Goal: Task Accomplishment & Management: Manage account settings

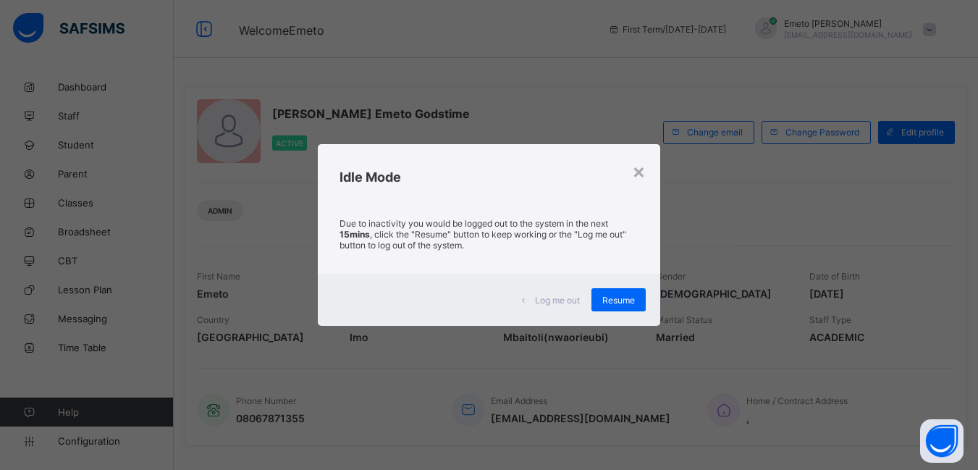
drag, startPoint x: 614, startPoint y: 291, endPoint x: 608, endPoint y: 310, distance: 19.9
click at [615, 290] on div "Resume" at bounding box center [618, 299] width 54 height 23
click at [617, 300] on span "Resume" at bounding box center [618, 300] width 33 height 11
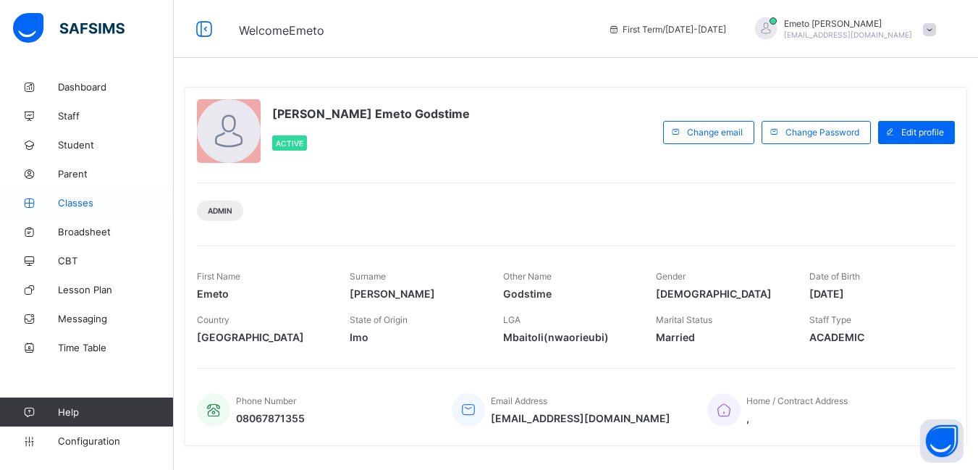
click at [72, 203] on span "Classes" at bounding box center [116, 203] width 116 height 12
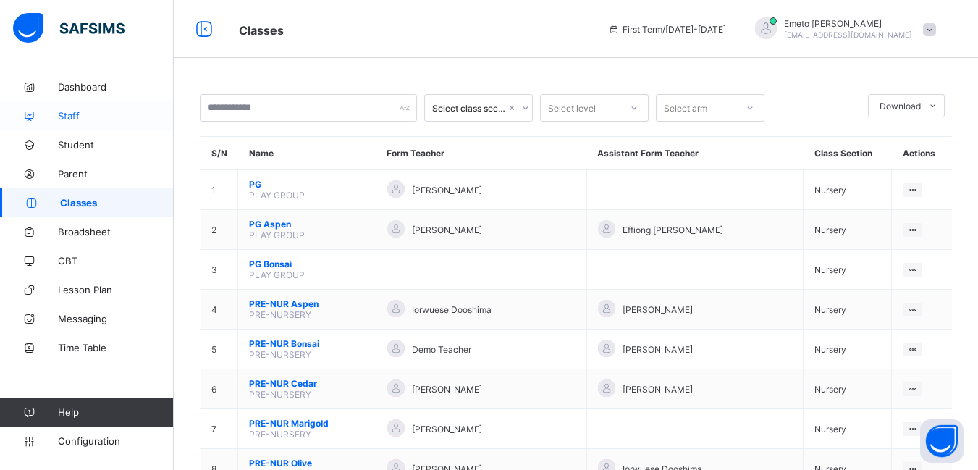
scroll to position [362, 0]
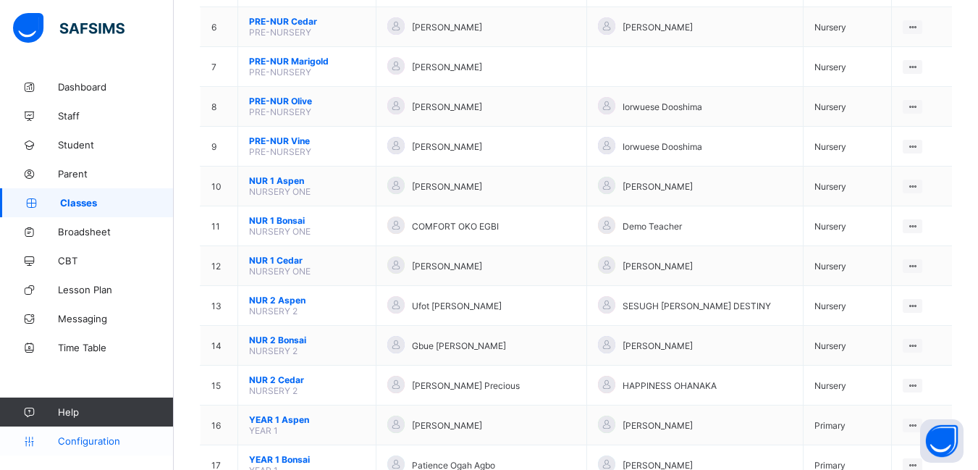
click at [97, 440] on span "Configuration" at bounding box center [115, 441] width 115 height 12
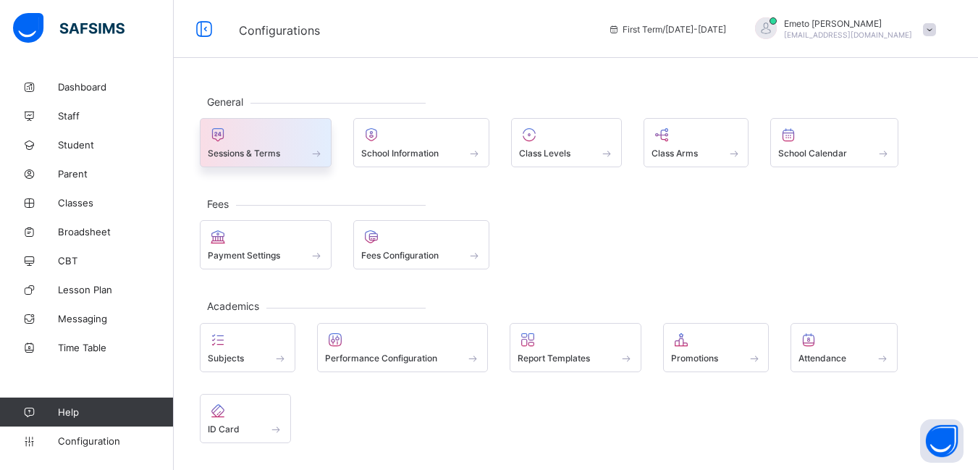
click at [253, 150] on span "Sessions & Terms" at bounding box center [244, 153] width 72 height 11
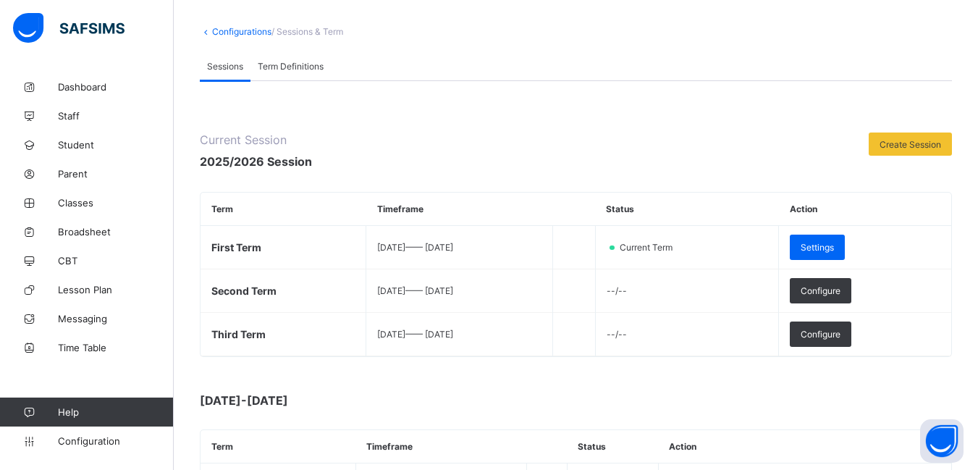
scroll to position [145, 0]
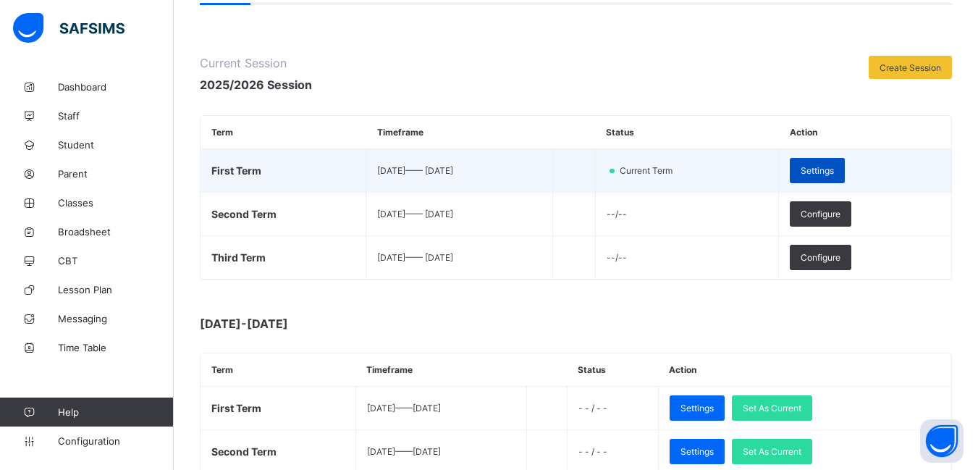
click at [834, 166] on span "Settings" at bounding box center [816, 170] width 33 height 11
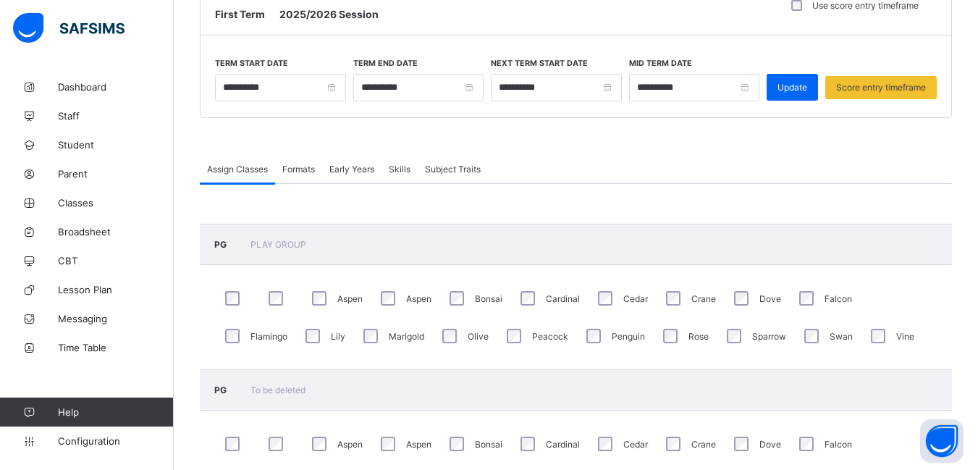
click at [296, 169] on span "Formats" at bounding box center [298, 169] width 33 height 11
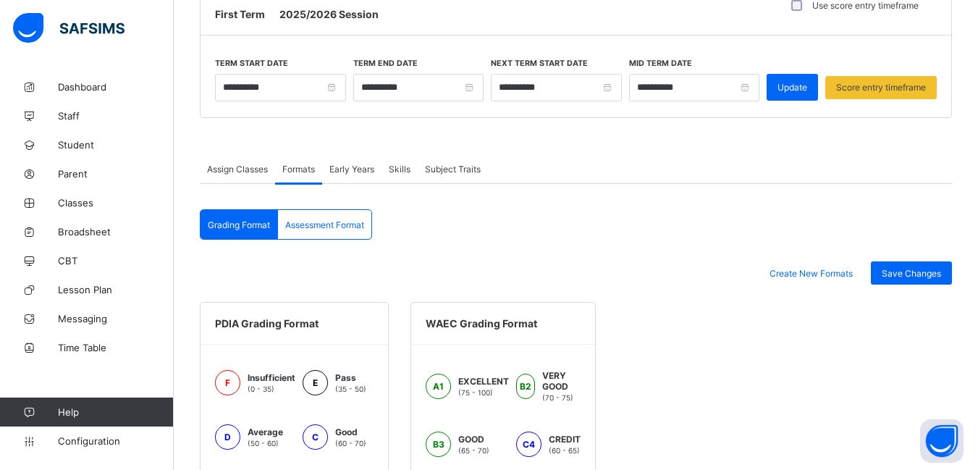
click at [372, 167] on span "Early Years" at bounding box center [351, 169] width 45 height 11
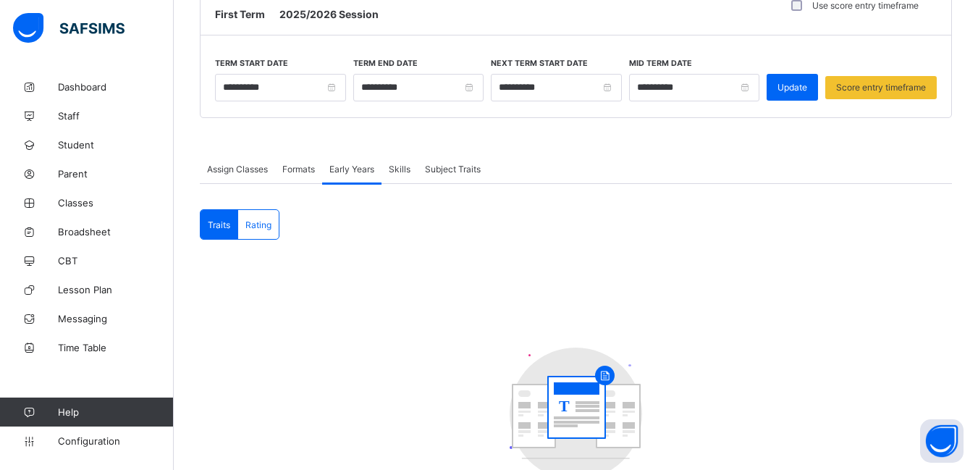
click at [455, 169] on span "Subject Traits" at bounding box center [453, 169] width 56 height 11
click at [222, 172] on span "Assign Classes" at bounding box center [237, 169] width 61 height 11
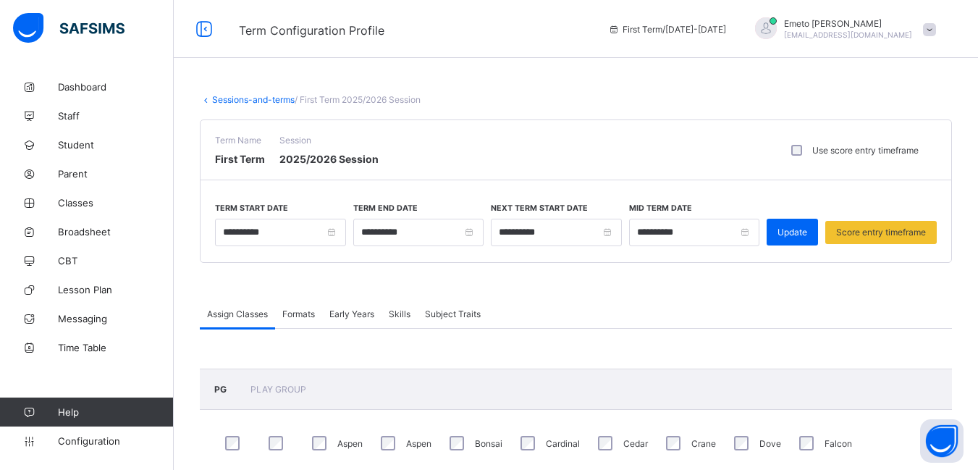
click at [266, 96] on link "Sessions-and-terms" at bounding box center [253, 99] width 83 height 11
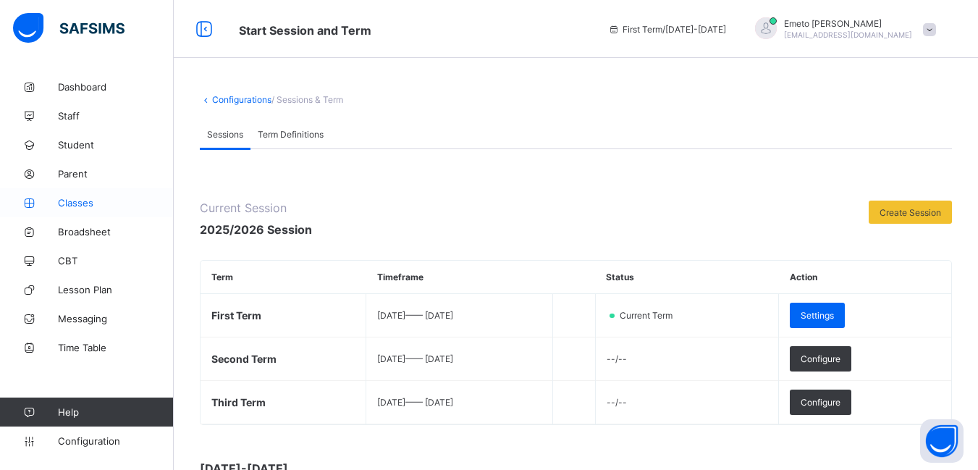
click at [79, 201] on span "Classes" at bounding box center [116, 203] width 116 height 12
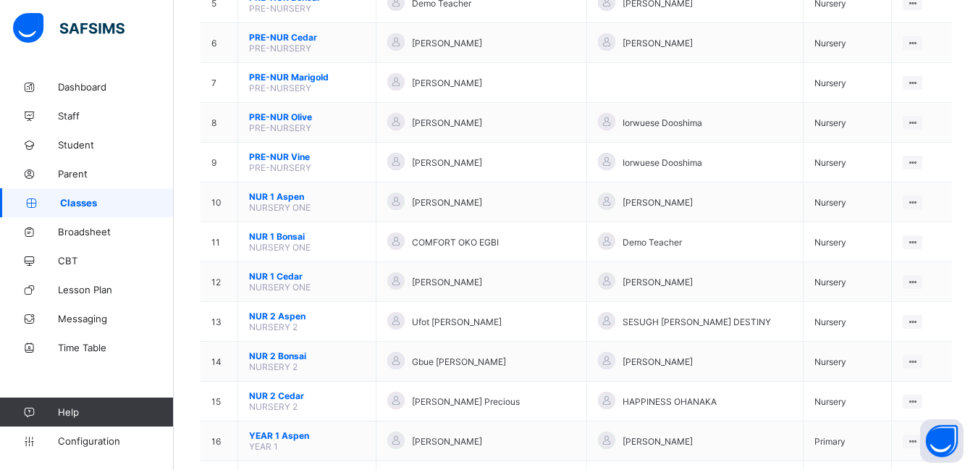
scroll to position [362, 0]
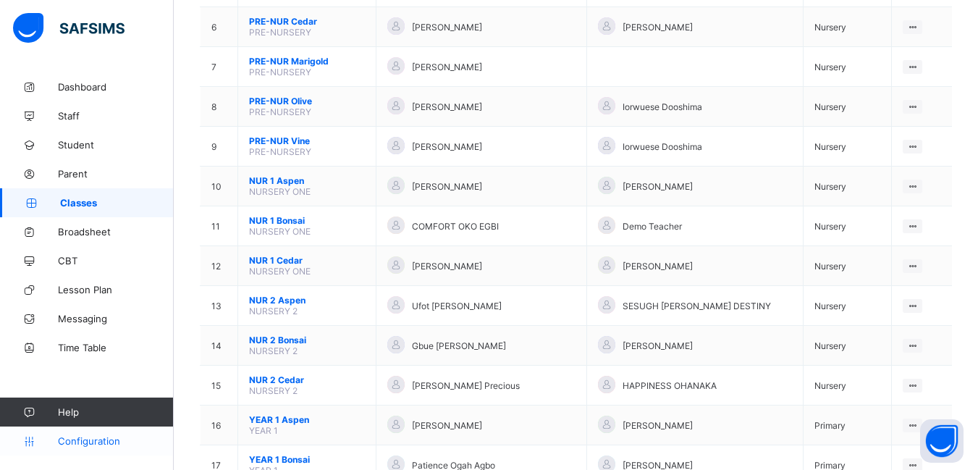
click at [94, 441] on span "Configuration" at bounding box center [115, 441] width 115 height 12
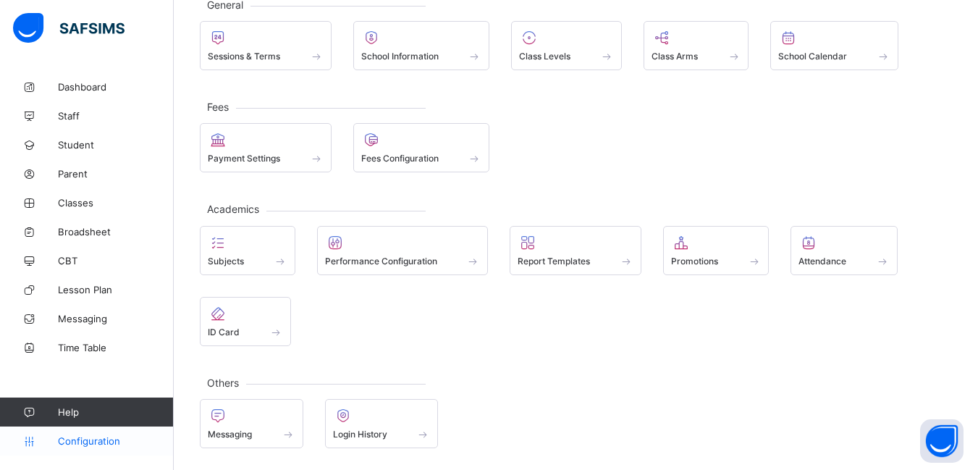
scroll to position [97, 0]
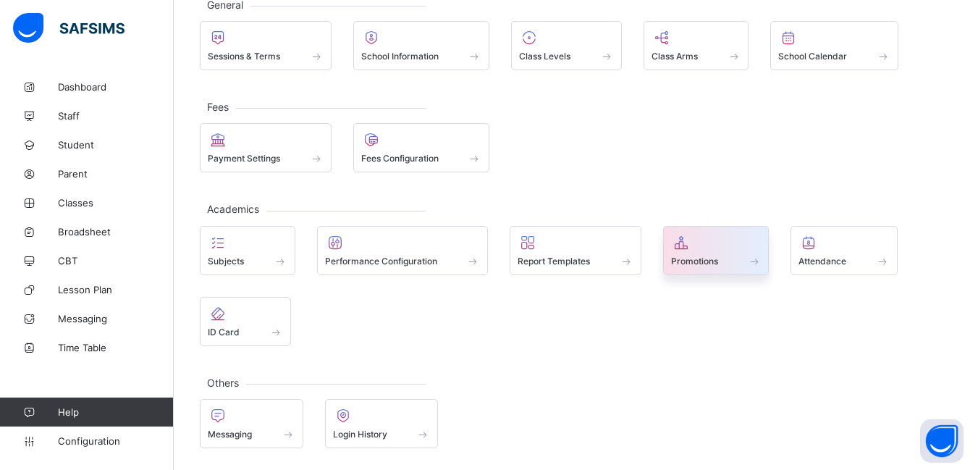
click at [715, 261] on span "Promotions" at bounding box center [694, 260] width 47 height 11
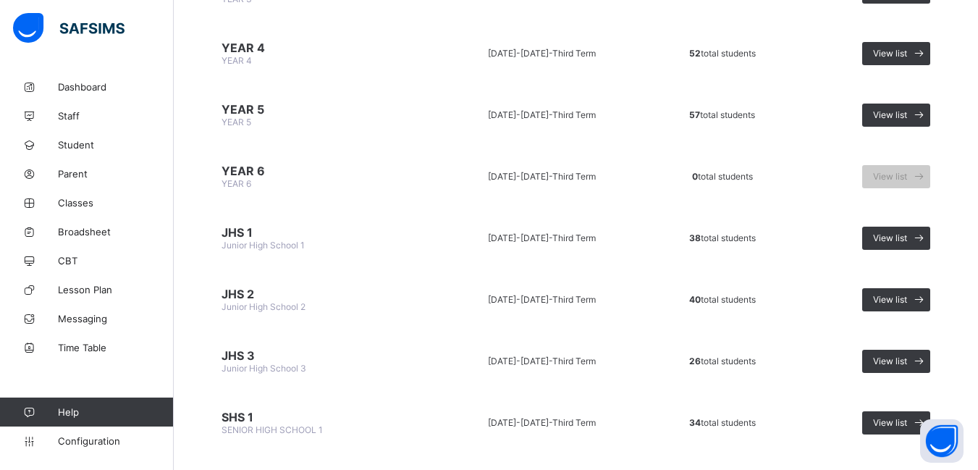
scroll to position [609, 0]
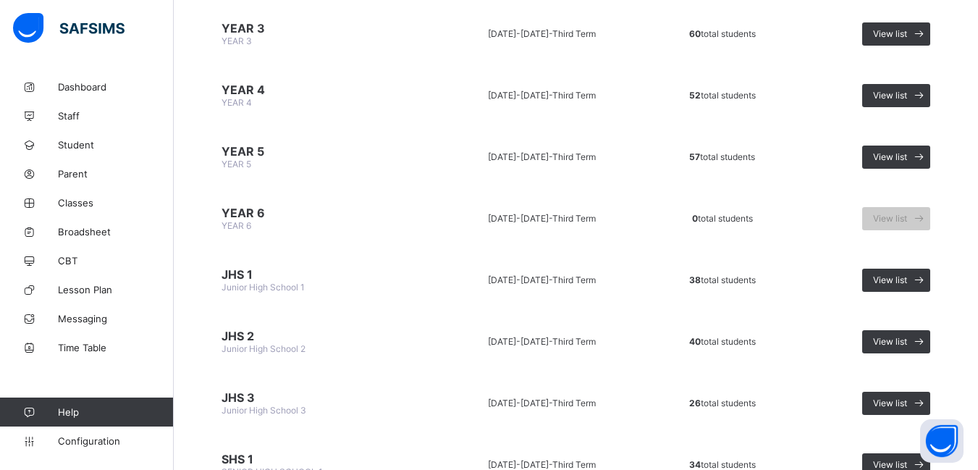
click at [232, 151] on span "YEAR 5" at bounding box center [318, 151] width 194 height 14
click at [919, 152] on span at bounding box center [918, 156] width 23 height 23
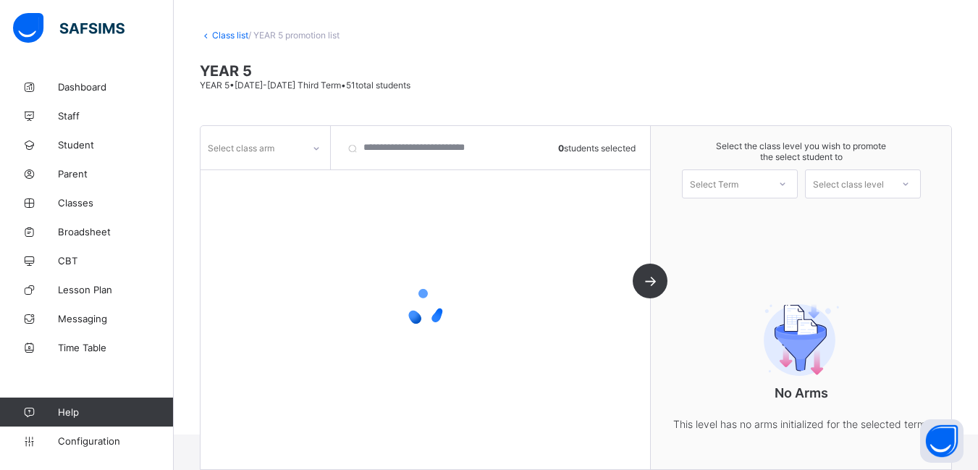
scroll to position [90, 0]
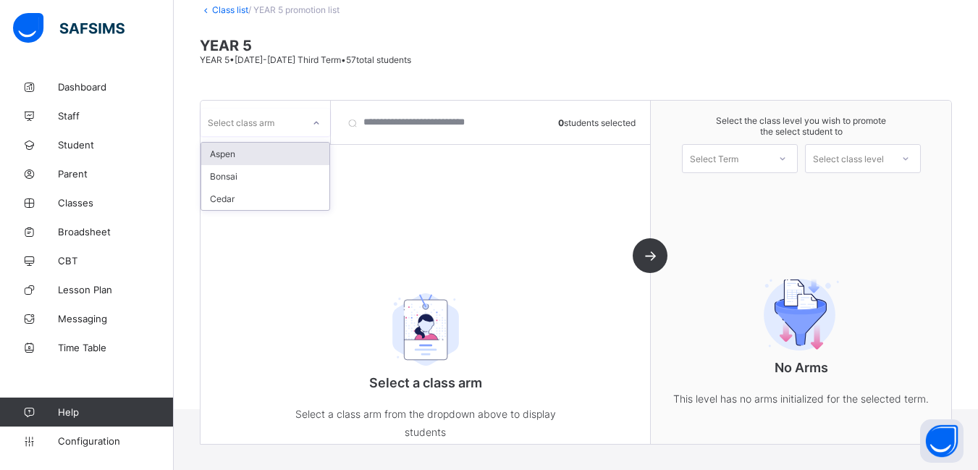
click at [318, 122] on icon at bounding box center [316, 123] width 9 height 14
click at [231, 159] on div "Aspen" at bounding box center [265, 154] width 128 height 22
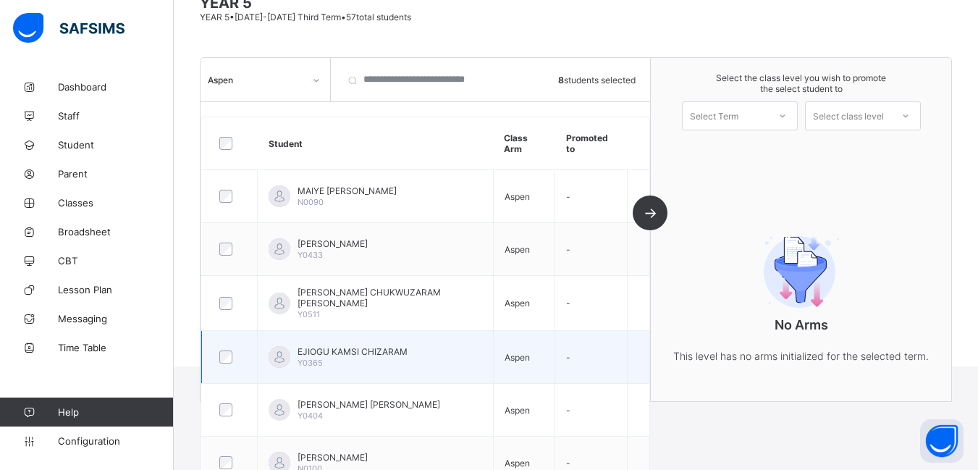
scroll to position [60, 0]
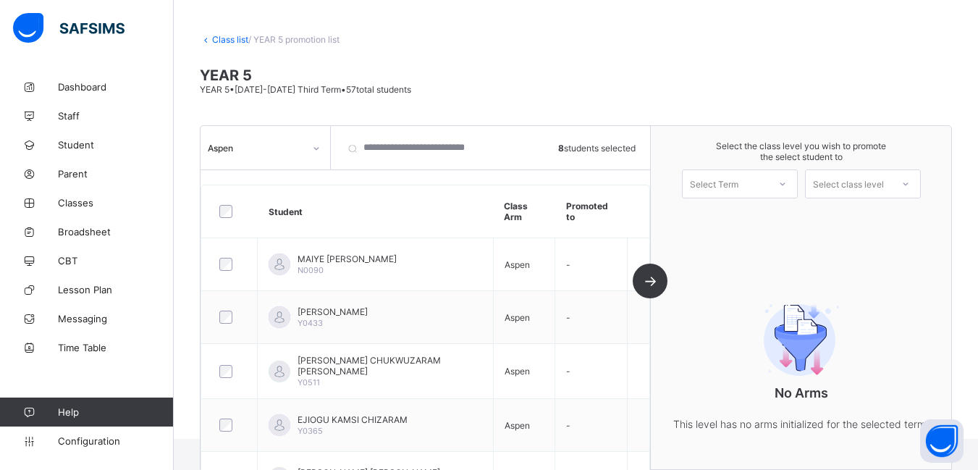
click at [651, 276] on div "Aspen 8 students selected Student Class Arm Promoted to MAIYE IREMIDE HUYET N00…" at bounding box center [425, 297] width 450 height 343
click at [787, 182] on icon at bounding box center [782, 184] width 9 height 14
click at [783, 218] on div "First Term [DATE]-[DATE]" at bounding box center [739, 221] width 114 height 33
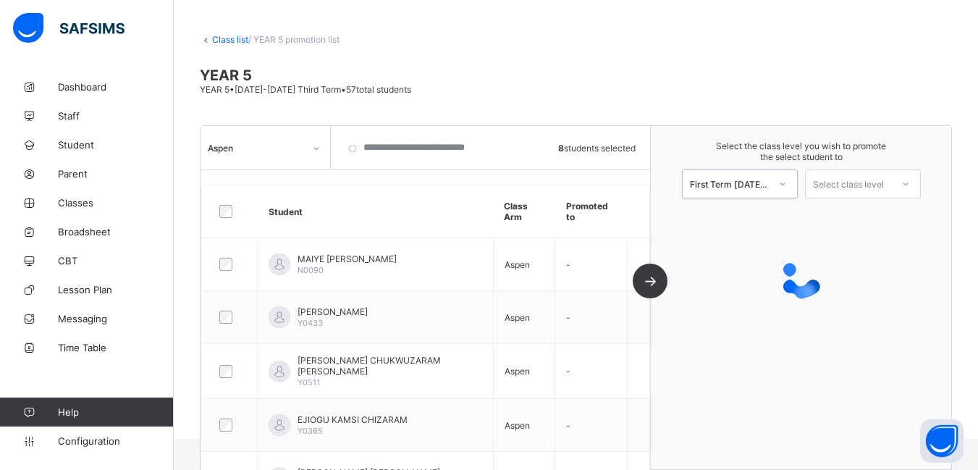
click at [910, 185] on icon at bounding box center [905, 184] width 9 height 14
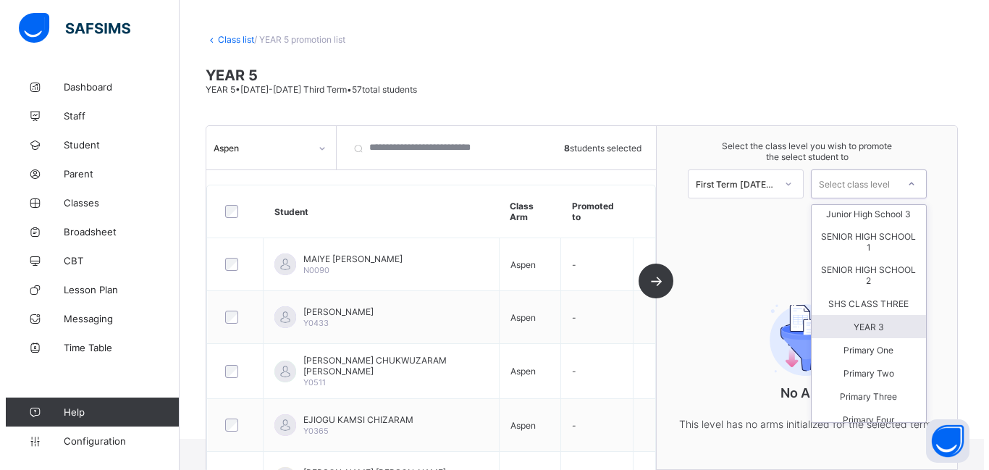
scroll to position [0, 0]
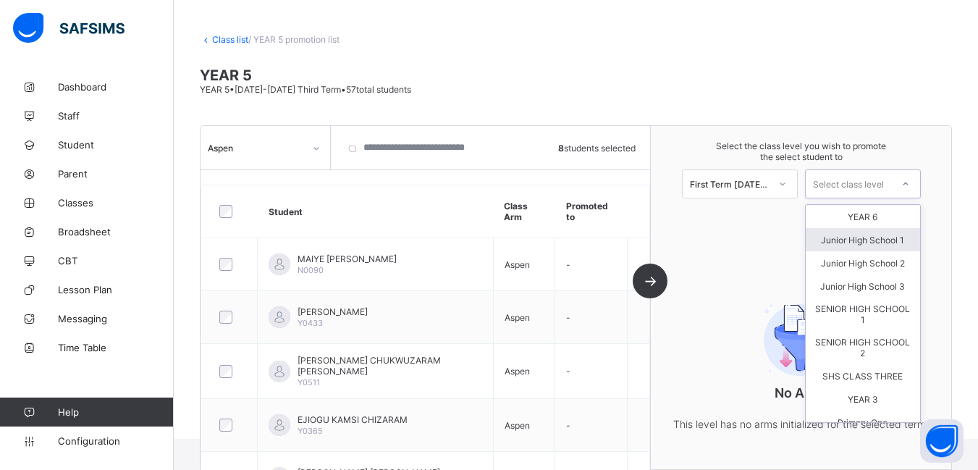
click at [864, 237] on div "Junior High School 1" at bounding box center [863, 239] width 114 height 23
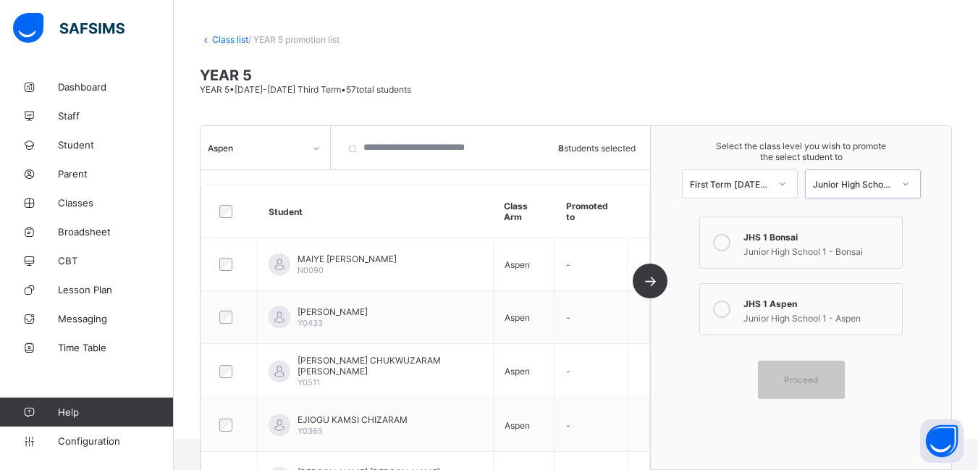
click at [729, 308] on icon at bounding box center [721, 308] width 17 height 17
click at [805, 384] on span "Proceed" at bounding box center [801, 379] width 34 height 11
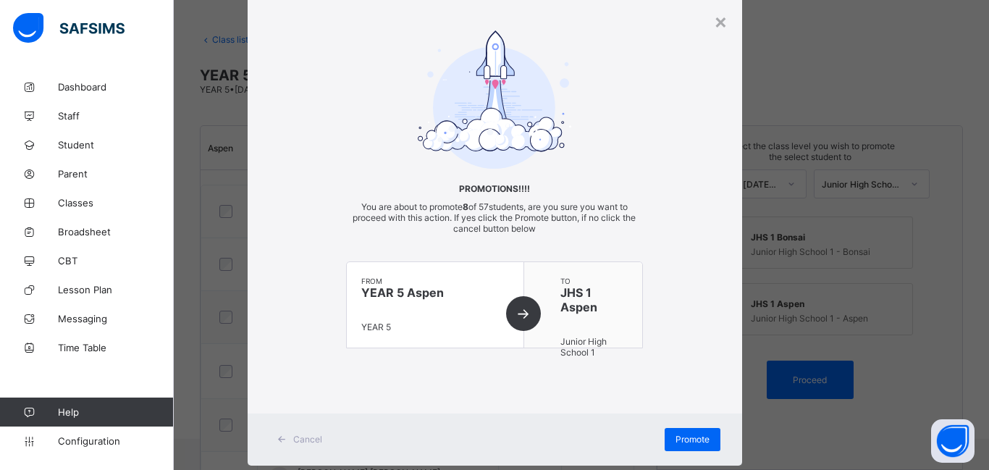
scroll to position [74, 0]
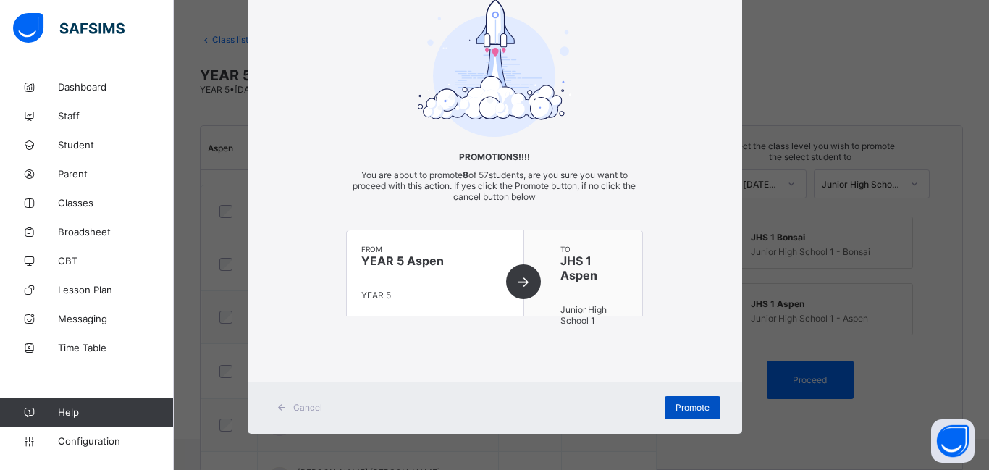
click at [698, 408] on span "Promote" at bounding box center [692, 407] width 34 height 11
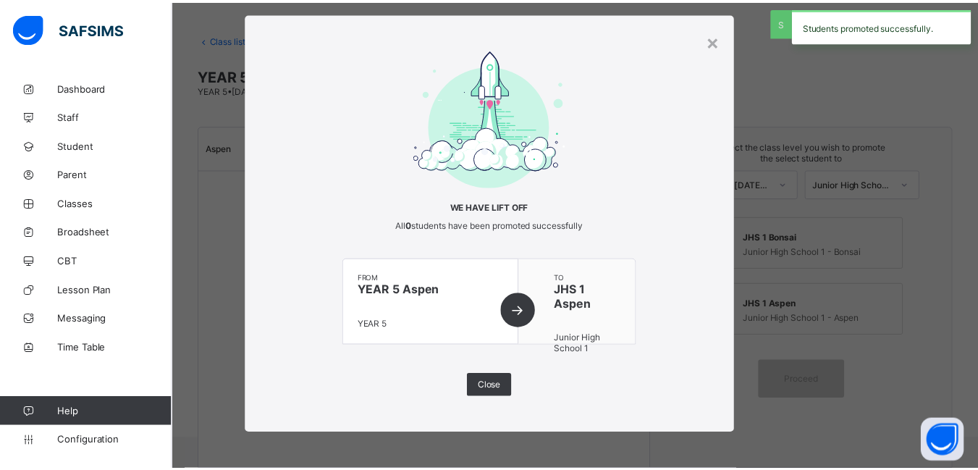
scroll to position [23, 0]
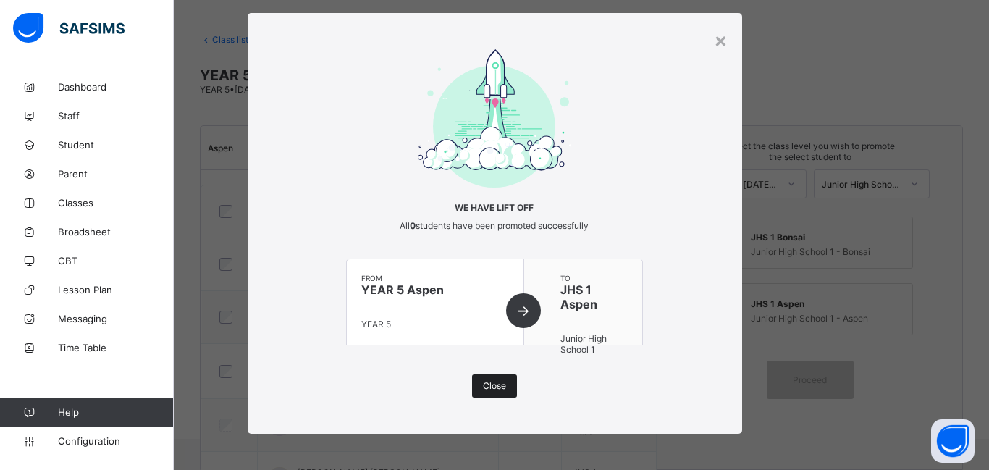
click at [486, 390] on span "Close" at bounding box center [494, 385] width 23 height 11
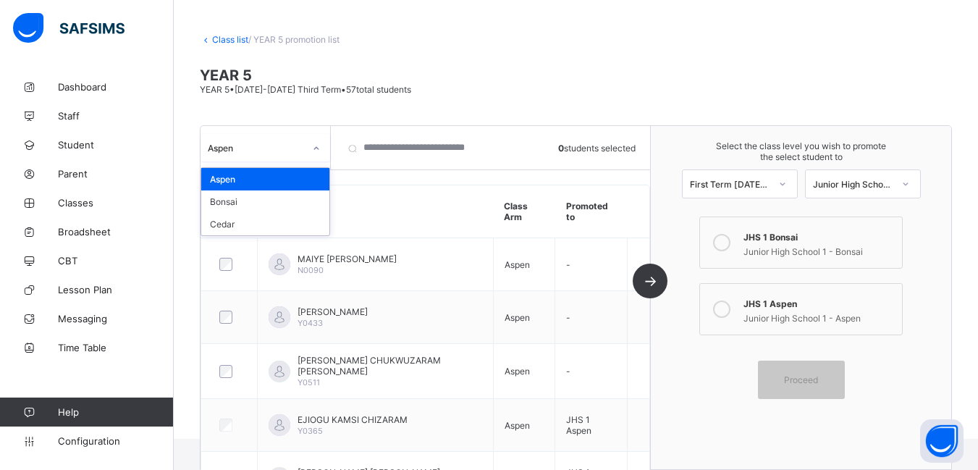
click at [317, 150] on icon at bounding box center [316, 148] width 9 height 14
click at [245, 198] on div "Bonsai" at bounding box center [265, 201] width 128 height 22
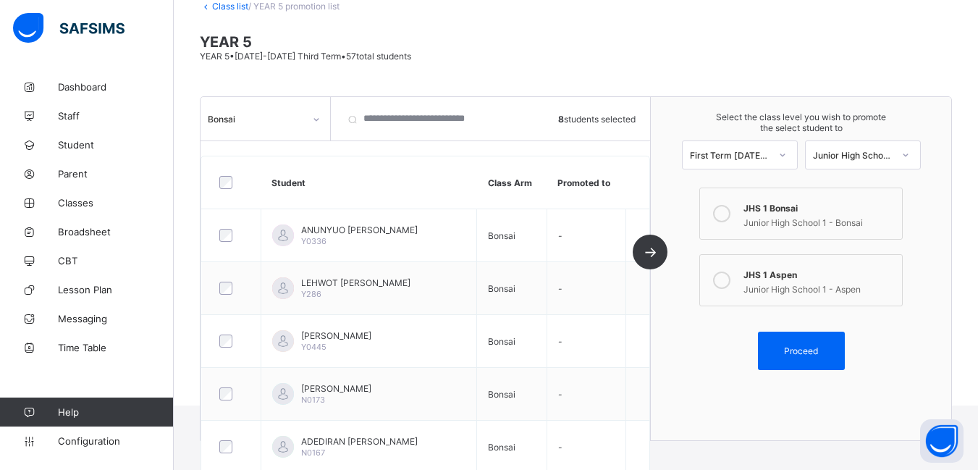
scroll to position [21, 0]
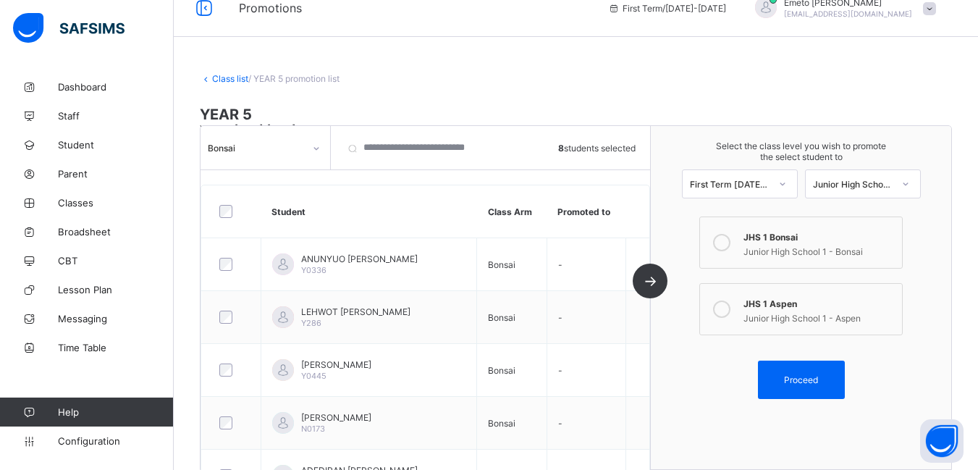
click at [730, 245] on icon at bounding box center [721, 242] width 17 height 17
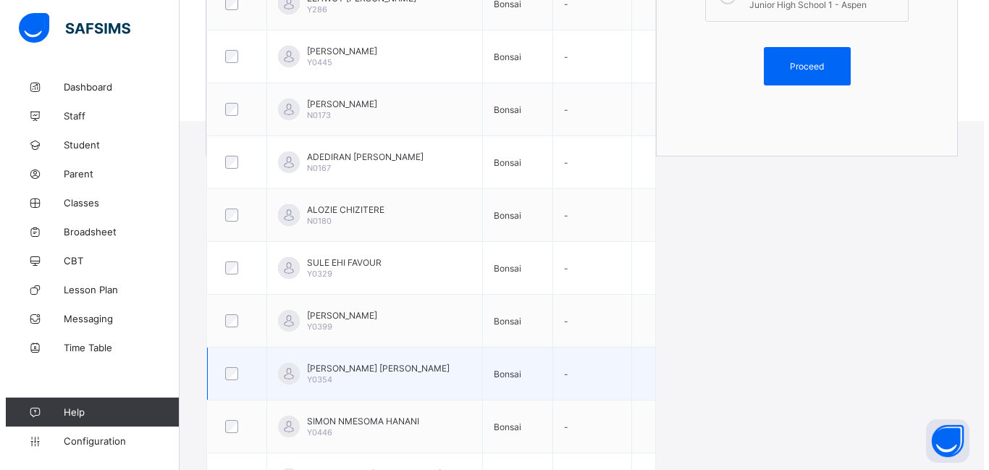
scroll to position [93, 0]
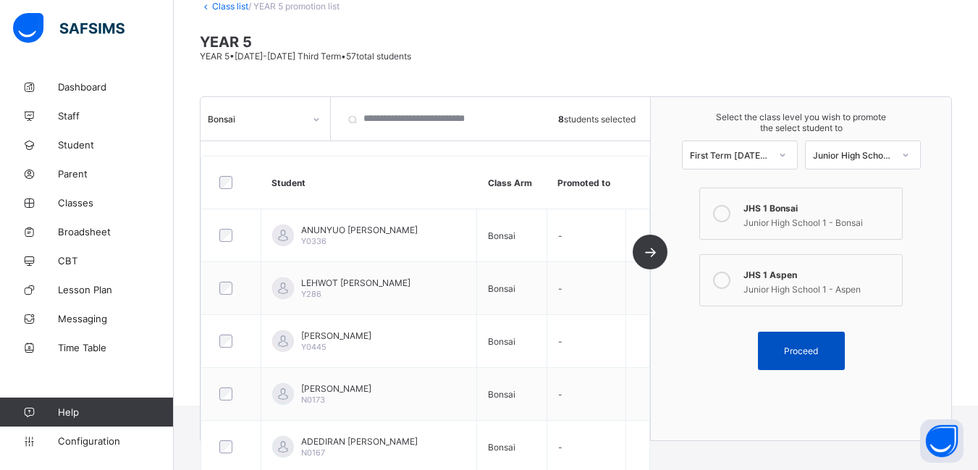
click at [808, 353] on span "Proceed" at bounding box center [801, 350] width 34 height 11
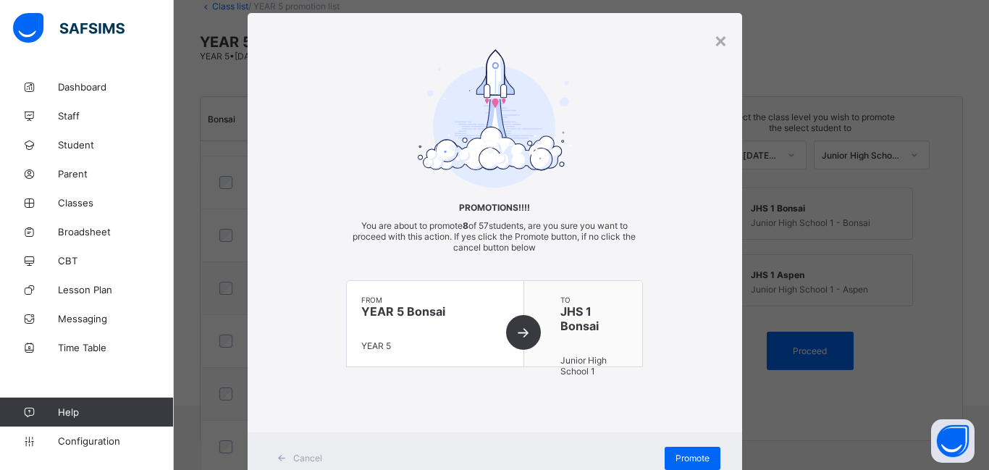
scroll to position [74, 0]
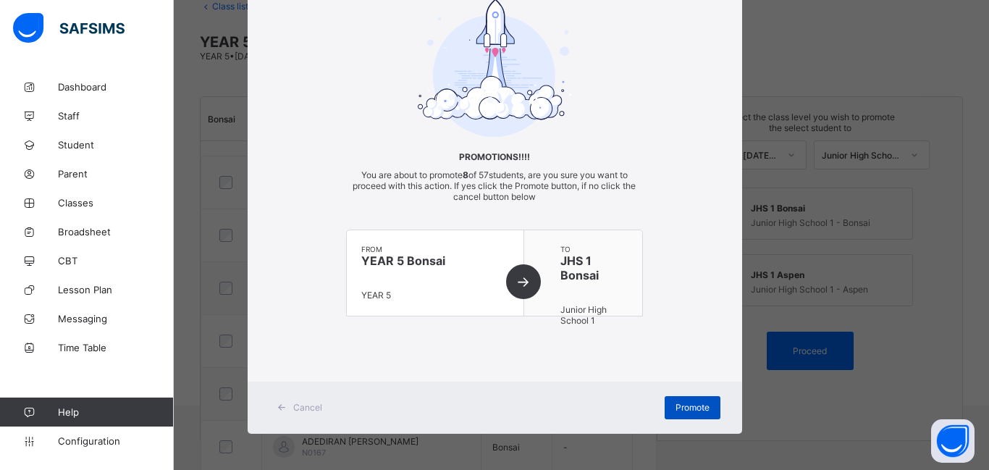
click at [684, 407] on span "Promote" at bounding box center [692, 407] width 34 height 11
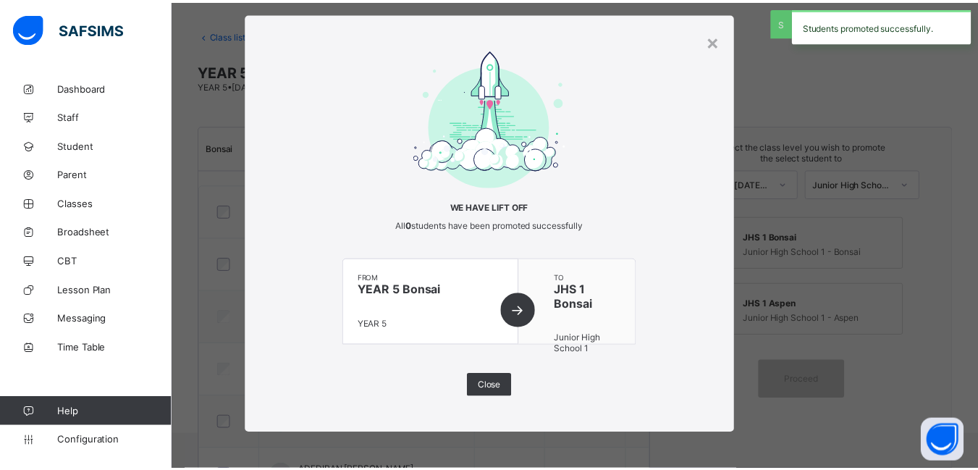
scroll to position [93, 0]
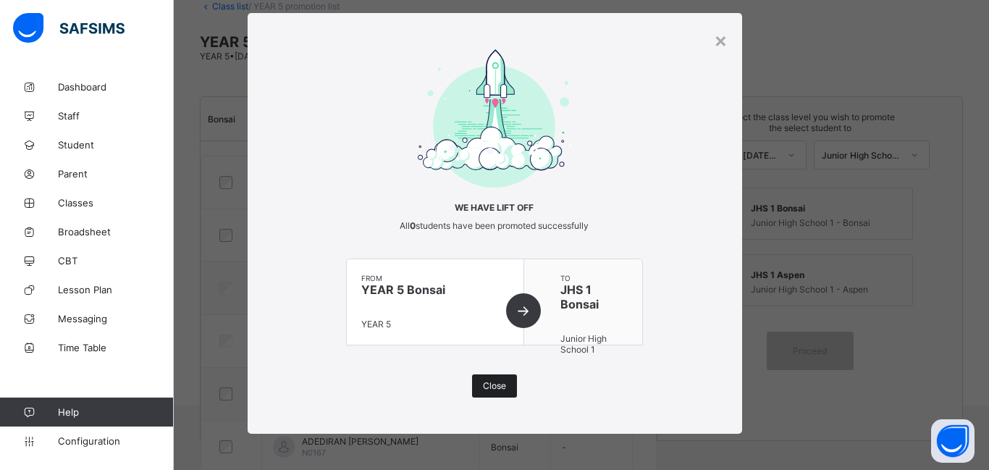
click at [494, 385] on span "Close" at bounding box center [494, 385] width 23 height 11
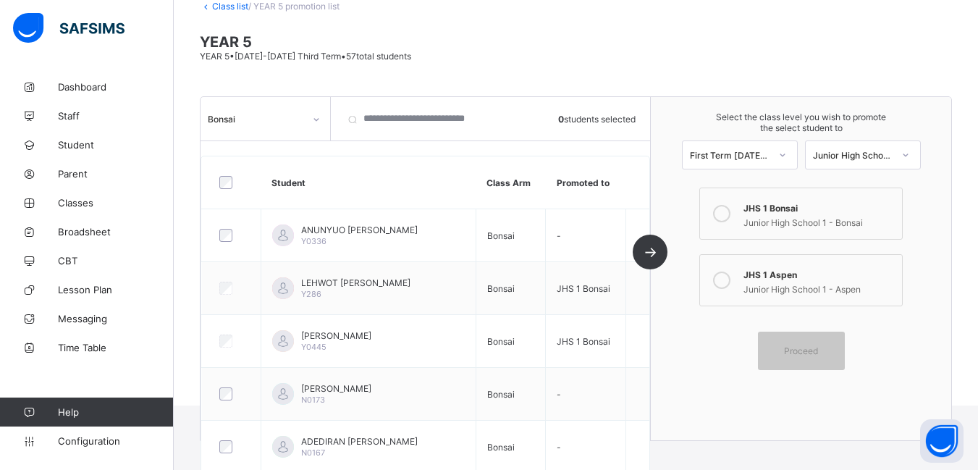
click at [313, 119] on icon at bounding box center [316, 119] width 9 height 14
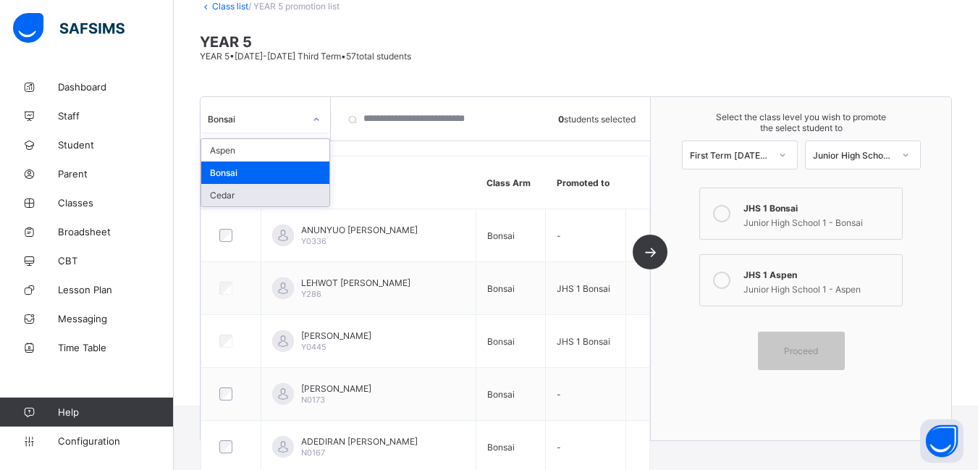
click at [232, 198] on div "Cedar" at bounding box center [265, 195] width 128 height 22
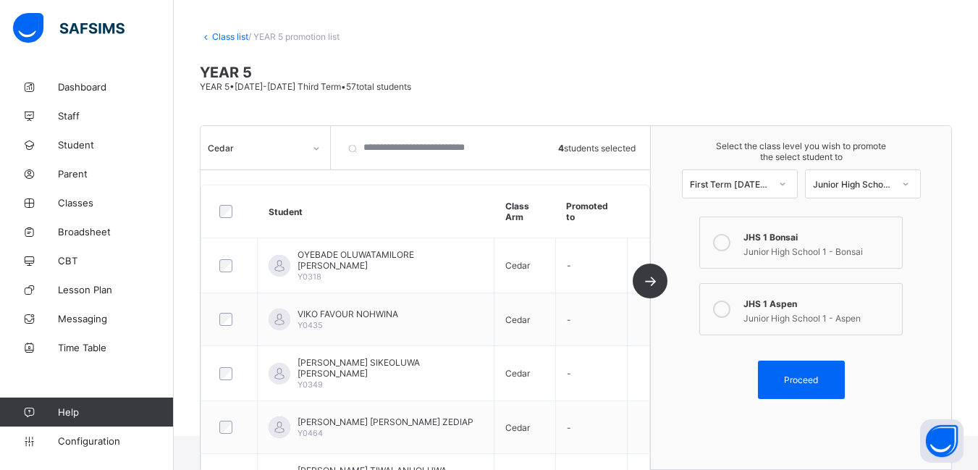
scroll to position [41, 0]
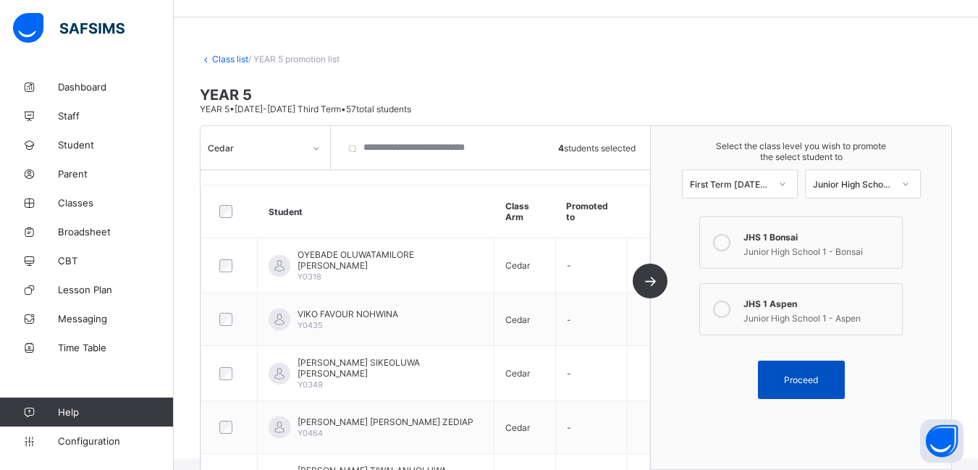
click at [808, 382] on span "Proceed" at bounding box center [801, 379] width 34 height 11
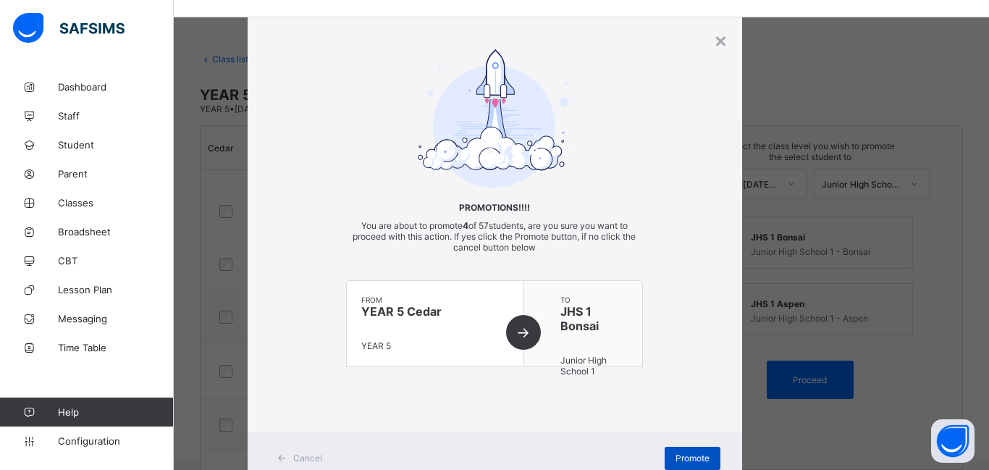
click at [679, 455] on span "Promote" at bounding box center [692, 457] width 34 height 11
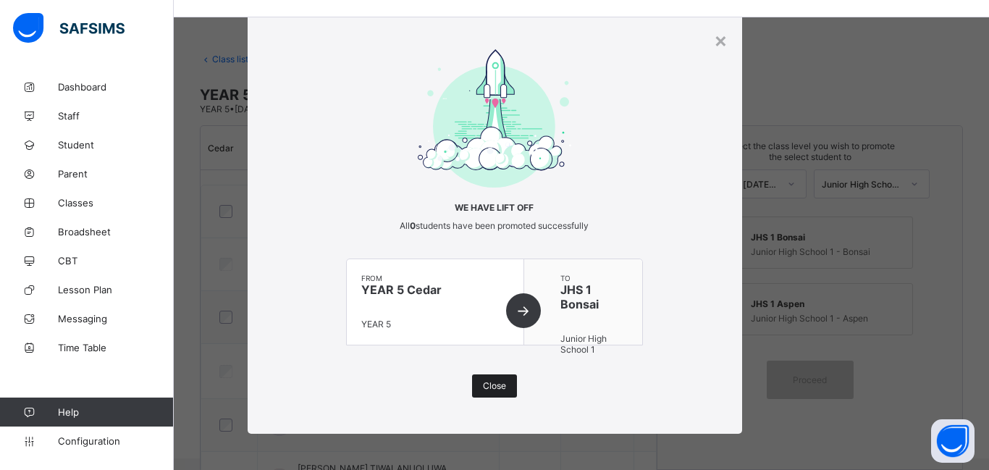
click at [504, 388] on div "Close" at bounding box center [494, 385] width 45 height 23
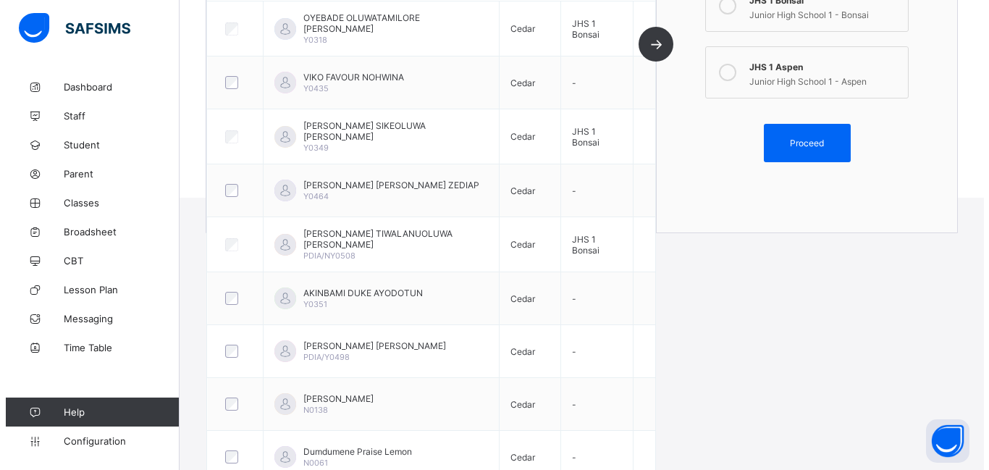
scroll to position [258, 0]
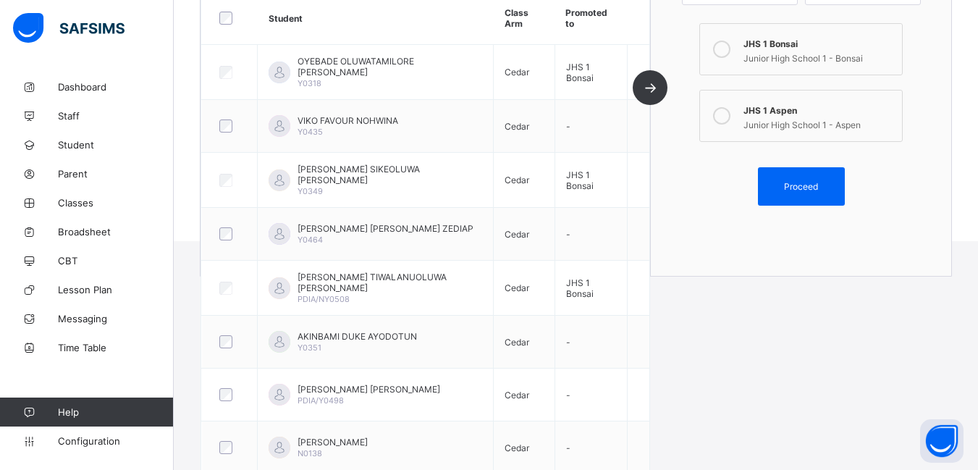
click at [730, 114] on icon at bounding box center [721, 115] width 17 height 17
click at [811, 182] on span "Proceed" at bounding box center [801, 186] width 34 height 11
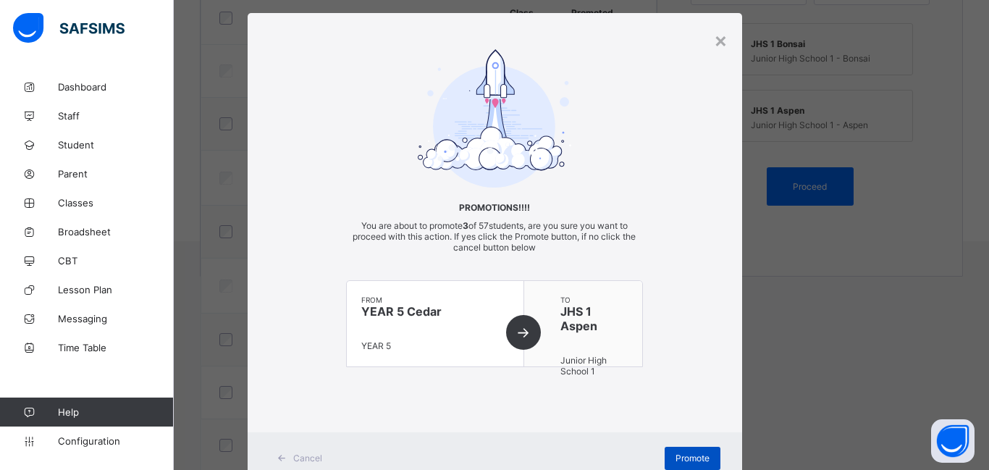
click at [700, 457] on span "Promote" at bounding box center [692, 457] width 34 height 11
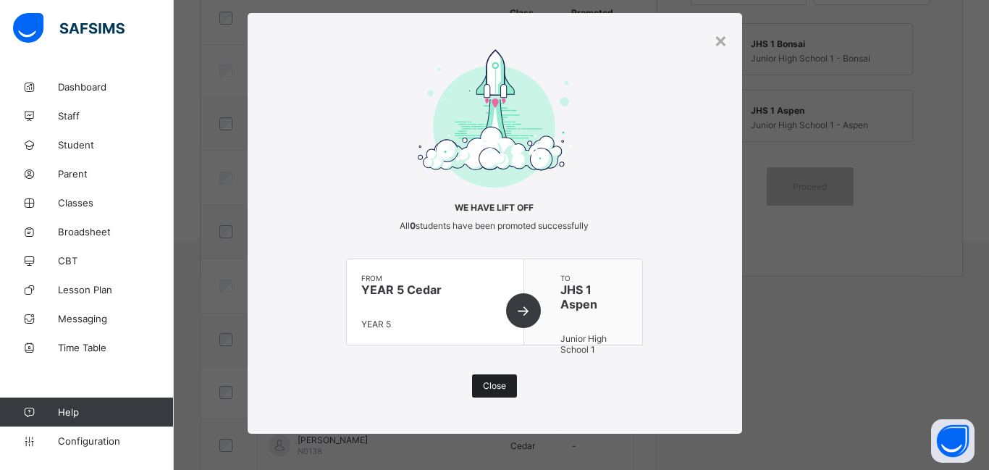
click at [495, 386] on span "Close" at bounding box center [494, 385] width 23 height 11
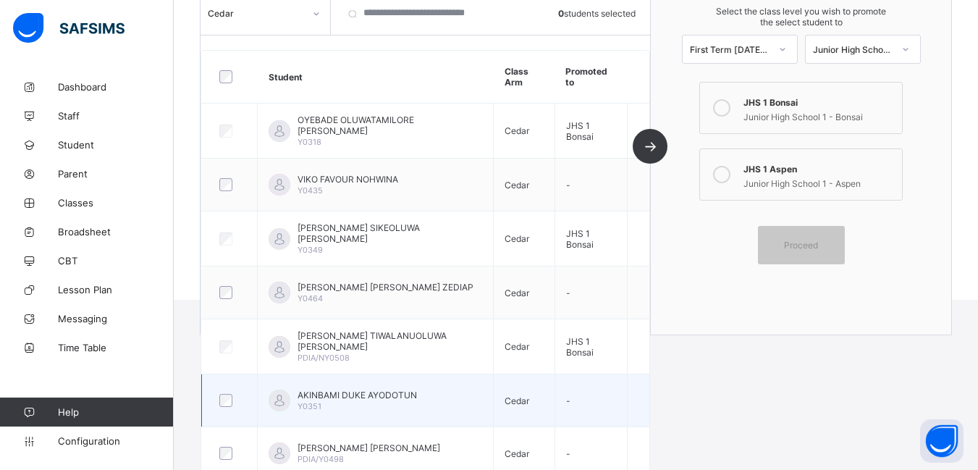
scroll to position [0, 0]
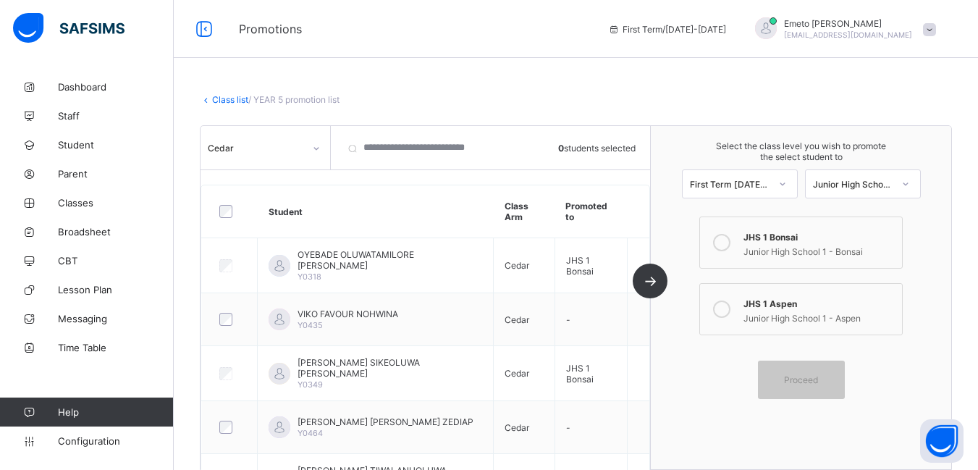
click at [229, 99] on link "Class list" at bounding box center [230, 99] width 36 height 11
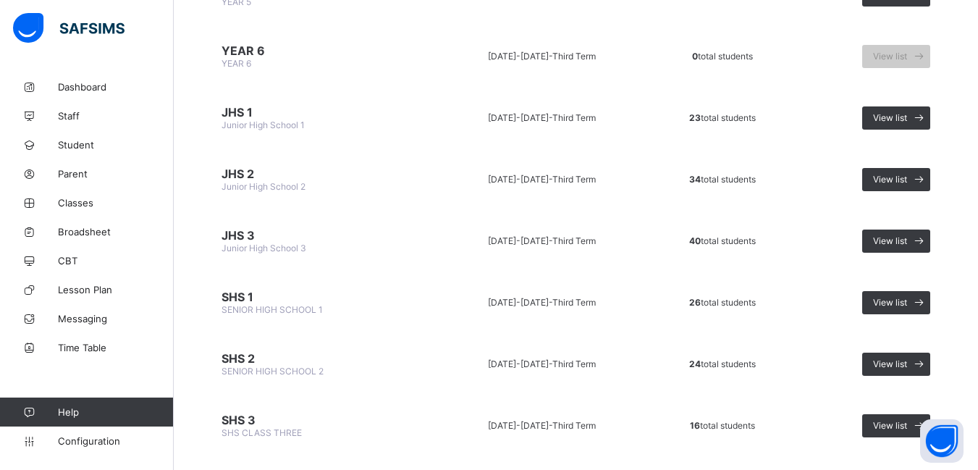
scroll to position [869, 0]
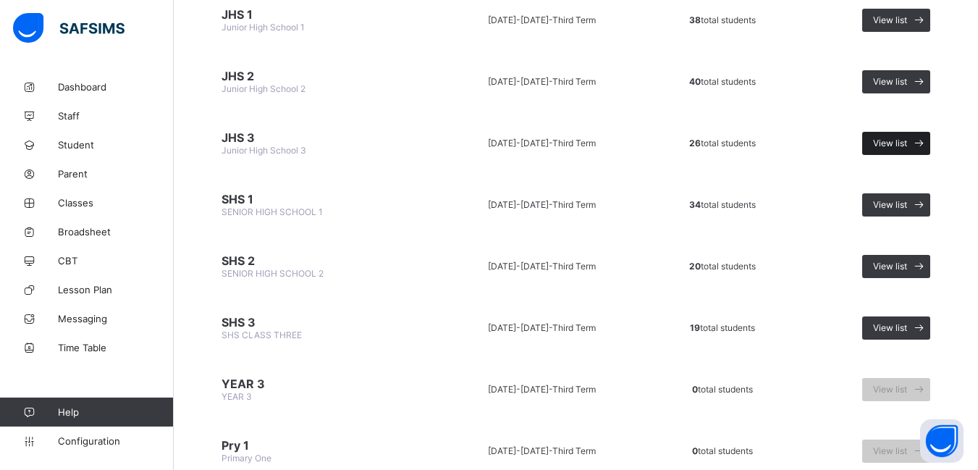
click at [907, 143] on span "View list" at bounding box center [890, 143] width 34 height 11
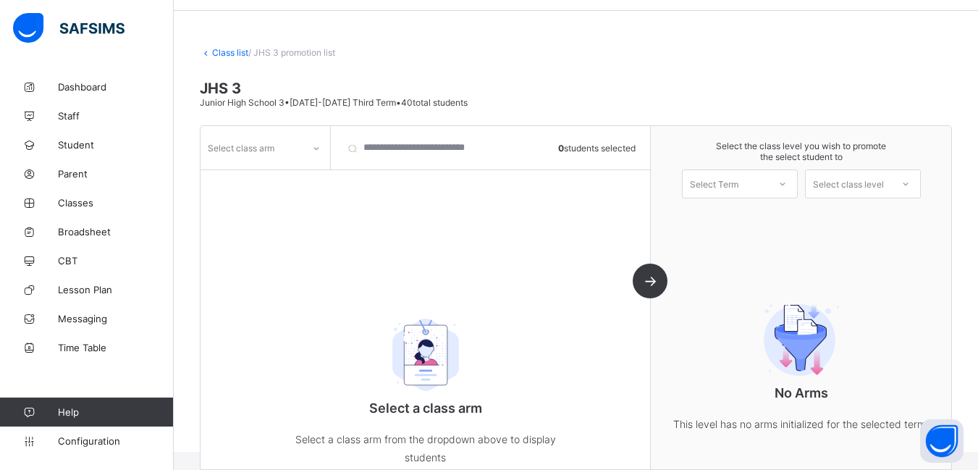
scroll to position [90, 0]
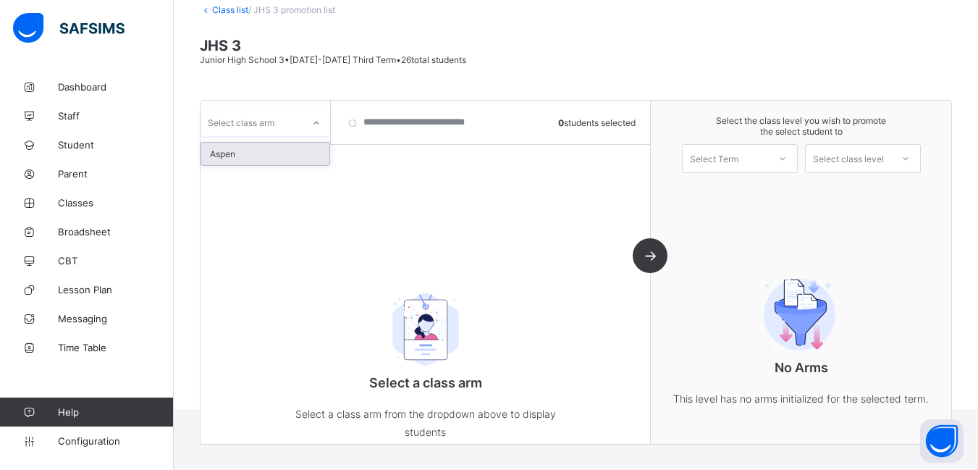
click at [317, 125] on icon at bounding box center [316, 123] width 9 height 14
click at [274, 149] on div "Aspen" at bounding box center [265, 154] width 128 height 22
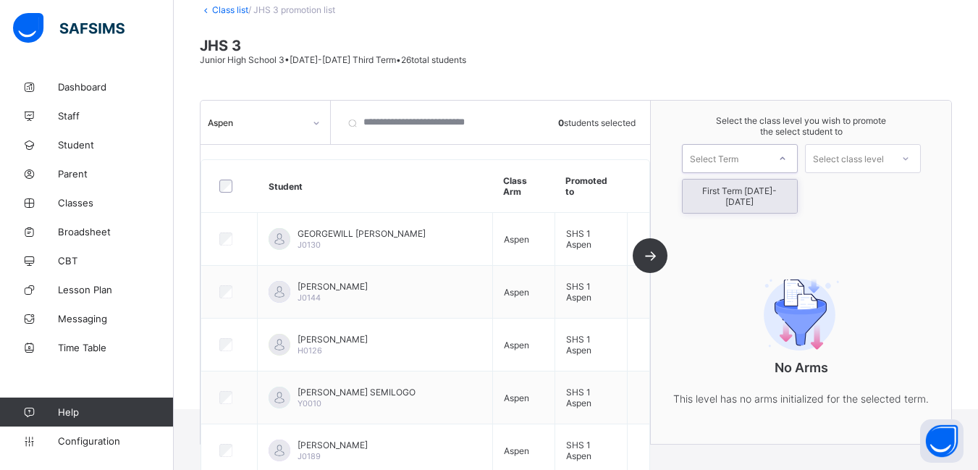
click at [785, 159] on icon at bounding box center [781, 158] width 5 height 3
click at [769, 193] on div "First Term [DATE]-[DATE]" at bounding box center [739, 195] width 114 height 33
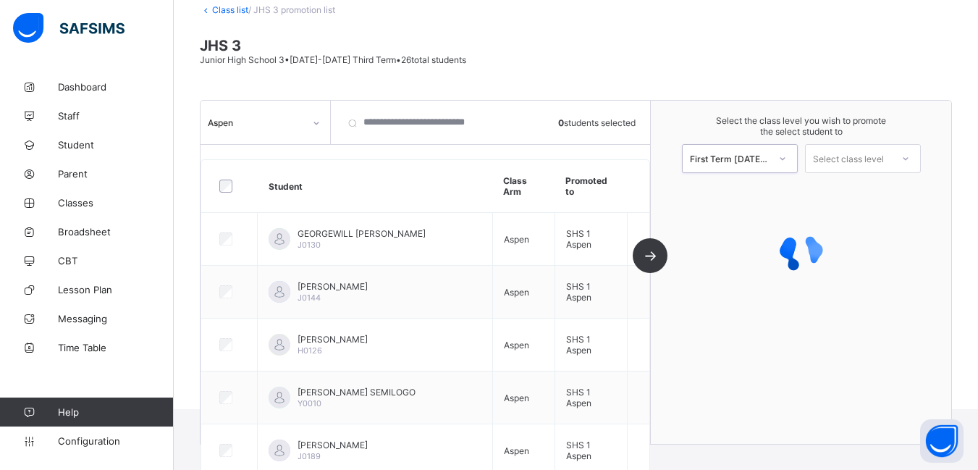
click at [910, 158] on icon at bounding box center [905, 158] width 9 height 14
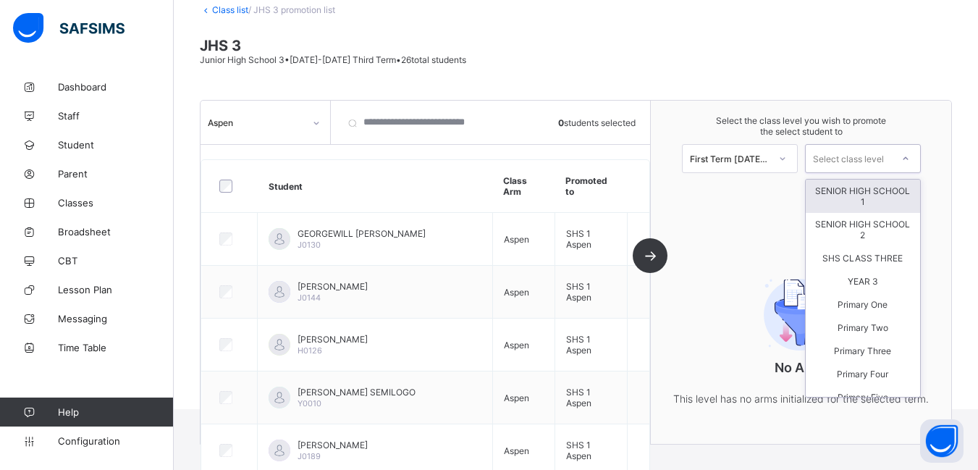
click at [867, 200] on div "SENIOR HIGH SCHOOL 1" at bounding box center [863, 195] width 114 height 33
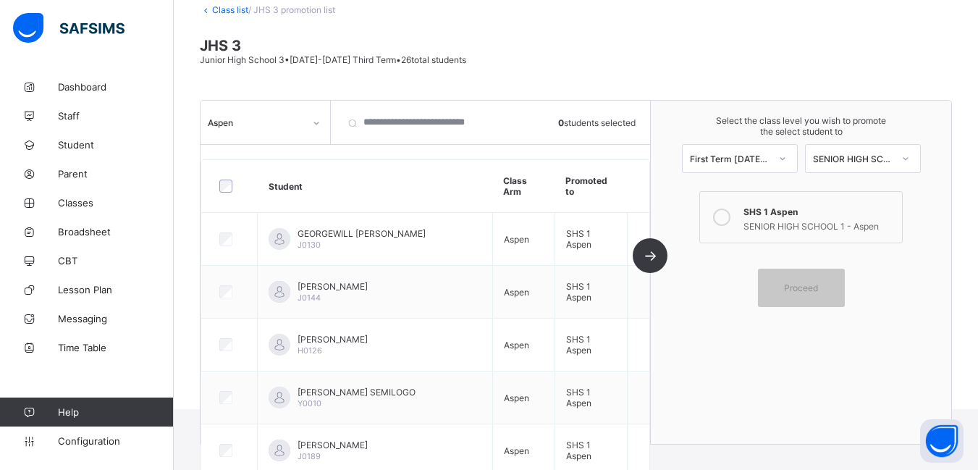
click at [727, 220] on icon at bounding box center [721, 216] width 17 height 17
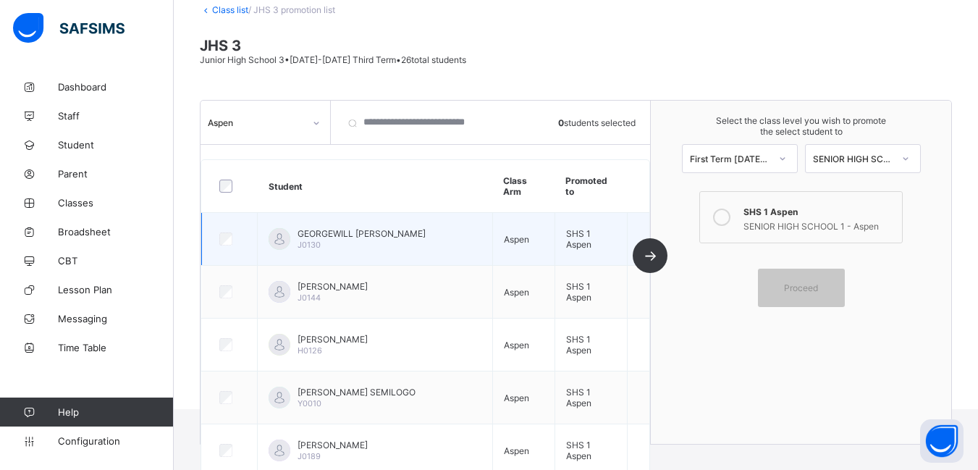
click at [233, 242] on div at bounding box center [229, 238] width 26 height 13
click at [232, 240] on div at bounding box center [229, 238] width 26 height 13
click at [338, 242] on div "GEORGEWILL DAIZY TONTE J0130" at bounding box center [361, 239] width 128 height 22
click at [339, 236] on span "GEORGEWILL DAIZY TONTE" at bounding box center [361, 233] width 128 height 11
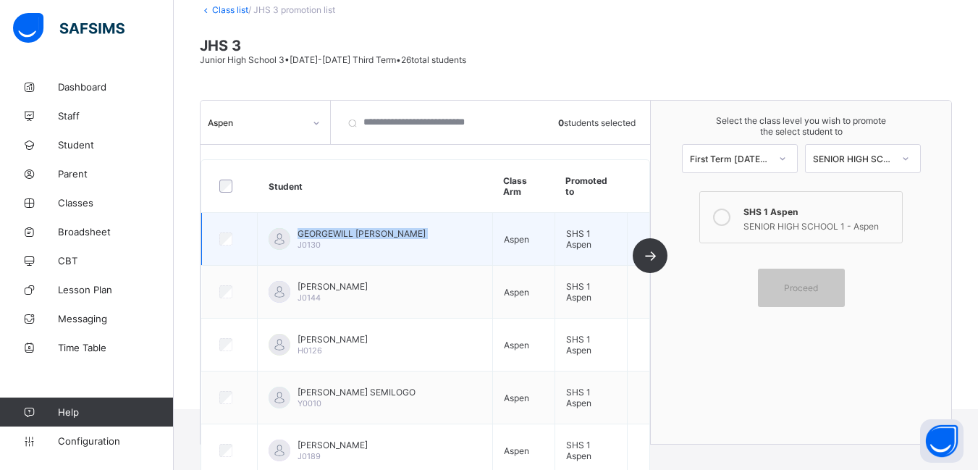
click at [339, 235] on span "GEORGEWILL DAIZY TONTE" at bounding box center [361, 233] width 128 height 11
click at [309, 254] on td "GEORGEWILL DAIZY TONTE J0130" at bounding box center [375, 239] width 235 height 53
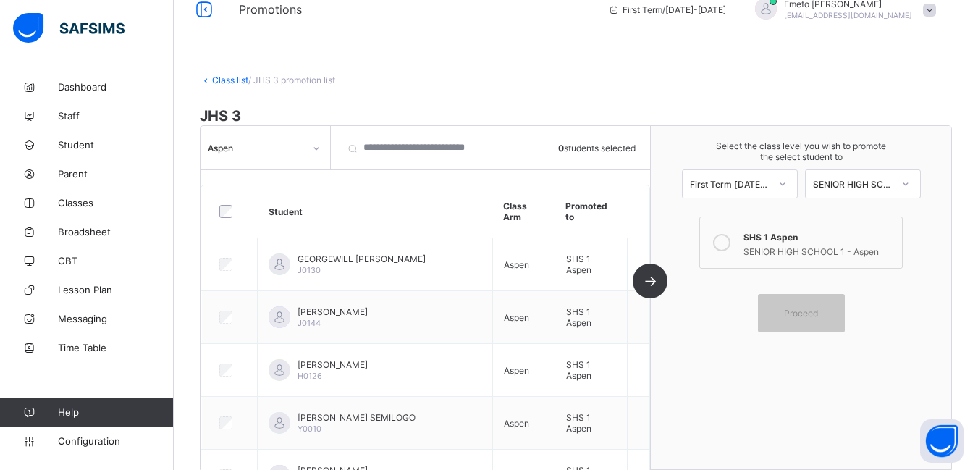
scroll to position [17, 0]
click at [67, 204] on span "Classes" at bounding box center [116, 203] width 116 height 12
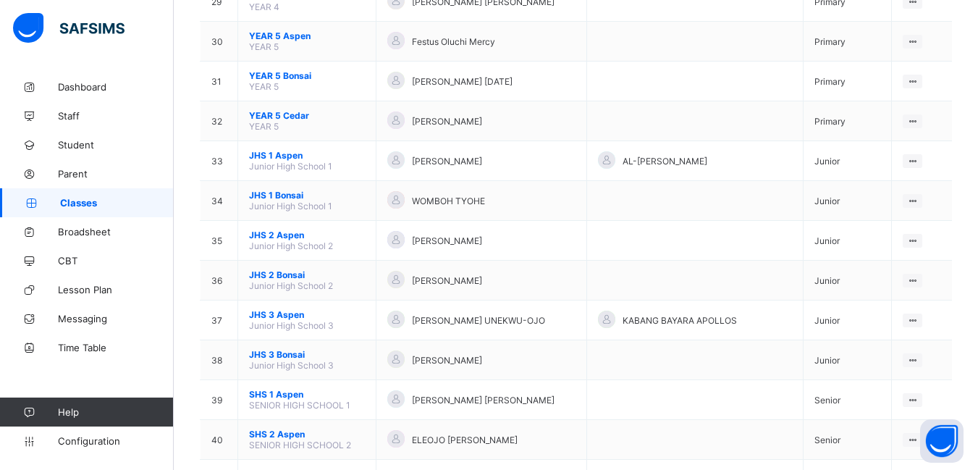
scroll to position [1369, 0]
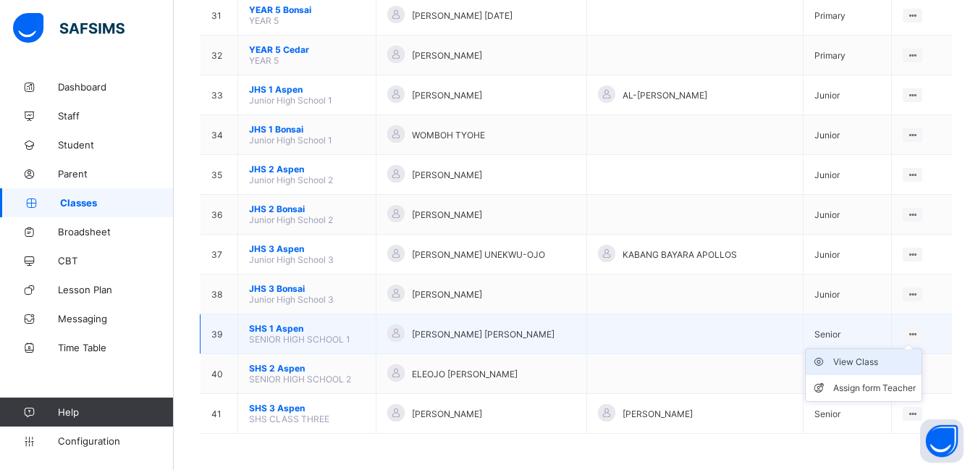
click at [871, 360] on div "View Class" at bounding box center [874, 362] width 83 height 14
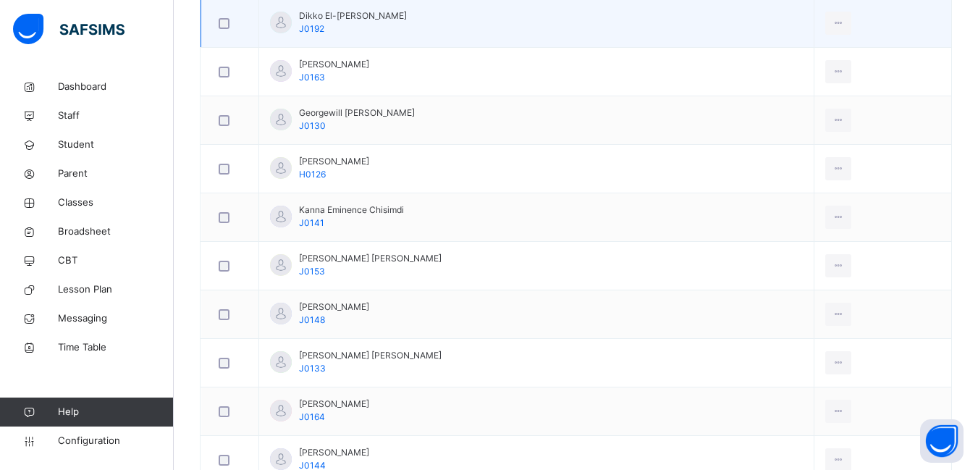
scroll to position [838, 0]
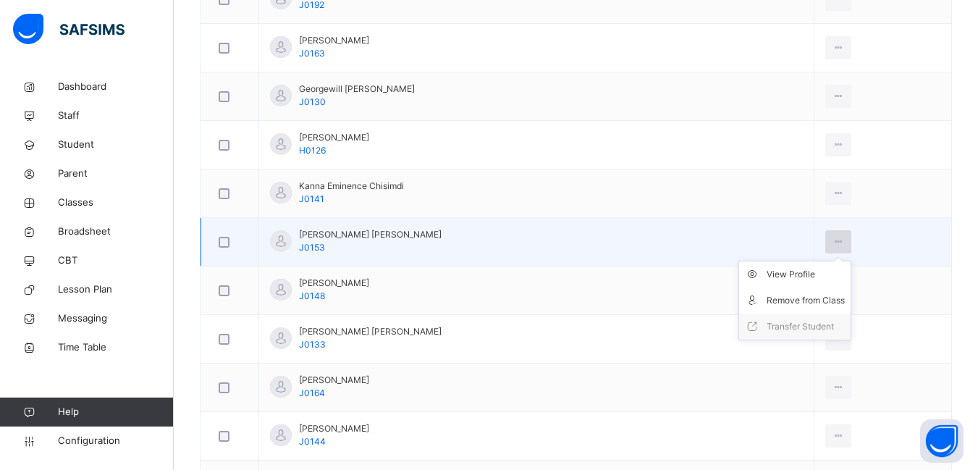
click at [832, 240] on icon at bounding box center [838, 241] width 12 height 13
click at [813, 300] on div "Remove from Class" at bounding box center [805, 300] width 78 height 14
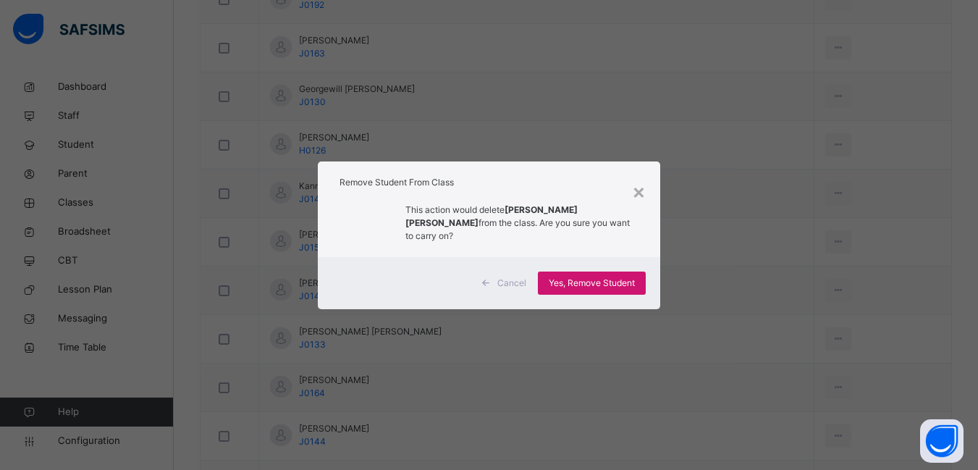
click at [614, 277] on span "Yes, Remove Student" at bounding box center [592, 282] width 86 height 13
click at [607, 274] on div "Yes, Remove Student" at bounding box center [592, 282] width 108 height 23
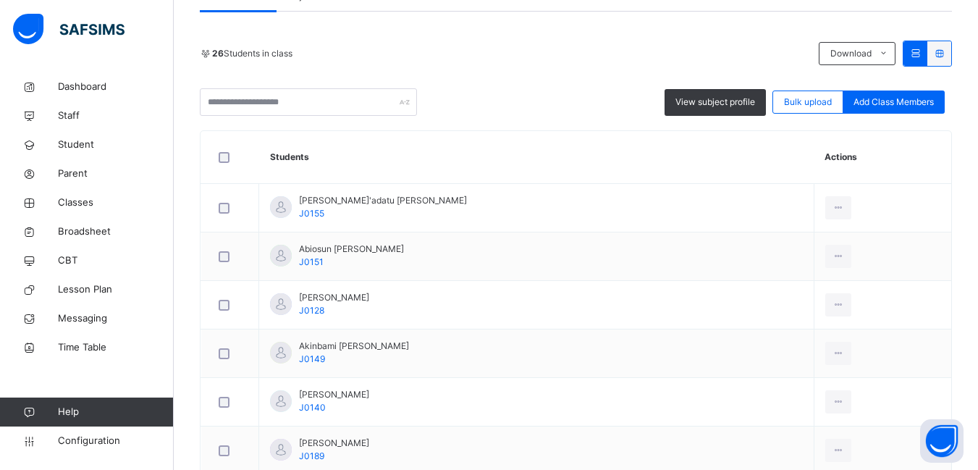
scroll to position [1296, 0]
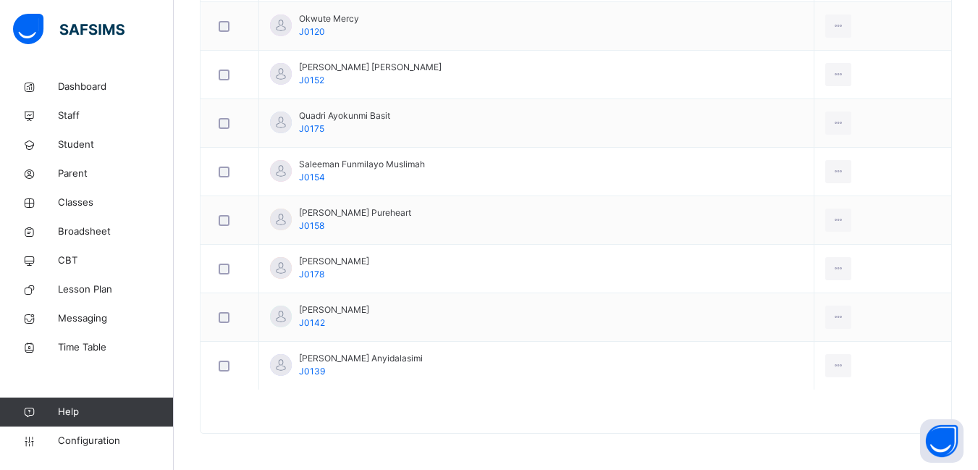
click at [0, 0] on div "Remove from Class" at bounding box center [0, 0] width 0 height 0
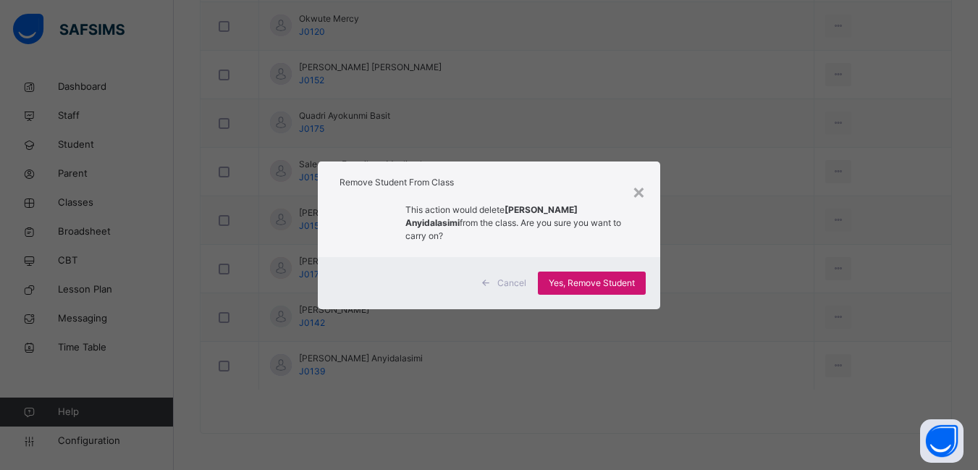
click at [619, 277] on span "Yes, Remove Student" at bounding box center [592, 282] width 86 height 13
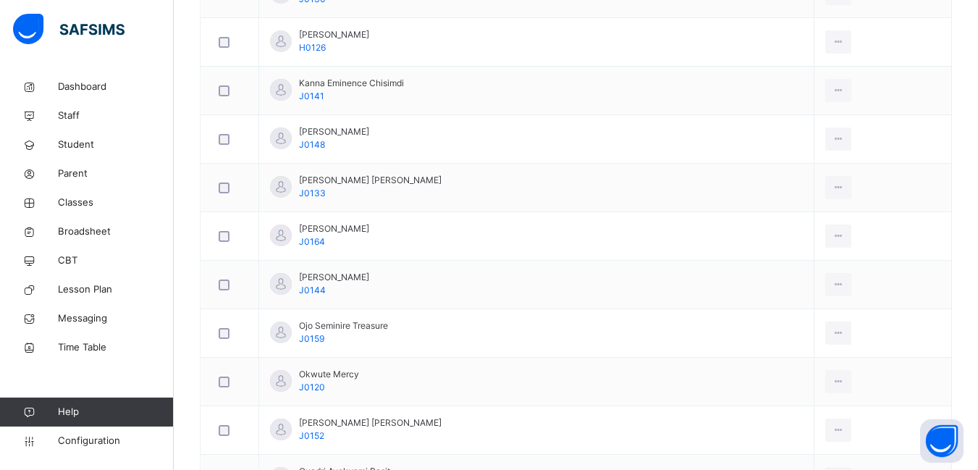
scroll to position [1230, 0]
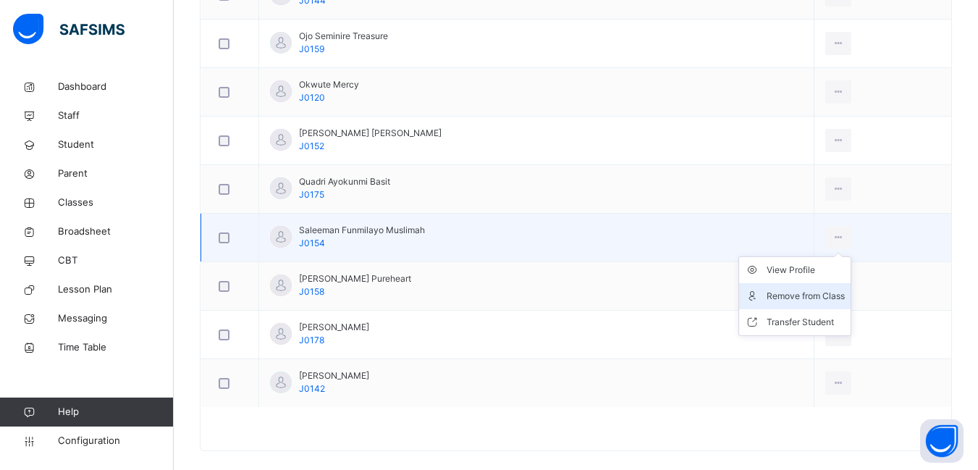
click at [805, 299] on div "Remove from Class" at bounding box center [805, 296] width 78 height 14
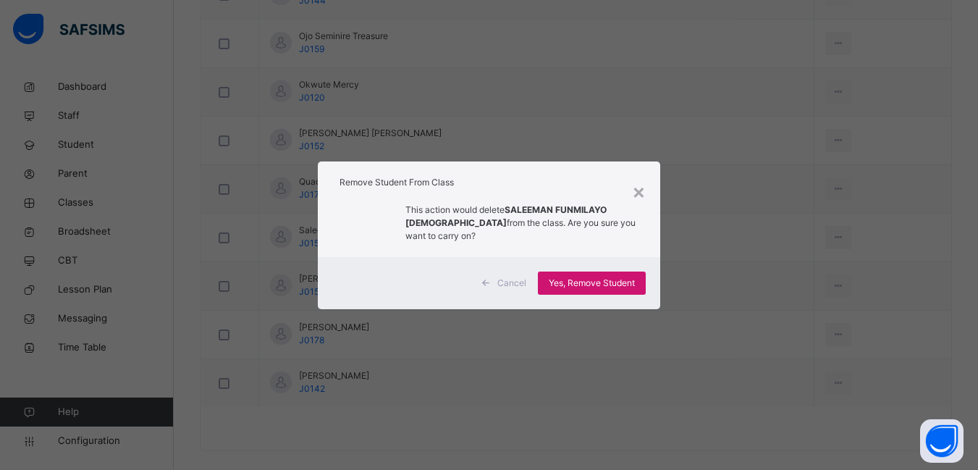
click at [574, 285] on span "Yes, Remove Student" at bounding box center [592, 282] width 86 height 13
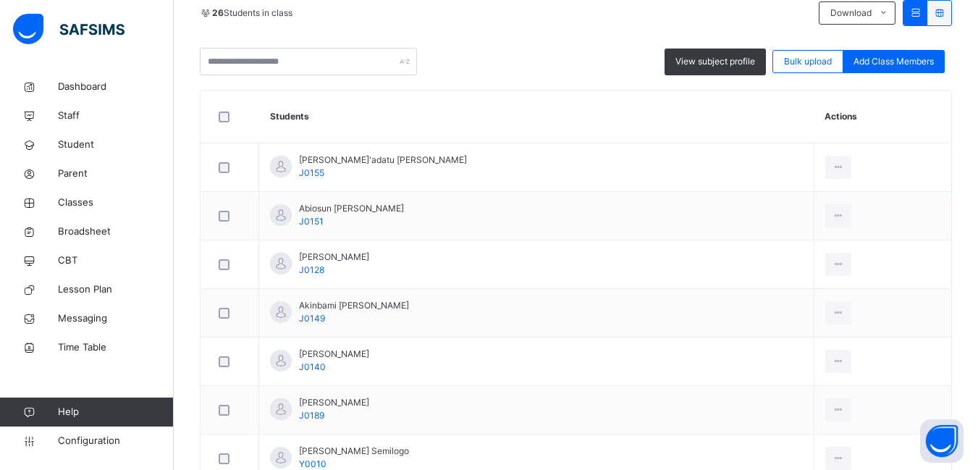
scroll to position [258, 0]
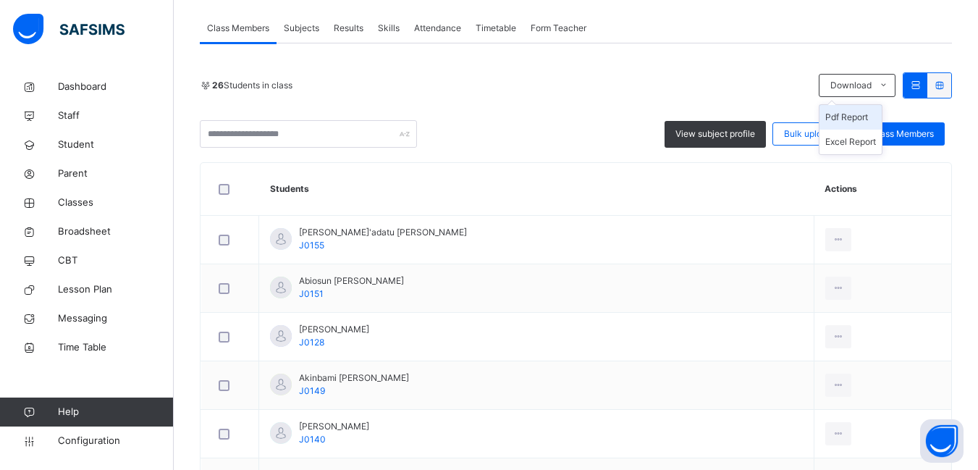
click at [866, 119] on li "Pdf Report" at bounding box center [850, 117] width 62 height 25
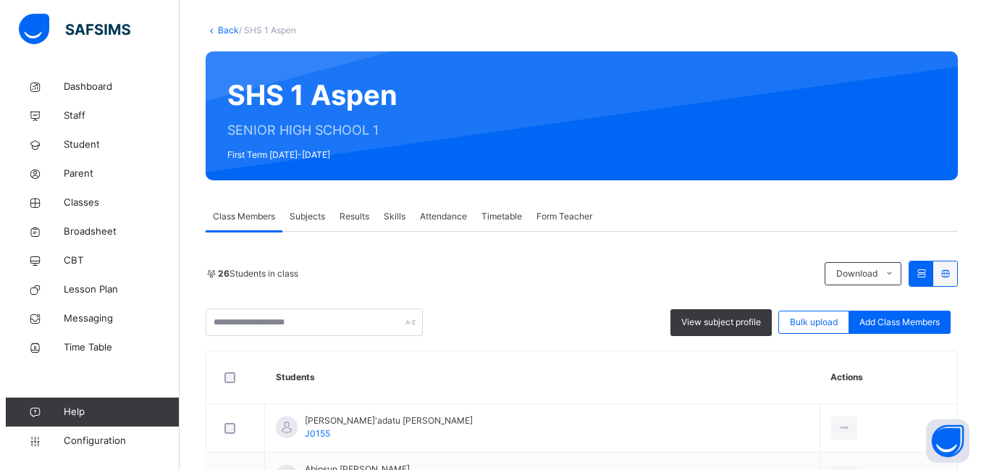
scroll to position [0, 0]
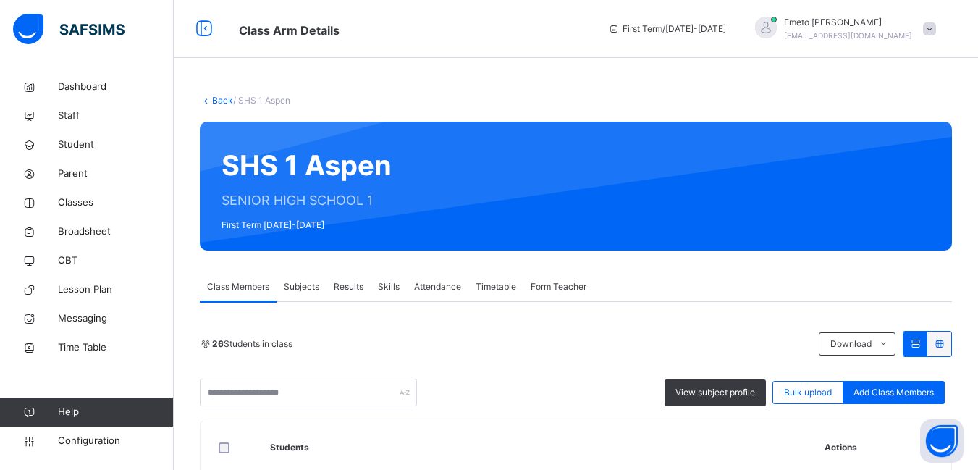
click at [218, 99] on link "Back" at bounding box center [222, 100] width 21 height 11
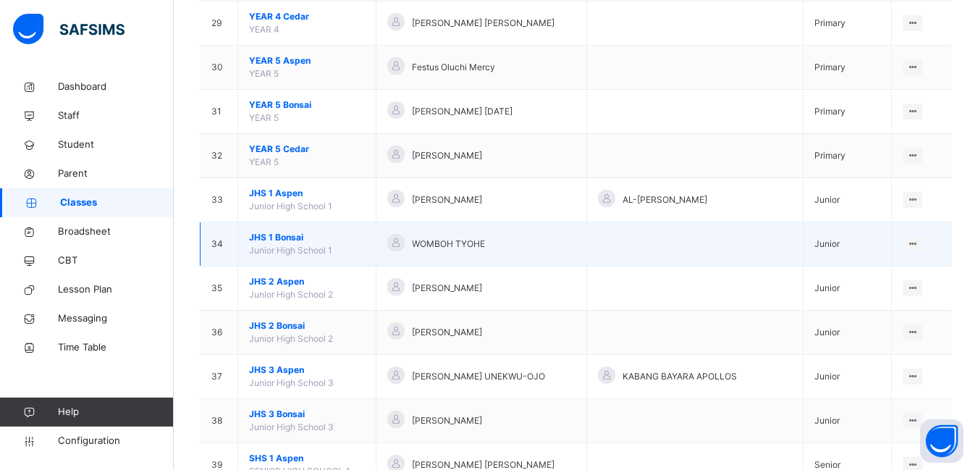
scroll to position [1404, 0]
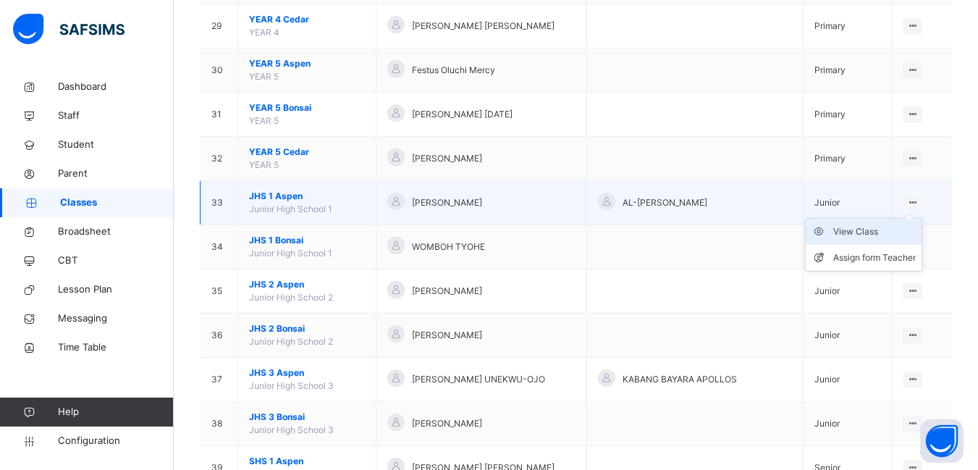
click at [871, 230] on div "View Class" at bounding box center [874, 231] width 83 height 14
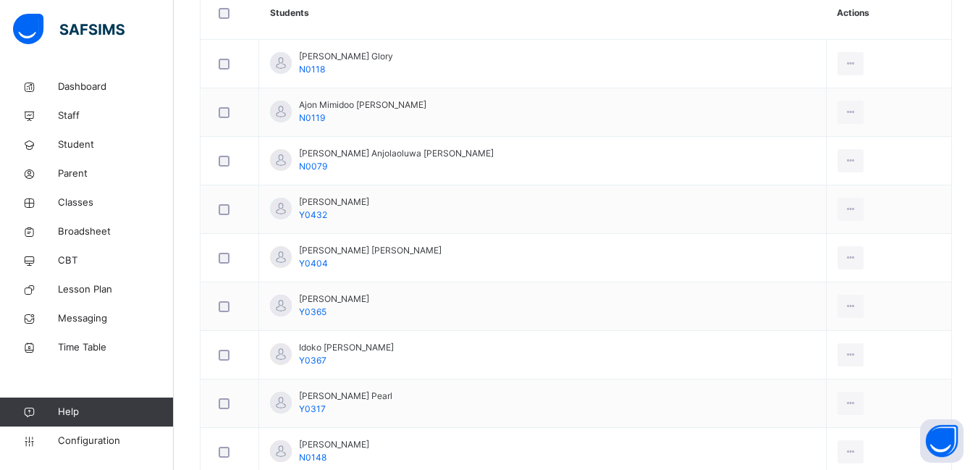
scroll to position [217, 0]
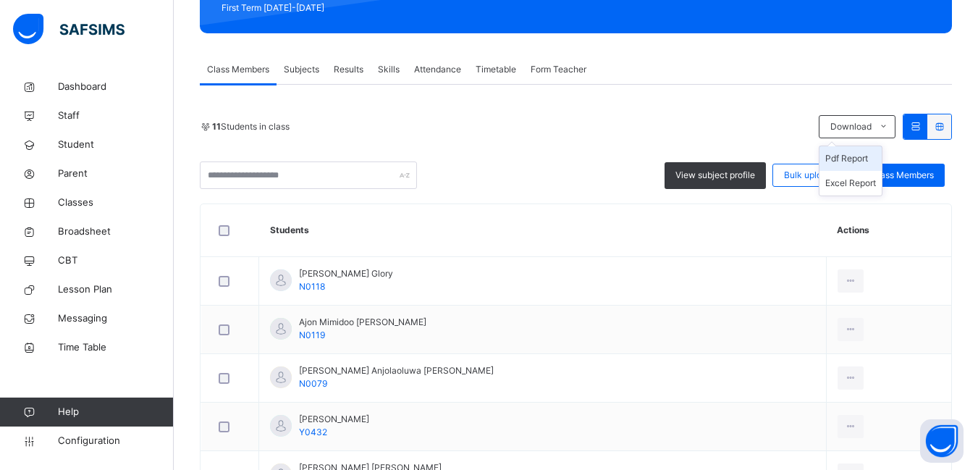
click at [865, 159] on li "Pdf Report" at bounding box center [850, 158] width 62 height 25
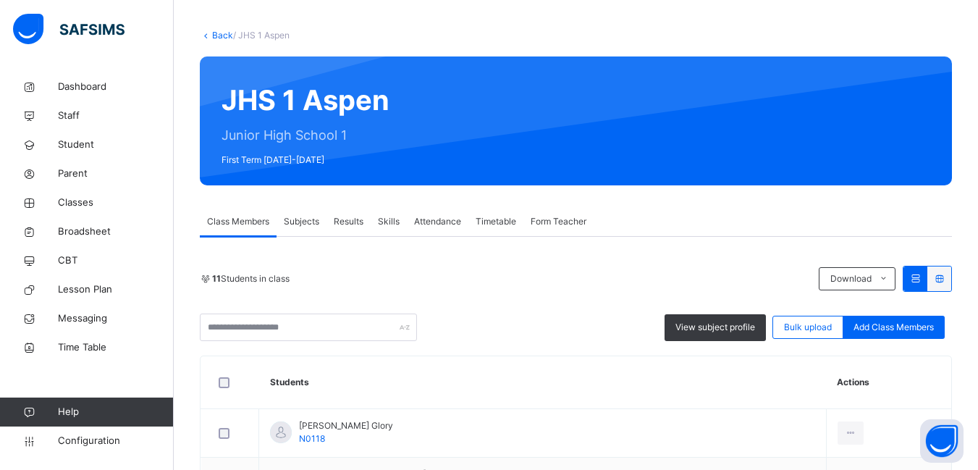
scroll to position [0, 0]
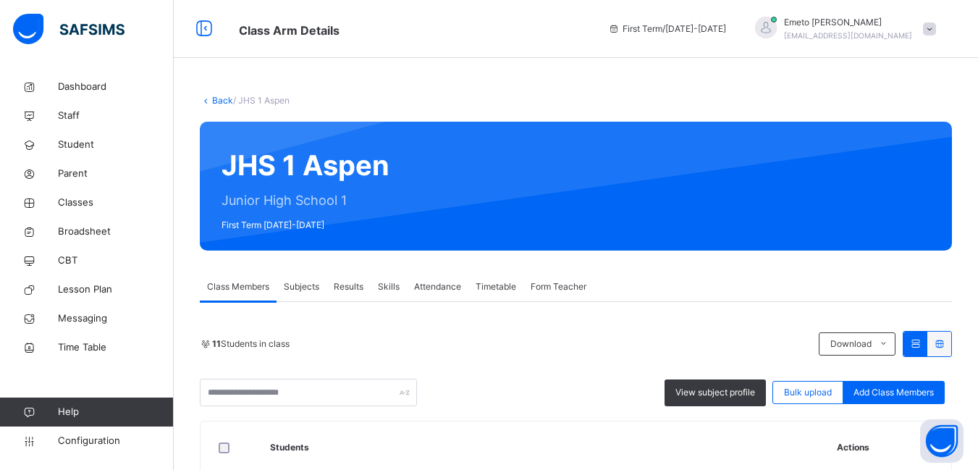
click at [216, 96] on link "Back" at bounding box center [222, 100] width 21 height 11
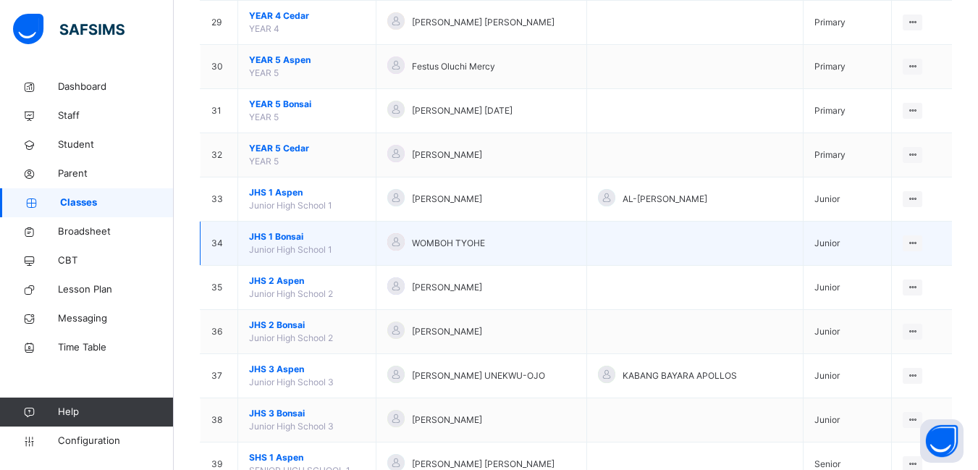
scroll to position [1404, 0]
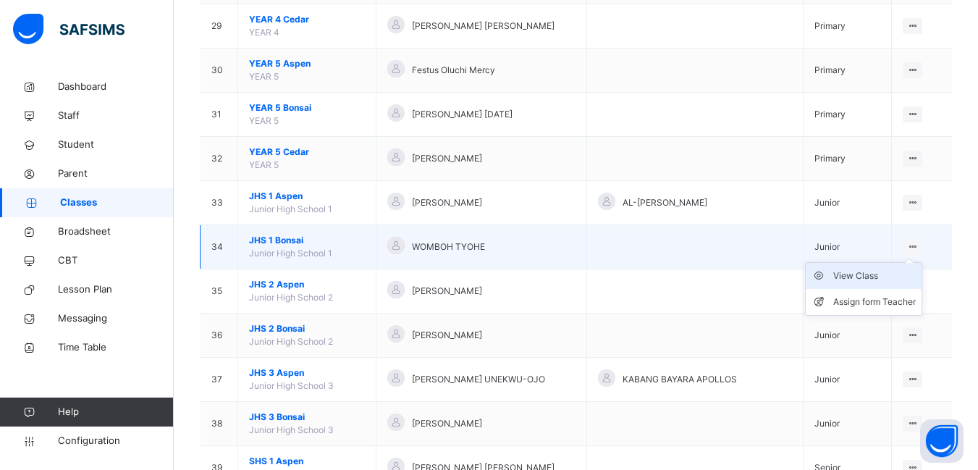
click at [870, 275] on div "View Class" at bounding box center [874, 276] width 83 height 14
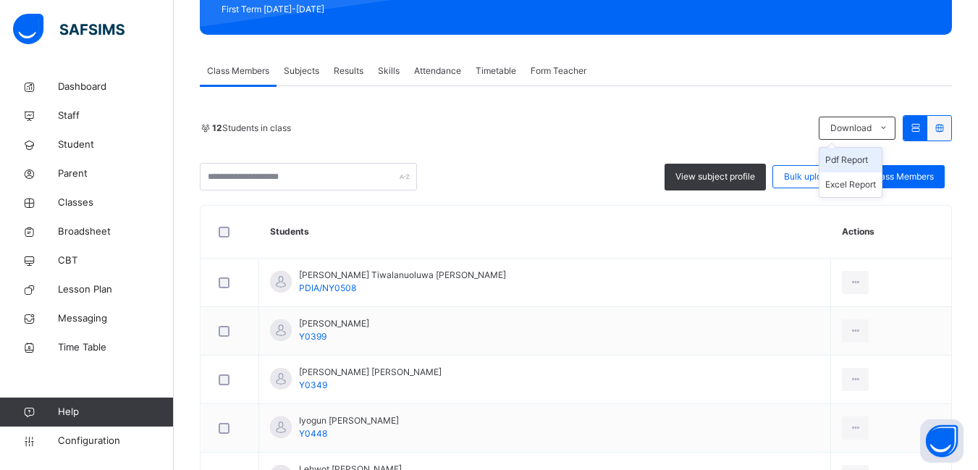
scroll to position [217, 0]
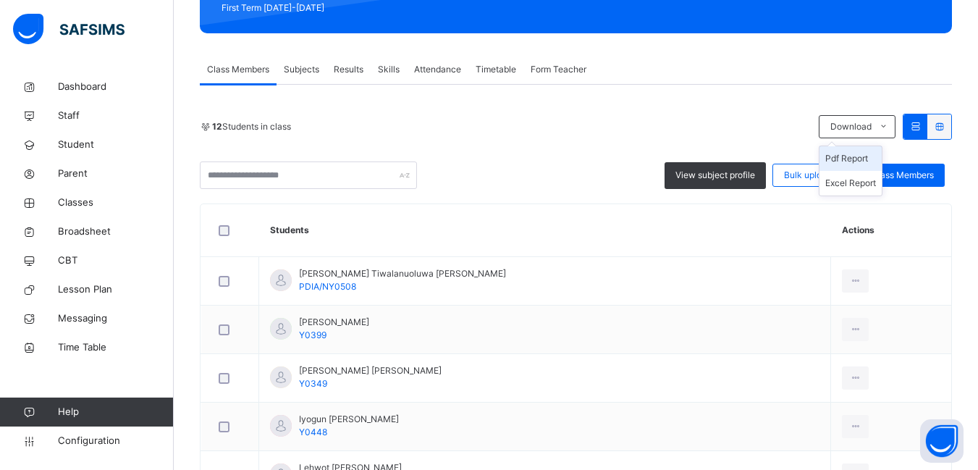
click at [869, 159] on li "Pdf Report" at bounding box center [850, 158] width 62 height 25
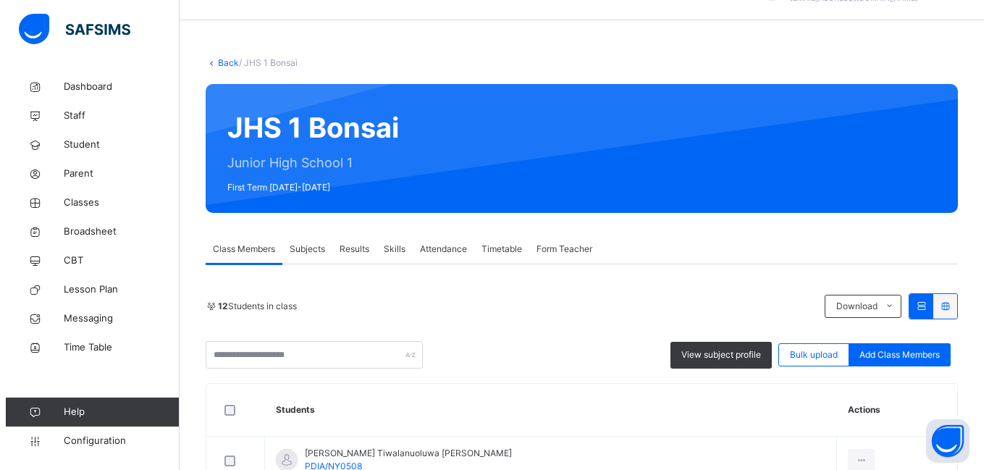
scroll to position [0, 0]
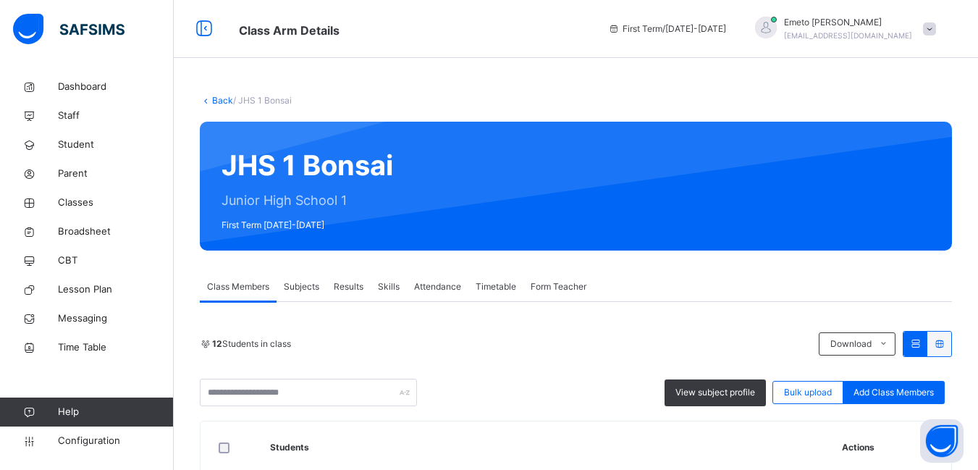
click at [223, 100] on link "Back" at bounding box center [222, 100] width 21 height 11
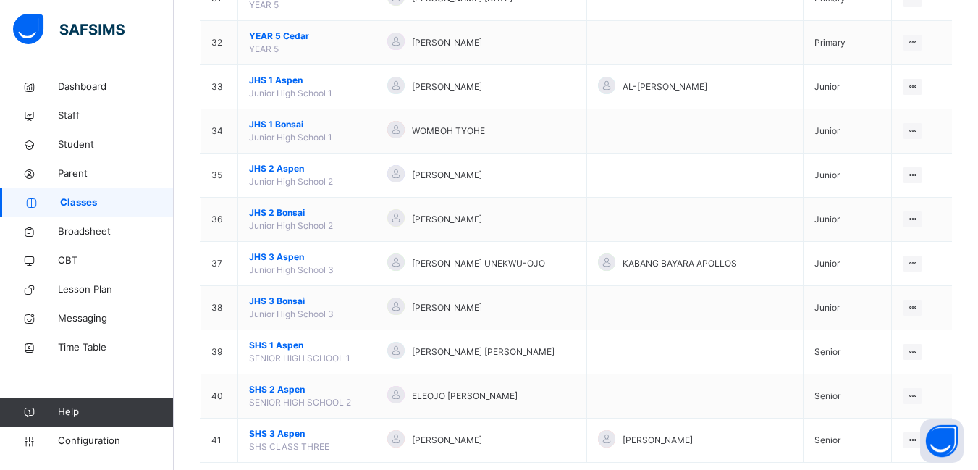
scroll to position [1549, 0]
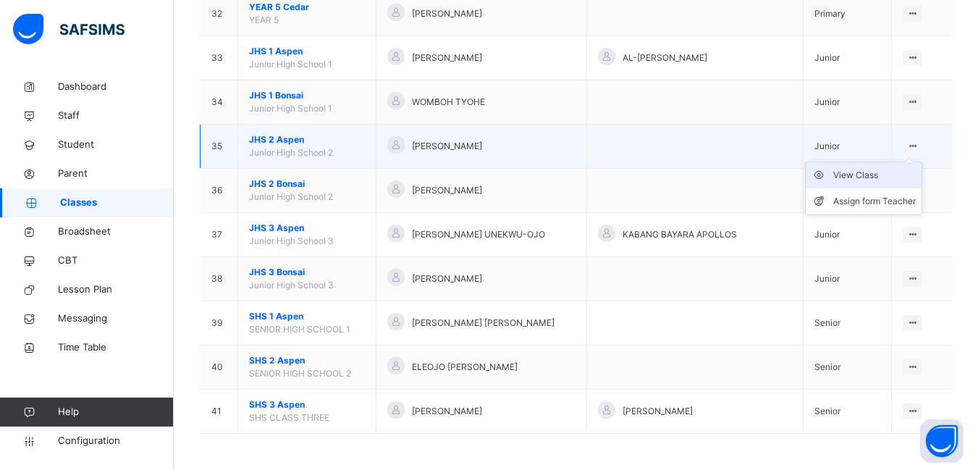
click at [863, 177] on div "View Class" at bounding box center [874, 175] width 83 height 14
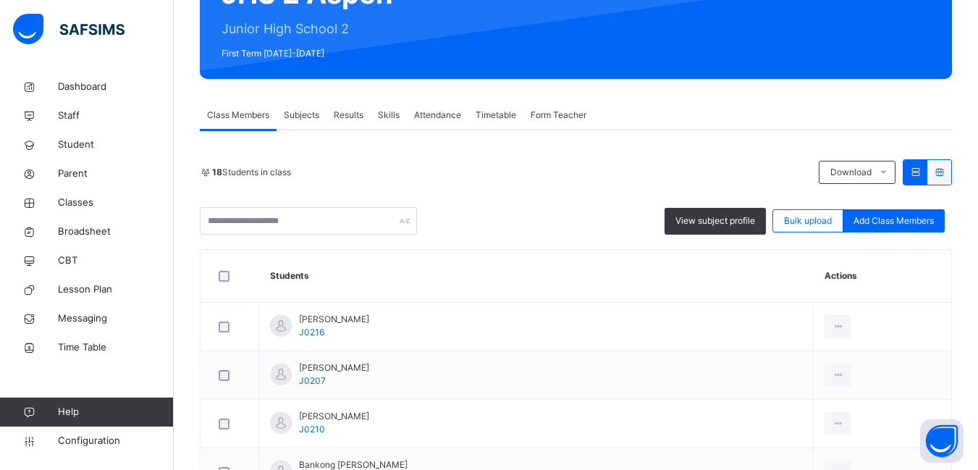
scroll to position [217, 0]
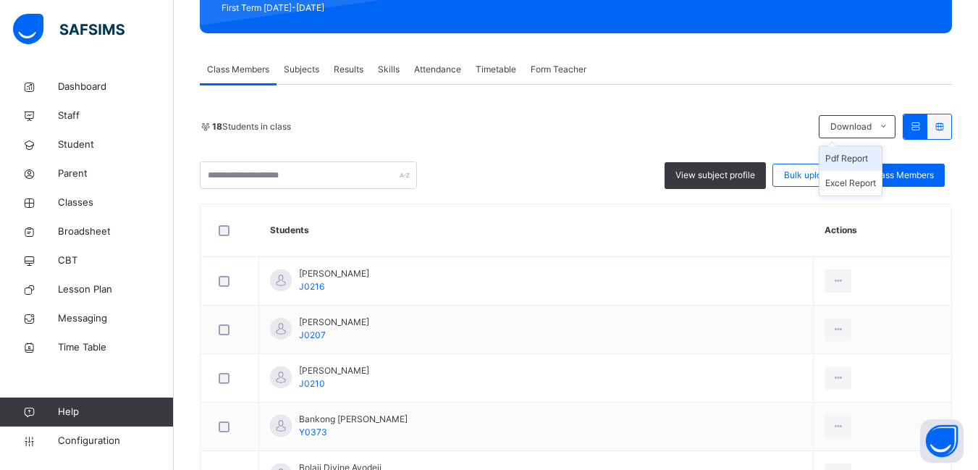
click at [872, 155] on li "Pdf Report" at bounding box center [850, 158] width 62 height 25
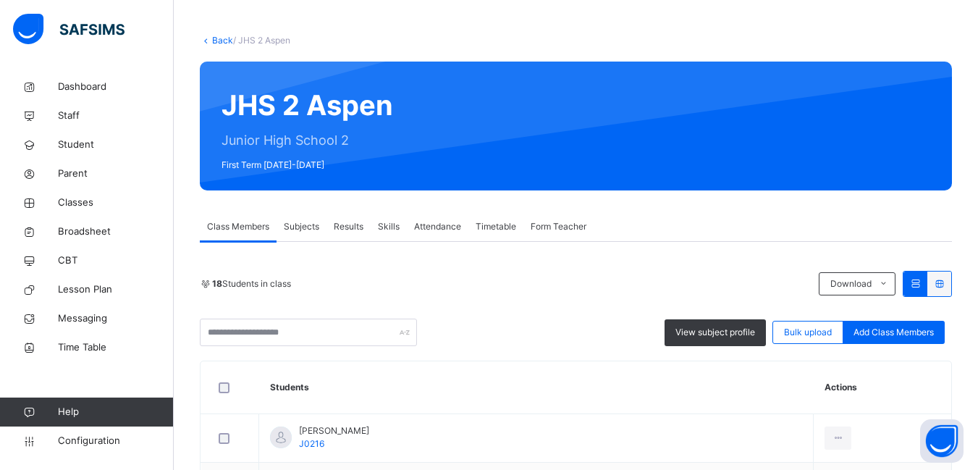
scroll to position [0, 0]
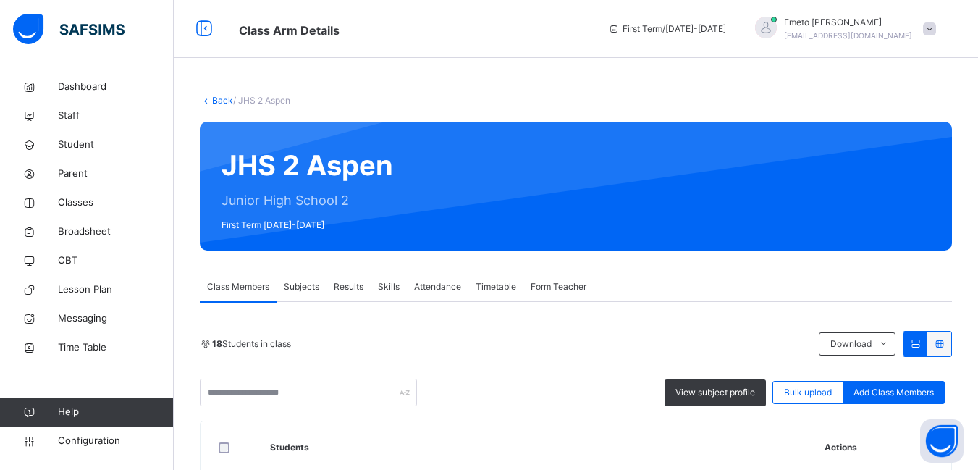
click at [215, 106] on div "Back / JHS 2 Aspen" at bounding box center [576, 100] width 752 height 13
click at [223, 98] on link "Back" at bounding box center [222, 100] width 21 height 11
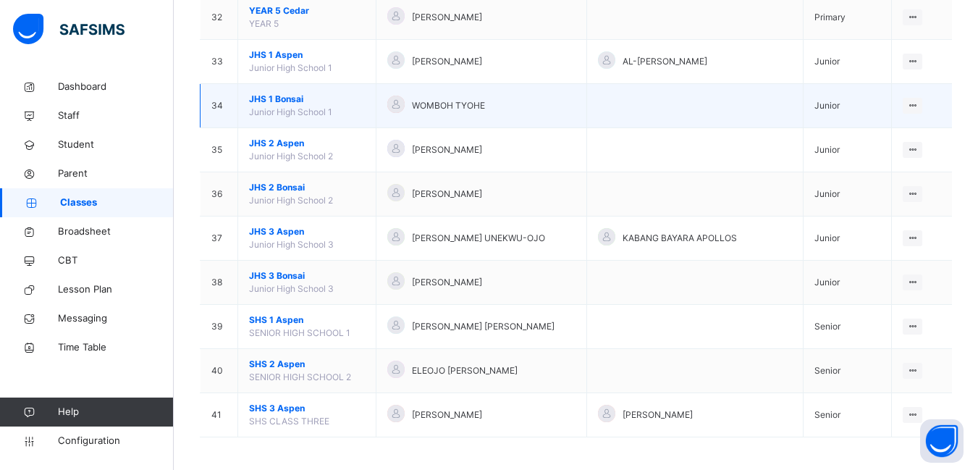
scroll to position [1549, 0]
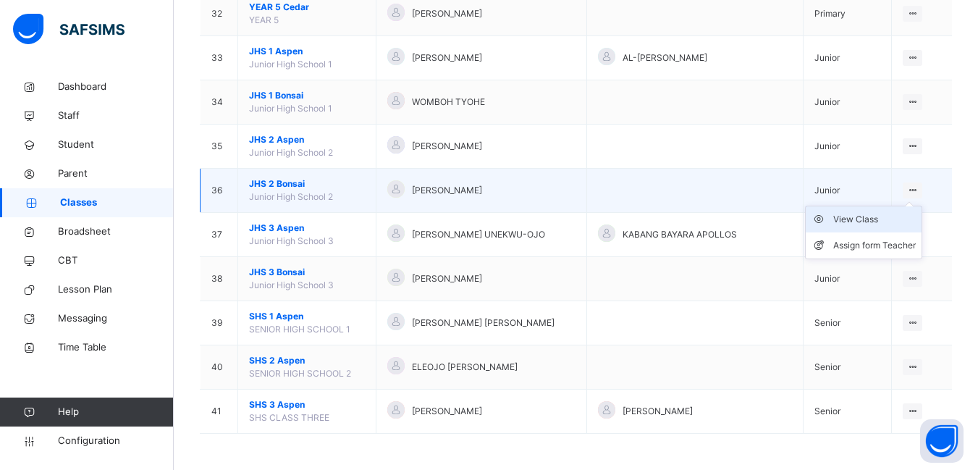
click at [872, 223] on div "View Class" at bounding box center [874, 219] width 83 height 14
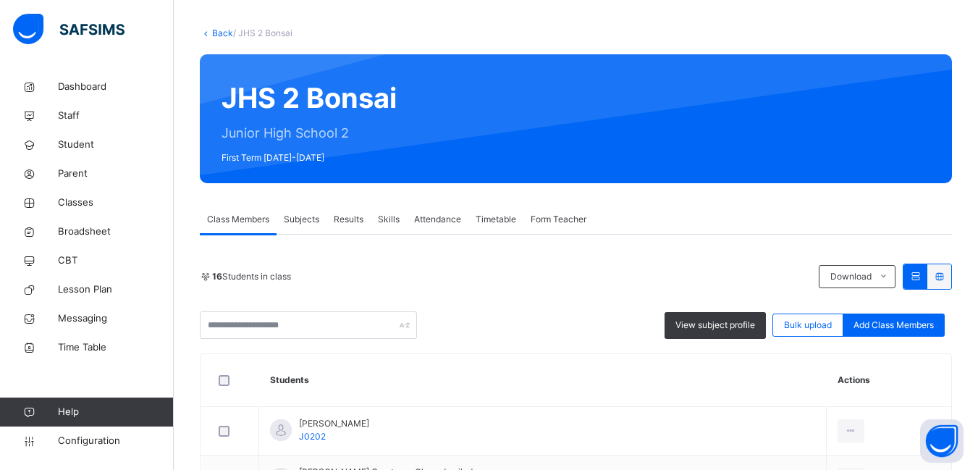
scroll to position [217, 0]
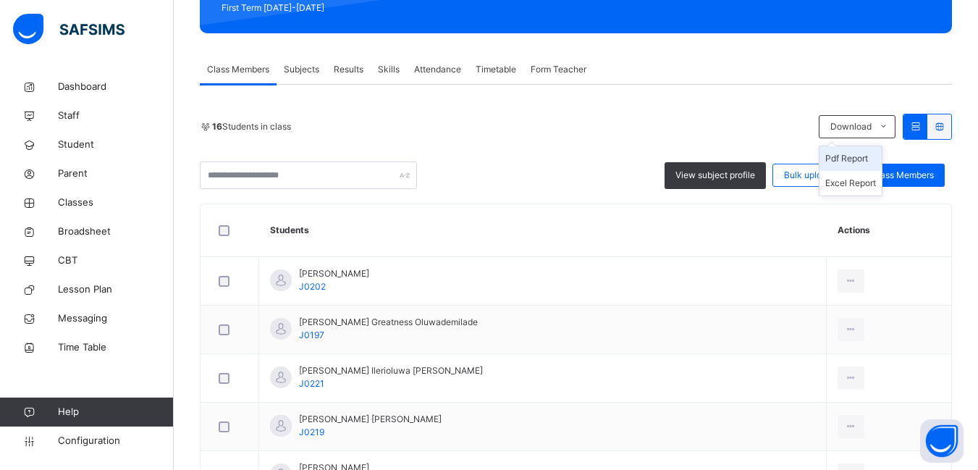
click at [864, 156] on li "Pdf Report" at bounding box center [850, 158] width 62 height 25
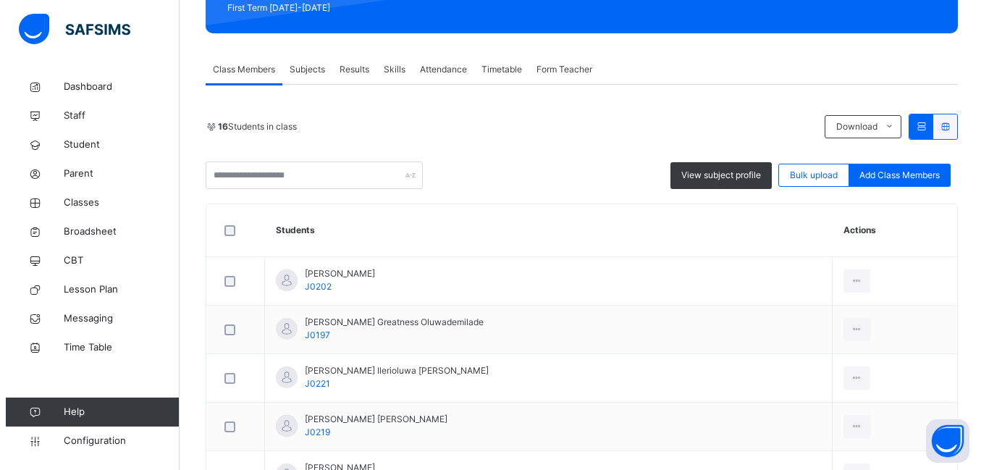
scroll to position [0, 0]
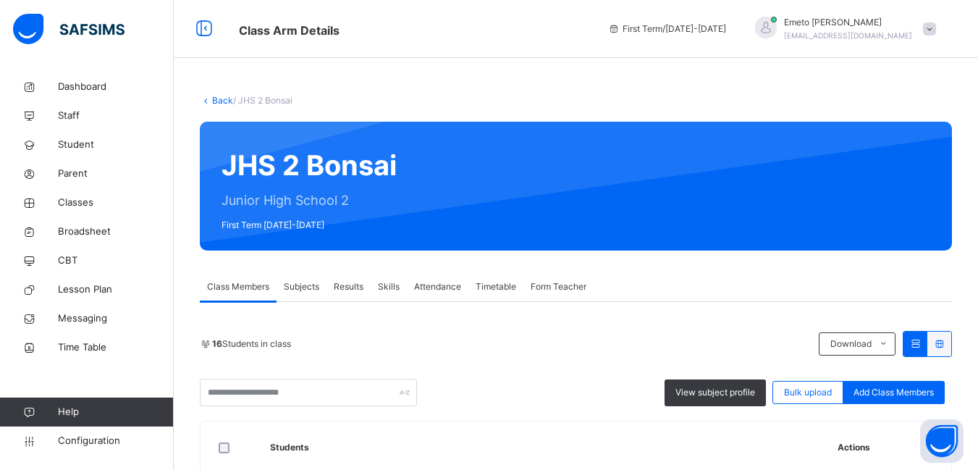
click at [216, 100] on link "Back" at bounding box center [222, 100] width 21 height 11
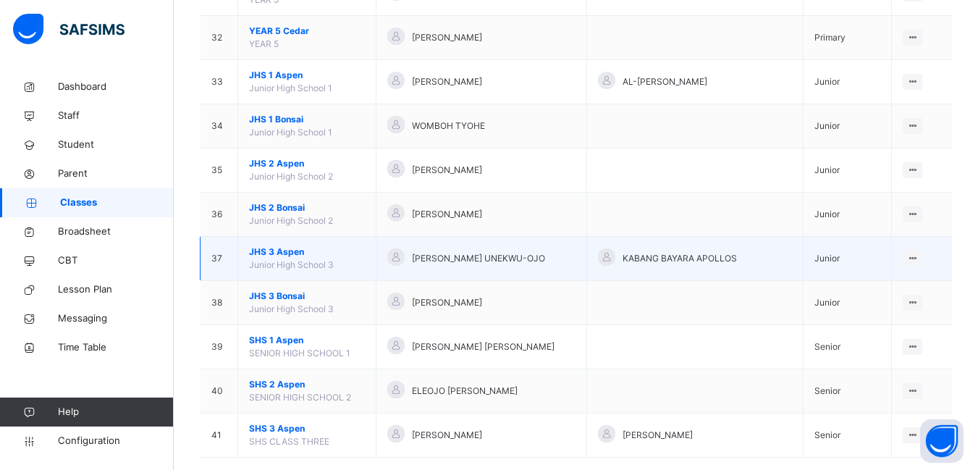
scroll to position [1549, 0]
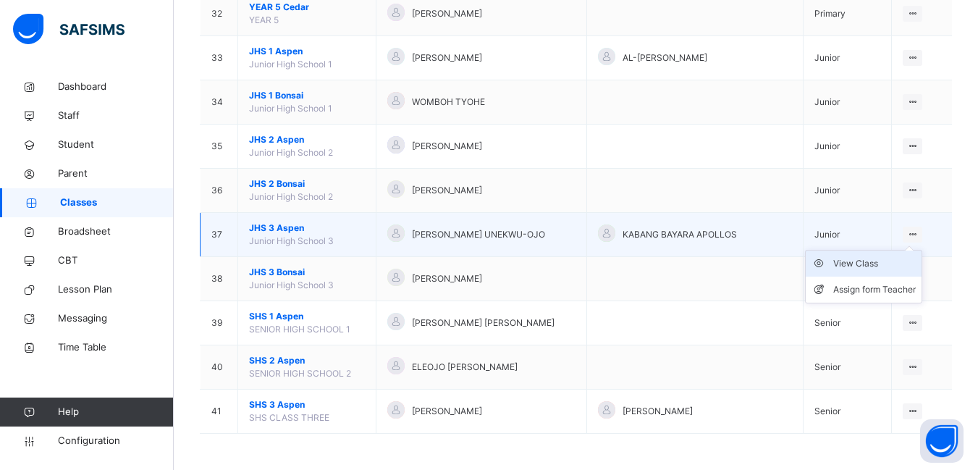
click at [869, 261] on div "View Class" at bounding box center [874, 263] width 83 height 14
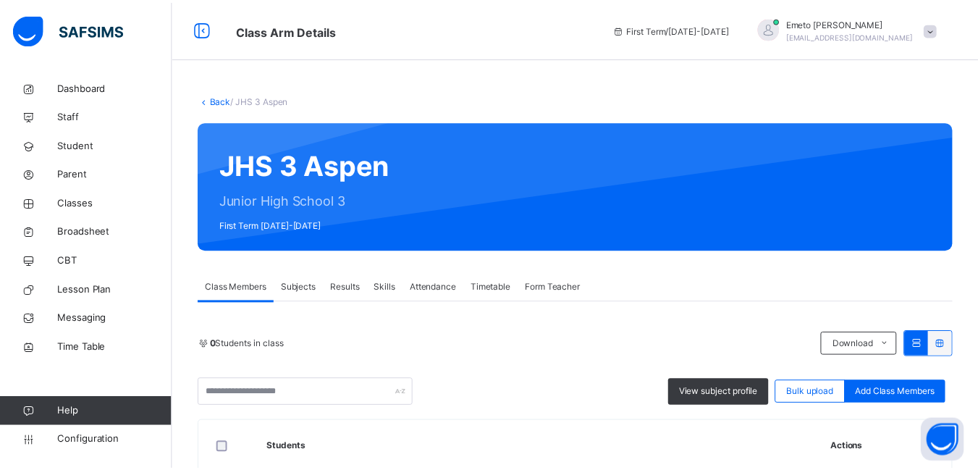
scroll to position [217, 0]
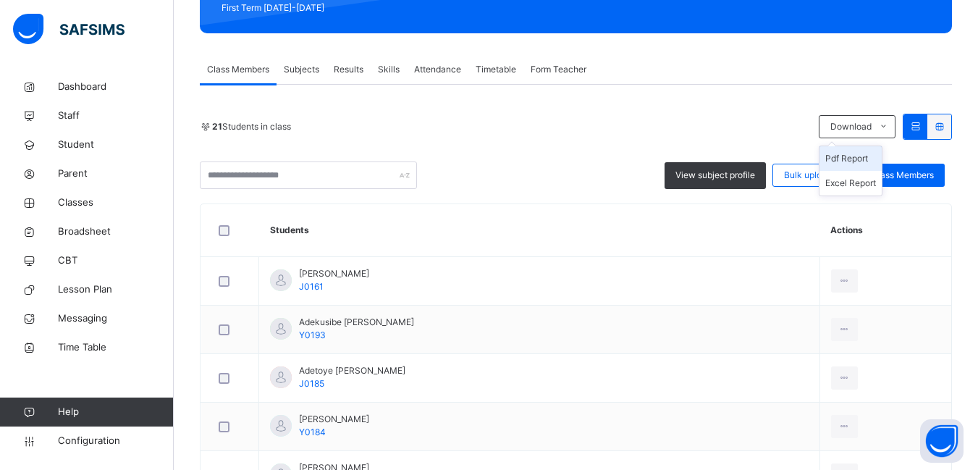
click at [858, 157] on li "Pdf Report" at bounding box center [850, 158] width 62 height 25
click at [858, 153] on li "Pdf Report" at bounding box center [850, 158] width 62 height 25
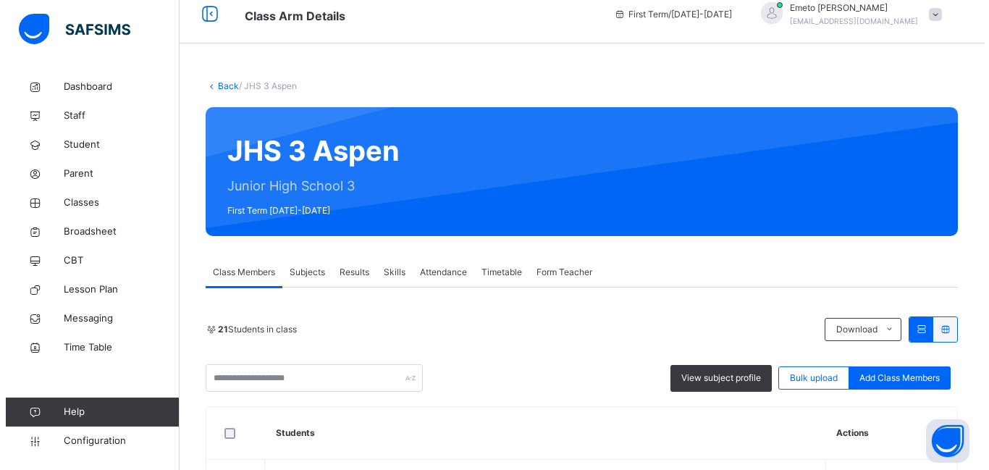
scroll to position [0, 0]
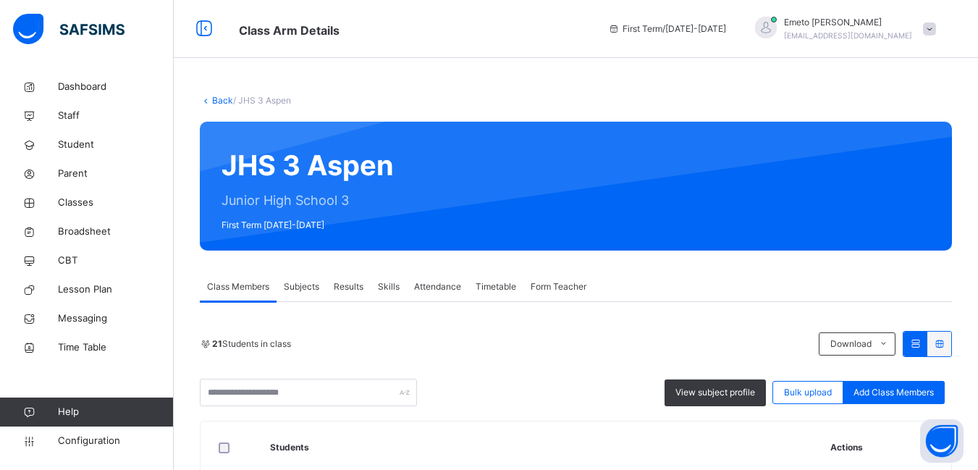
click at [223, 101] on link "Back" at bounding box center [222, 100] width 21 height 11
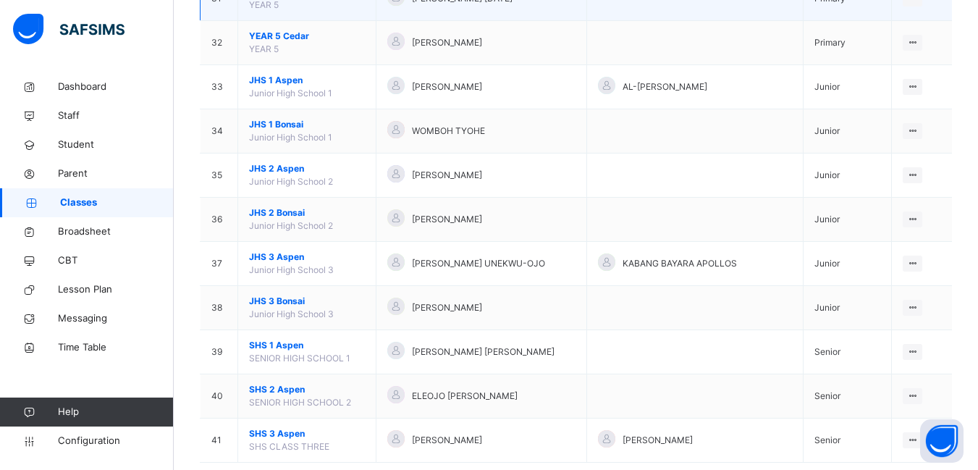
scroll to position [1549, 0]
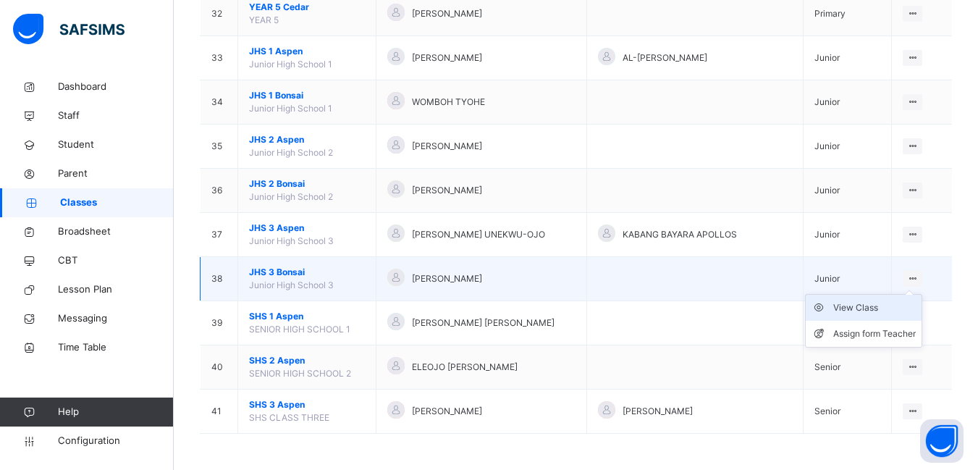
click at [874, 304] on div "View Class" at bounding box center [874, 307] width 83 height 14
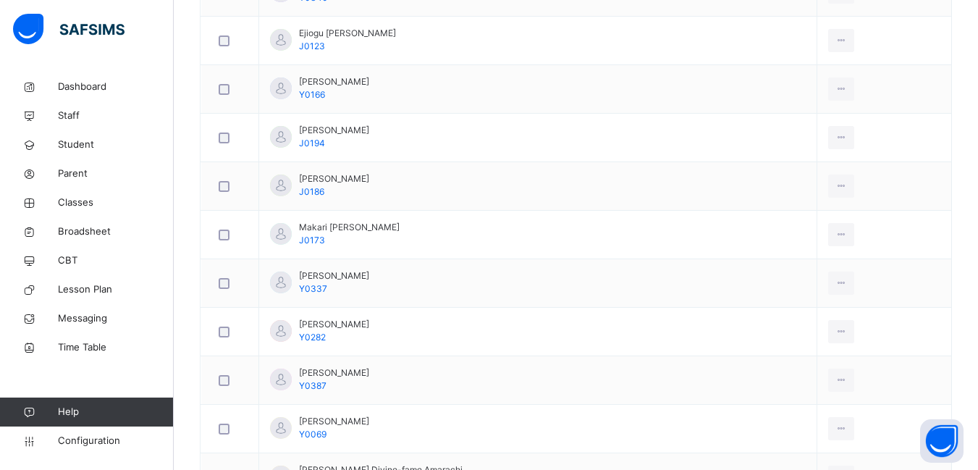
scroll to position [145, 0]
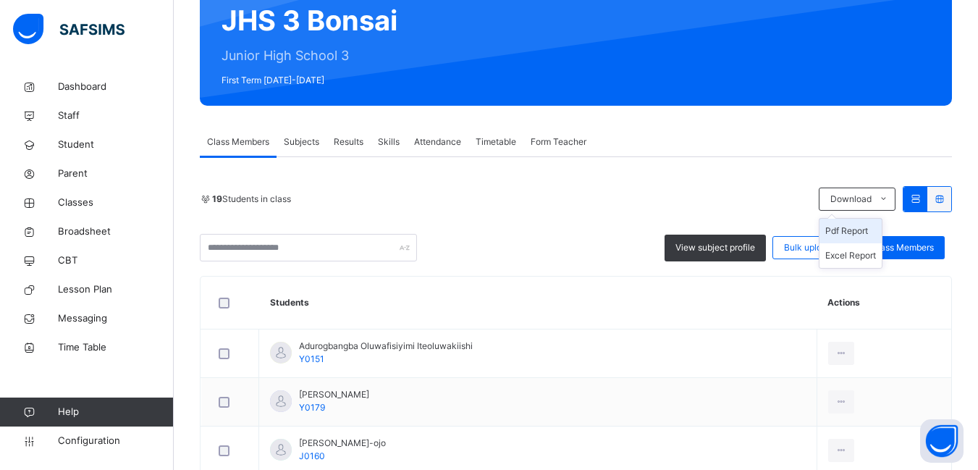
click at [873, 228] on li "Pdf Report" at bounding box center [850, 231] width 62 height 25
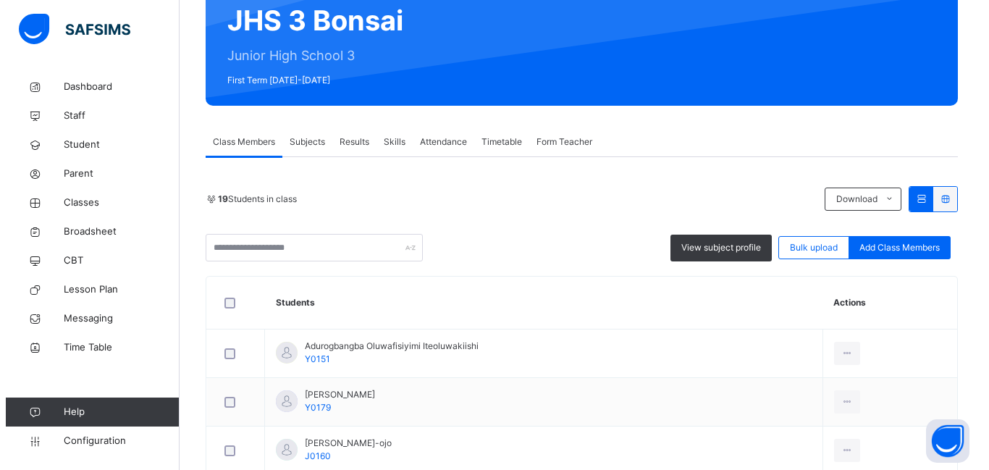
scroll to position [0, 0]
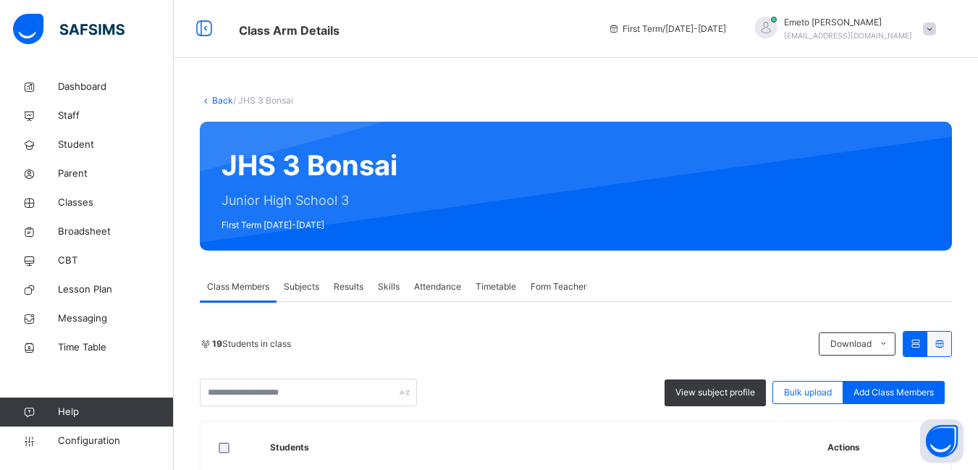
click at [221, 96] on link "Back" at bounding box center [222, 100] width 21 height 11
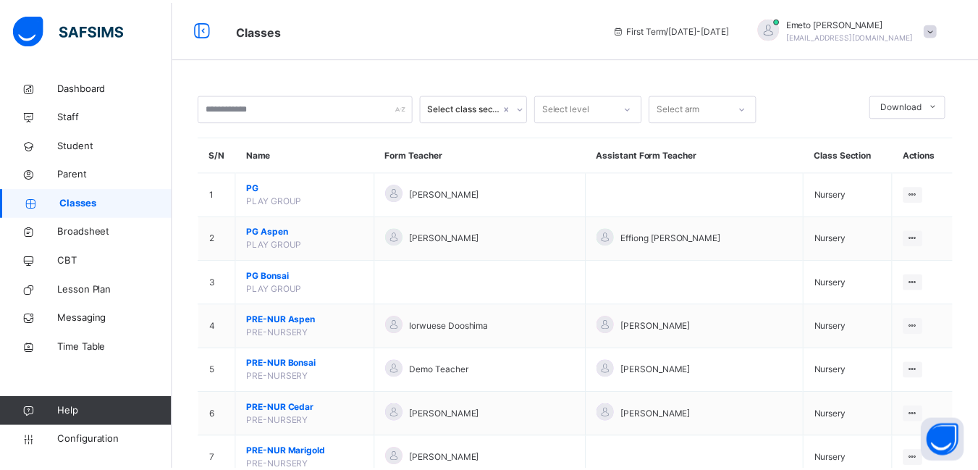
scroll to position [1448, 0]
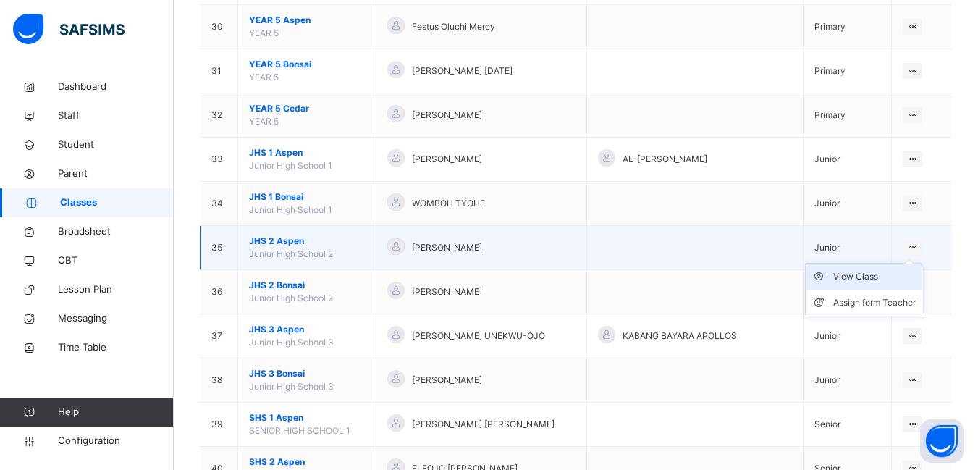
click at [859, 279] on div "View Class" at bounding box center [874, 276] width 83 height 14
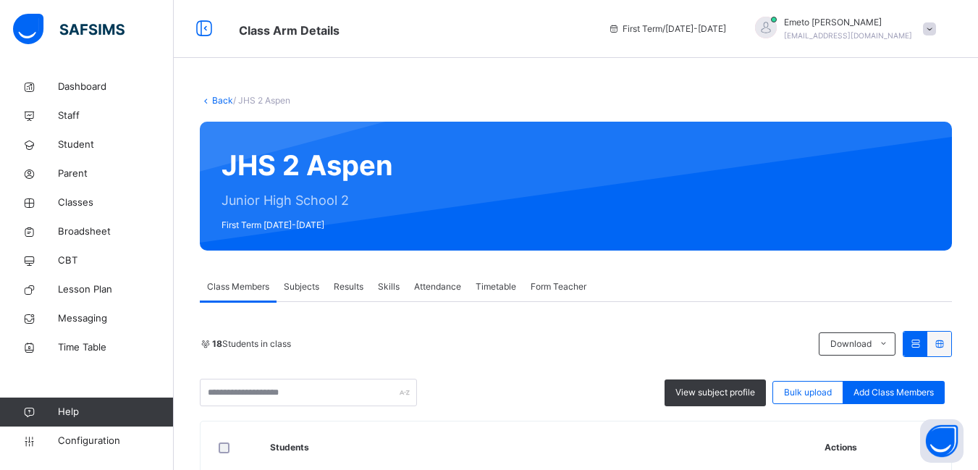
click at [216, 96] on link "Back" at bounding box center [222, 100] width 21 height 11
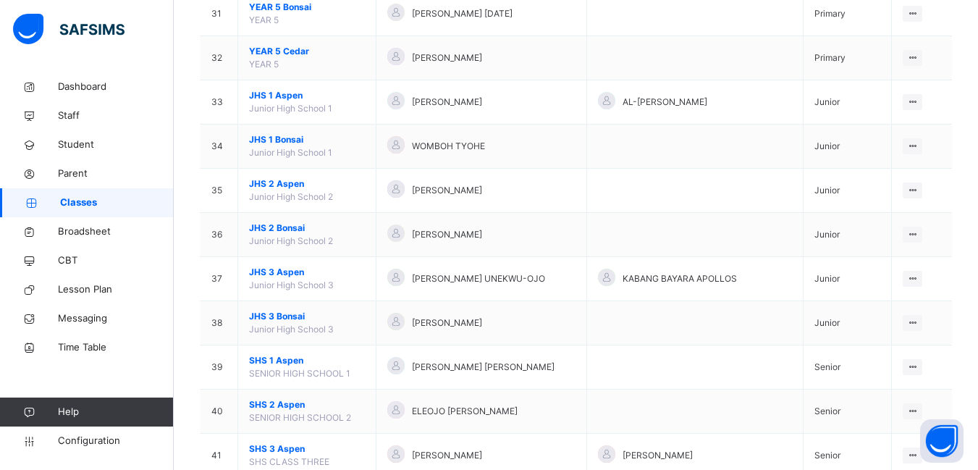
scroll to position [1520, 0]
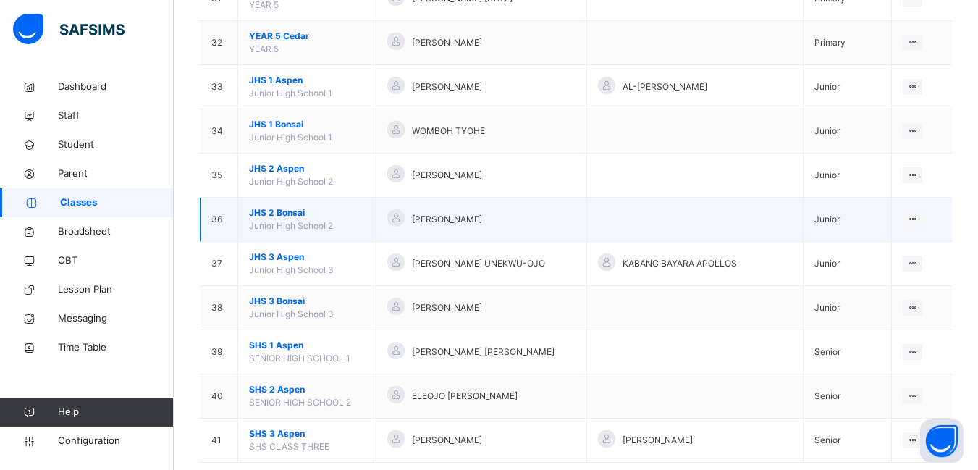
click at [282, 210] on span "JHS 2 Bonsai" at bounding box center [307, 212] width 116 height 13
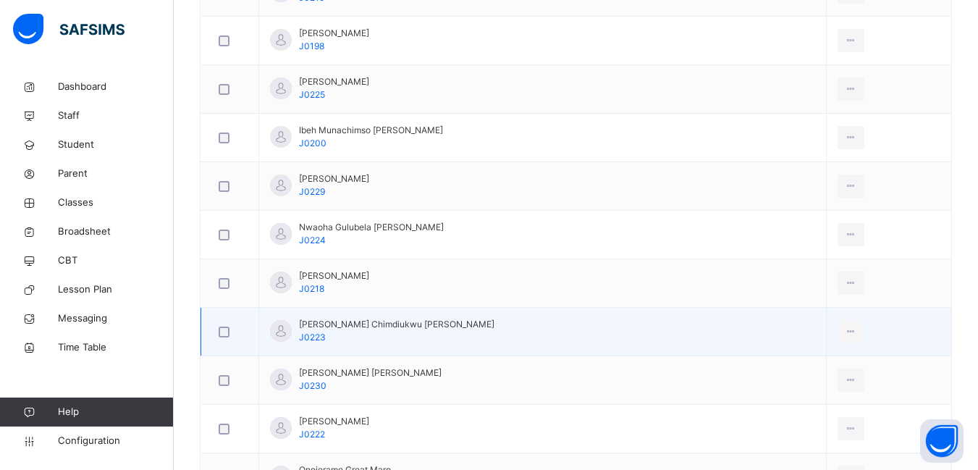
scroll to position [724, 0]
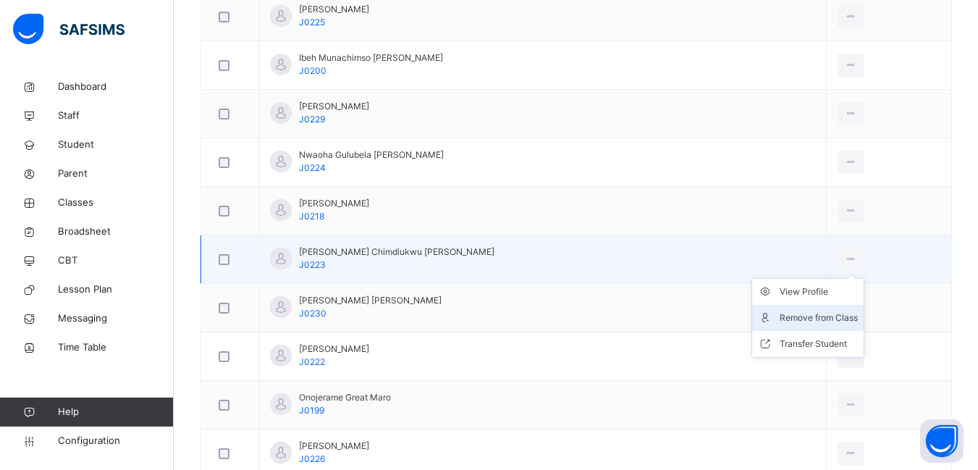
click at [835, 313] on div "Remove from Class" at bounding box center [818, 317] width 78 height 14
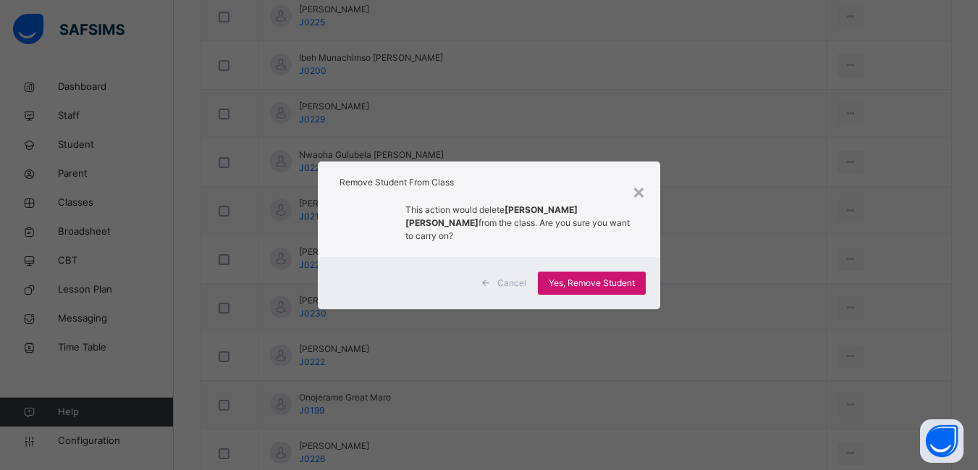
click at [614, 277] on span "Yes, Remove Student" at bounding box center [592, 282] width 86 height 13
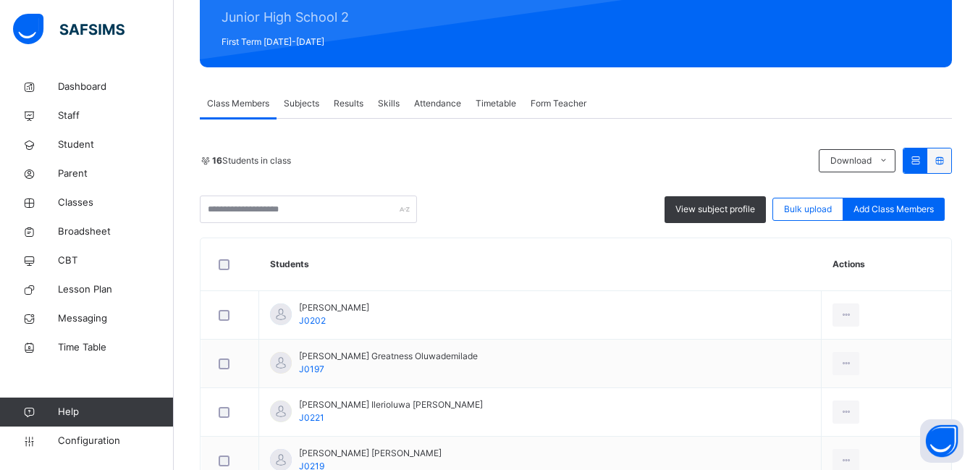
scroll to position [160, 0]
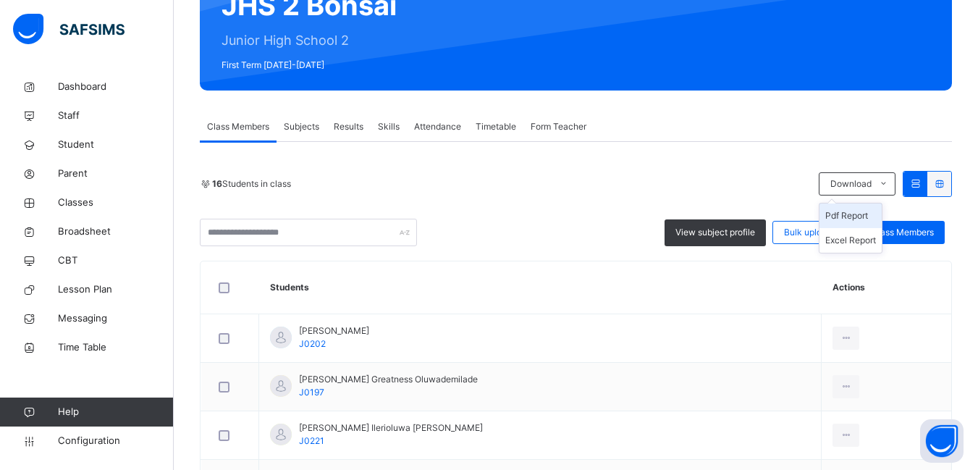
click at [858, 214] on li "Pdf Report" at bounding box center [850, 215] width 62 height 25
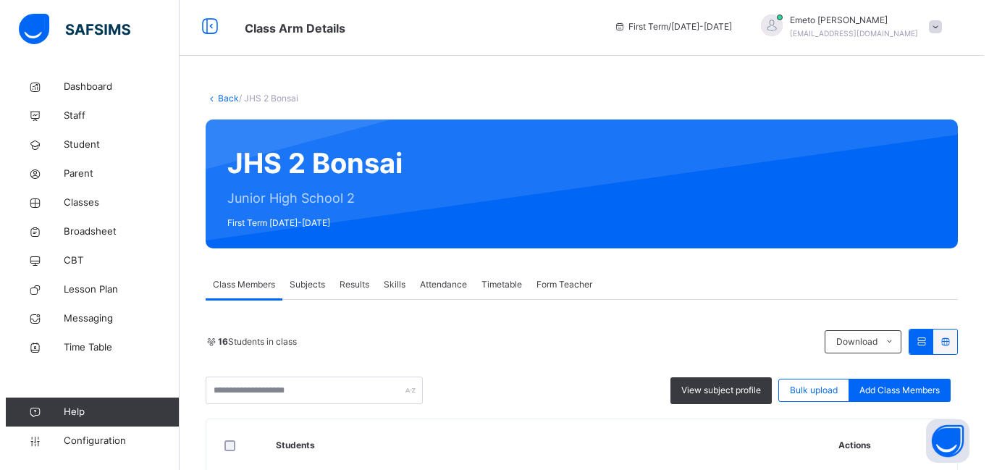
scroll to position [0, 0]
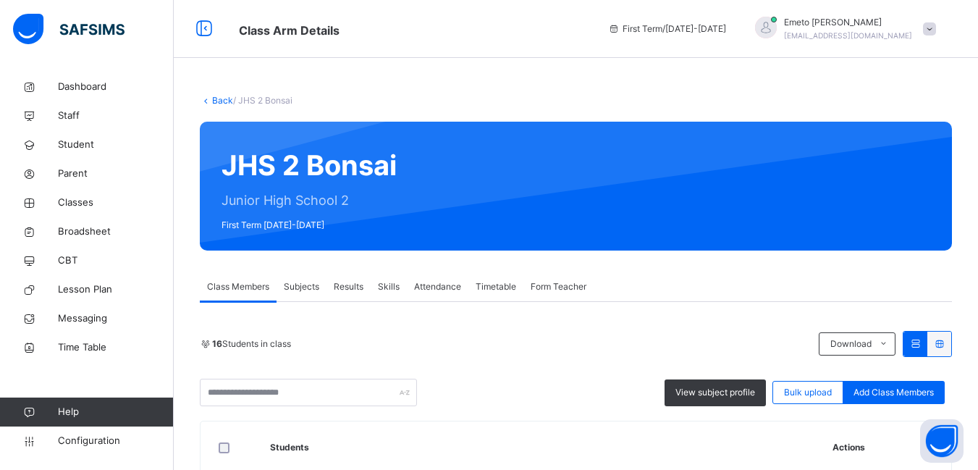
click at [224, 99] on link "Back" at bounding box center [222, 100] width 21 height 11
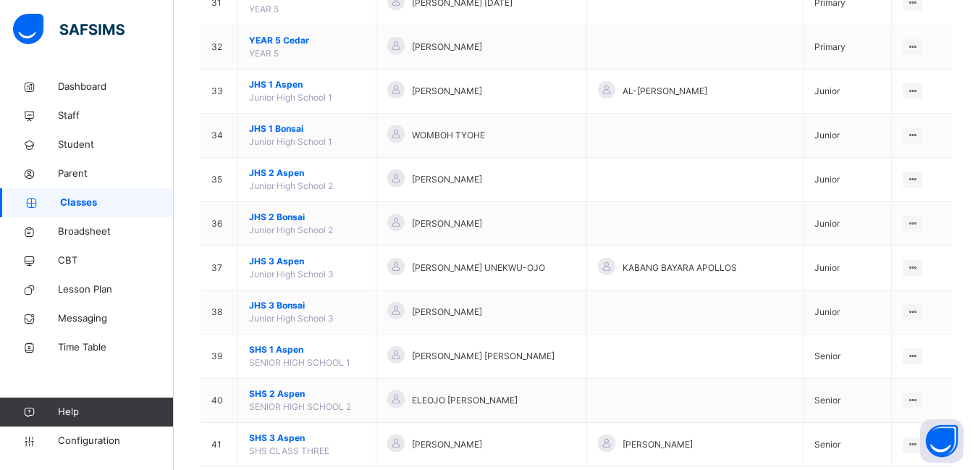
scroll to position [1549, 0]
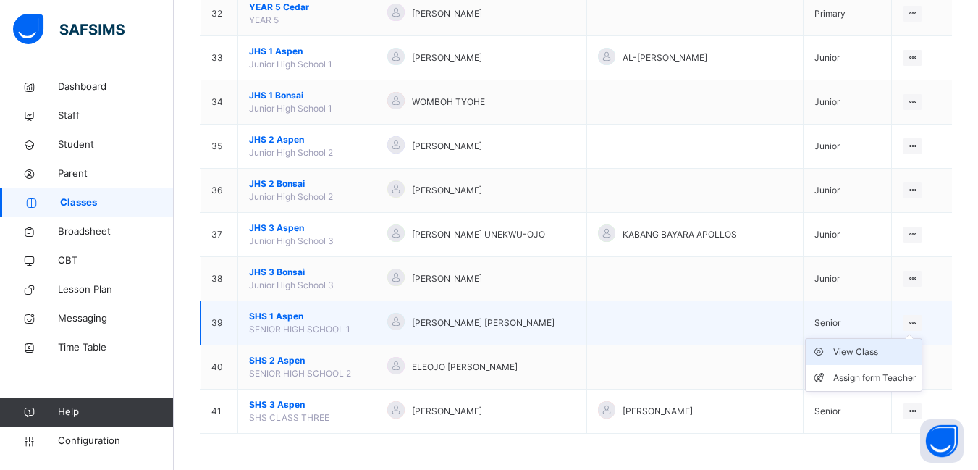
click at [851, 353] on div "View Class" at bounding box center [874, 352] width 83 height 14
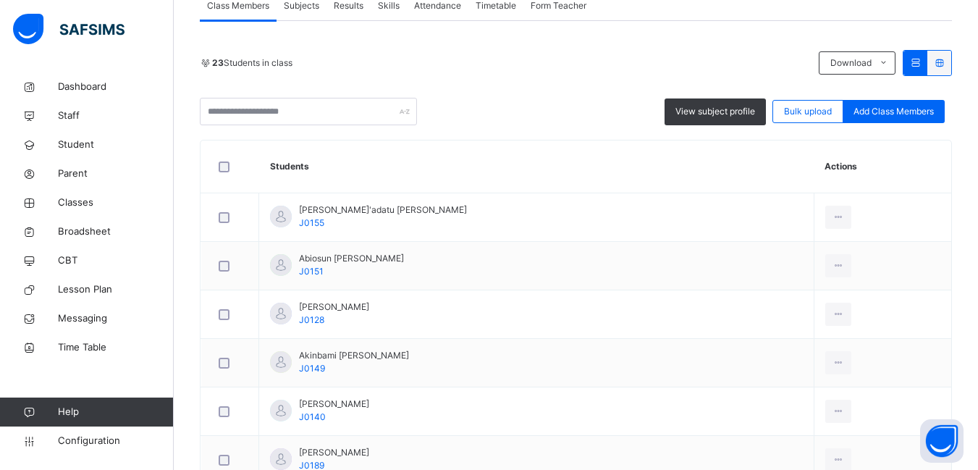
scroll to position [290, 0]
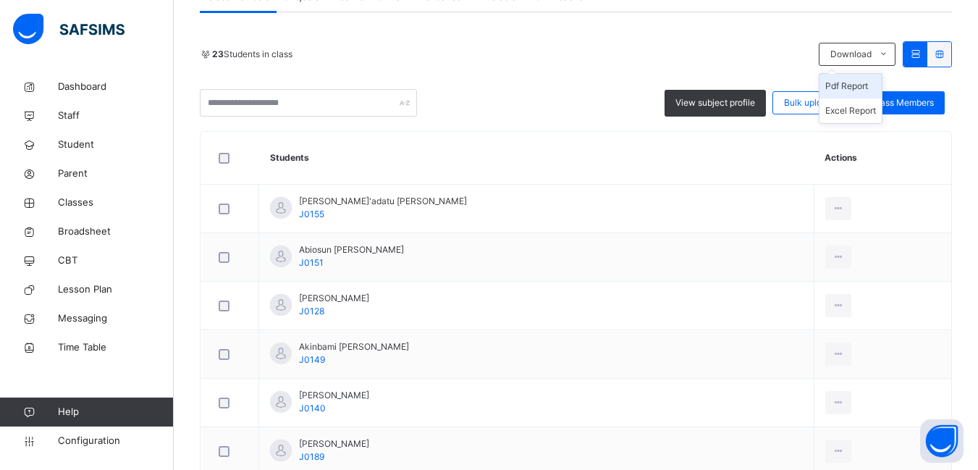
click at [858, 83] on li "Pdf Report" at bounding box center [850, 86] width 62 height 25
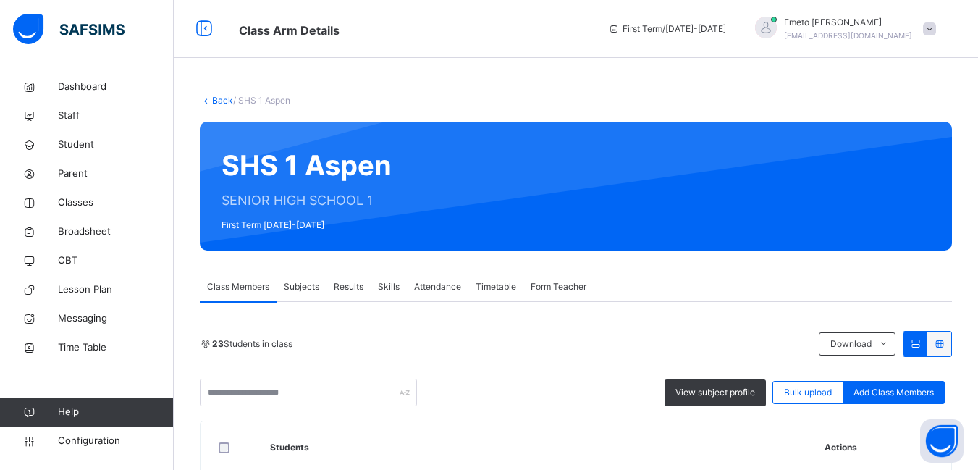
click at [225, 99] on link "Back" at bounding box center [222, 100] width 21 height 11
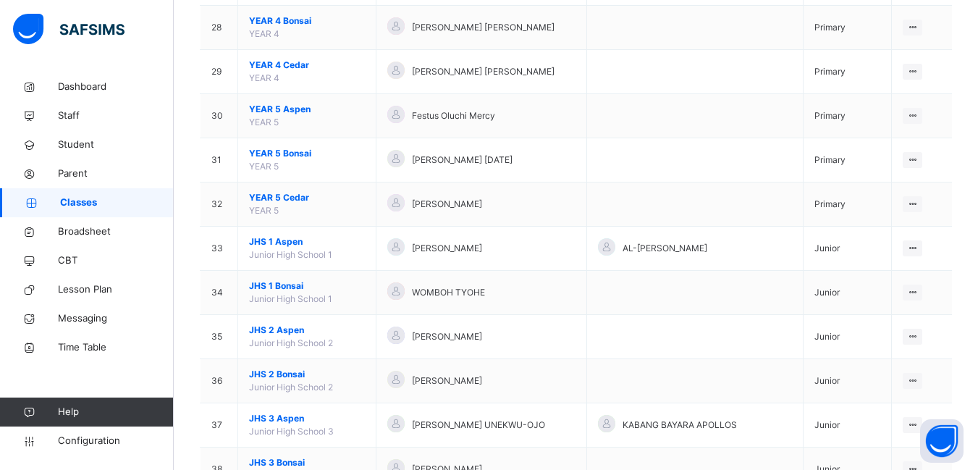
scroll to position [1549, 0]
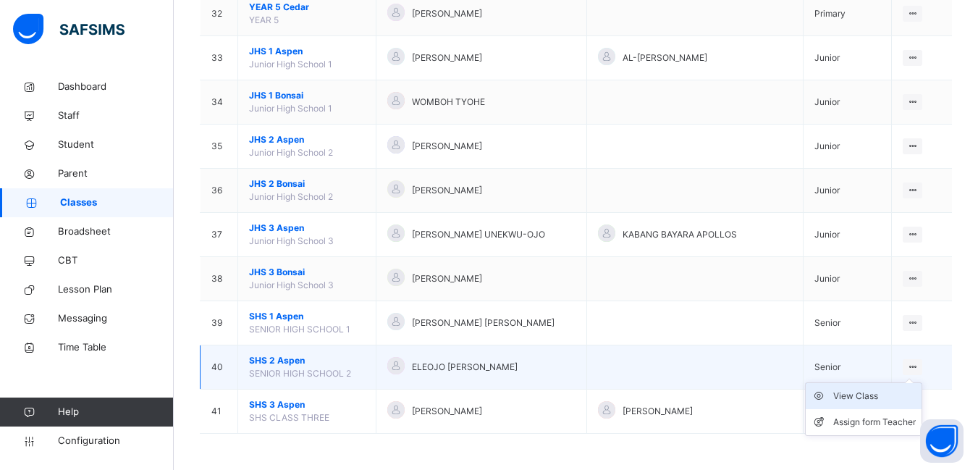
click at [864, 396] on div "View Class" at bounding box center [874, 396] width 83 height 14
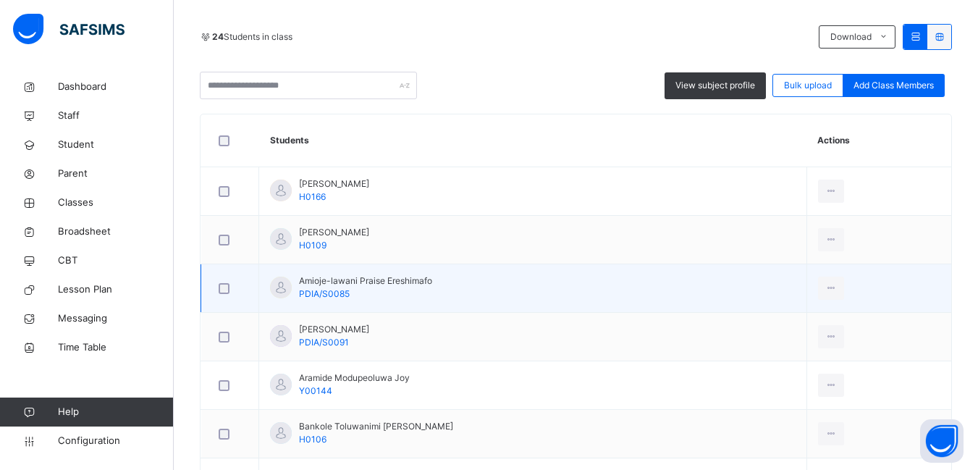
scroll to position [234, 0]
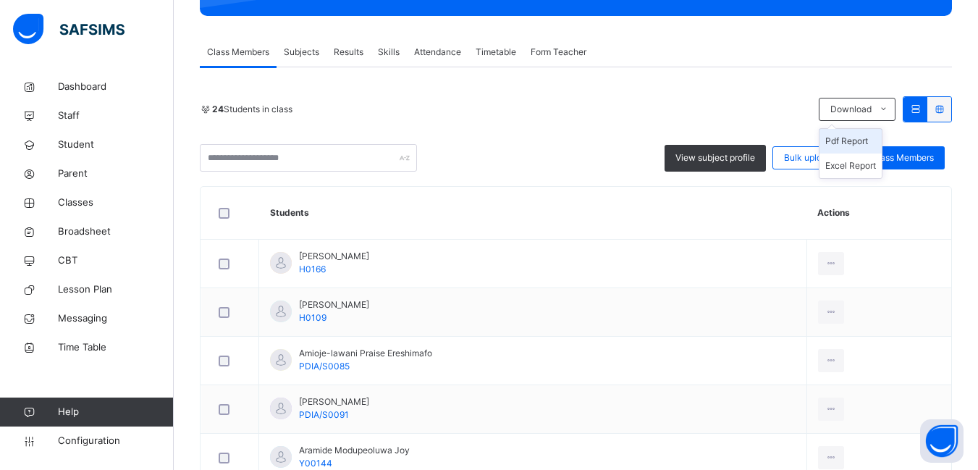
click at [871, 137] on li "Pdf Report" at bounding box center [850, 141] width 62 height 25
click at [101, 436] on span "Configuration" at bounding box center [115, 441] width 115 height 14
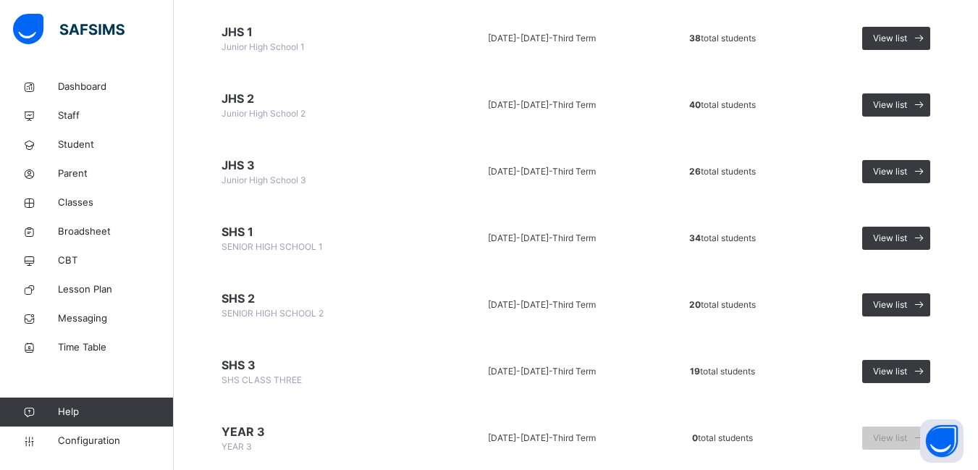
scroll to position [869, 0]
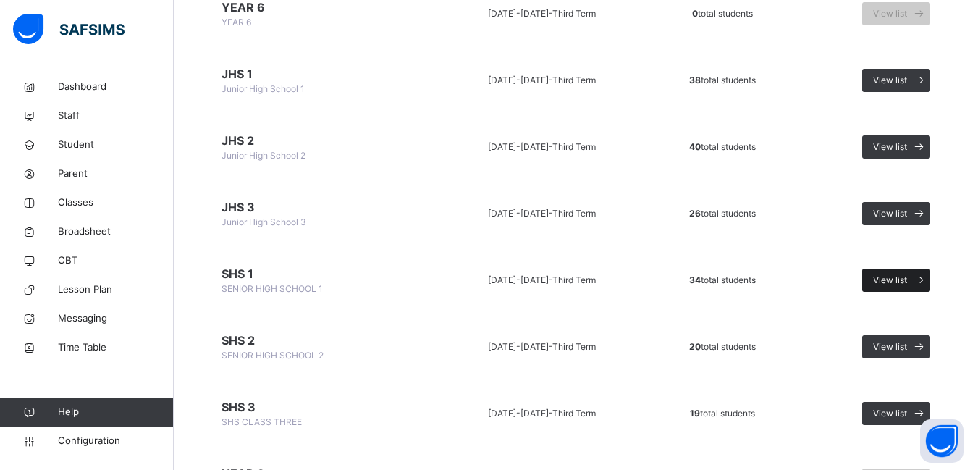
click at [907, 280] on span "View list" at bounding box center [890, 280] width 34 height 13
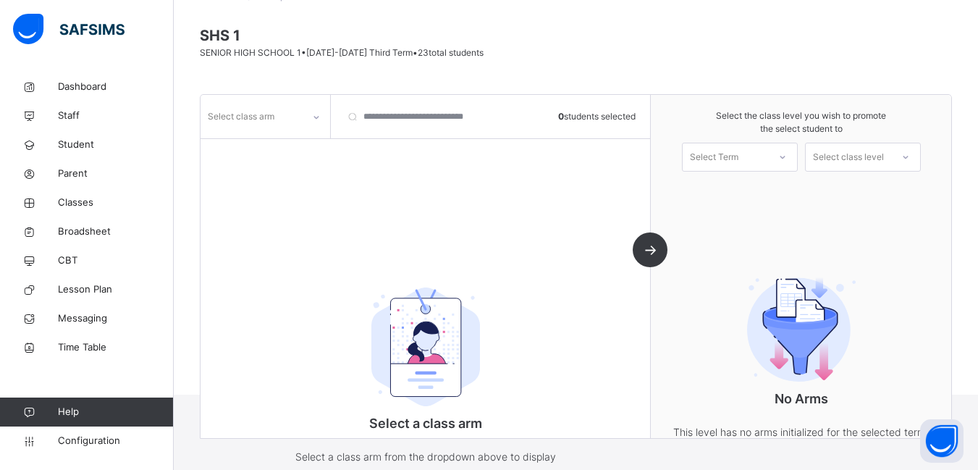
scroll to position [147, 0]
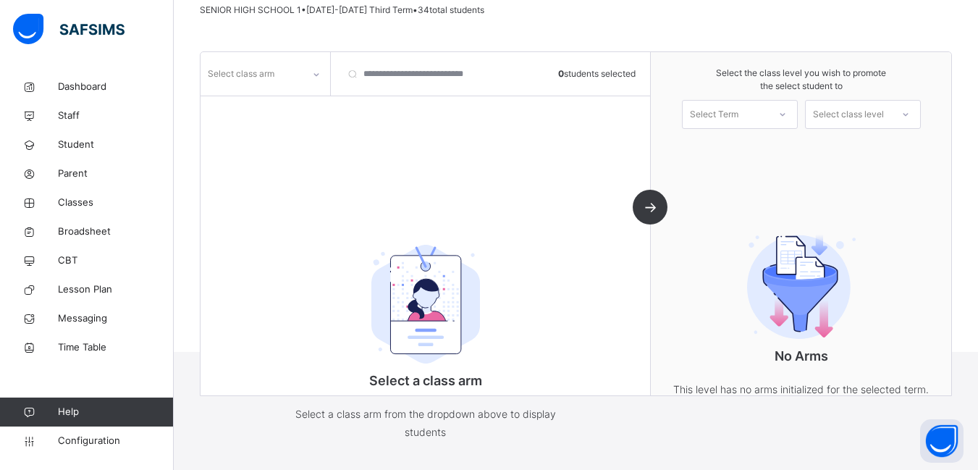
click at [316, 75] on icon at bounding box center [316, 74] width 9 height 14
click at [276, 101] on div "Aspen" at bounding box center [265, 106] width 128 height 25
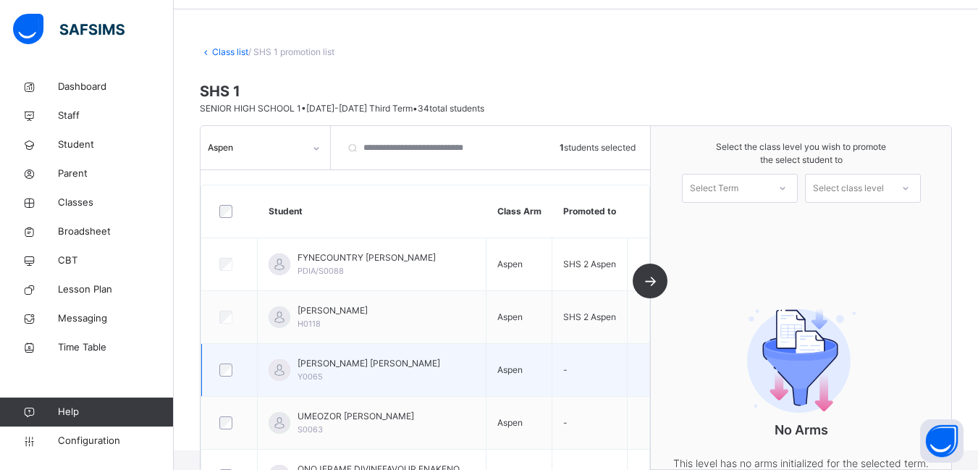
scroll to position [46, 0]
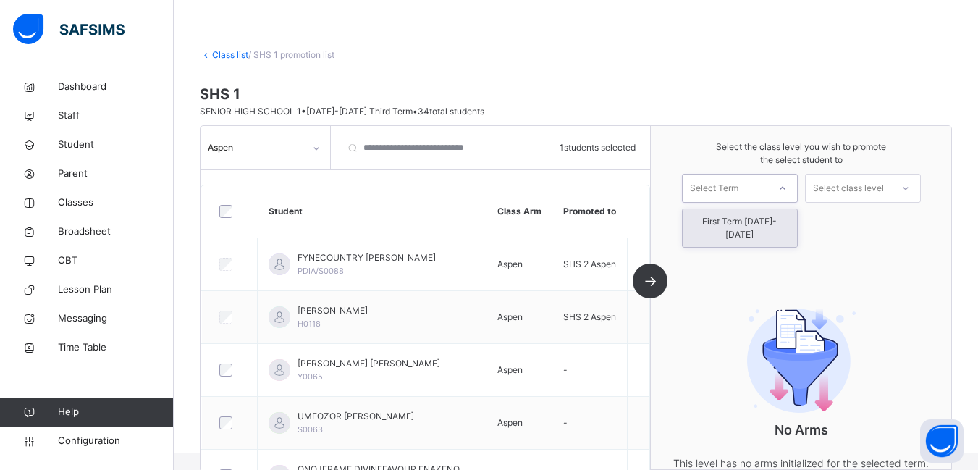
scroll to position [46, 0]
click at [765, 227] on div "First Term [DATE]-[DATE]" at bounding box center [739, 228] width 114 height 38
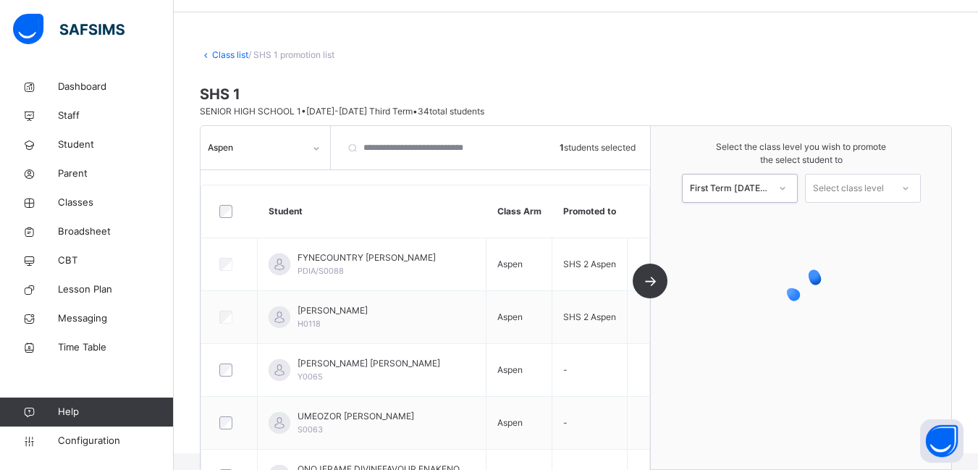
click at [908, 189] on icon at bounding box center [905, 188] width 5 height 3
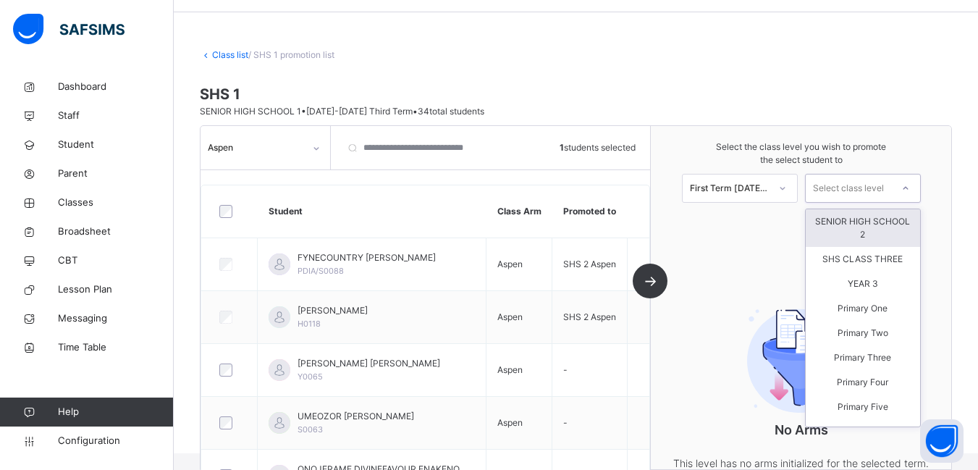
click at [869, 231] on div "SENIOR HIGH SCHOOL 2" at bounding box center [863, 228] width 114 height 38
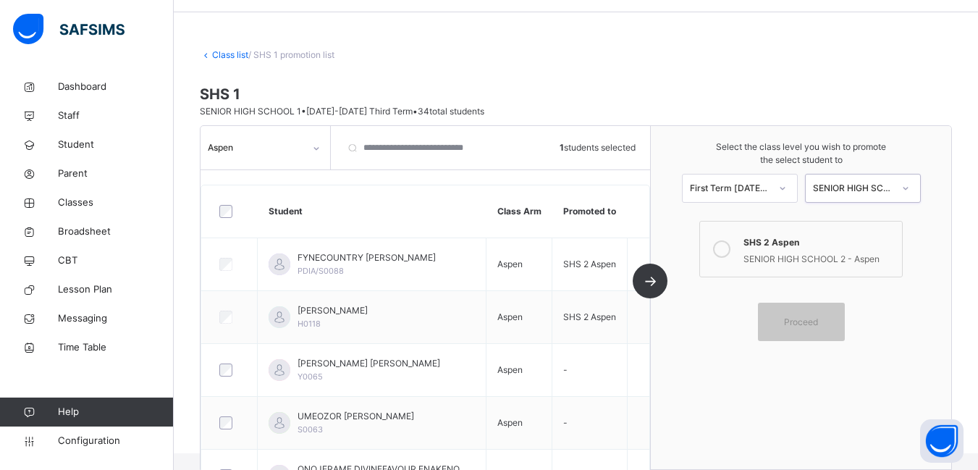
click at [730, 250] on icon at bounding box center [721, 248] width 17 height 17
click at [806, 317] on span "Proceed" at bounding box center [801, 321] width 34 height 13
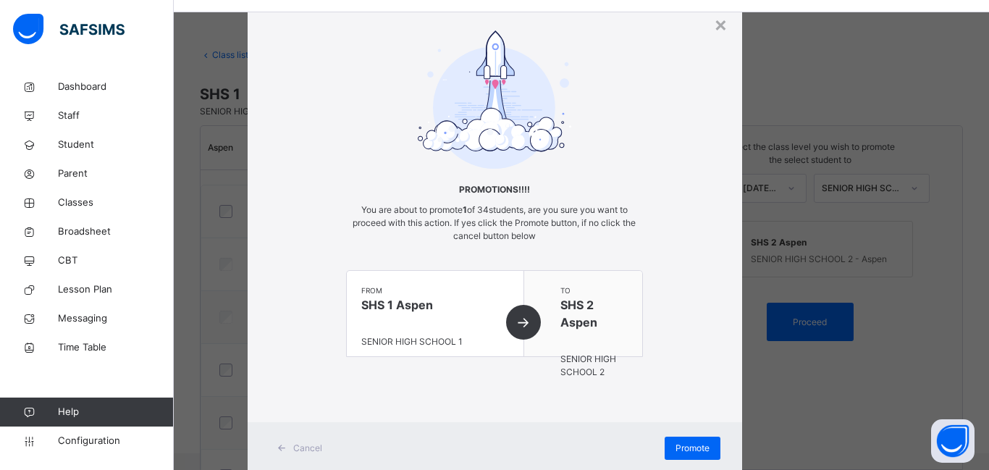
scroll to position [83, 0]
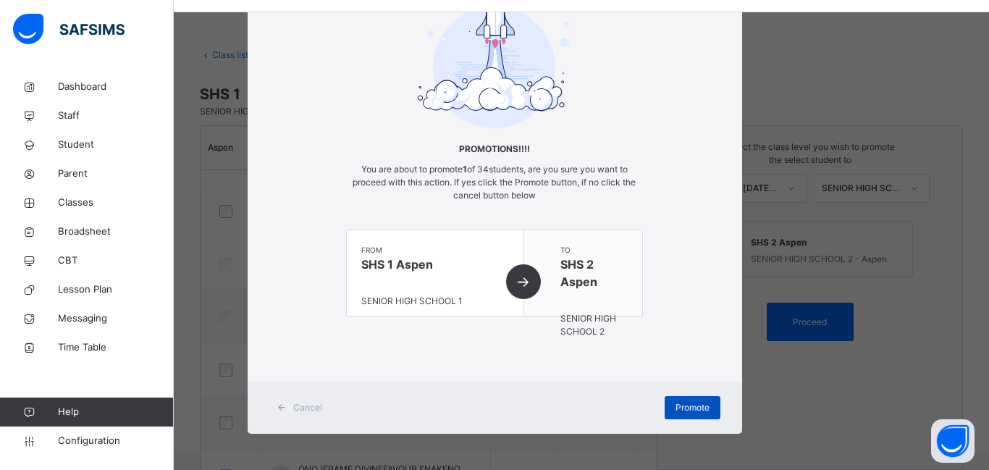
click at [690, 405] on span "Promote" at bounding box center [692, 407] width 34 height 13
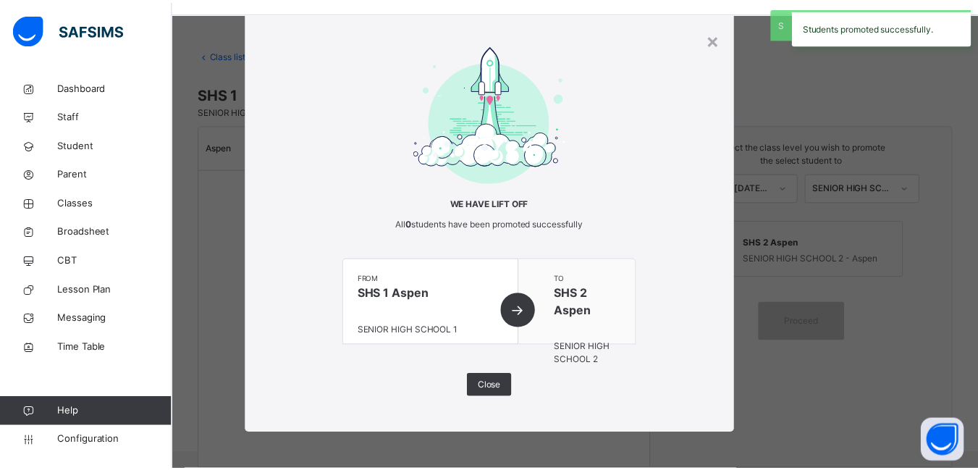
scroll to position [28, 0]
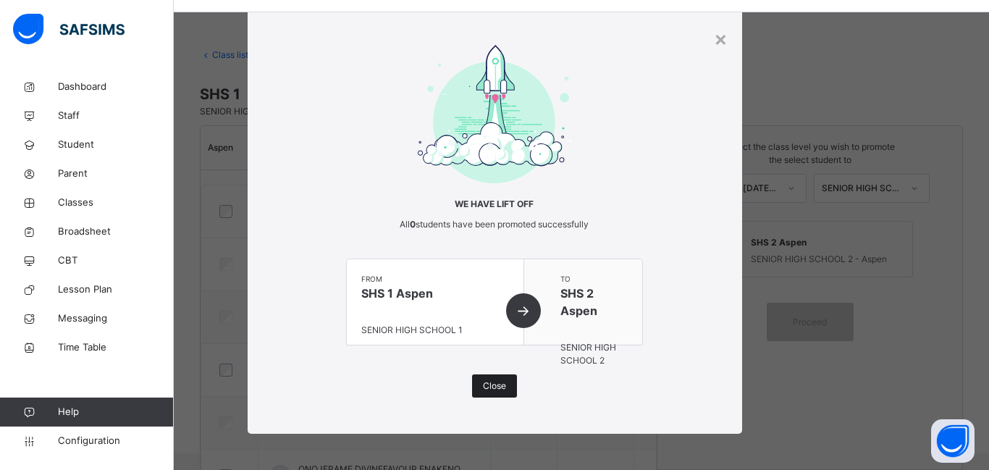
click at [496, 387] on span "Close" at bounding box center [494, 385] width 23 height 13
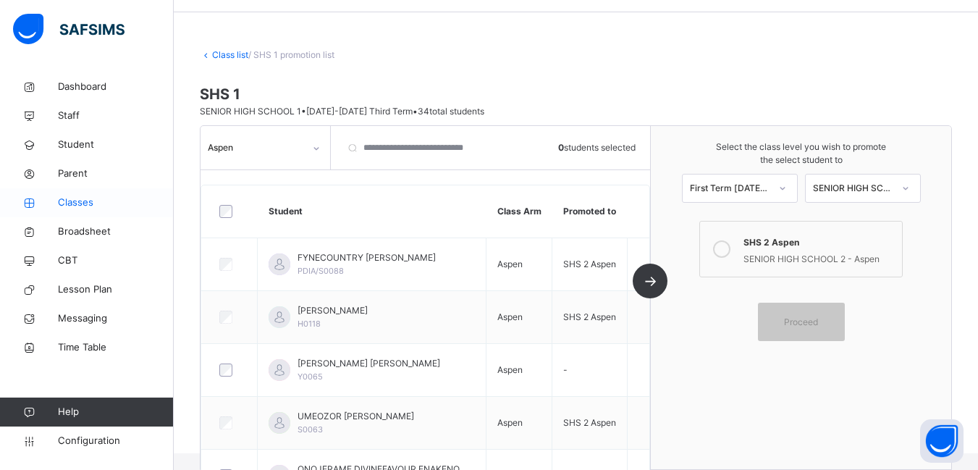
click at [80, 208] on span "Classes" at bounding box center [116, 202] width 116 height 14
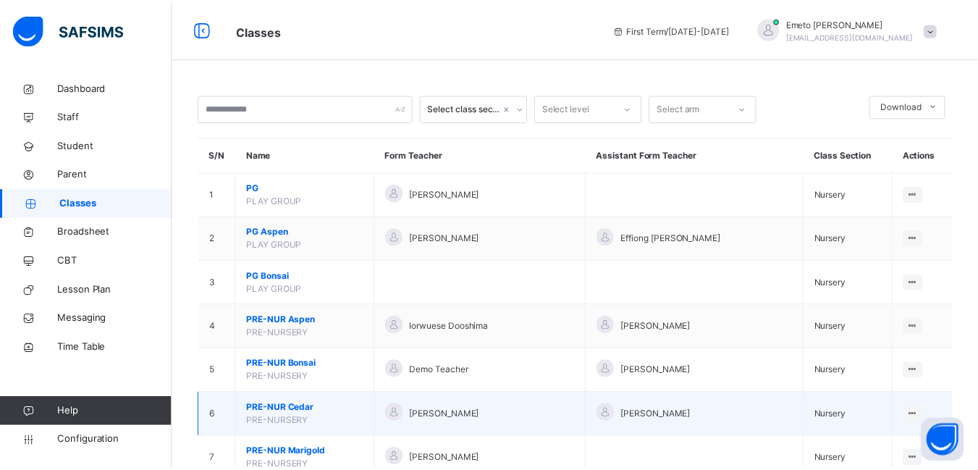
scroll to position [1549, 0]
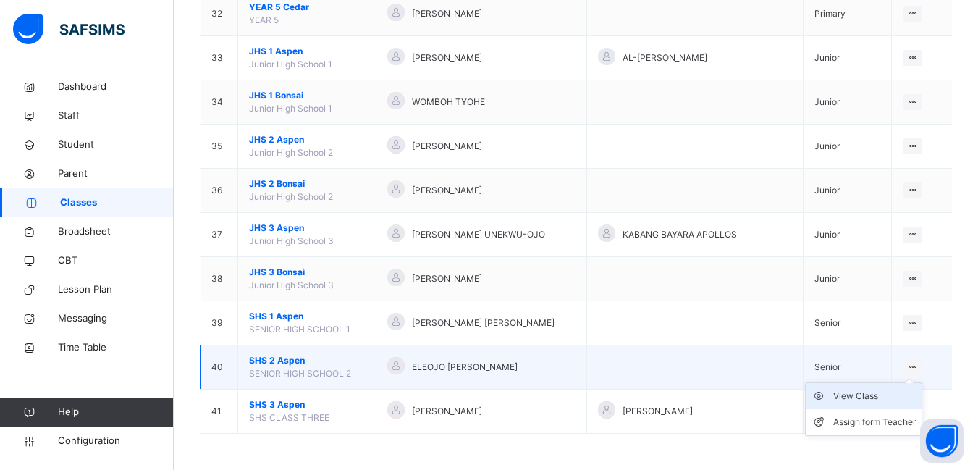
click at [870, 394] on div "View Class" at bounding box center [874, 396] width 83 height 14
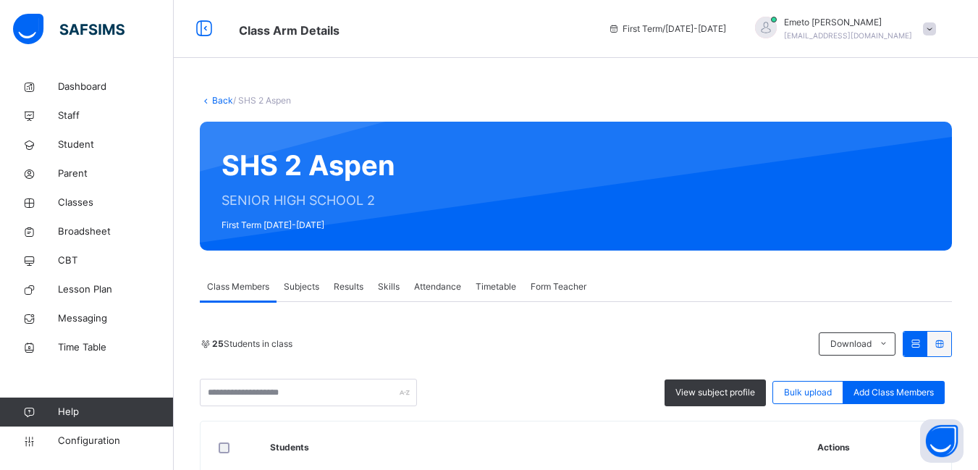
scroll to position [217, 0]
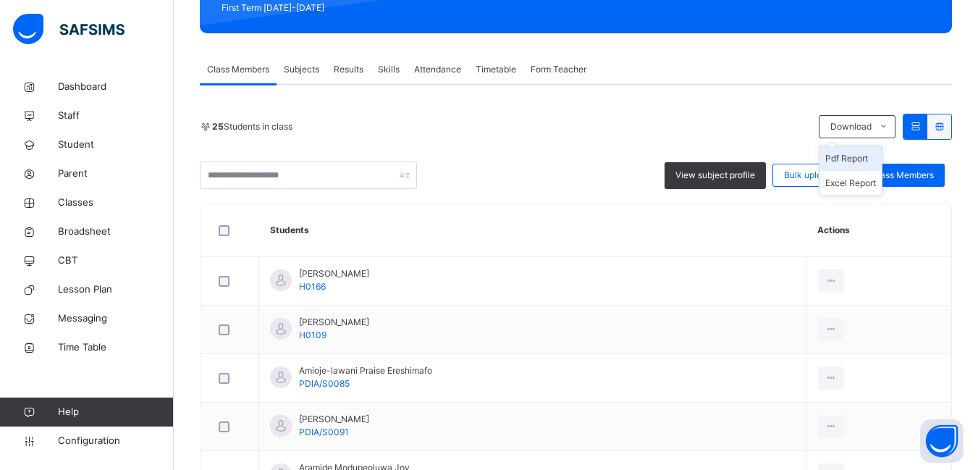
click at [860, 159] on li "Pdf Report" at bounding box center [850, 158] width 62 height 25
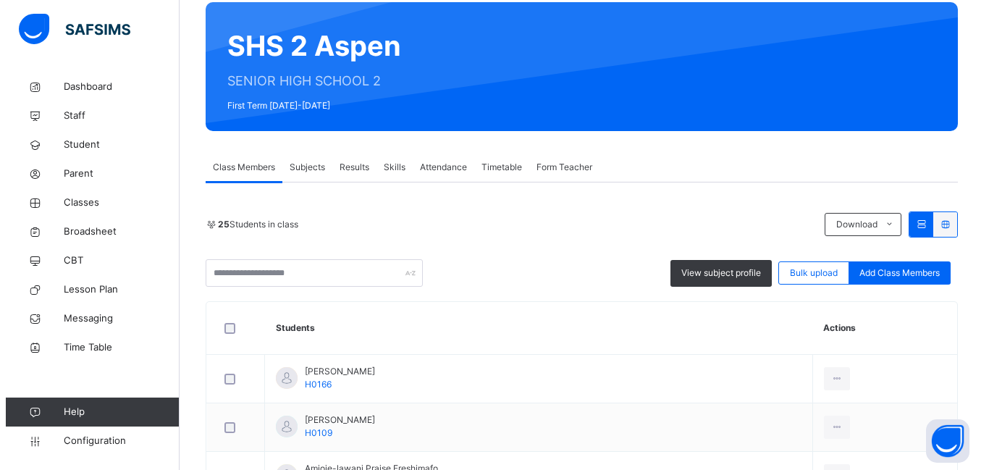
scroll to position [0, 0]
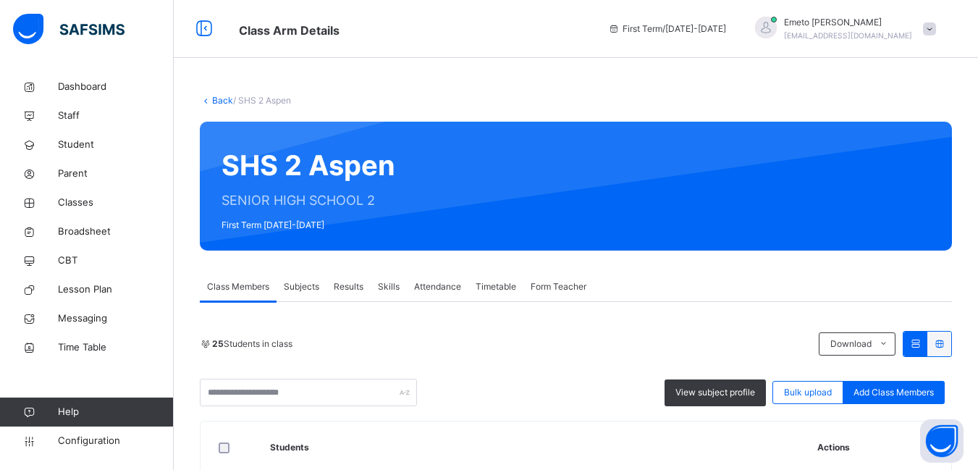
click at [219, 95] on link "Back" at bounding box center [222, 100] width 21 height 11
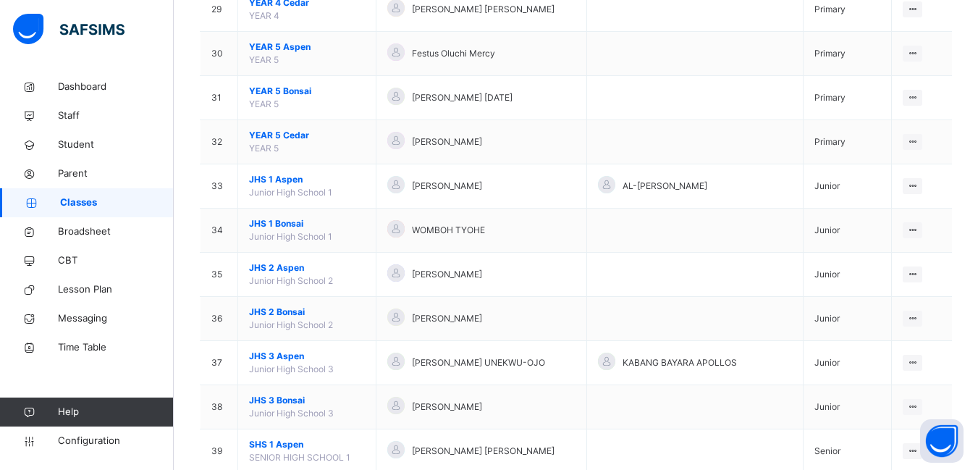
scroll to position [1549, 0]
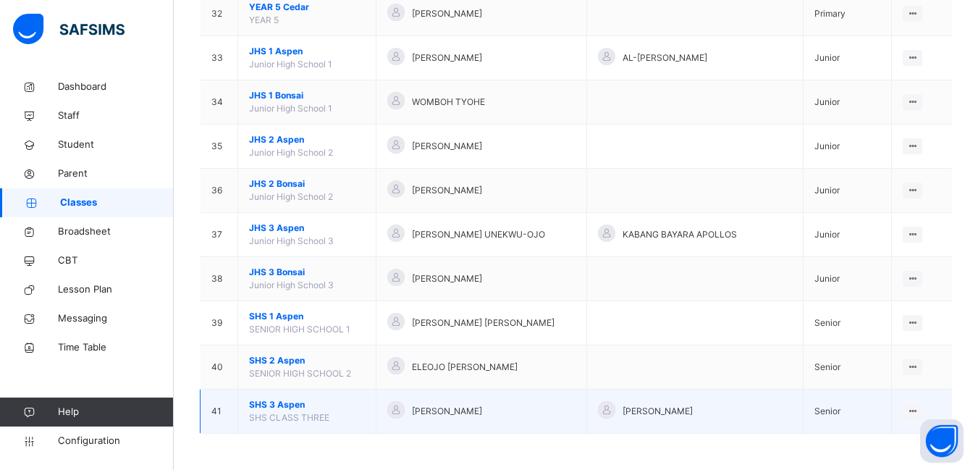
click at [290, 402] on span "SHS 3 Aspen" at bounding box center [307, 404] width 116 height 13
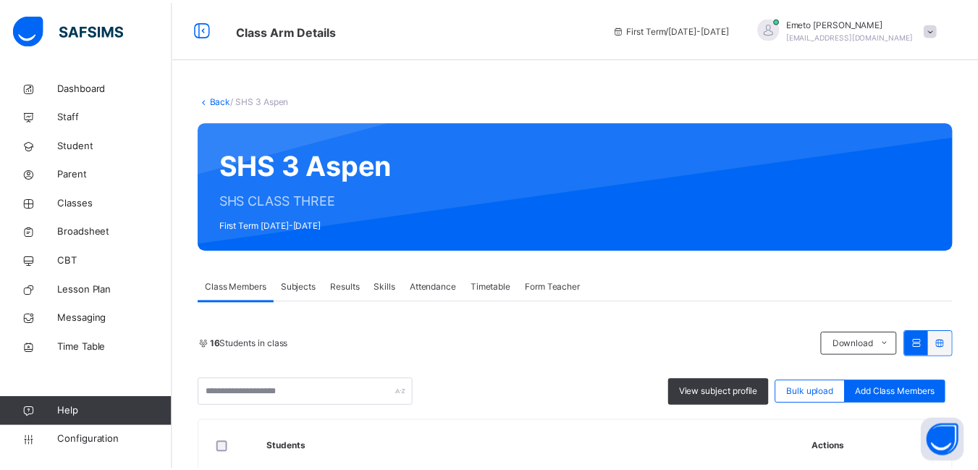
scroll to position [72, 0]
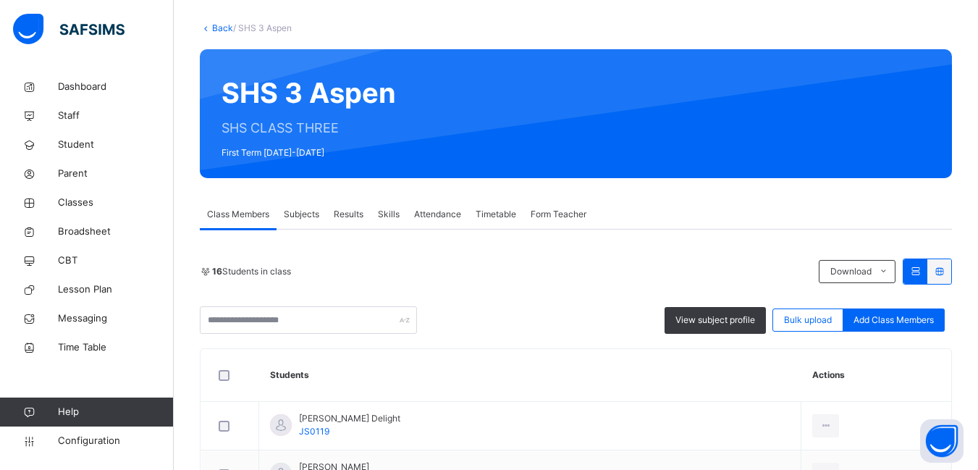
click at [567, 213] on span "Form Teacher" at bounding box center [559, 214] width 56 height 13
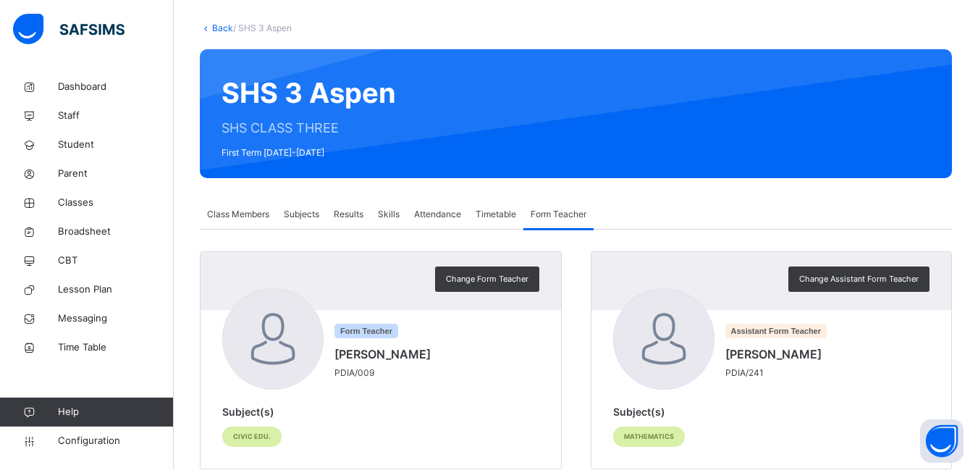
click at [232, 210] on span "Class Members" at bounding box center [238, 214] width 62 height 13
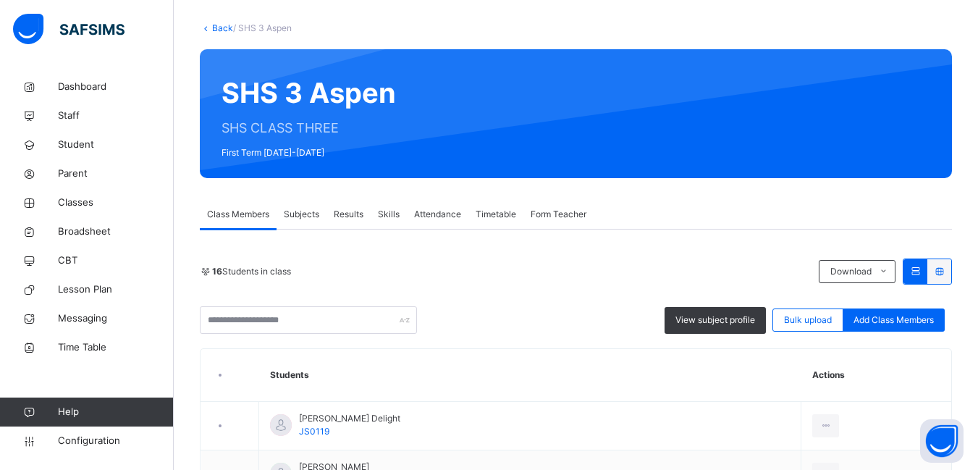
scroll to position [434, 0]
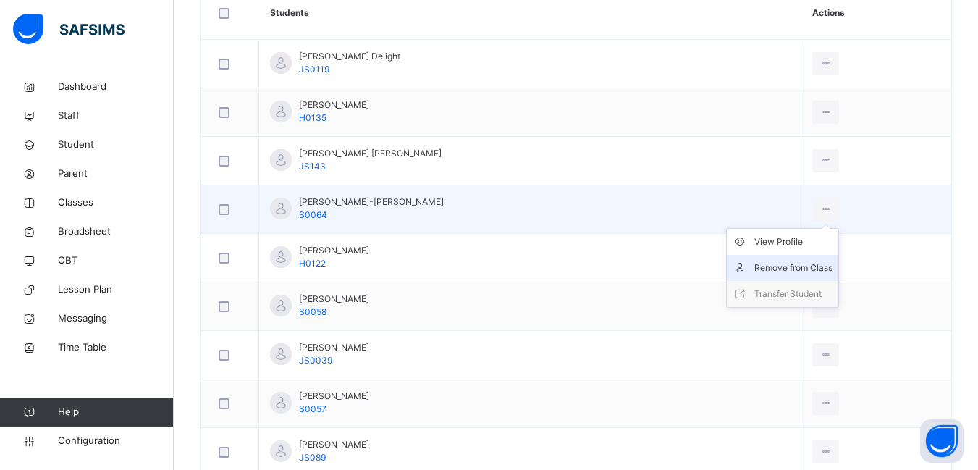
click at [832, 261] on div "Remove from Class" at bounding box center [793, 268] width 78 height 14
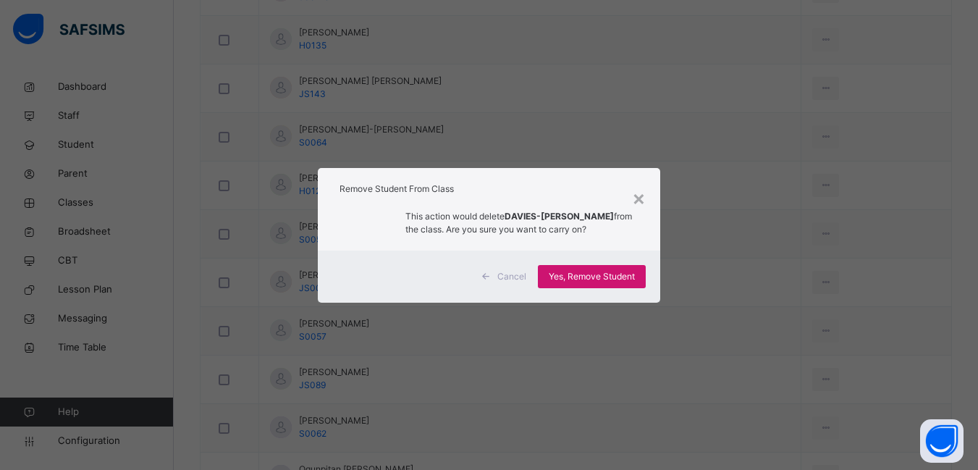
click at [590, 278] on span "Yes, Remove Student" at bounding box center [592, 276] width 86 height 13
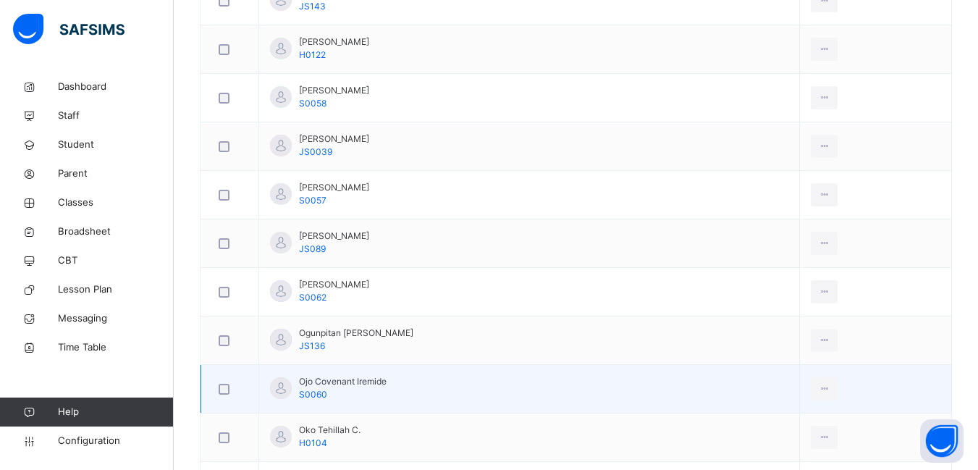
scroll to position [811, 0]
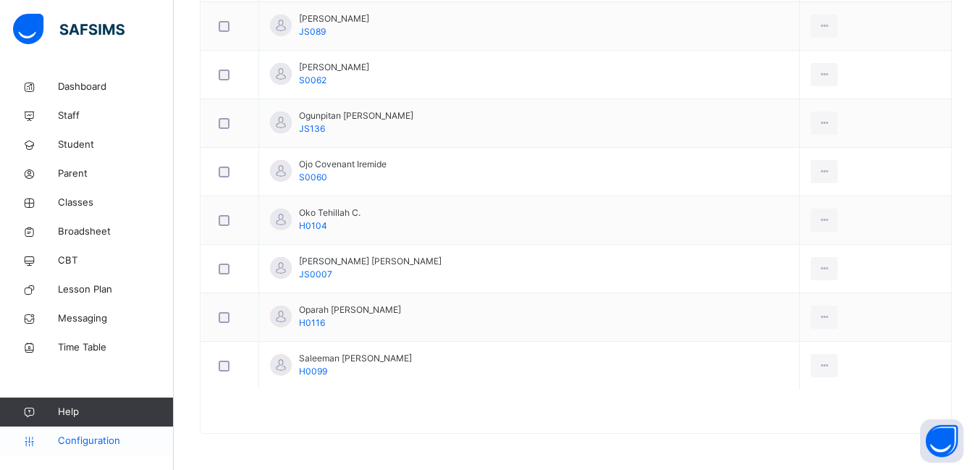
click at [72, 437] on span "Configuration" at bounding box center [115, 441] width 115 height 14
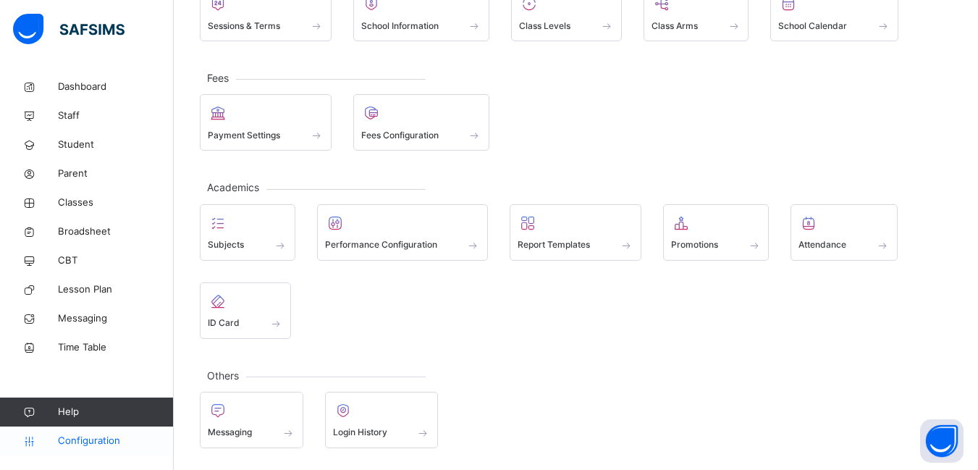
scroll to position [133, 0]
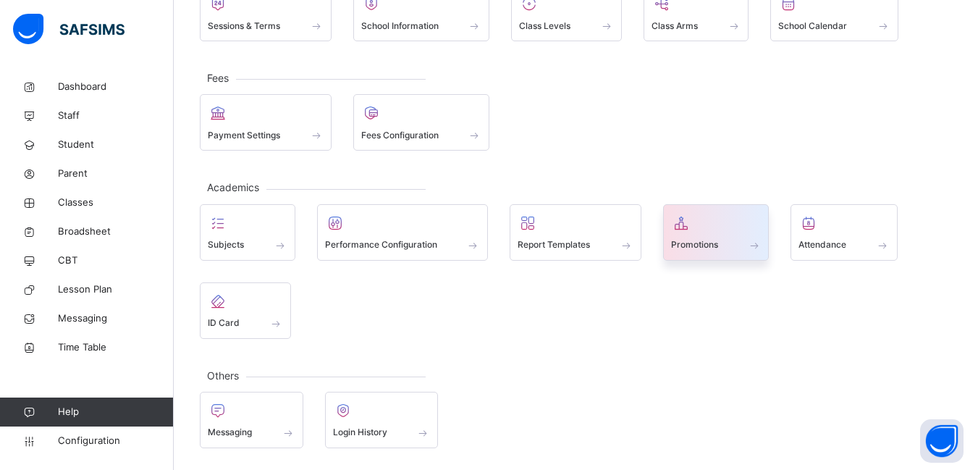
click at [732, 242] on div "Promotions" at bounding box center [716, 244] width 90 height 15
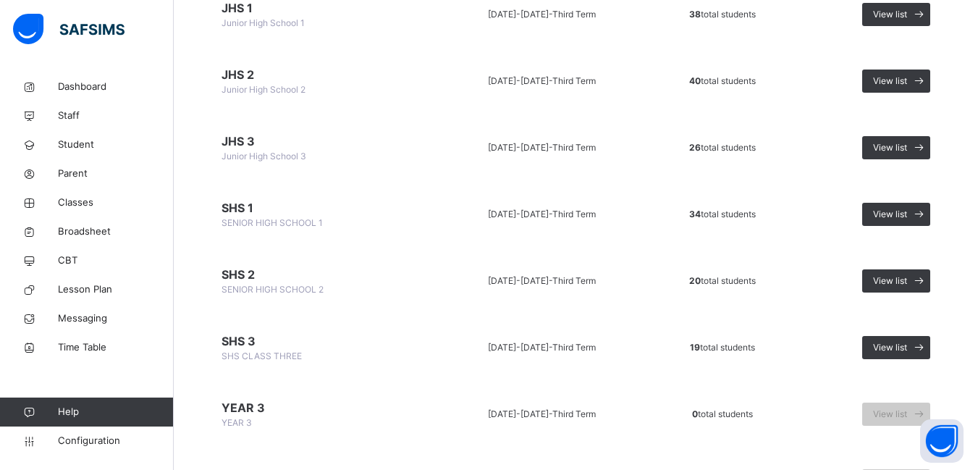
scroll to position [933, 0]
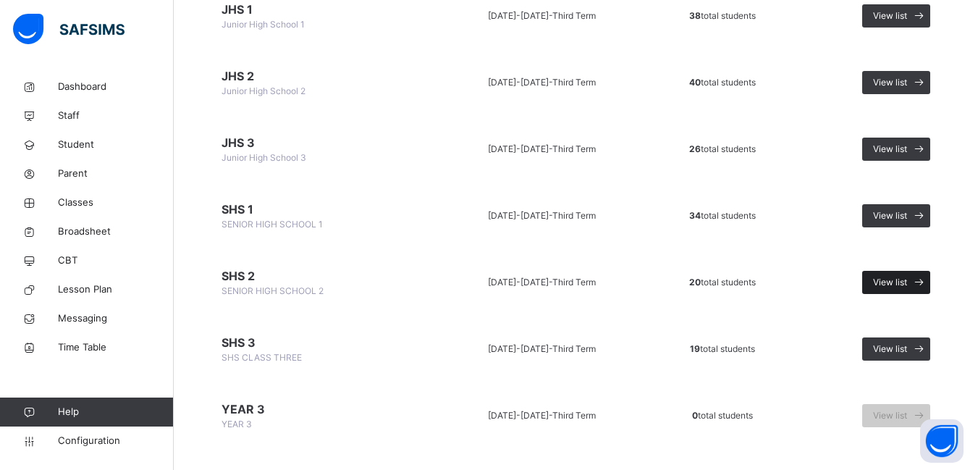
click at [895, 279] on span "View list" at bounding box center [890, 282] width 34 height 13
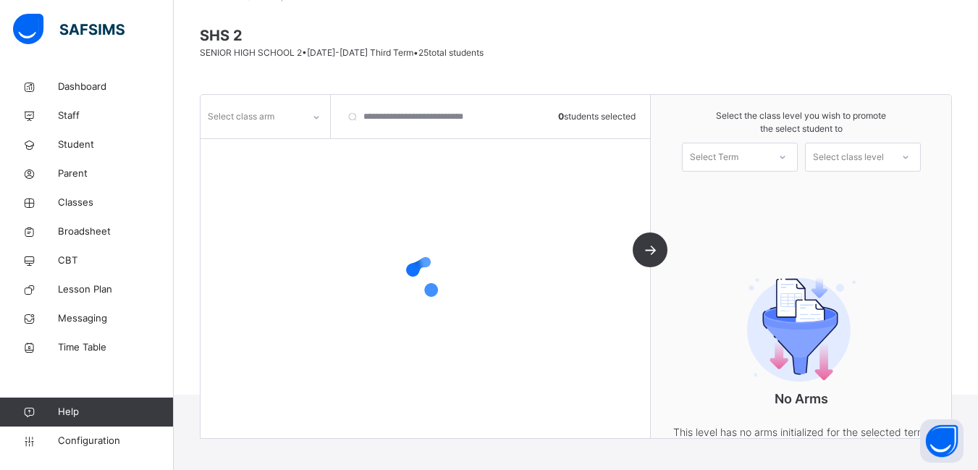
scroll to position [104, 0]
click at [314, 117] on icon at bounding box center [316, 117] width 9 height 14
click at [279, 147] on div "Aspen" at bounding box center [265, 149] width 128 height 25
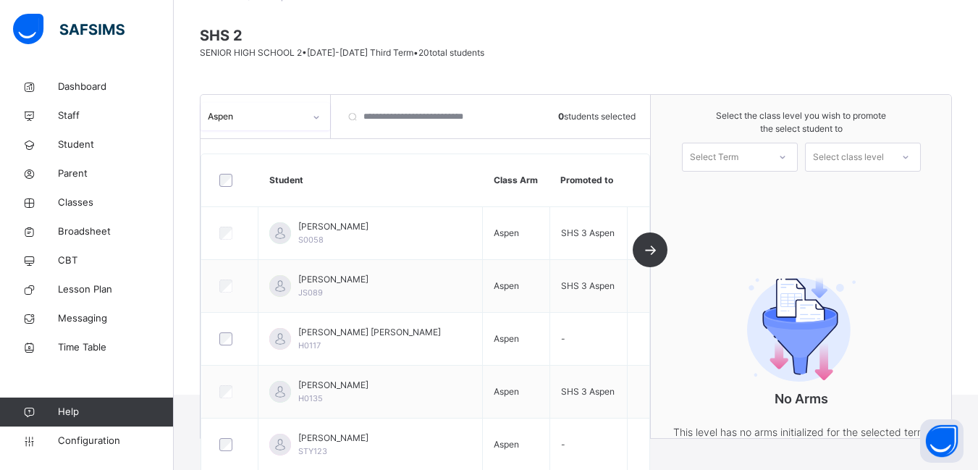
click at [787, 156] on icon at bounding box center [782, 157] width 9 height 14
click at [779, 187] on div "First Term [DATE]-[DATE]" at bounding box center [739, 197] width 114 height 38
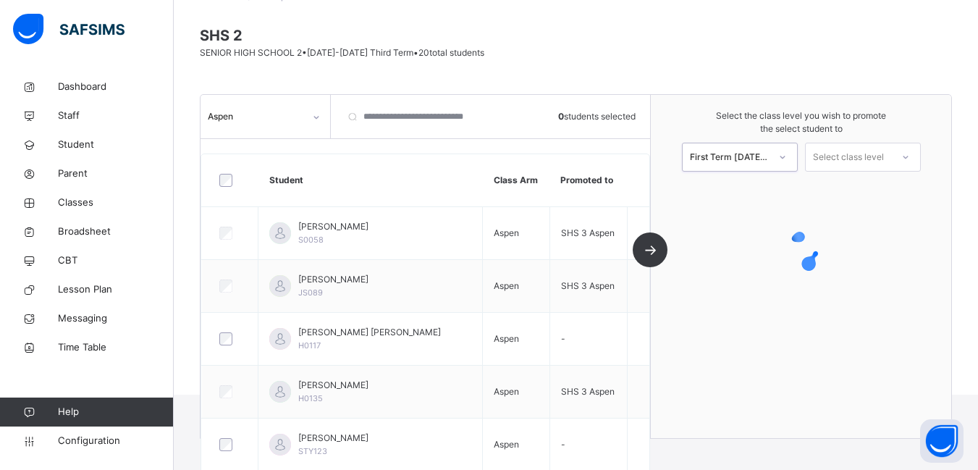
click at [910, 156] on icon at bounding box center [905, 157] width 9 height 14
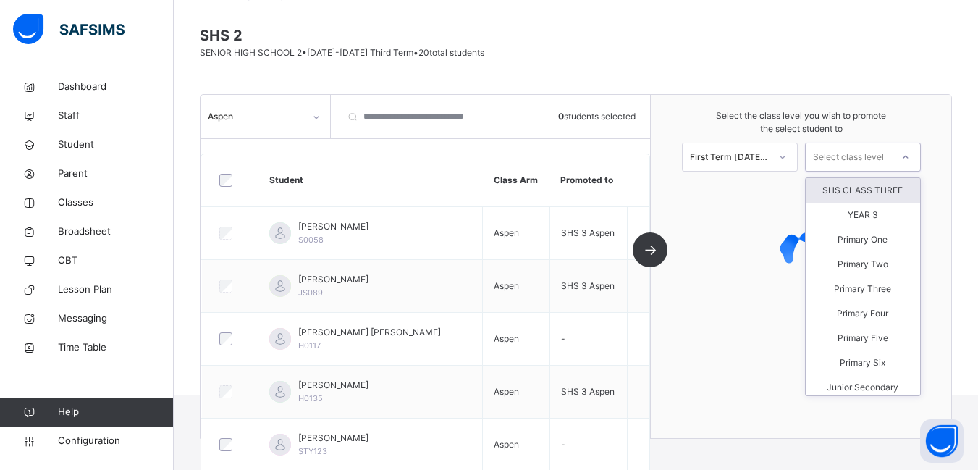
click at [892, 185] on div "SHS CLASS THREE" at bounding box center [863, 190] width 114 height 25
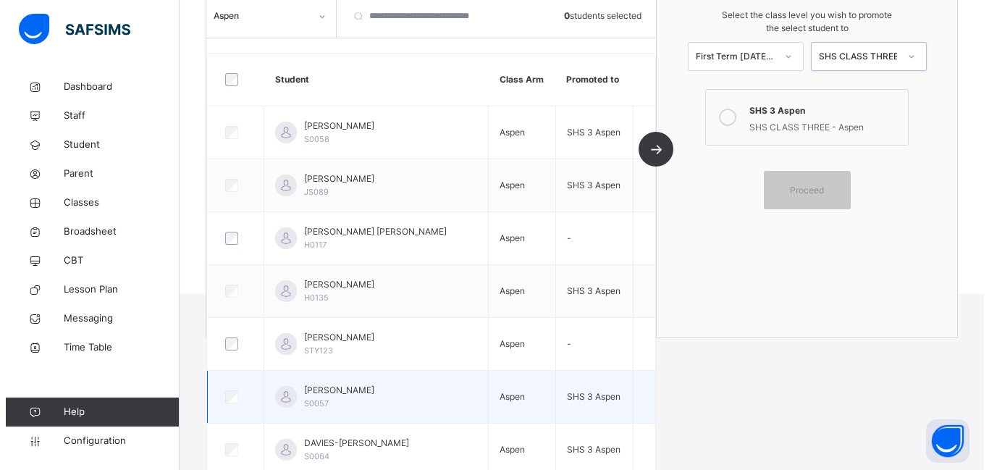
scroll to position [183, 0]
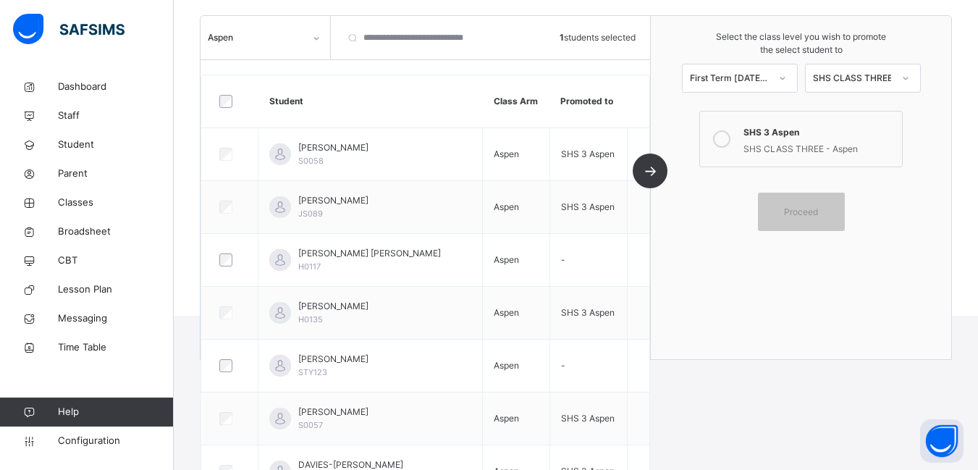
click at [730, 135] on icon at bounding box center [721, 138] width 17 height 17
click at [816, 216] on span "Proceed" at bounding box center [801, 212] width 34 height 13
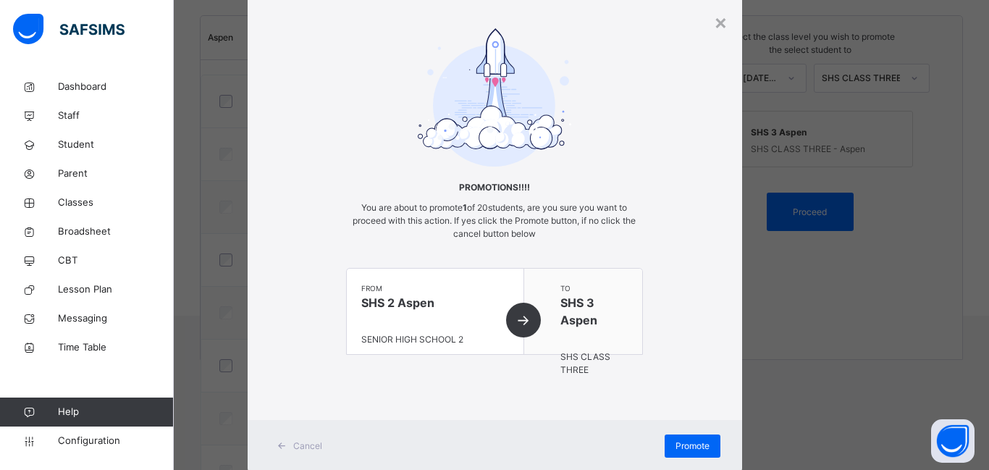
scroll to position [83, 0]
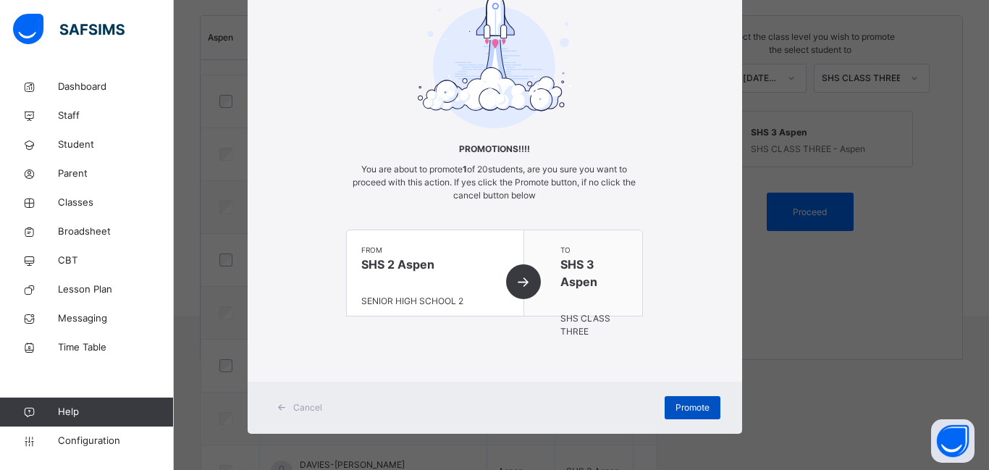
click at [682, 407] on span "Promote" at bounding box center [692, 407] width 34 height 13
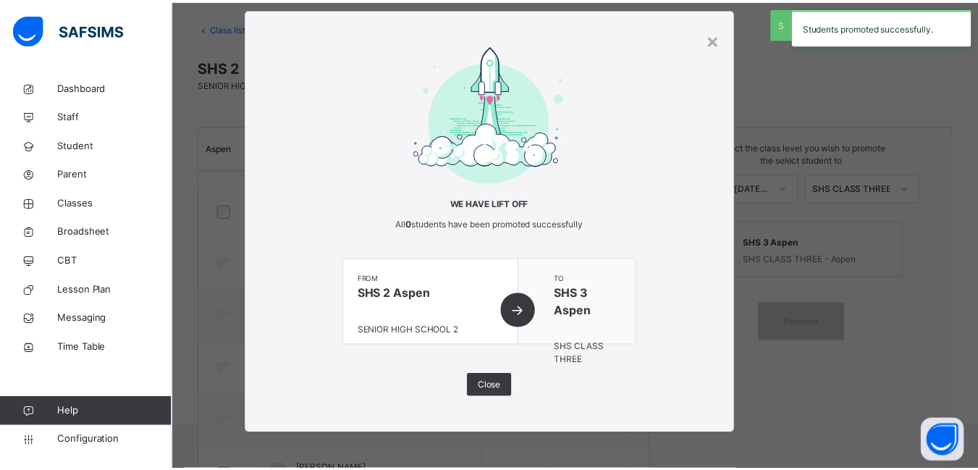
scroll to position [183, 0]
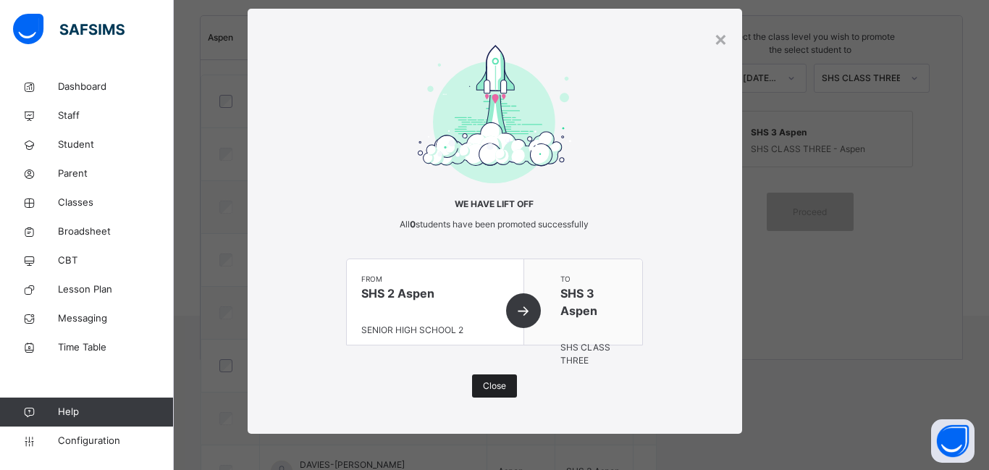
click at [493, 389] on span "Close" at bounding box center [494, 385] width 23 height 13
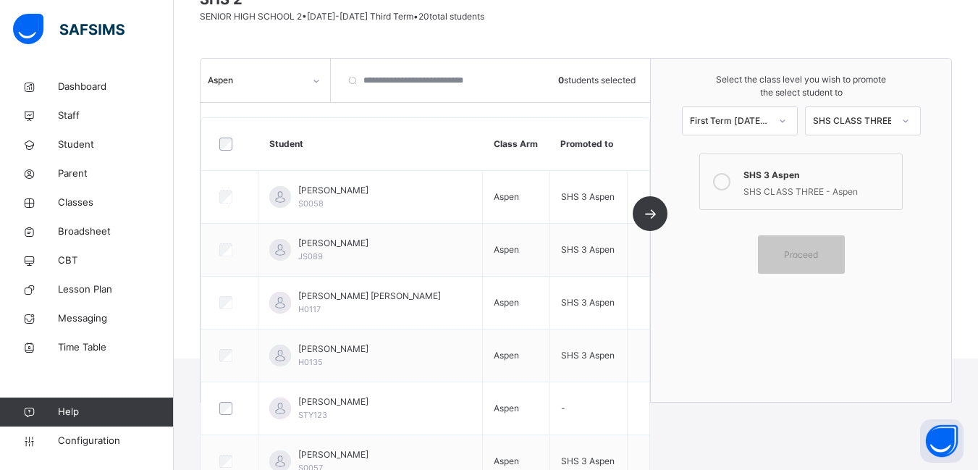
scroll to position [145, 0]
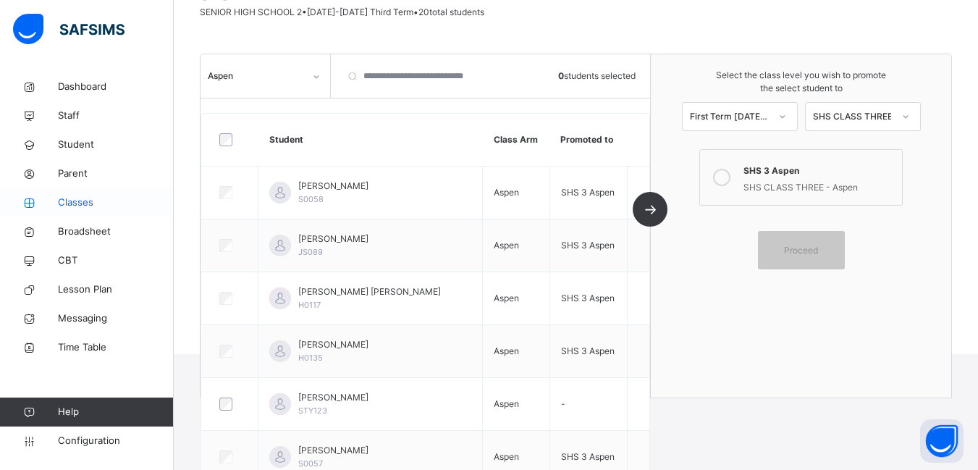
click at [66, 205] on span "Classes" at bounding box center [116, 202] width 116 height 14
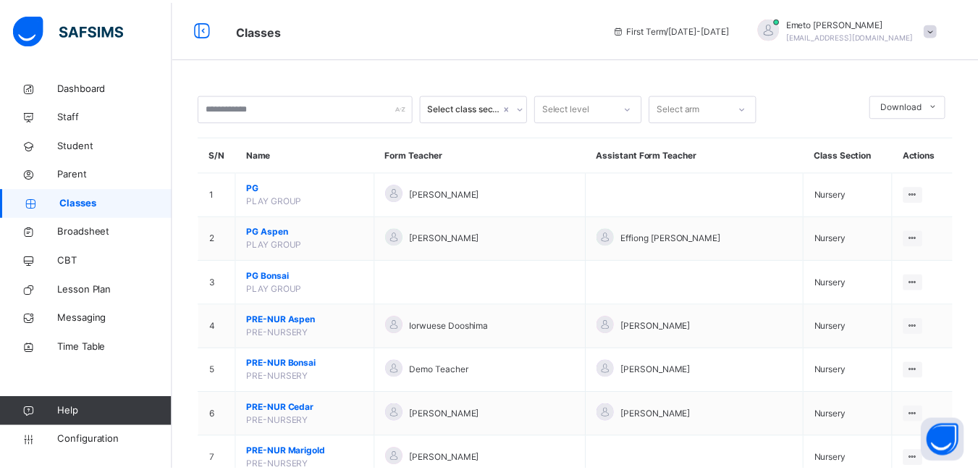
scroll to position [1549, 0]
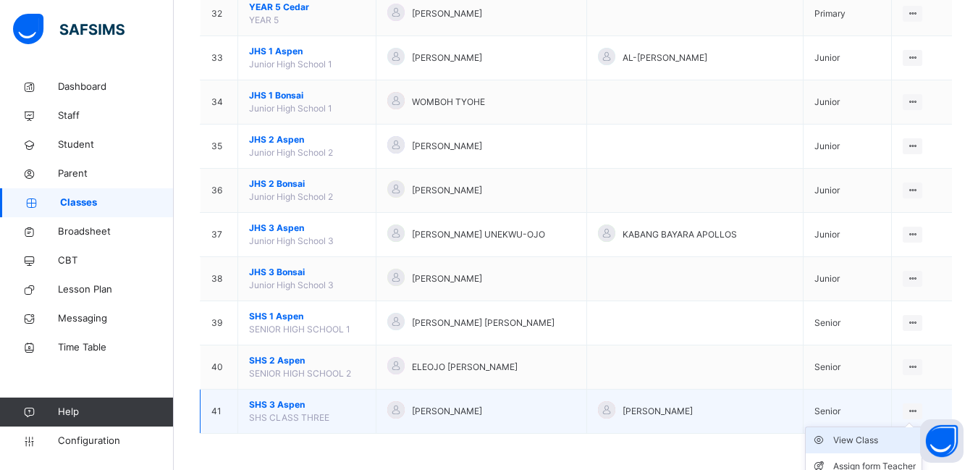
click at [862, 439] on div "View Class" at bounding box center [874, 440] width 83 height 14
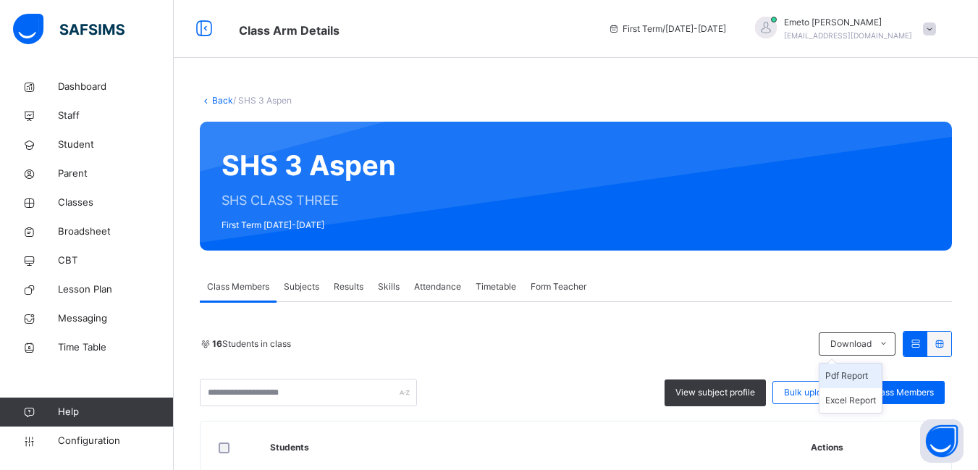
click at [866, 375] on li "Pdf Report" at bounding box center [850, 375] width 62 height 25
click at [217, 102] on link "Back" at bounding box center [222, 100] width 21 height 11
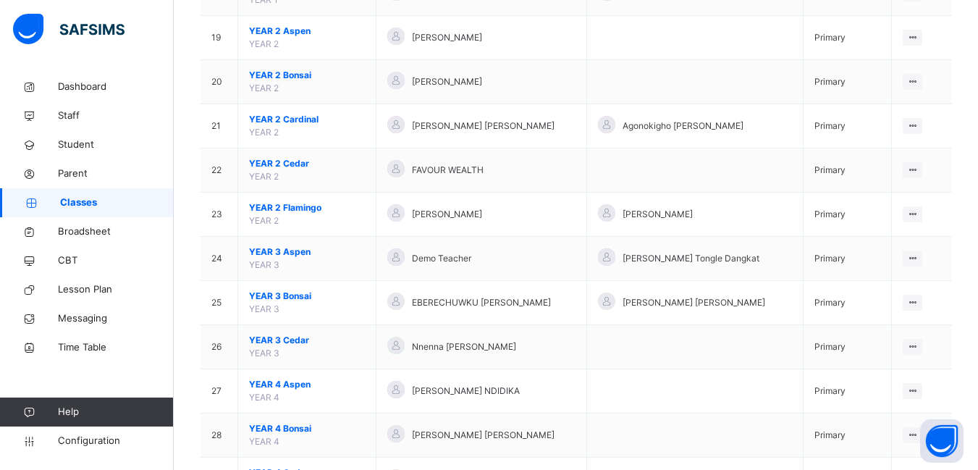
scroll to position [1230, 0]
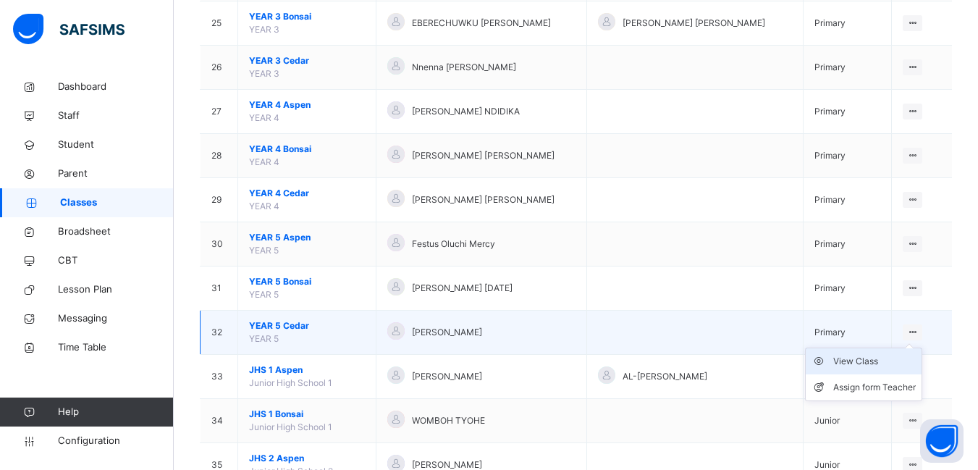
click at [859, 358] on div "View Class" at bounding box center [874, 361] width 83 height 14
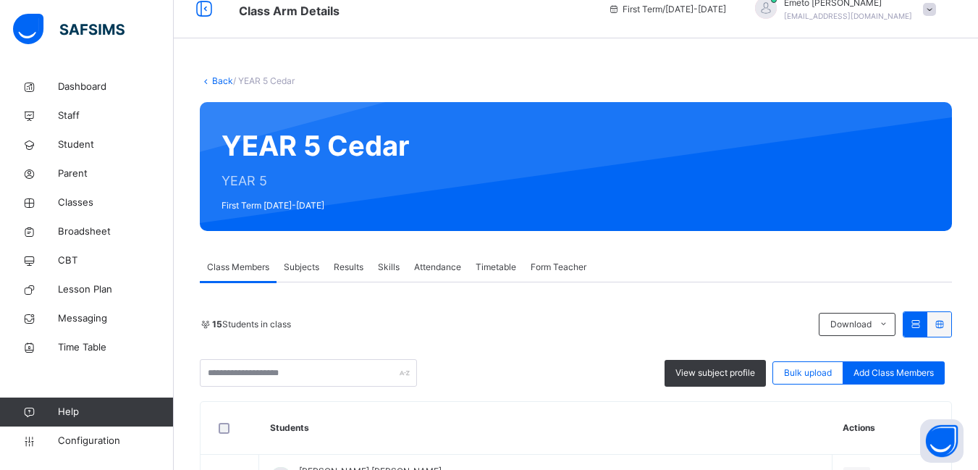
scroll to position [15, 0]
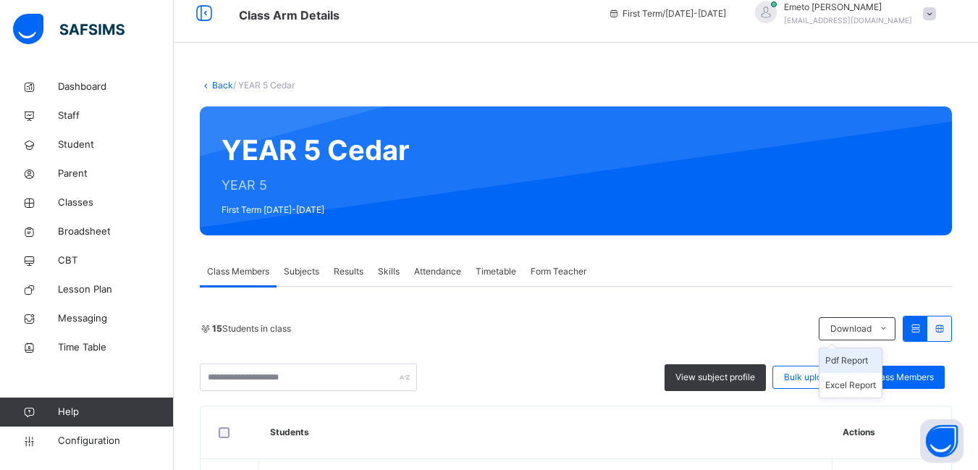
click at [863, 358] on li "Pdf Report" at bounding box center [850, 360] width 62 height 25
click at [70, 169] on span "Parent" at bounding box center [116, 173] width 116 height 14
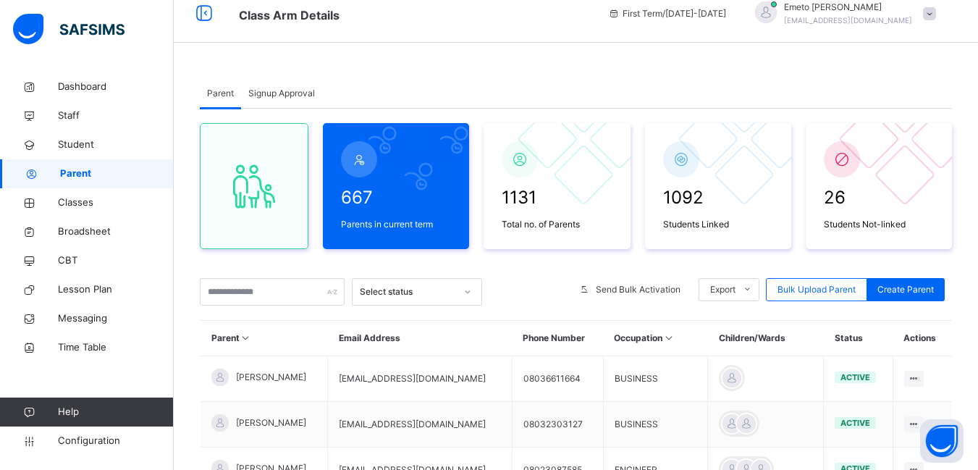
click at [289, 93] on span "Signup Approval" at bounding box center [281, 93] width 67 height 13
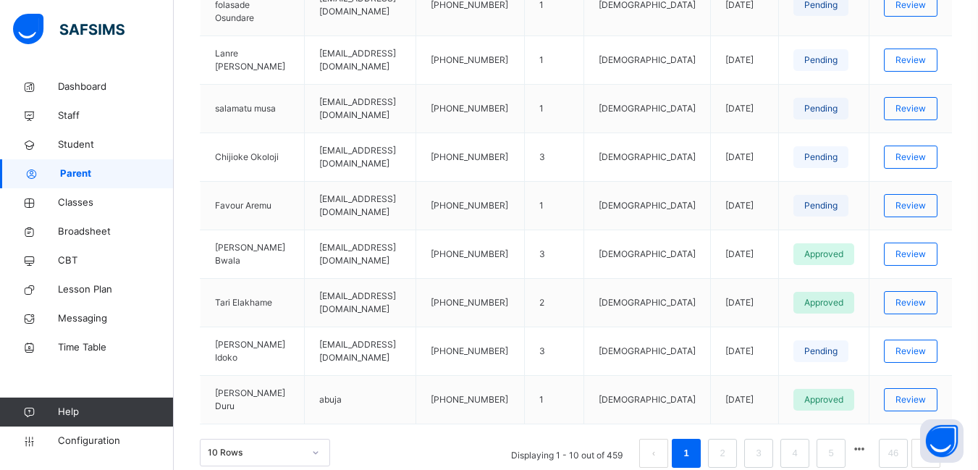
scroll to position [539, 0]
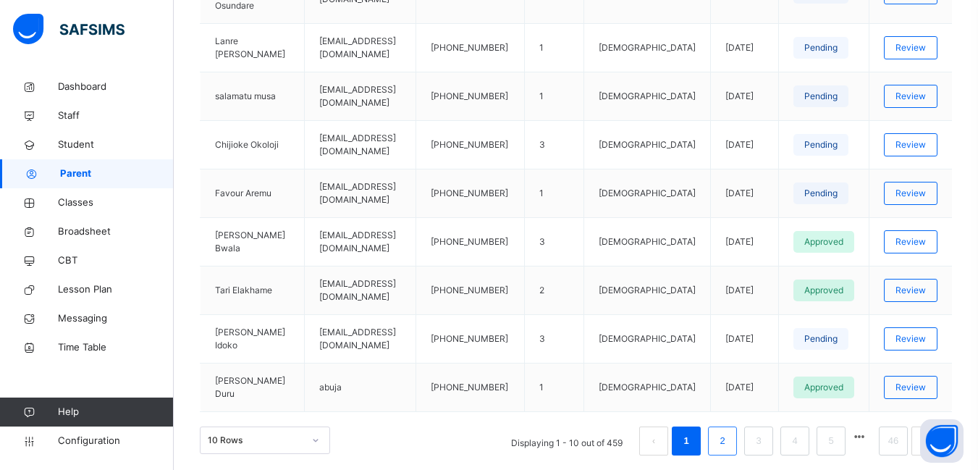
click at [729, 431] on link "2" at bounding box center [722, 440] width 14 height 19
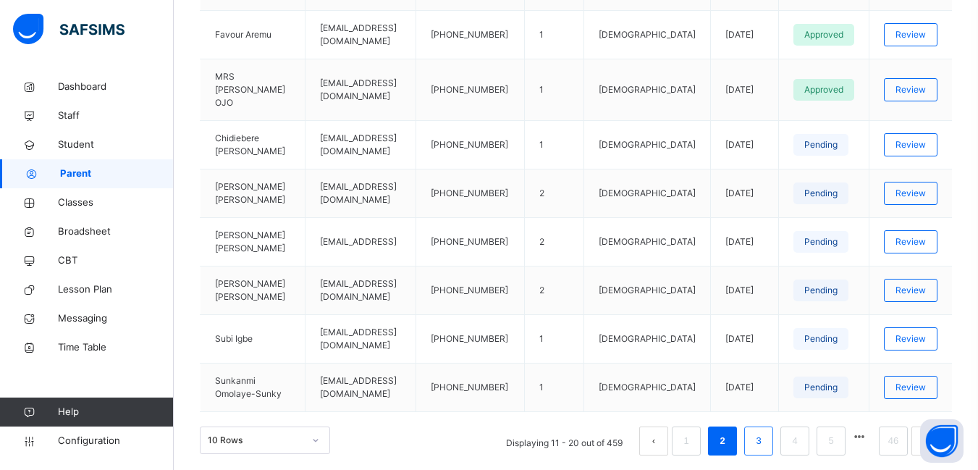
click at [765, 431] on link "3" at bounding box center [758, 440] width 14 height 19
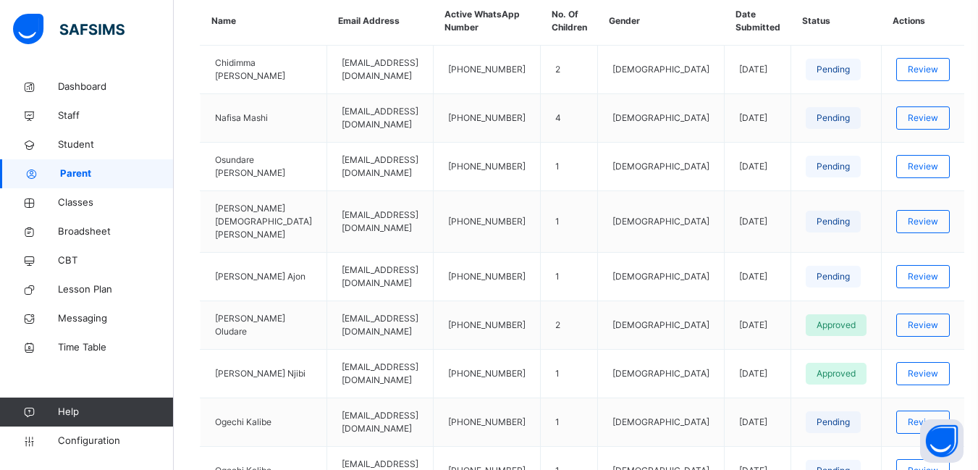
scroll to position [394, 0]
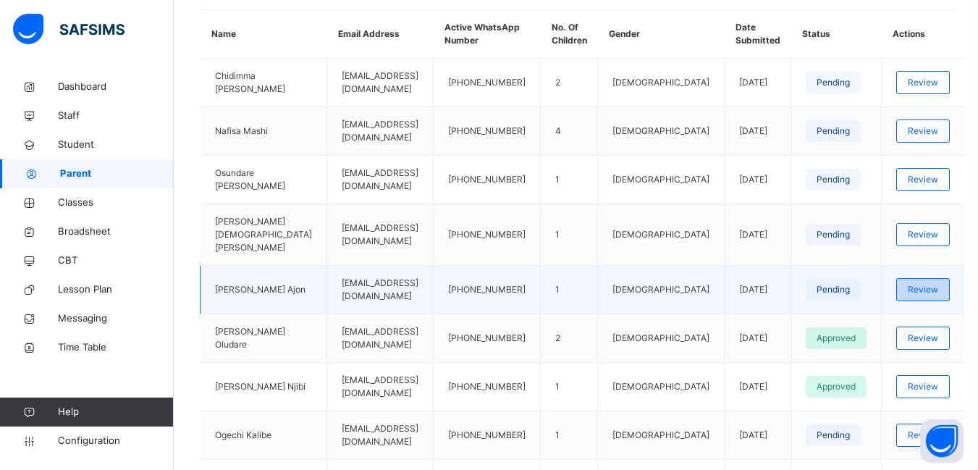
click at [926, 289] on span "Review" at bounding box center [923, 289] width 30 height 13
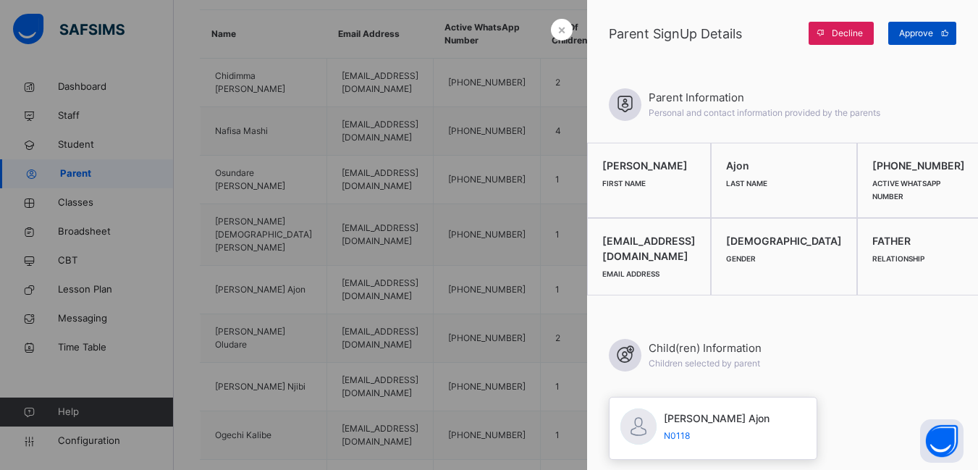
click at [912, 36] on span "Approve" at bounding box center [916, 33] width 34 height 13
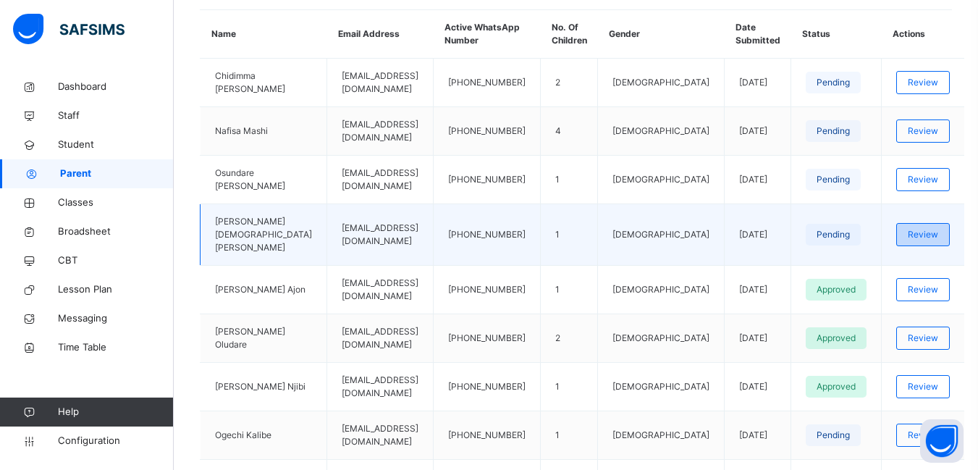
click at [918, 230] on span "Review" at bounding box center [923, 234] width 30 height 13
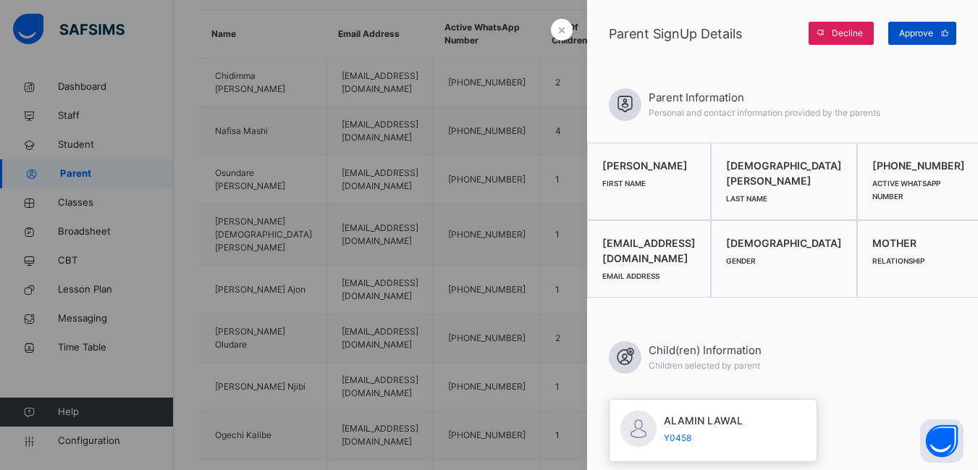
click at [915, 28] on span "Approve" at bounding box center [916, 33] width 34 height 13
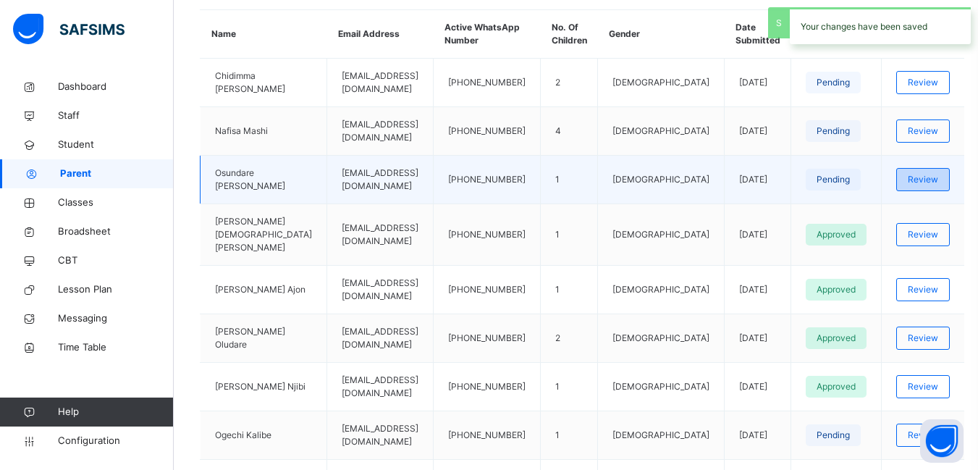
click at [923, 173] on span "Review" at bounding box center [923, 179] width 30 height 13
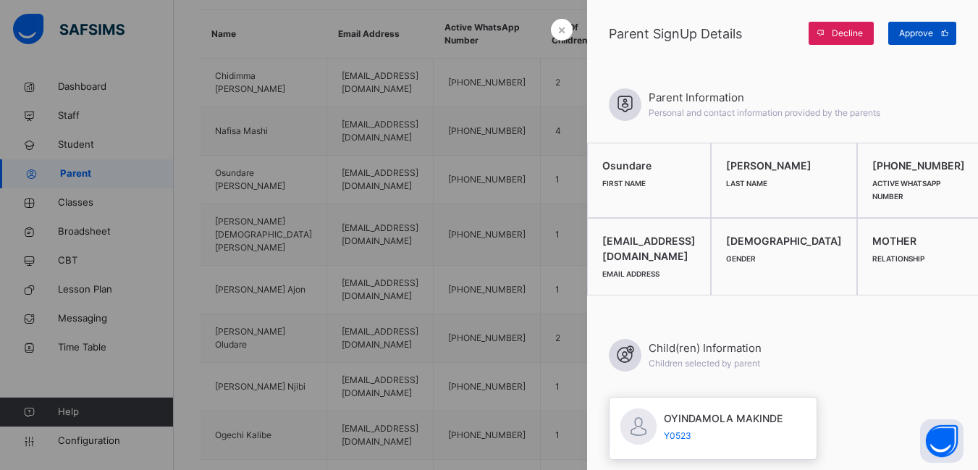
click at [922, 33] on span "Approve" at bounding box center [916, 33] width 34 height 13
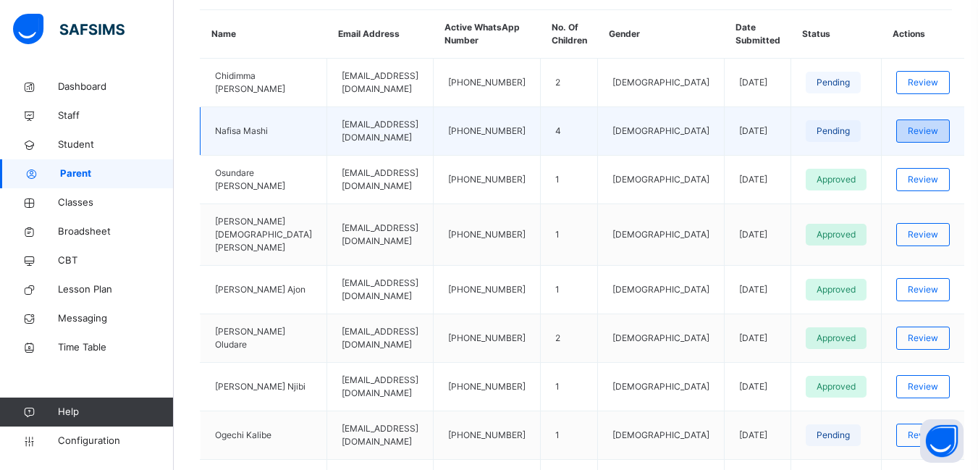
click at [933, 129] on span "Review" at bounding box center [923, 130] width 30 height 13
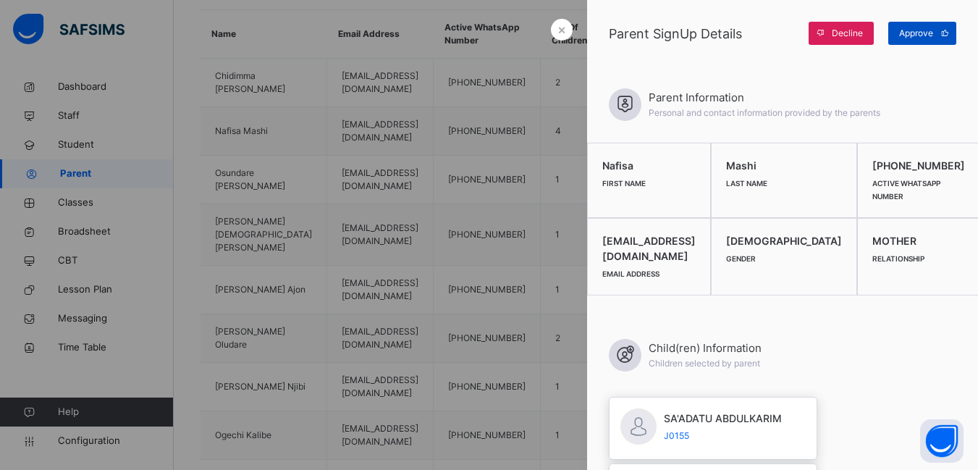
click at [913, 33] on span "Approve" at bounding box center [916, 33] width 34 height 13
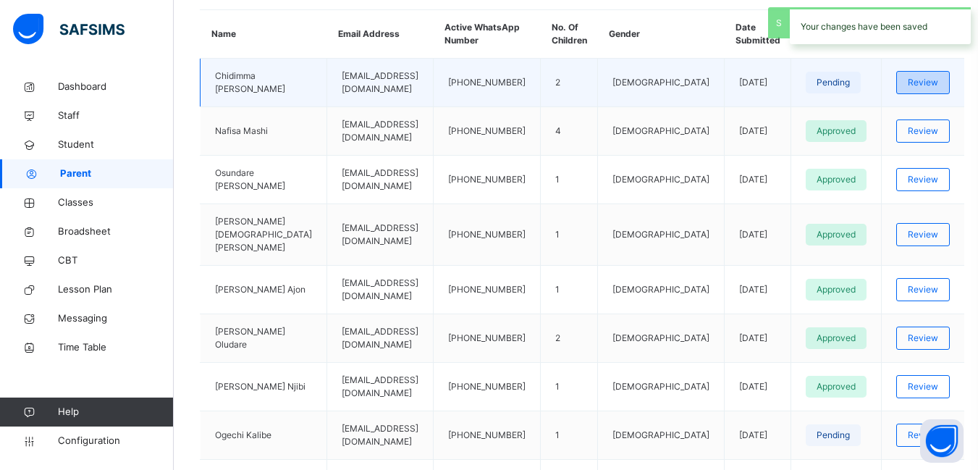
click at [915, 86] on span "Review" at bounding box center [923, 82] width 30 height 13
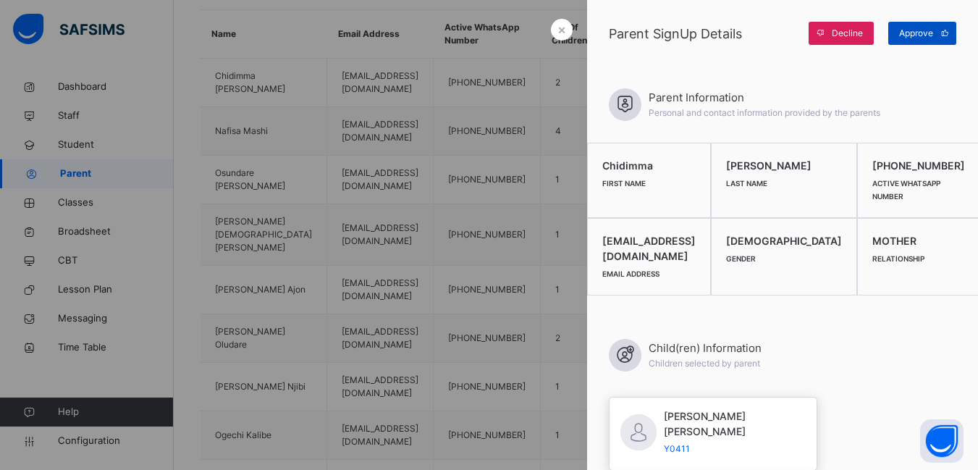
click at [915, 38] on span "Approve" at bounding box center [916, 33] width 34 height 13
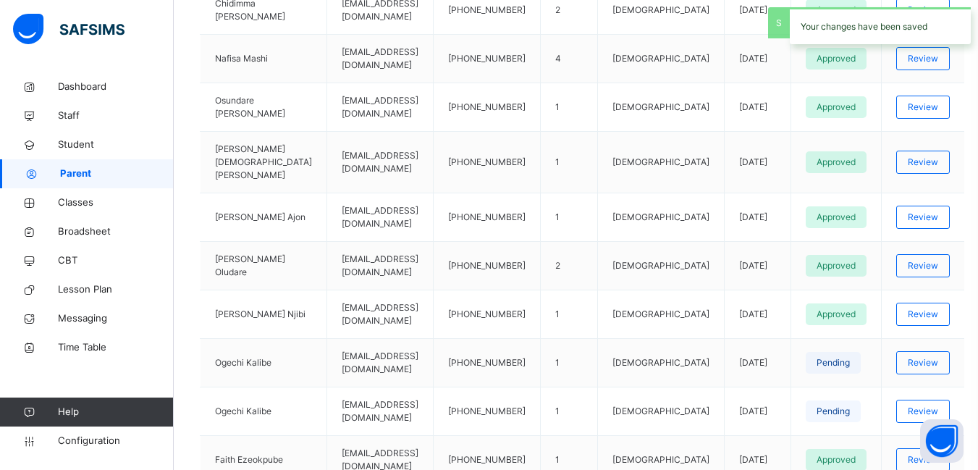
scroll to position [555, 0]
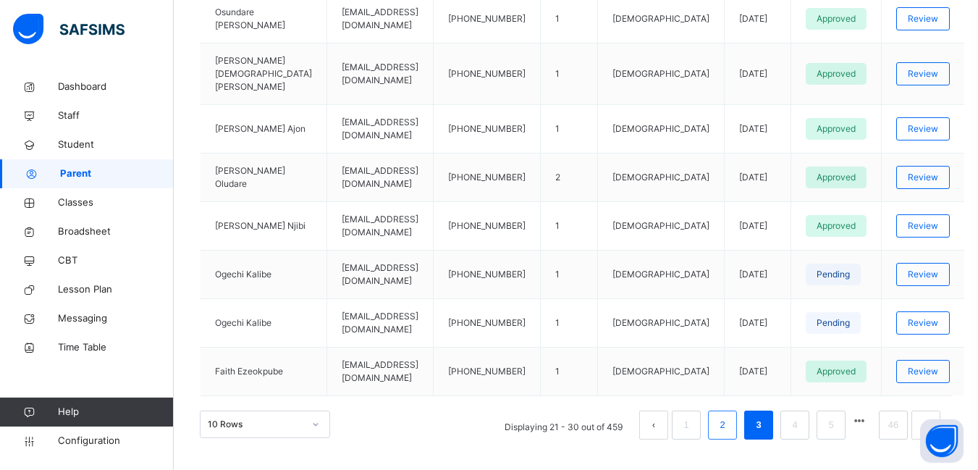
click at [729, 415] on link "2" at bounding box center [722, 424] width 14 height 19
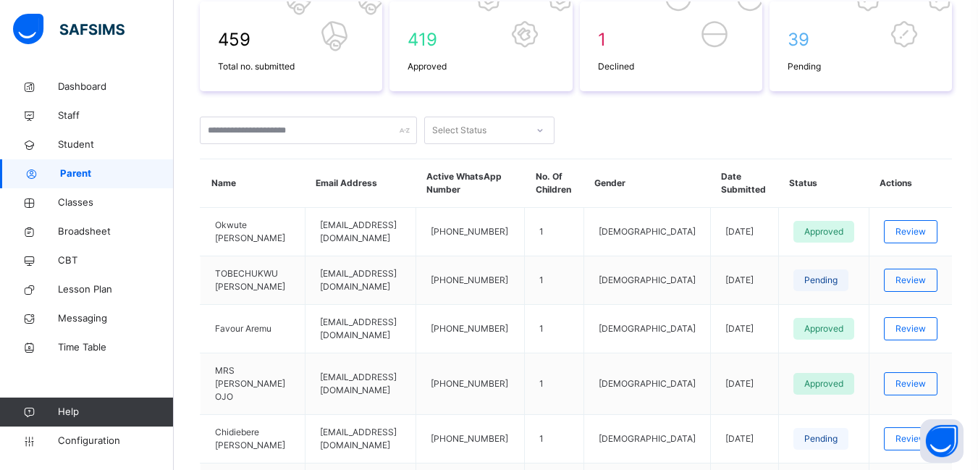
scroll to position [542, 0]
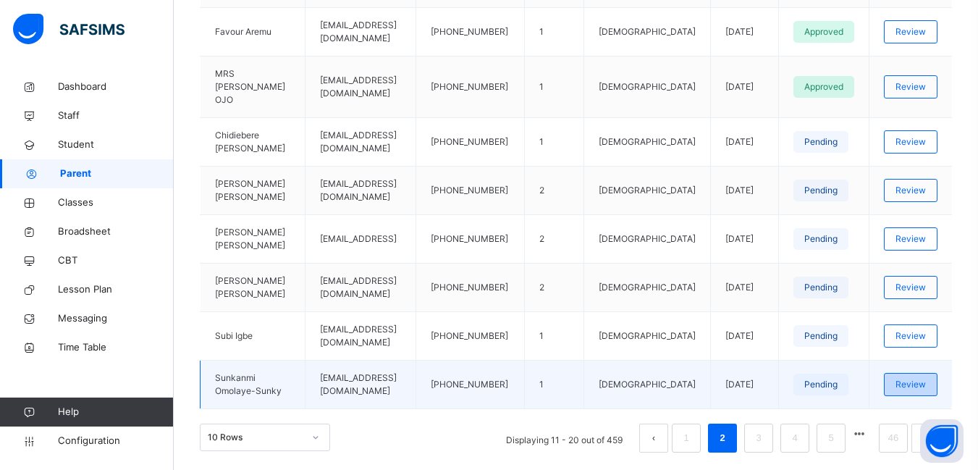
click at [913, 378] on span "Review" at bounding box center [910, 384] width 30 height 13
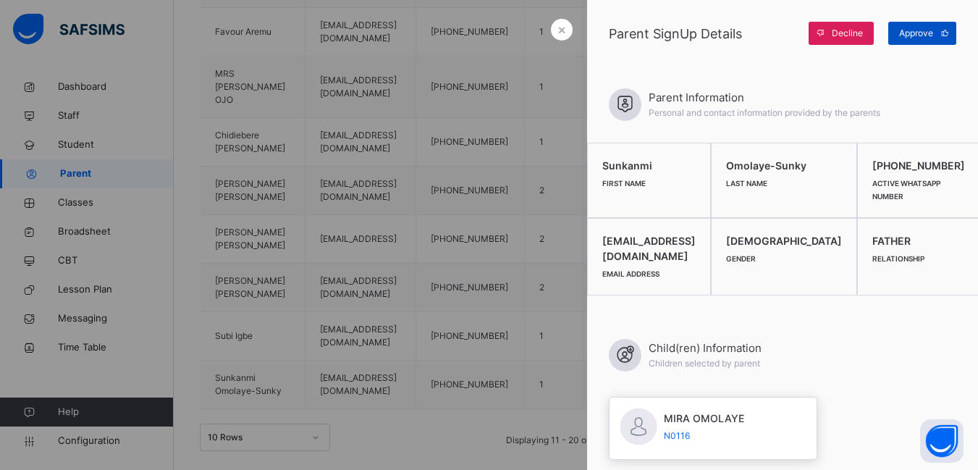
click at [926, 31] on span "Approve" at bounding box center [916, 33] width 34 height 13
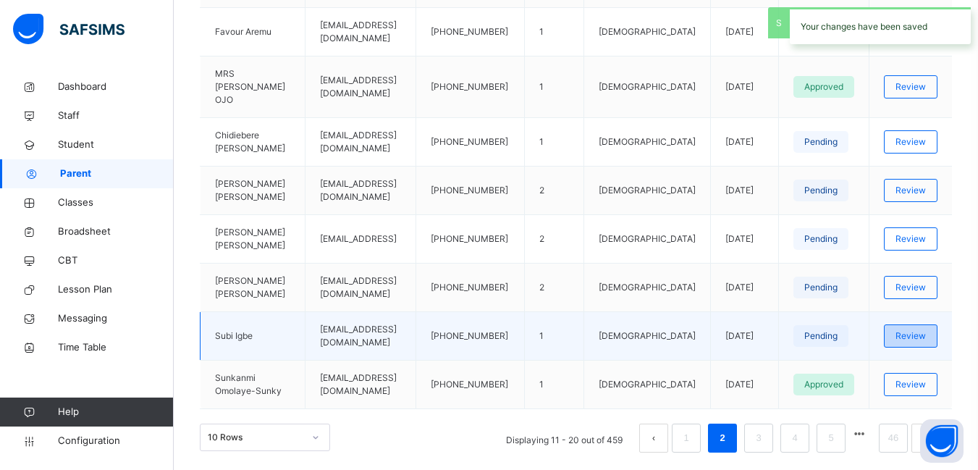
click at [917, 329] on span "Review" at bounding box center [910, 335] width 30 height 13
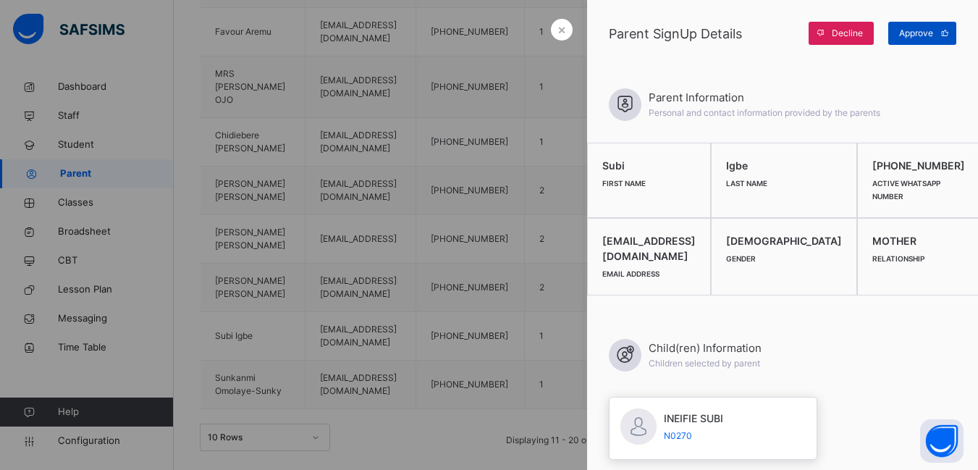
click at [915, 30] on span "Approve" at bounding box center [916, 33] width 34 height 13
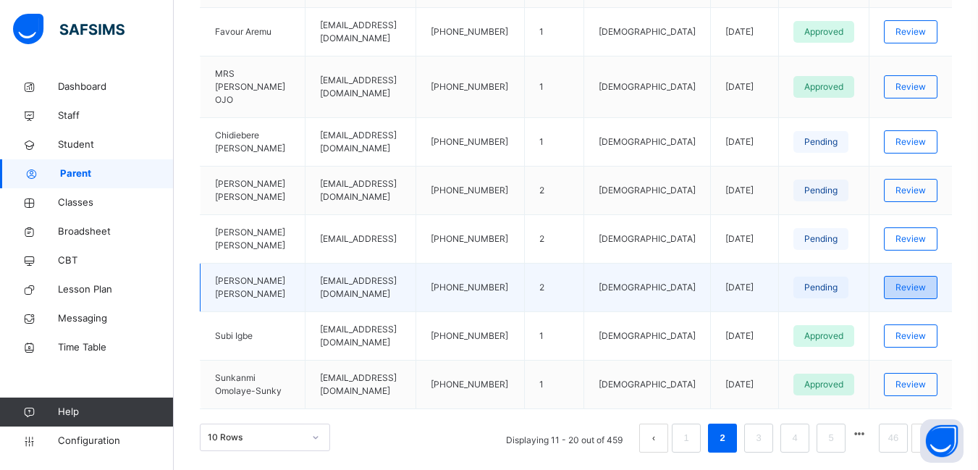
click at [912, 281] on span "Review" at bounding box center [910, 287] width 30 height 13
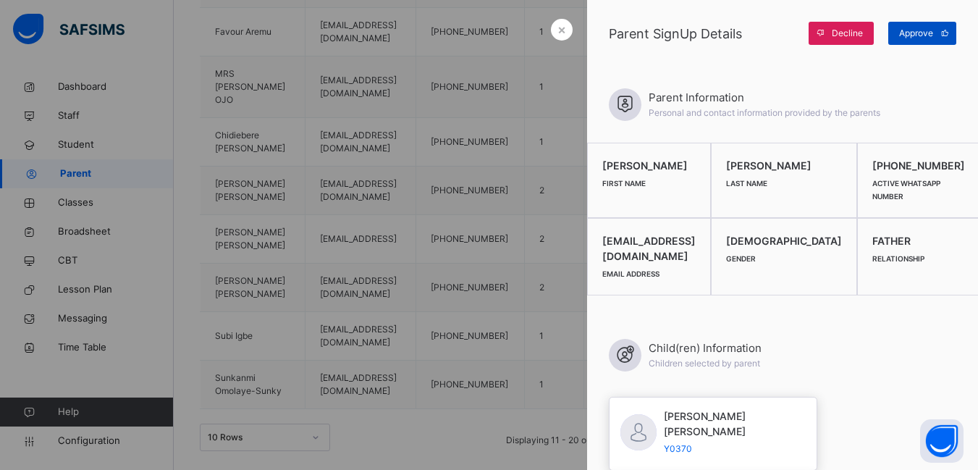
click at [904, 32] on span "Approve" at bounding box center [916, 33] width 34 height 13
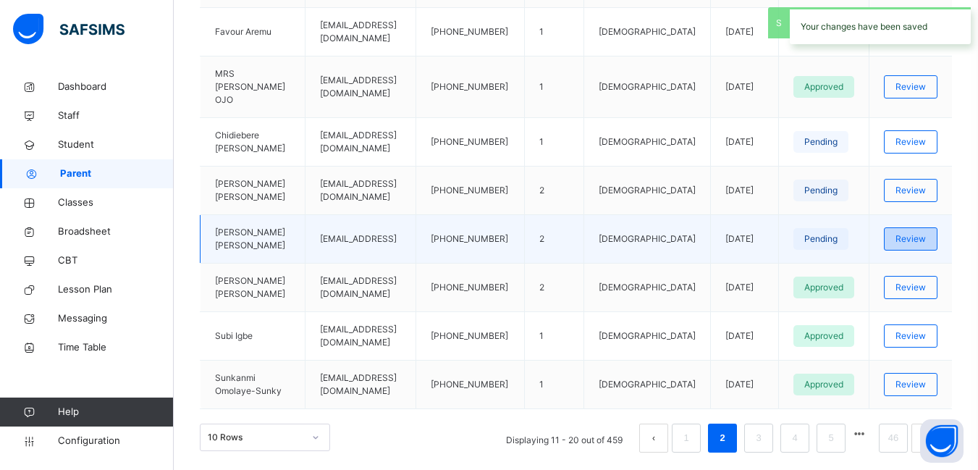
click at [926, 232] on span "Review" at bounding box center [910, 238] width 30 height 13
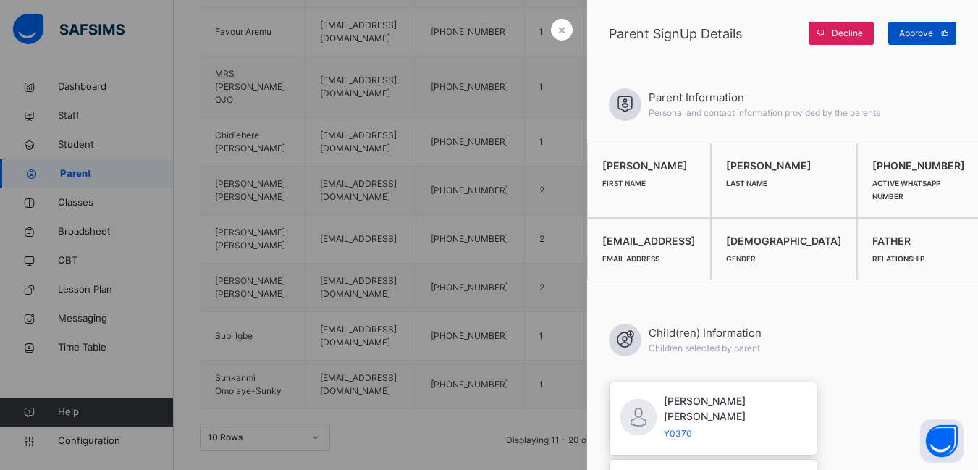
click at [922, 28] on span "Approve" at bounding box center [916, 33] width 34 height 13
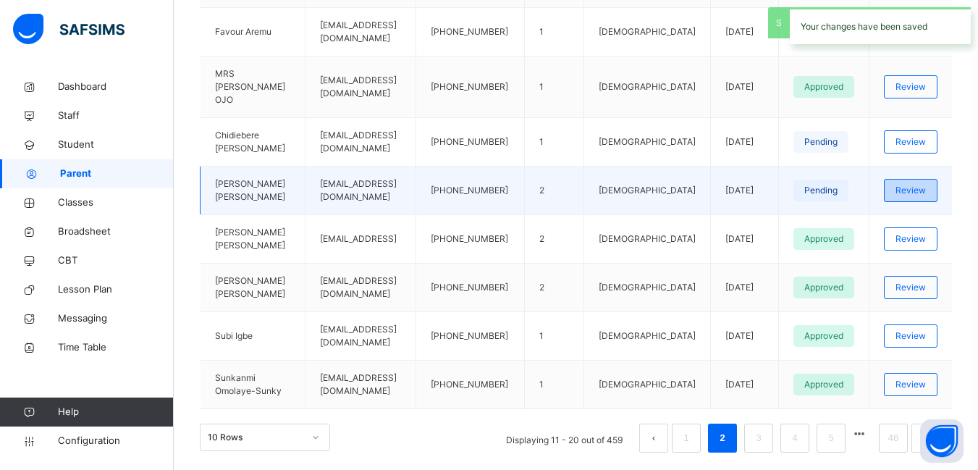
click at [922, 184] on span "Review" at bounding box center [910, 190] width 30 height 13
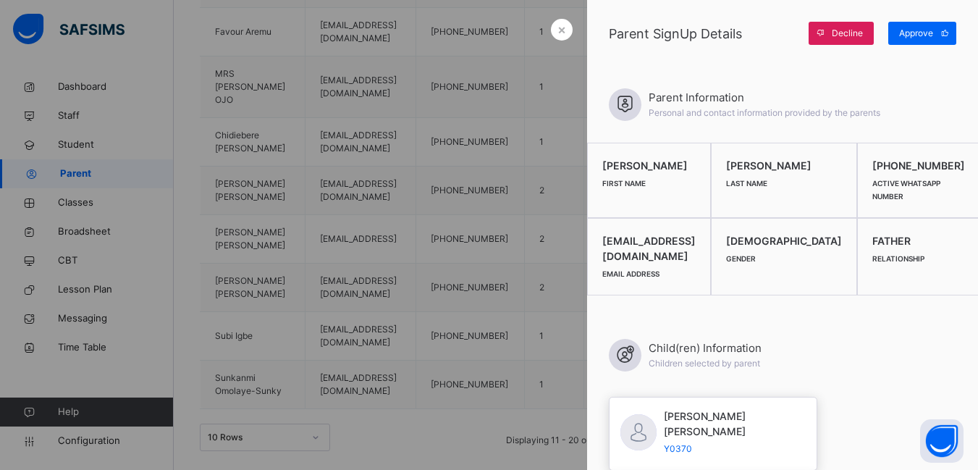
scroll to position [325, 0]
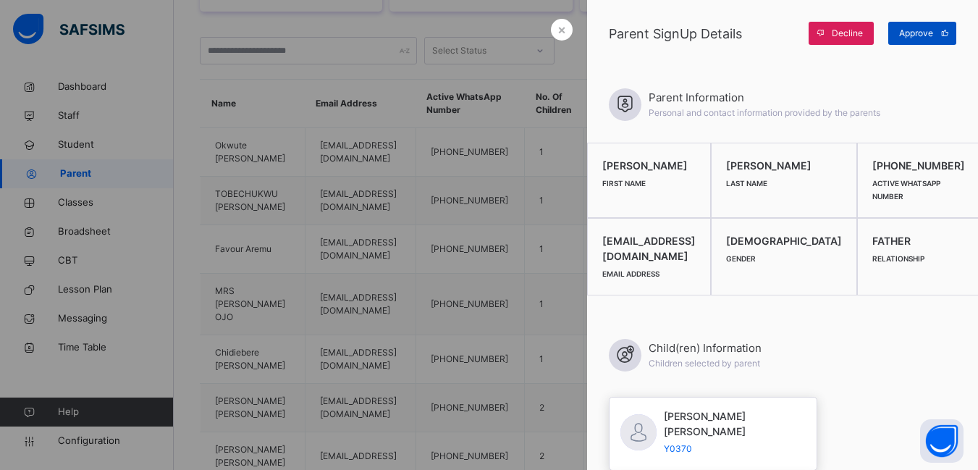
click at [928, 34] on span "Approve" at bounding box center [916, 33] width 34 height 13
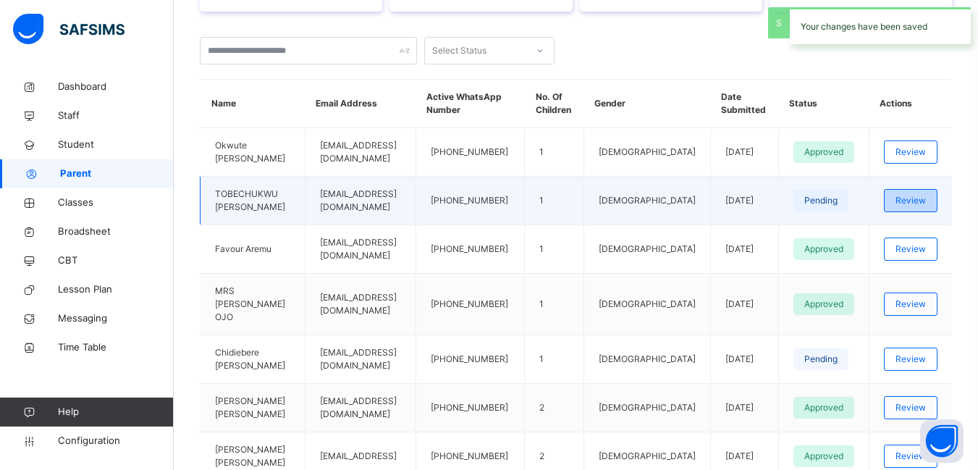
click at [915, 200] on span "Review" at bounding box center [910, 200] width 30 height 13
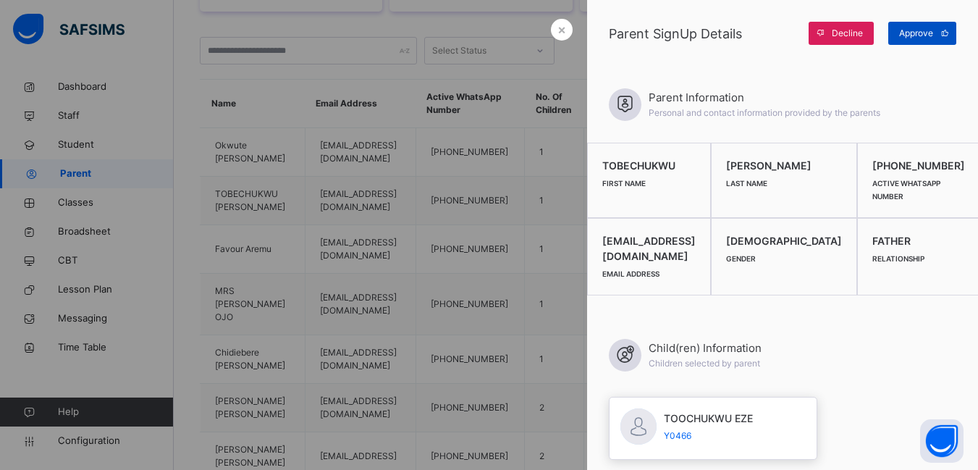
click at [921, 35] on span "Approve" at bounding box center [916, 33] width 34 height 13
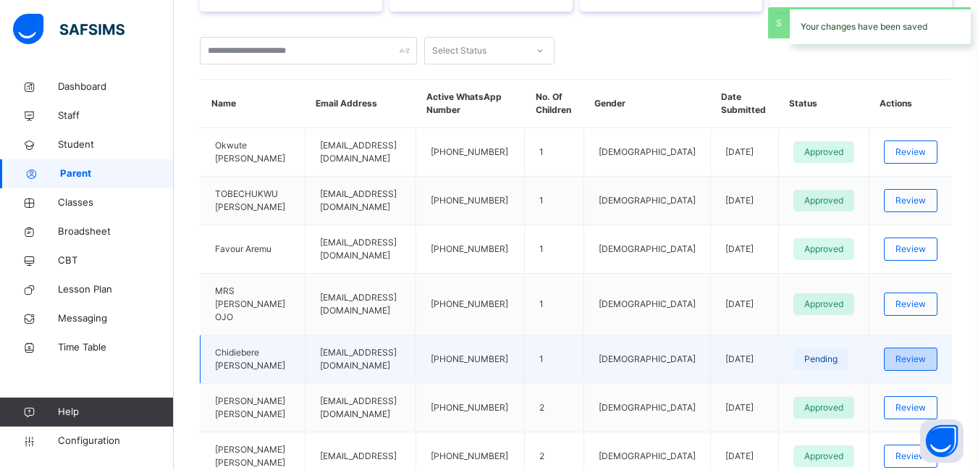
click at [922, 347] on div "Review" at bounding box center [911, 358] width 54 height 23
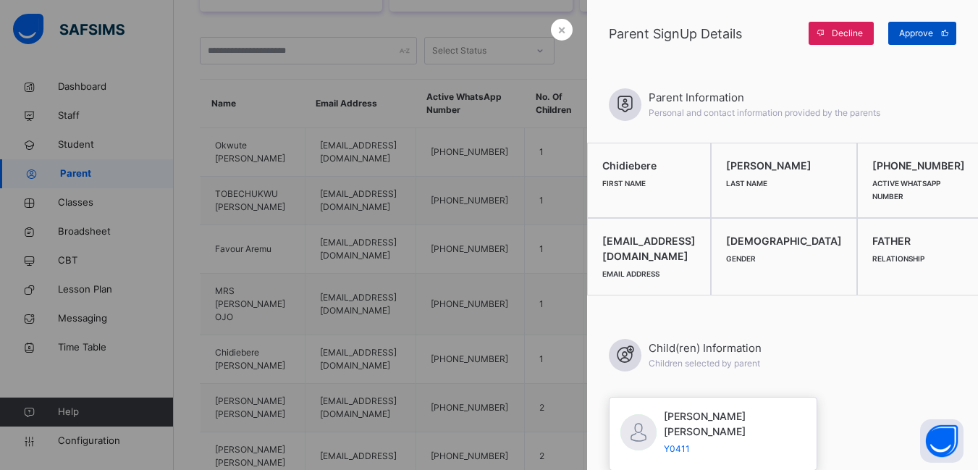
click at [903, 30] on span "Approve" at bounding box center [916, 33] width 34 height 13
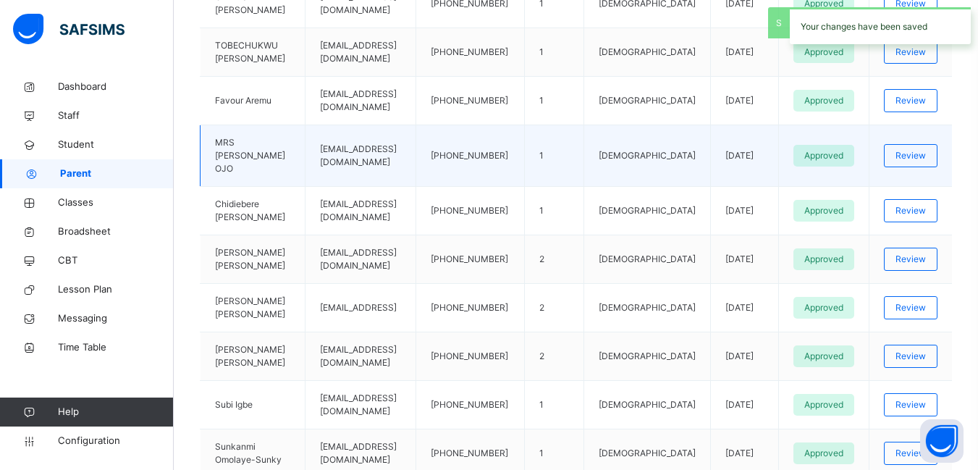
scroll to position [542, 0]
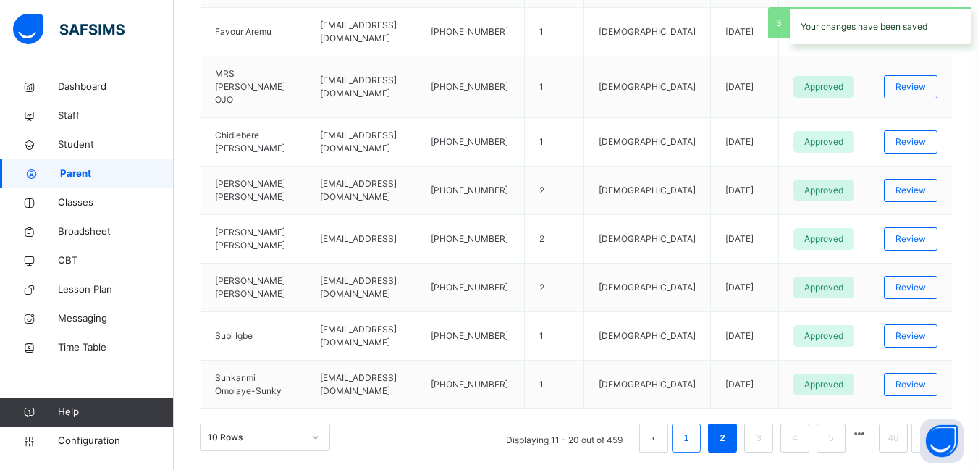
click at [690, 428] on link "1" at bounding box center [686, 437] width 14 height 19
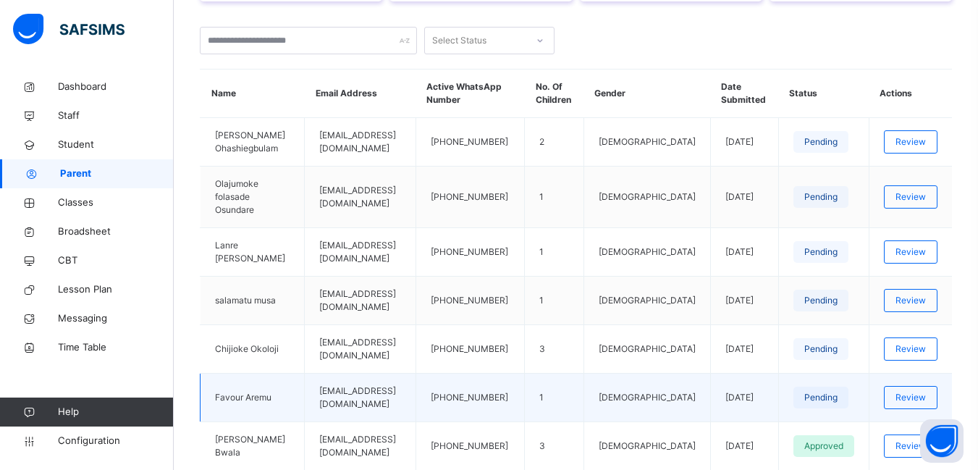
scroll to position [322, 0]
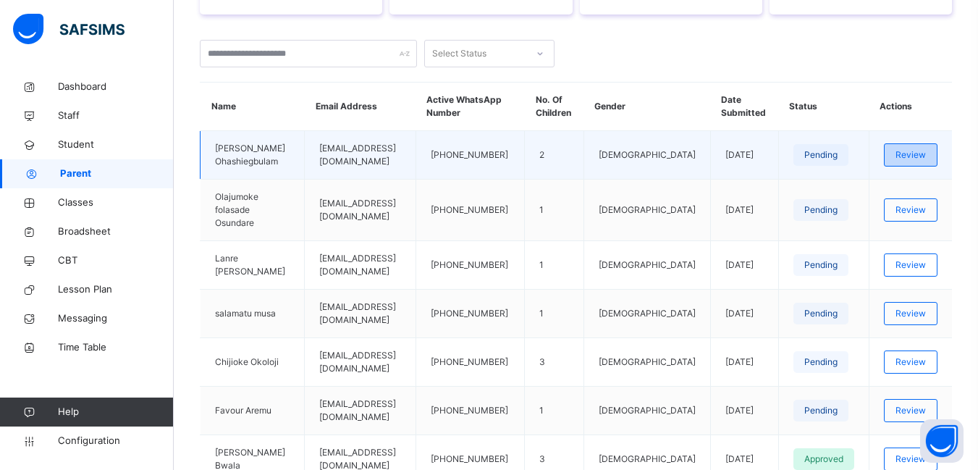
click at [926, 153] on span "Review" at bounding box center [910, 154] width 30 height 13
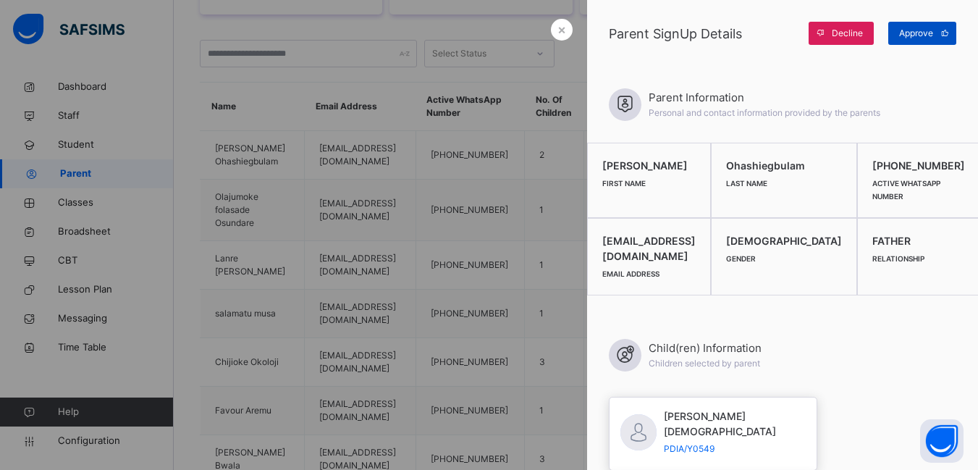
click at [917, 37] on span "Approve" at bounding box center [916, 33] width 34 height 13
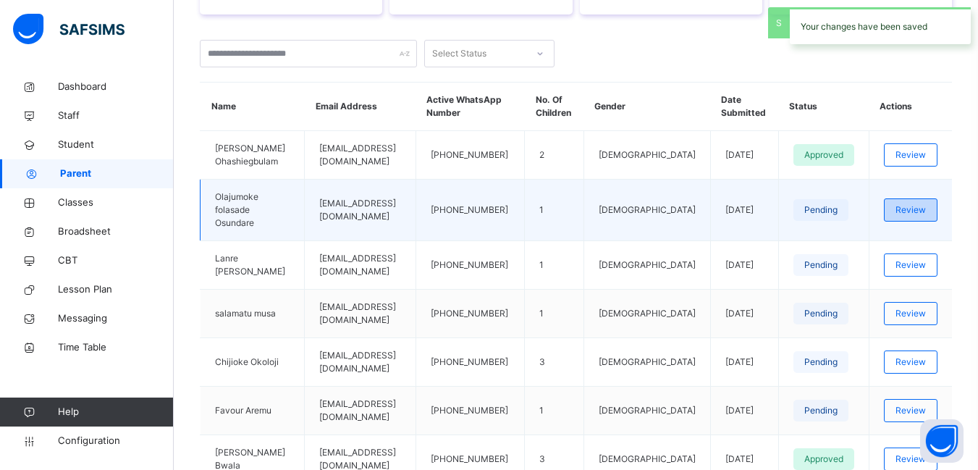
click at [919, 203] on span "Review" at bounding box center [910, 209] width 30 height 13
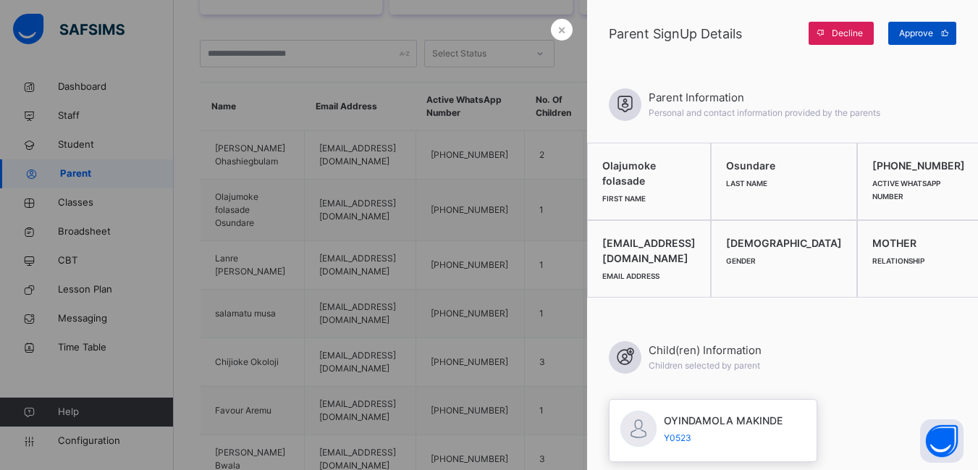
click at [924, 35] on span "Approve" at bounding box center [916, 33] width 34 height 13
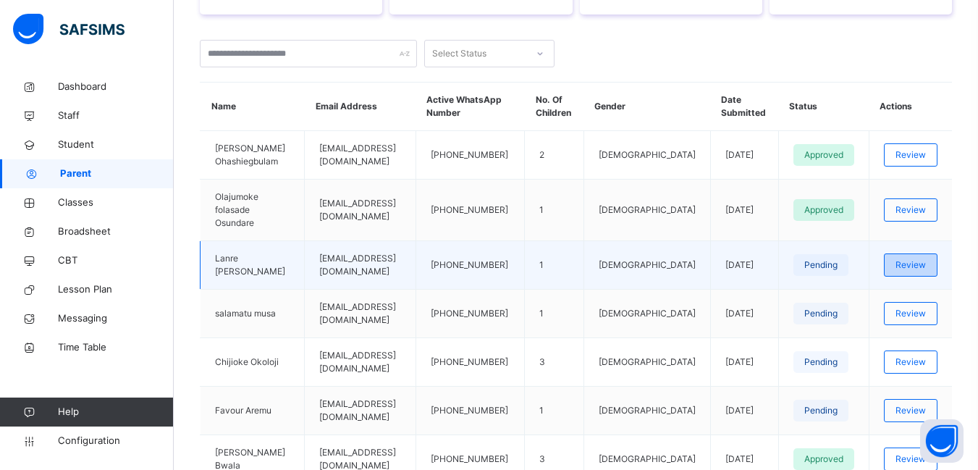
click at [921, 258] on span "Review" at bounding box center [910, 264] width 30 height 13
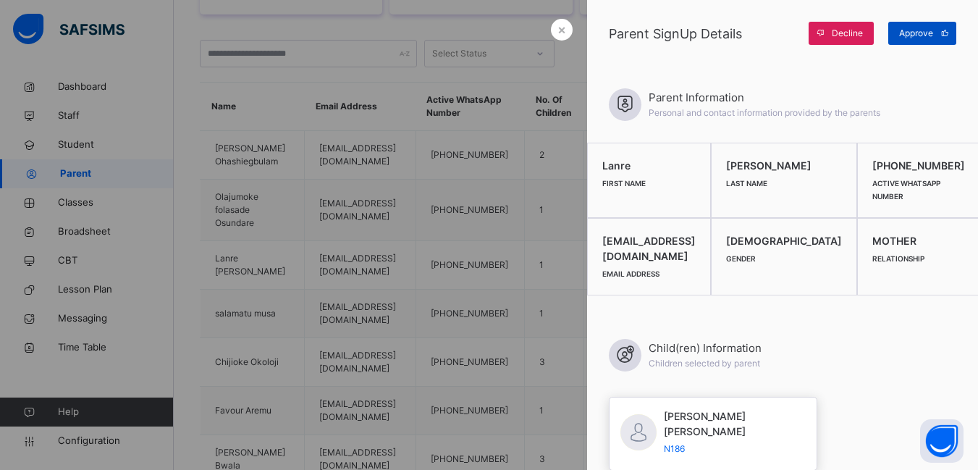
click at [912, 36] on span "Approve" at bounding box center [916, 33] width 34 height 13
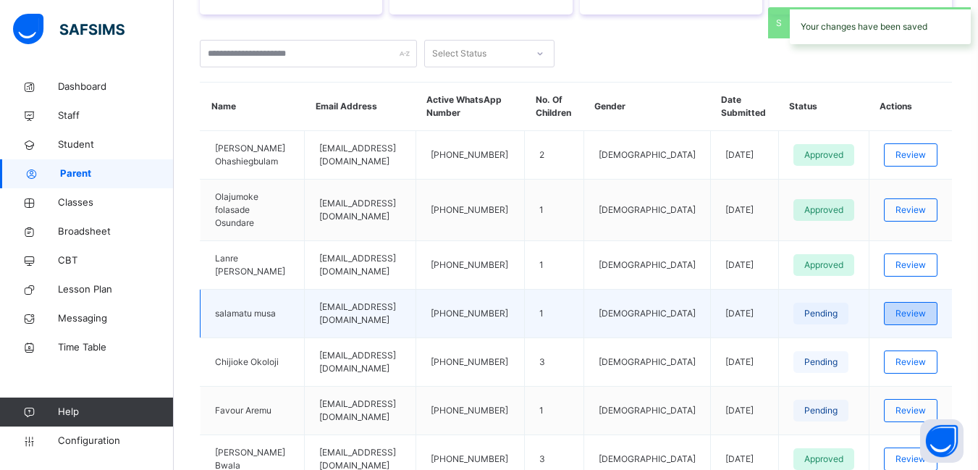
click at [926, 307] on span "Review" at bounding box center [910, 313] width 30 height 13
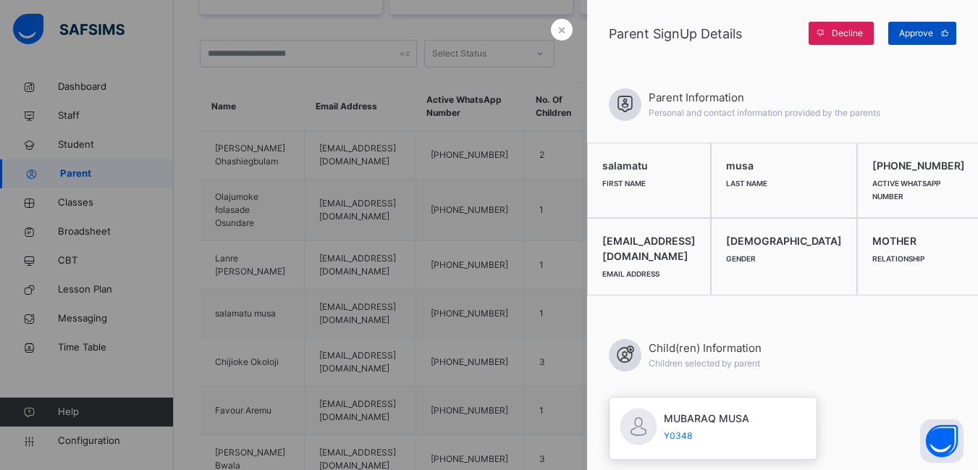
click at [918, 30] on span "Approve" at bounding box center [916, 33] width 34 height 13
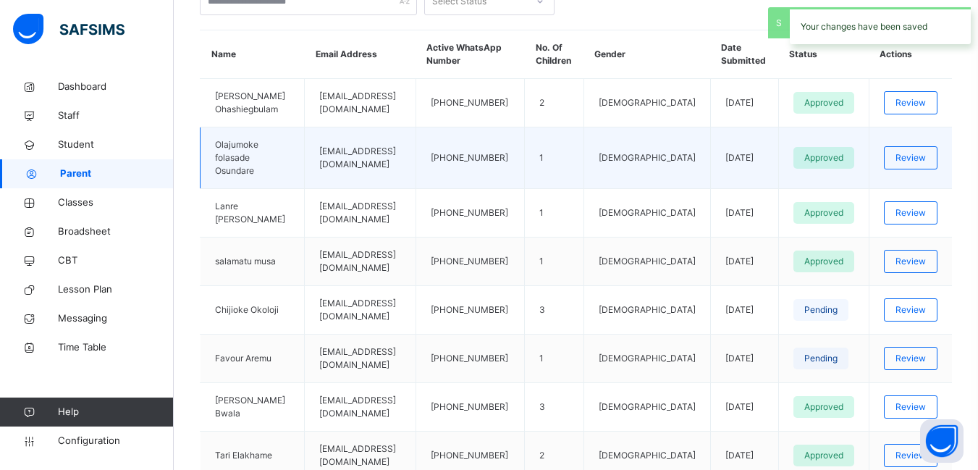
scroll to position [539, 0]
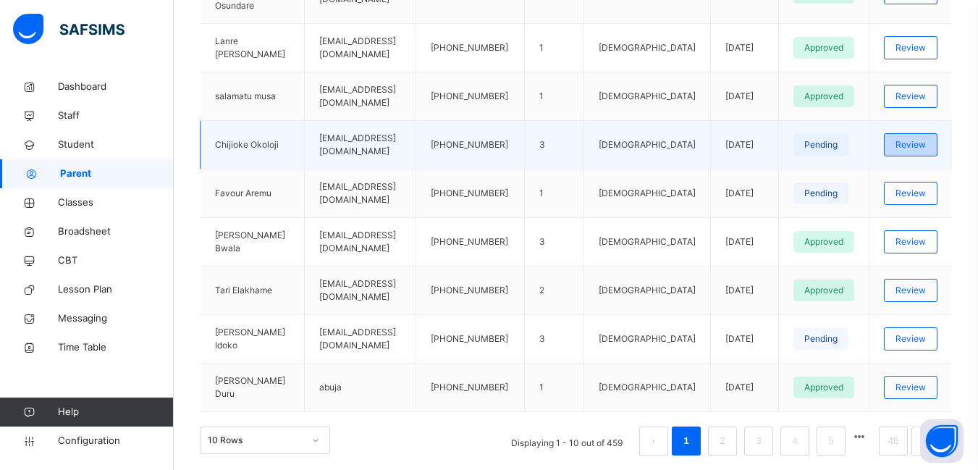
click at [922, 138] on span "Review" at bounding box center [910, 144] width 30 height 13
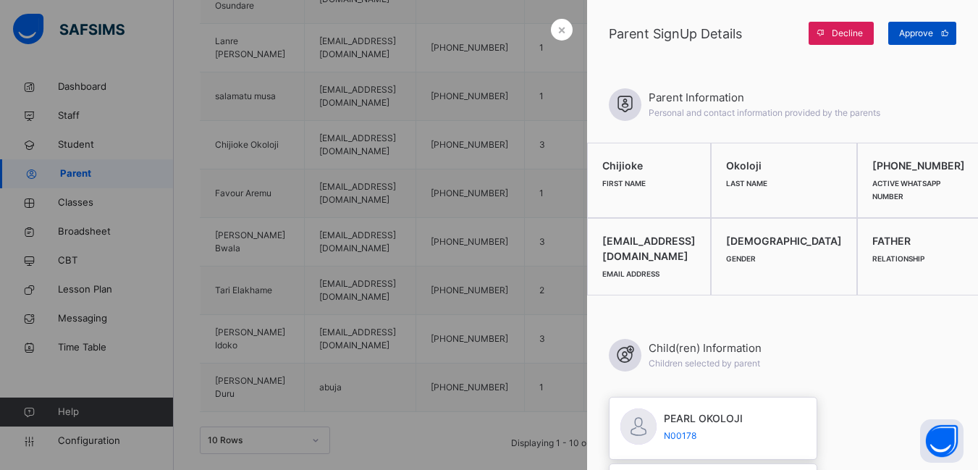
click at [917, 28] on span "Approve" at bounding box center [916, 33] width 34 height 13
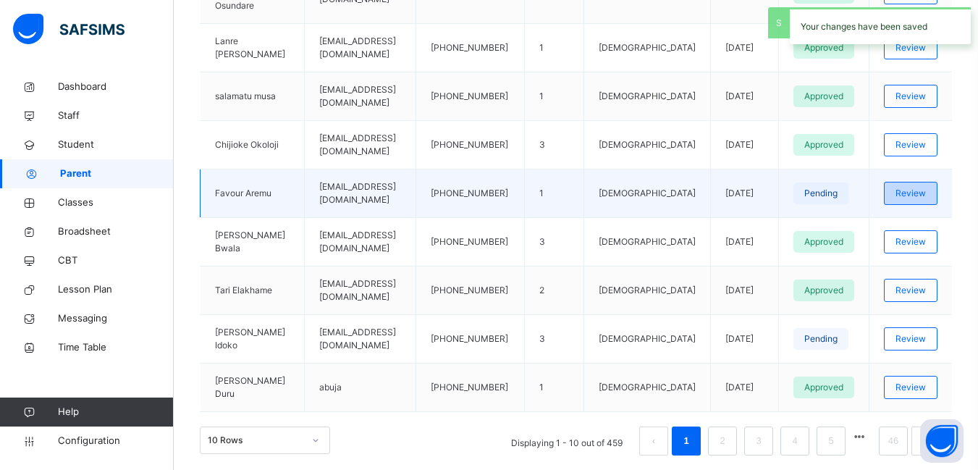
click at [926, 187] on span "Review" at bounding box center [910, 193] width 30 height 13
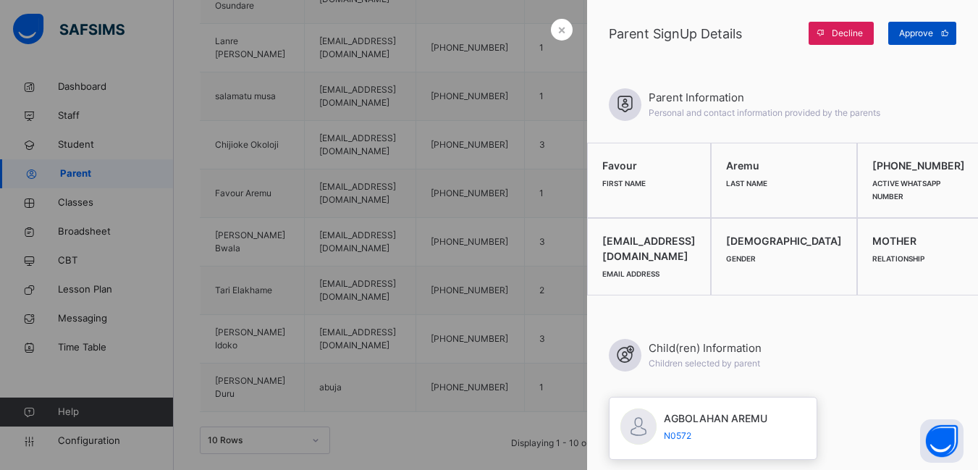
click at [915, 28] on span "Approve" at bounding box center [916, 33] width 34 height 13
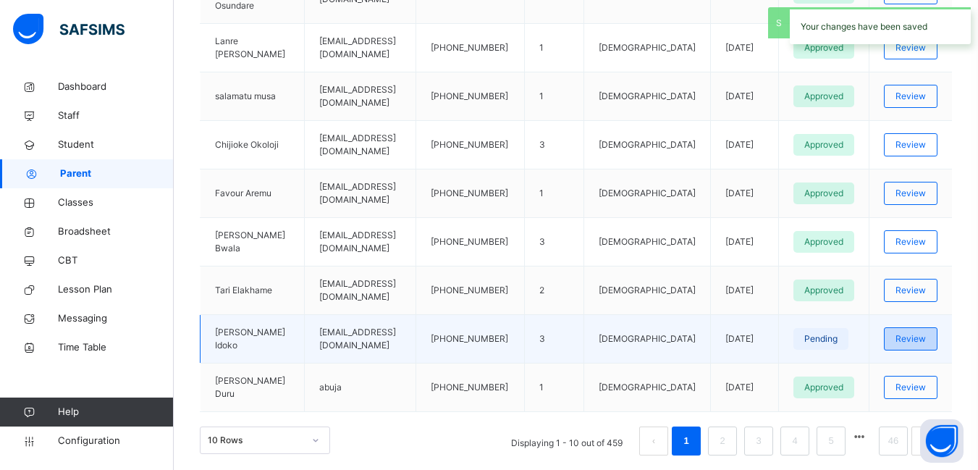
click at [917, 332] on span "Review" at bounding box center [910, 338] width 30 height 13
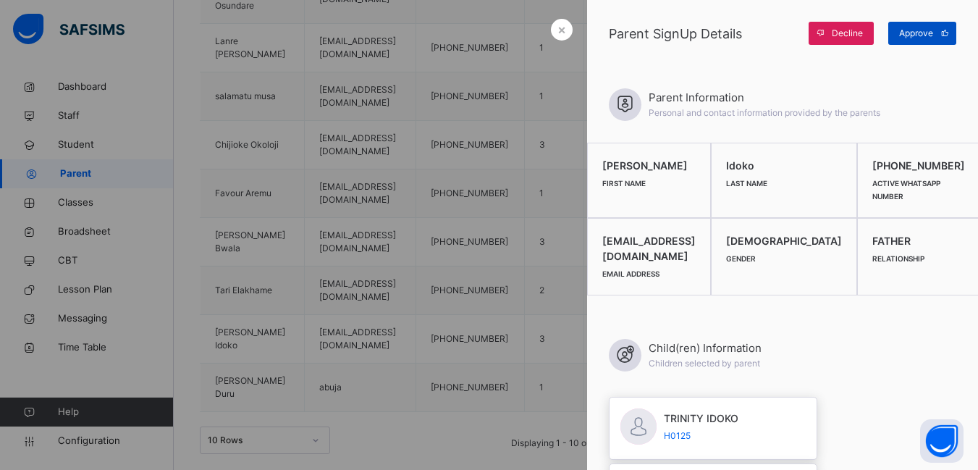
click at [900, 34] on span "Approve" at bounding box center [916, 33] width 34 height 13
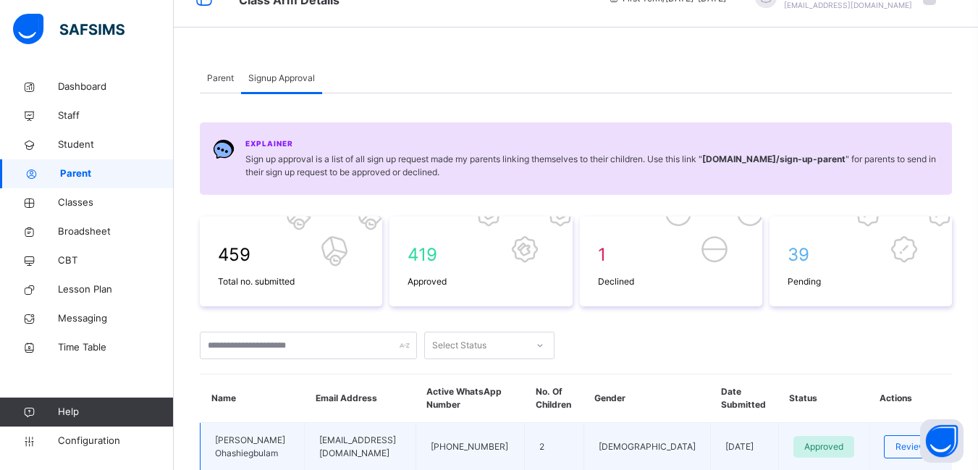
scroll to position [0, 0]
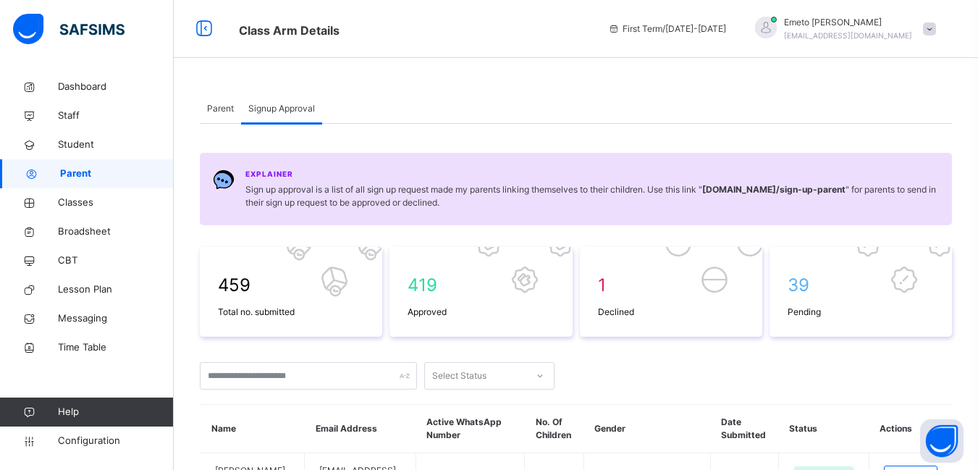
click at [216, 107] on span "Parent" at bounding box center [220, 108] width 27 height 13
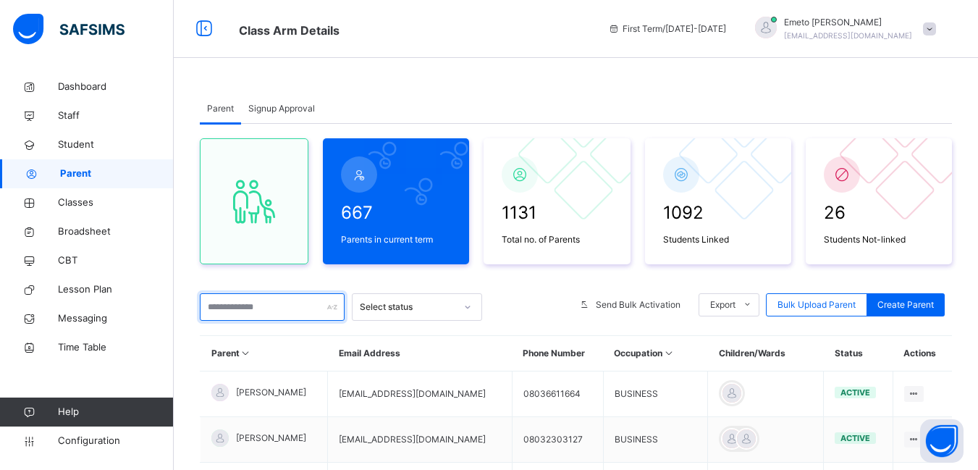
click at [250, 309] on input "text" at bounding box center [272, 307] width 145 height 28
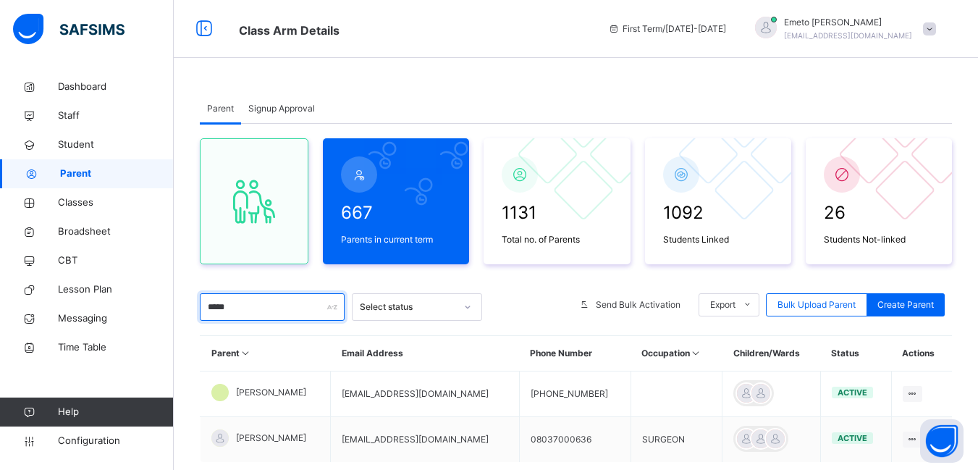
scroll to position [94, 0]
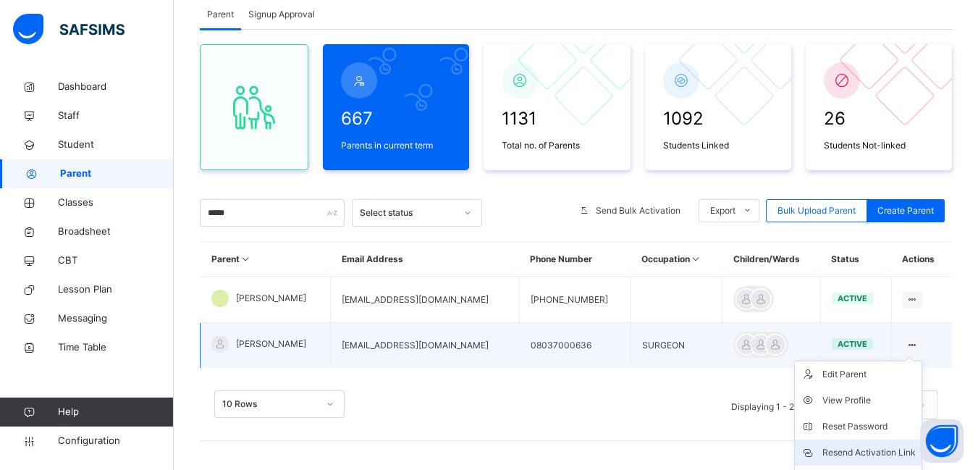
click at [869, 445] on div "Resend Activation Link" at bounding box center [868, 452] width 93 height 14
click at [873, 449] on div "Resend Activation Link" at bounding box center [868, 452] width 93 height 14
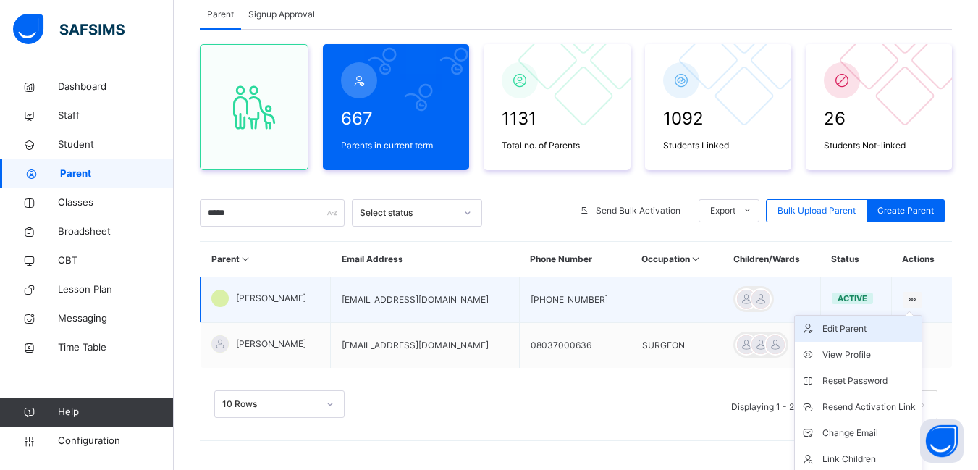
scroll to position [123, 0]
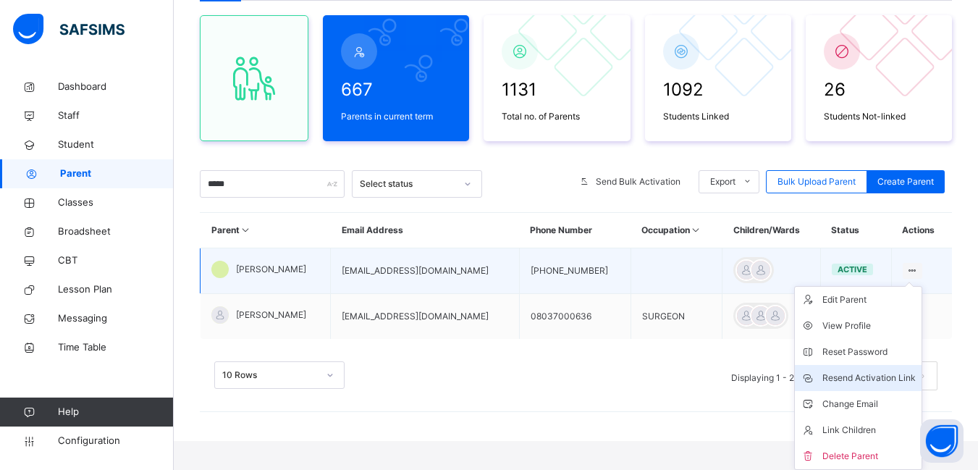
click at [859, 377] on div "Resend Activation Link" at bounding box center [868, 378] width 93 height 14
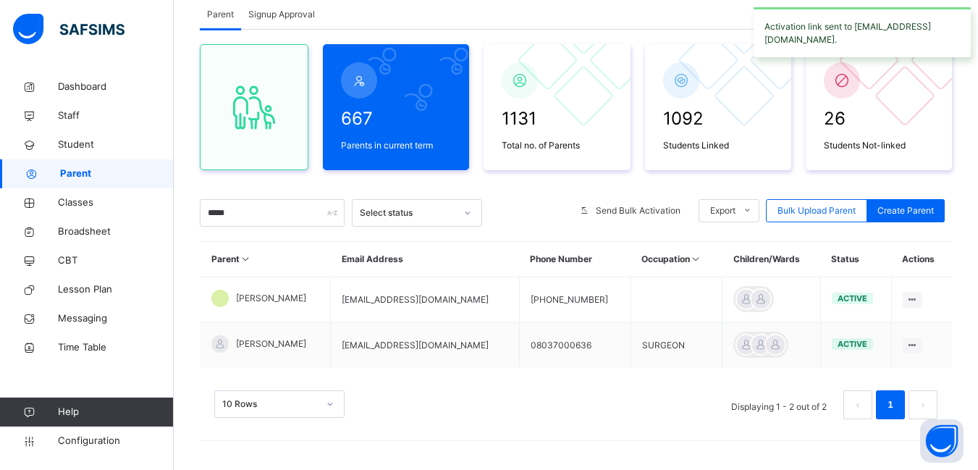
scroll to position [94, 0]
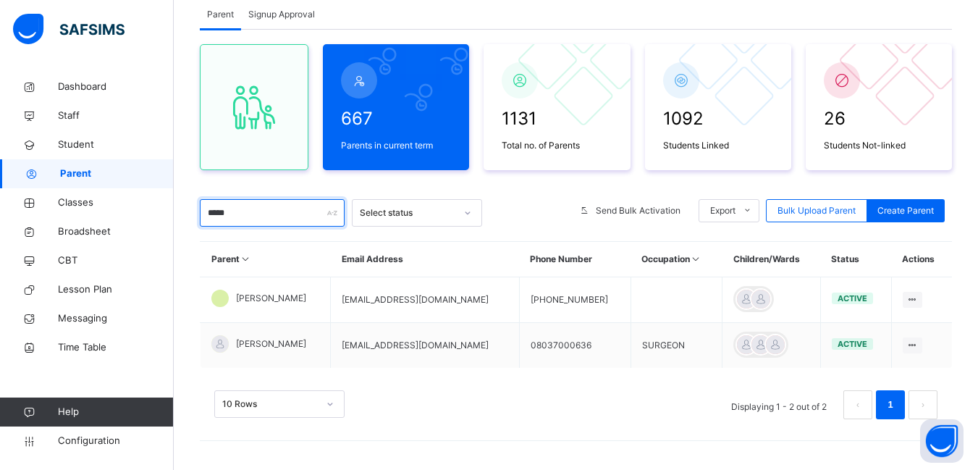
click at [233, 216] on input "*****" at bounding box center [272, 213] width 145 height 28
type input "*"
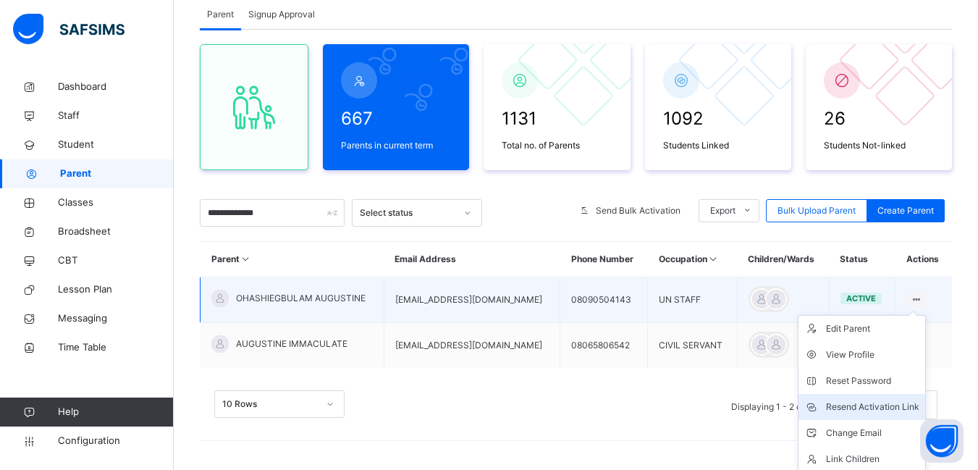
click at [874, 404] on div "Resend Activation Link" at bounding box center [872, 407] width 93 height 14
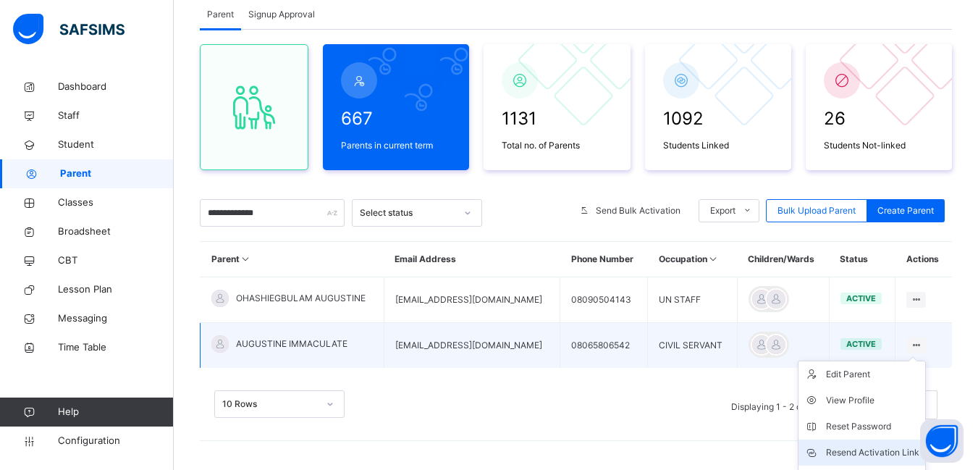
click at [880, 452] on div "Resend Activation Link" at bounding box center [872, 452] width 93 height 14
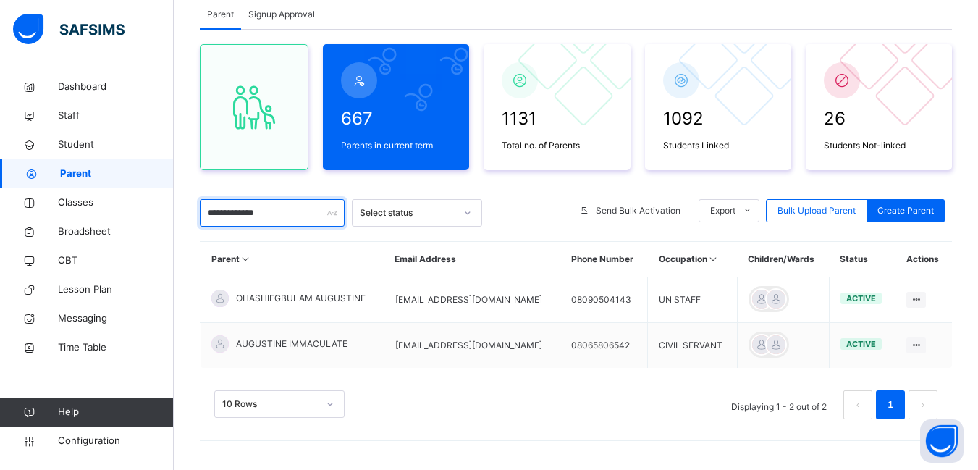
click at [275, 217] on input "**********" at bounding box center [272, 213] width 145 height 28
type input "*"
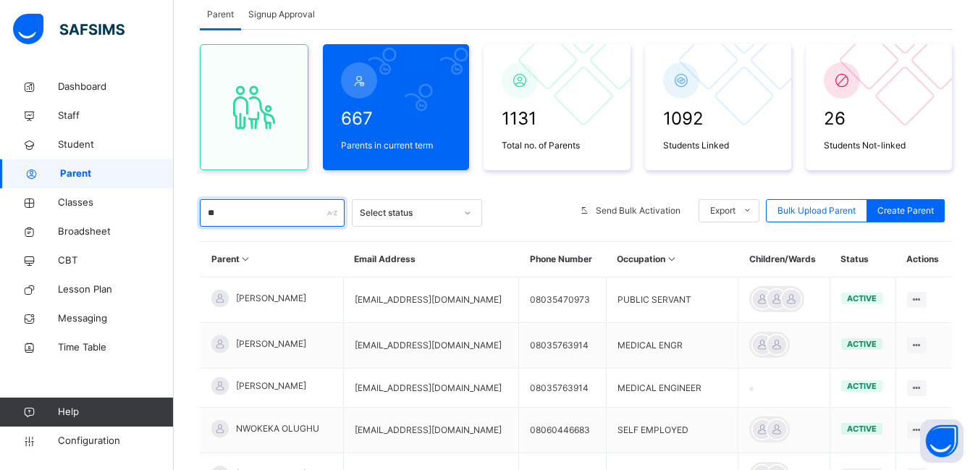
type input "*"
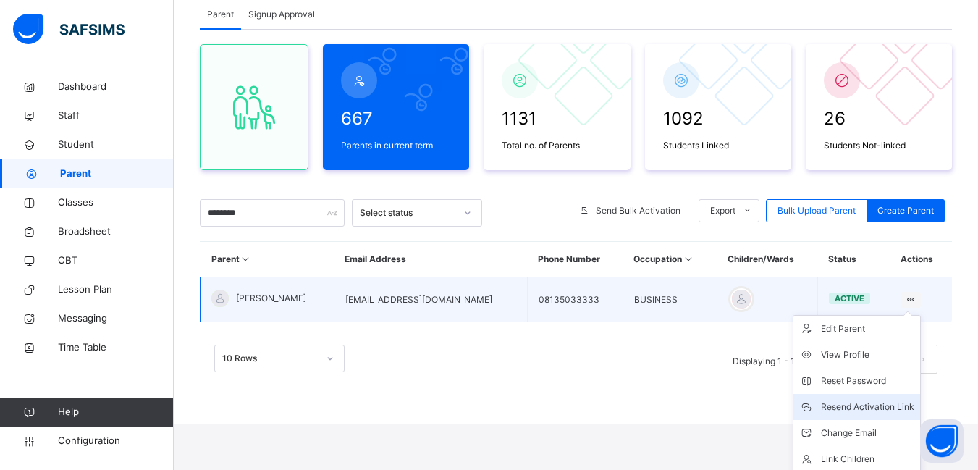
click at [897, 404] on div "Resend Activation Link" at bounding box center [867, 407] width 93 height 14
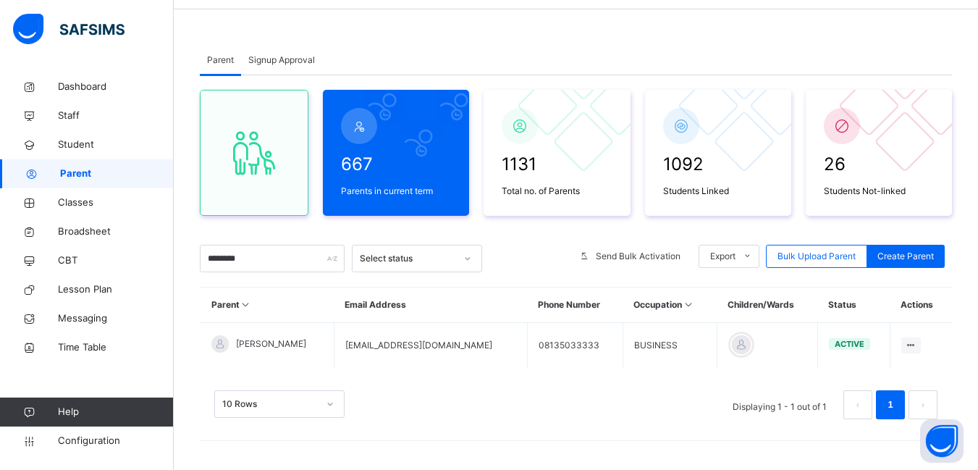
scroll to position [48, 0]
click at [261, 261] on input "********" at bounding box center [272, 259] width 145 height 28
type input "*"
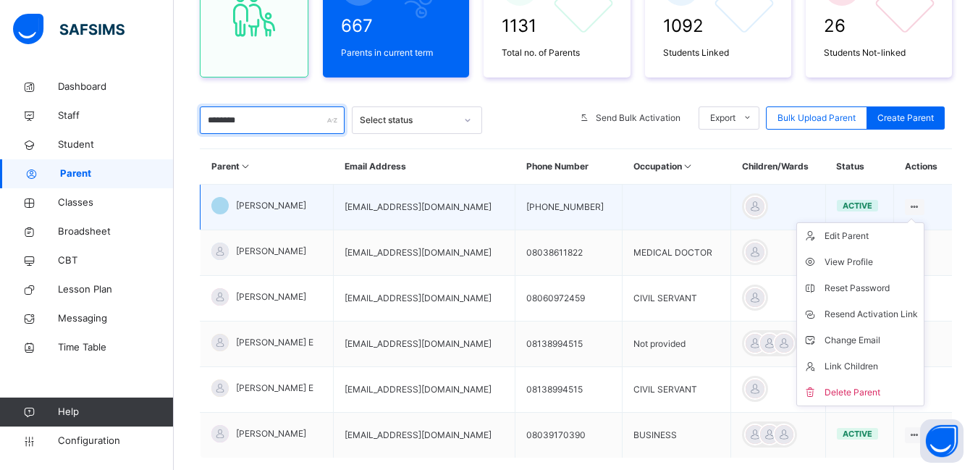
scroll to position [193, 0]
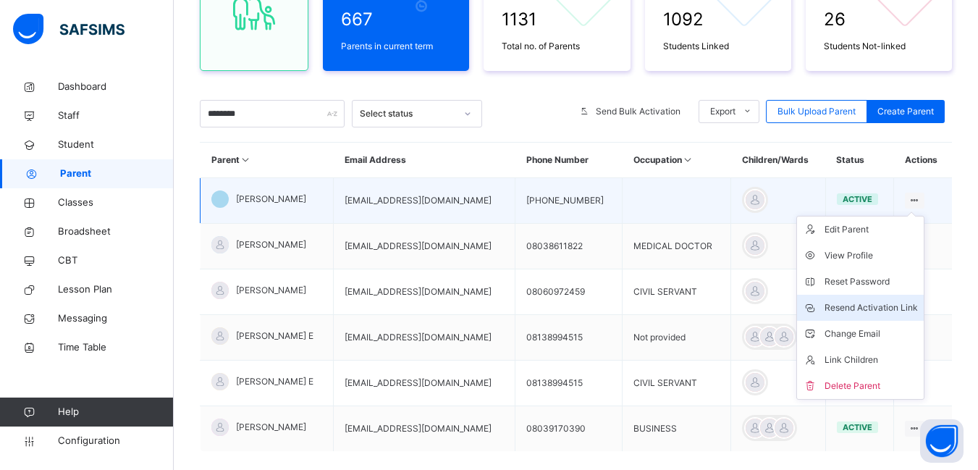
click at [883, 307] on div "Resend Activation Link" at bounding box center [870, 307] width 93 height 14
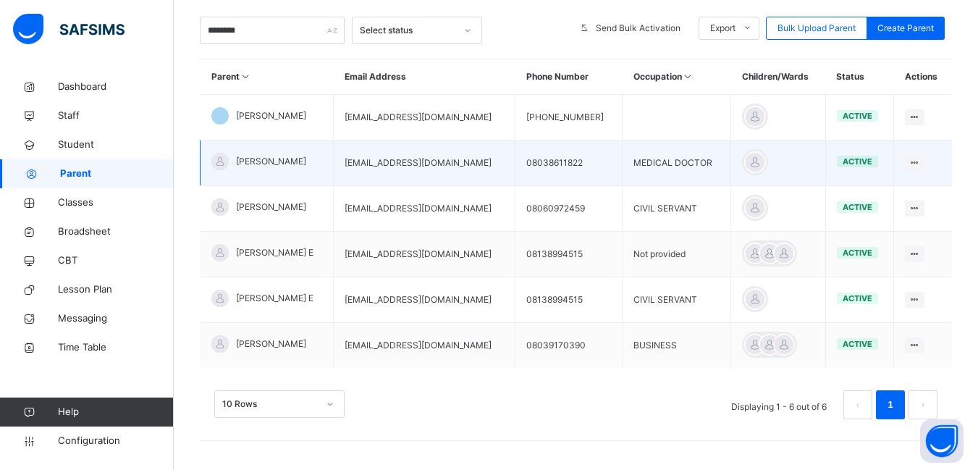
scroll to position [204, 0]
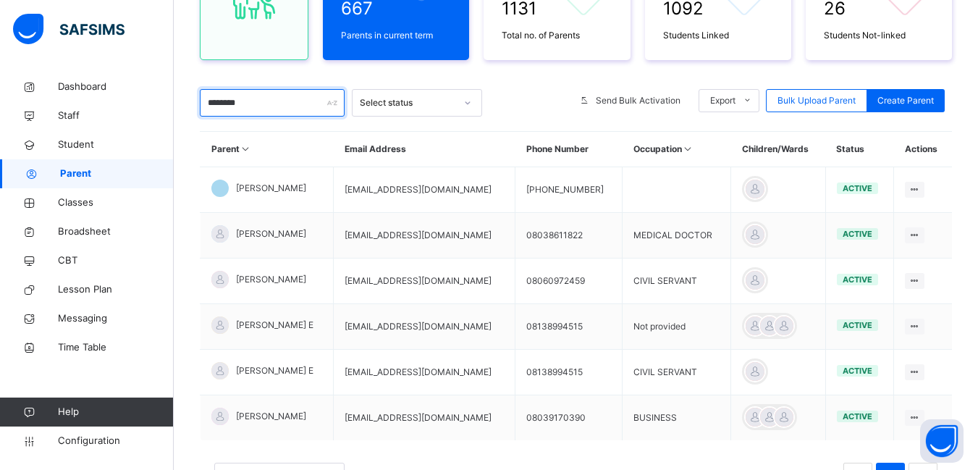
click at [256, 103] on input "********" at bounding box center [272, 103] width 145 height 28
type input "*"
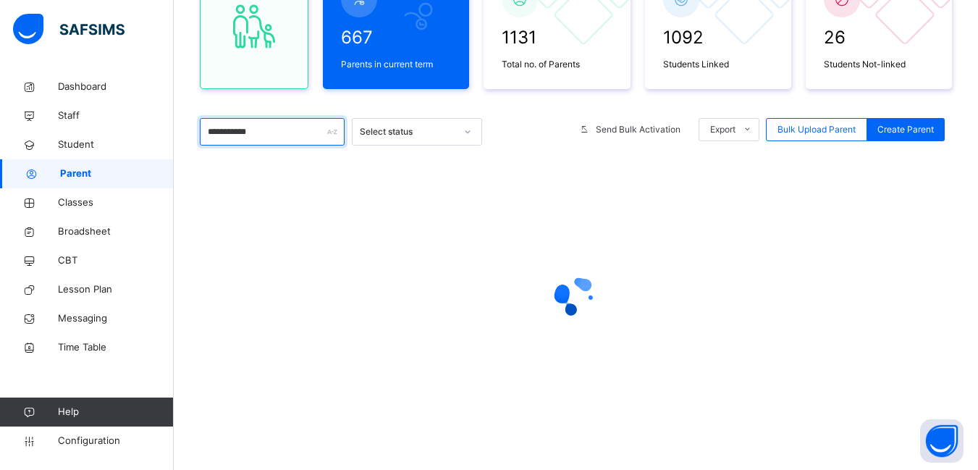
scroll to position [185, 0]
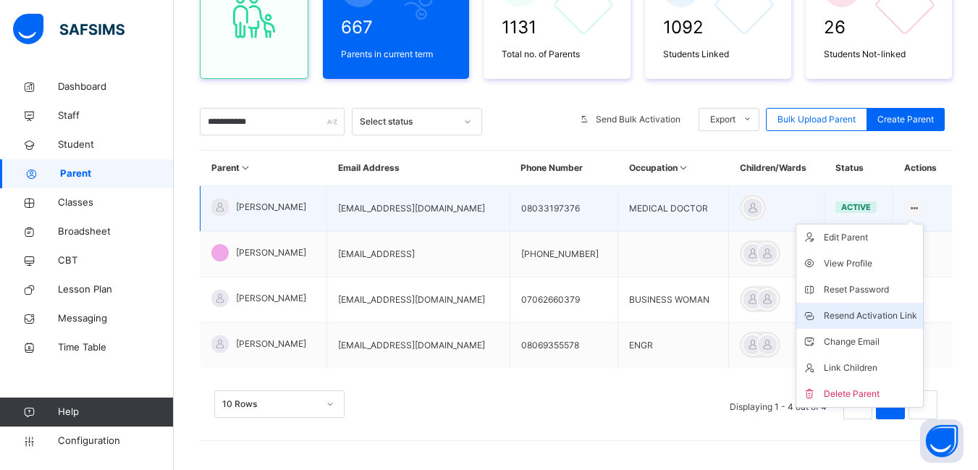
click at [881, 310] on div "Resend Activation Link" at bounding box center [870, 315] width 93 height 14
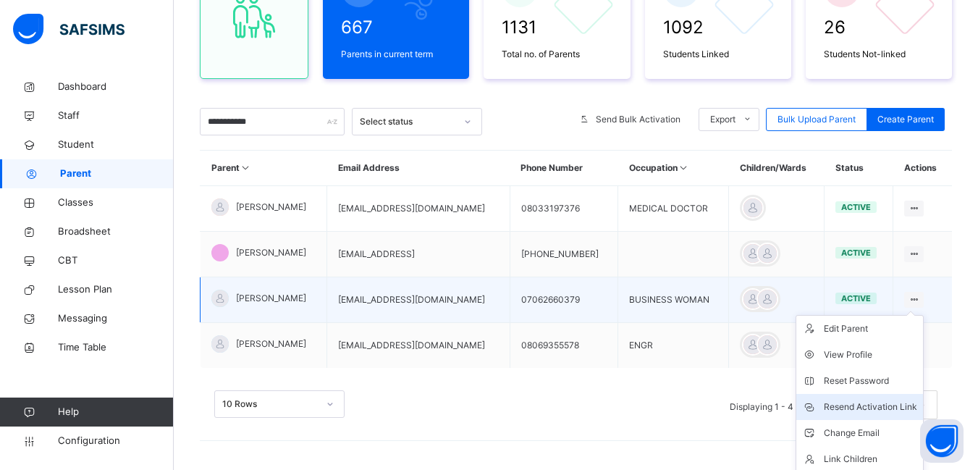
click at [875, 406] on div "Resend Activation Link" at bounding box center [870, 407] width 93 height 14
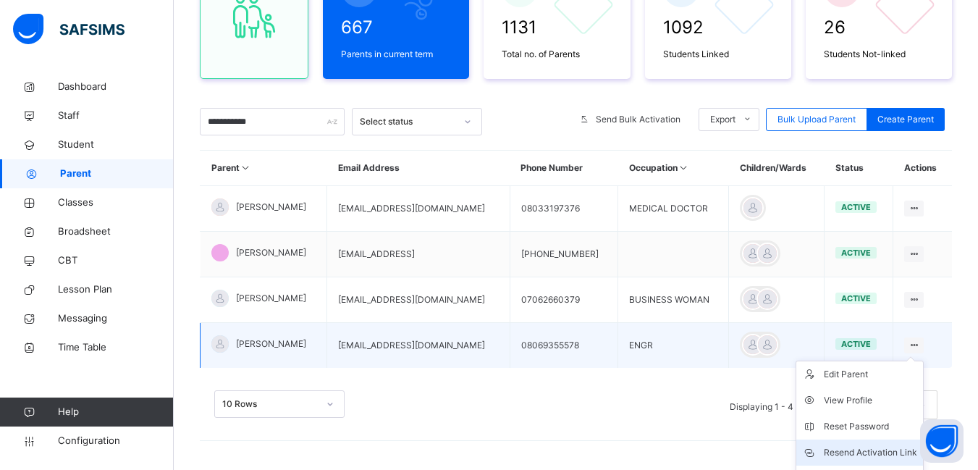
click at [880, 449] on div "Resend Activation Link" at bounding box center [870, 452] width 93 height 14
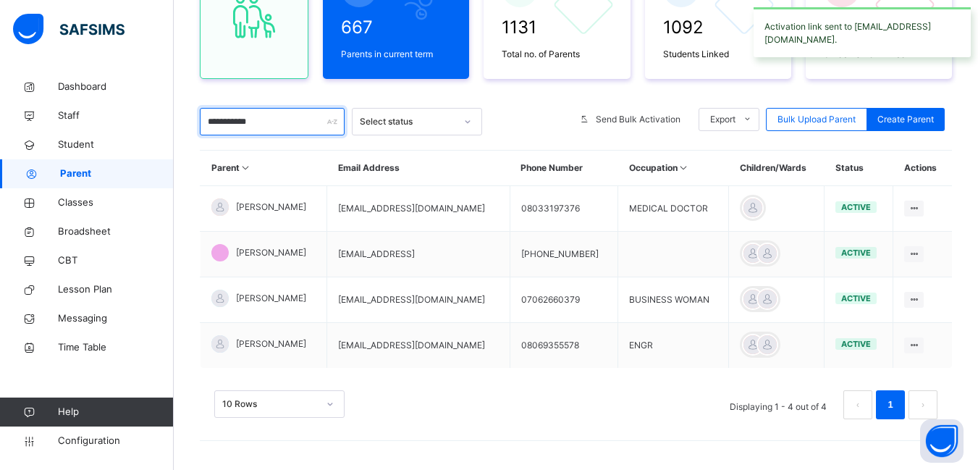
click at [265, 125] on input "**********" at bounding box center [272, 122] width 145 height 28
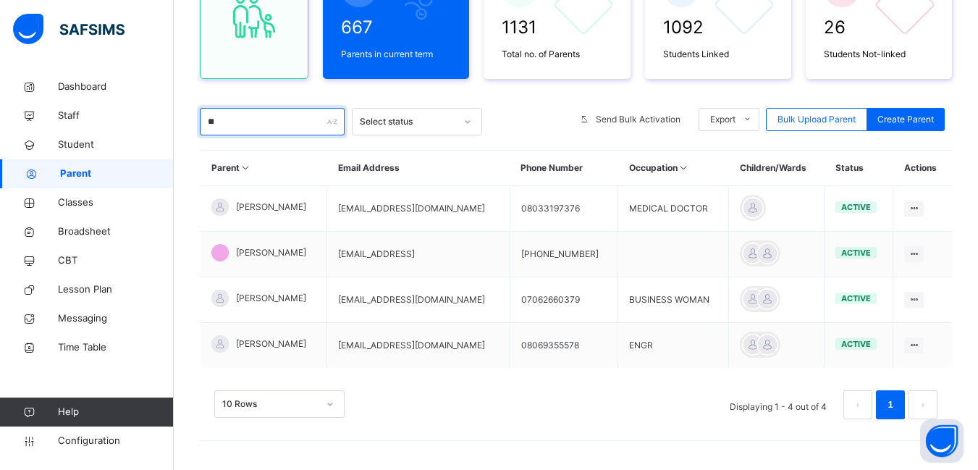
type input "*"
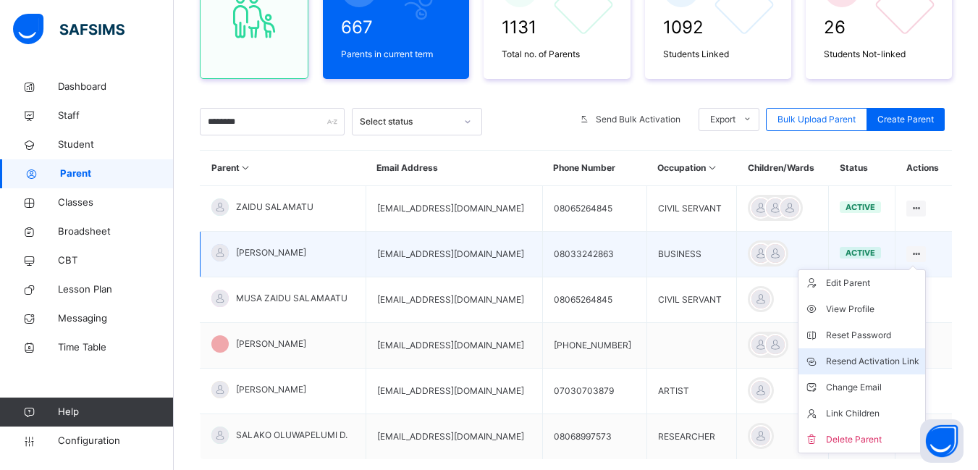
click at [874, 358] on div "Resend Activation Link" at bounding box center [872, 361] width 93 height 14
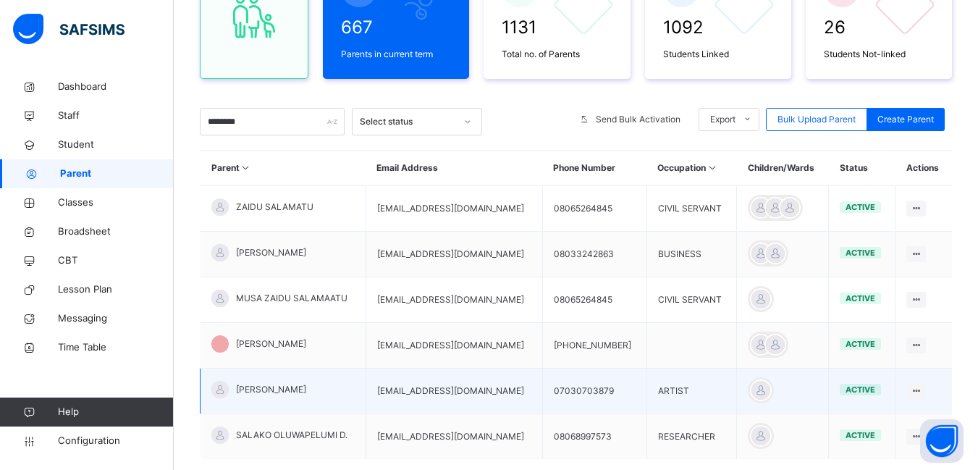
click at [936, 301] on td "Edit Parent View Profile Reset Password Resend Activation Link Change Email Lin…" at bounding box center [923, 300] width 56 height 46
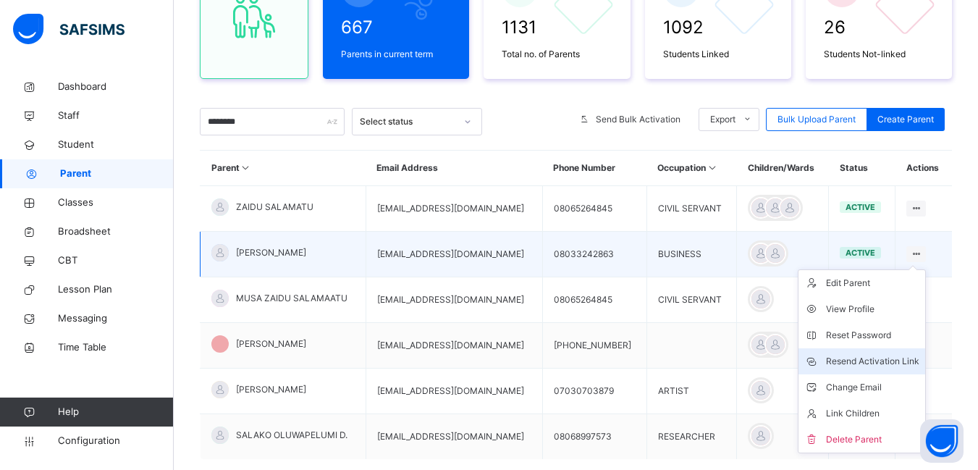
click at [876, 358] on div "Resend Activation Link" at bounding box center [872, 361] width 93 height 14
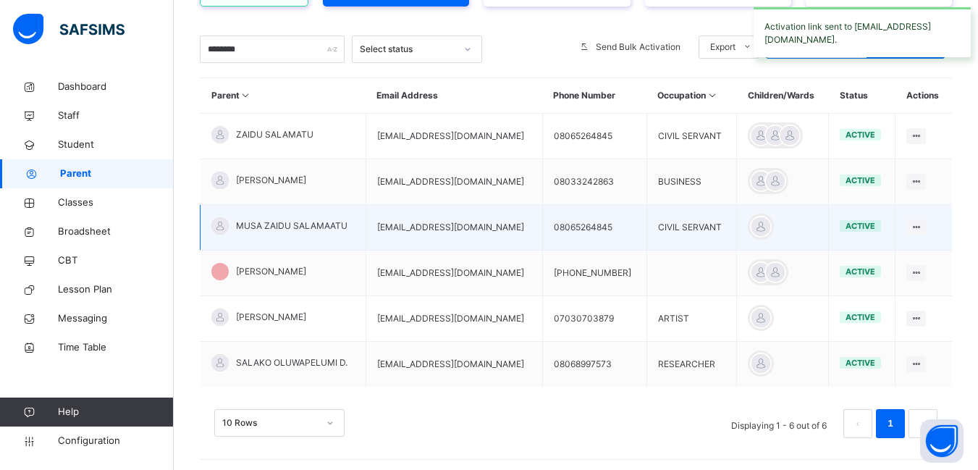
scroll to position [276, 0]
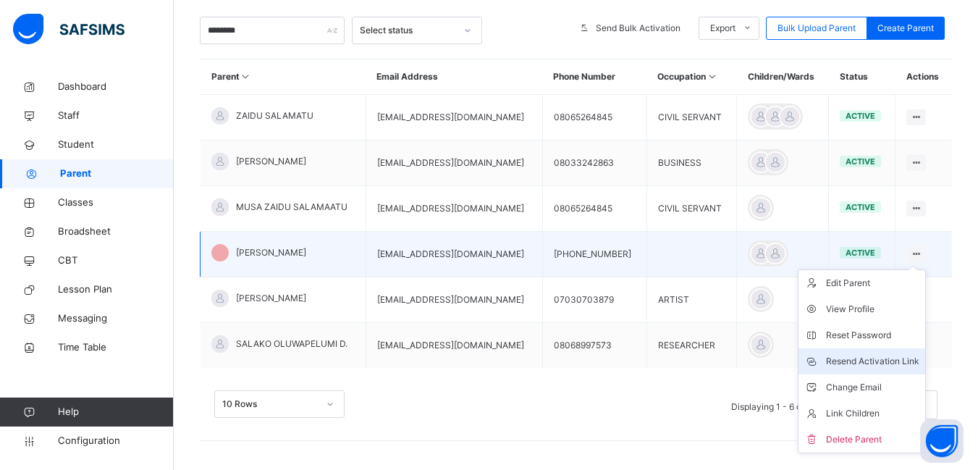
click at [875, 360] on div "Resend Activation Link" at bounding box center [872, 361] width 93 height 14
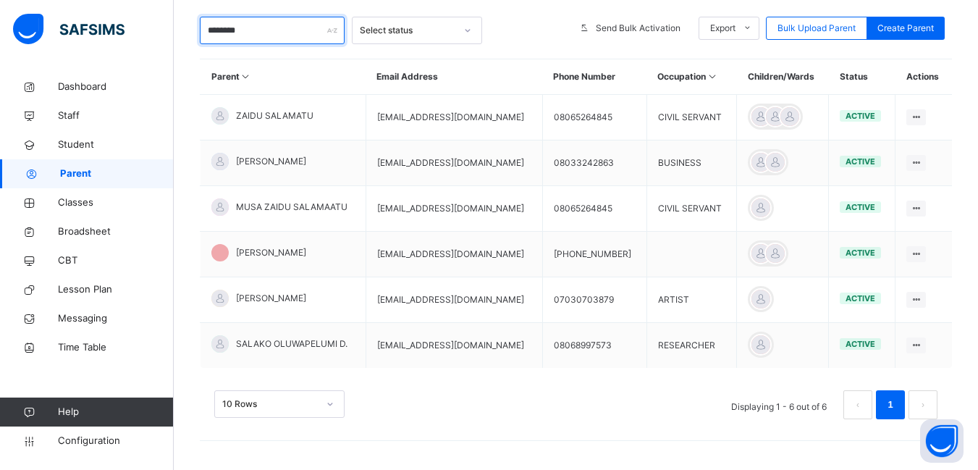
click at [269, 33] on input "********" at bounding box center [272, 31] width 145 height 28
type input "*"
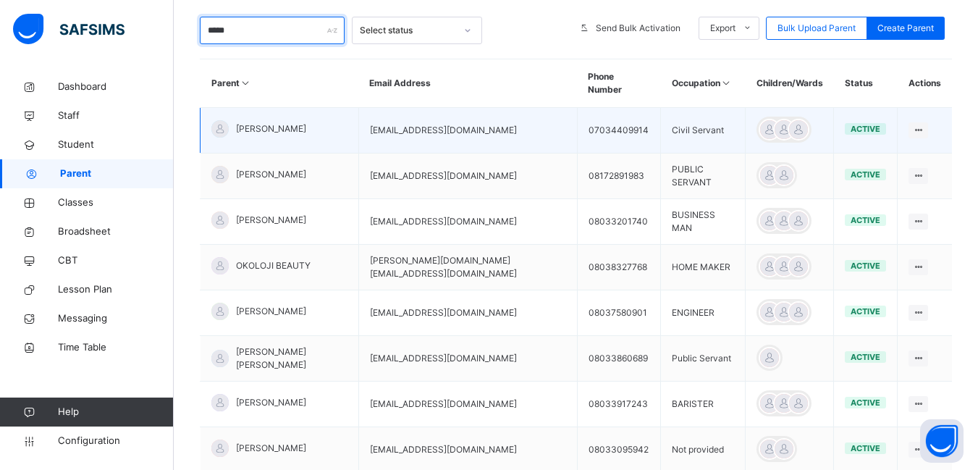
scroll to position [349, 0]
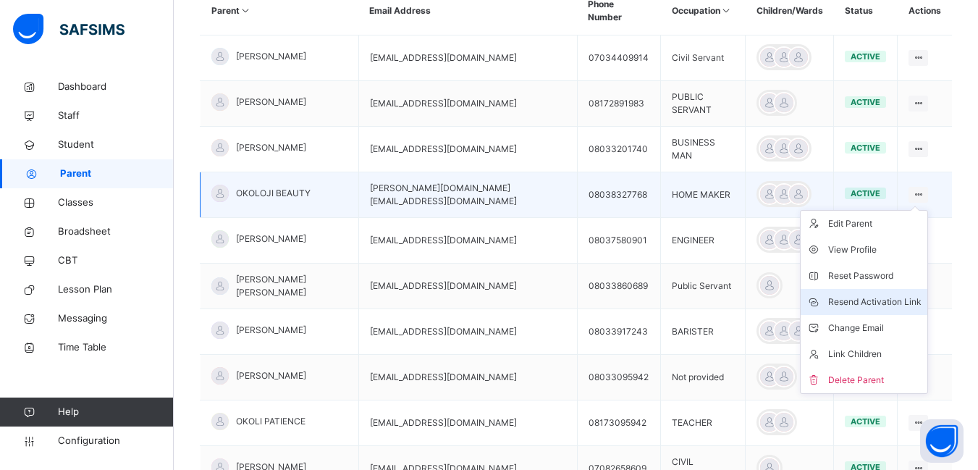
click at [882, 295] on div "Resend Activation Link" at bounding box center [874, 302] width 93 height 14
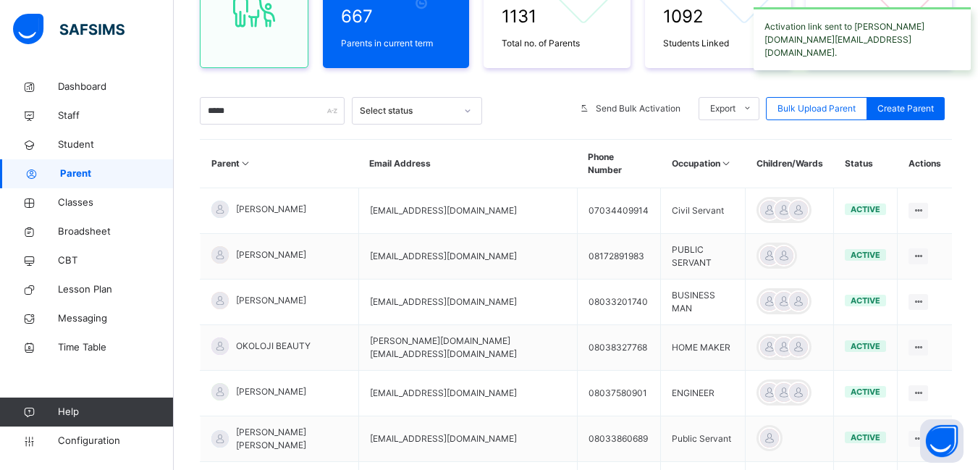
scroll to position [169, 0]
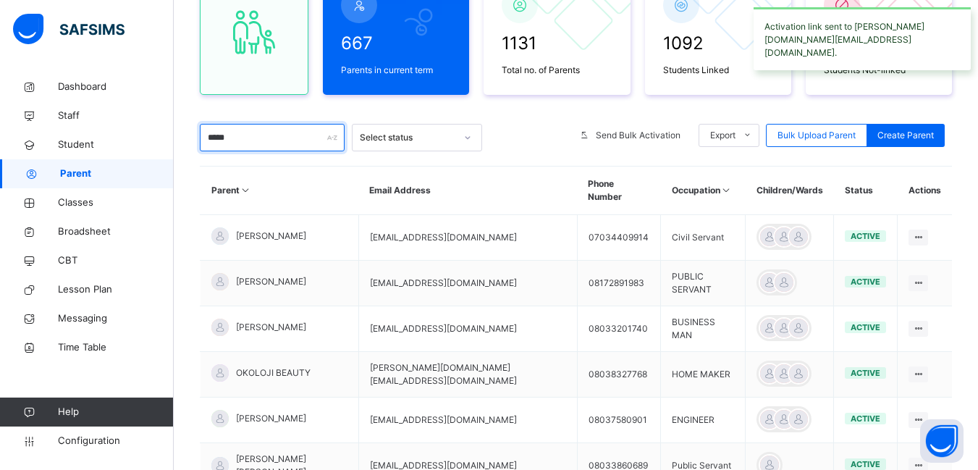
click at [247, 141] on input "*****" at bounding box center [272, 138] width 145 height 28
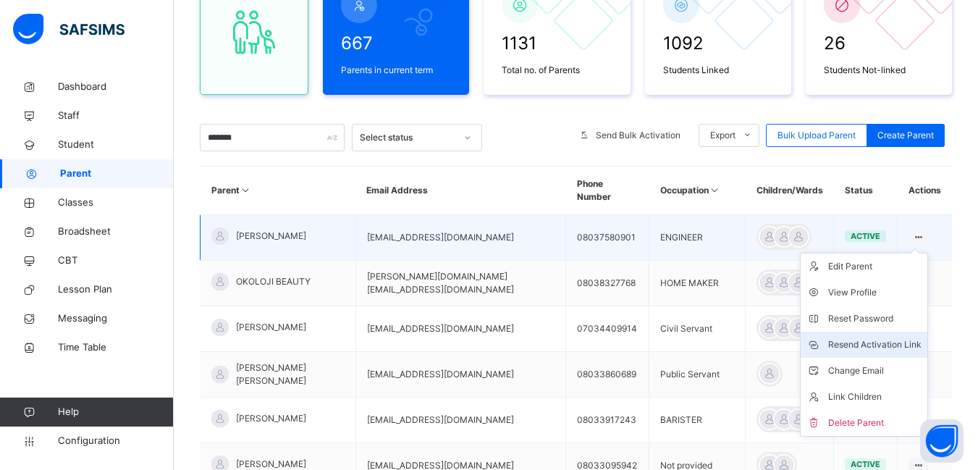
click at [879, 337] on div "Resend Activation Link" at bounding box center [874, 344] width 93 height 14
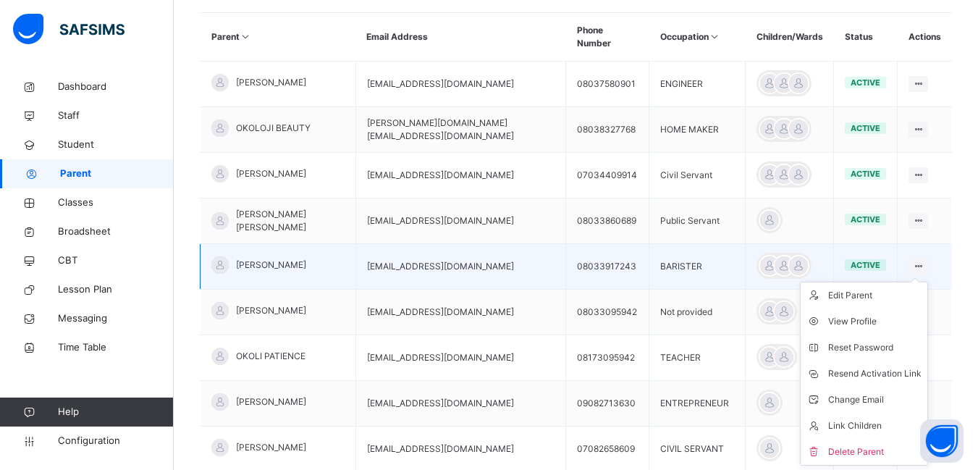
scroll to position [386, 0]
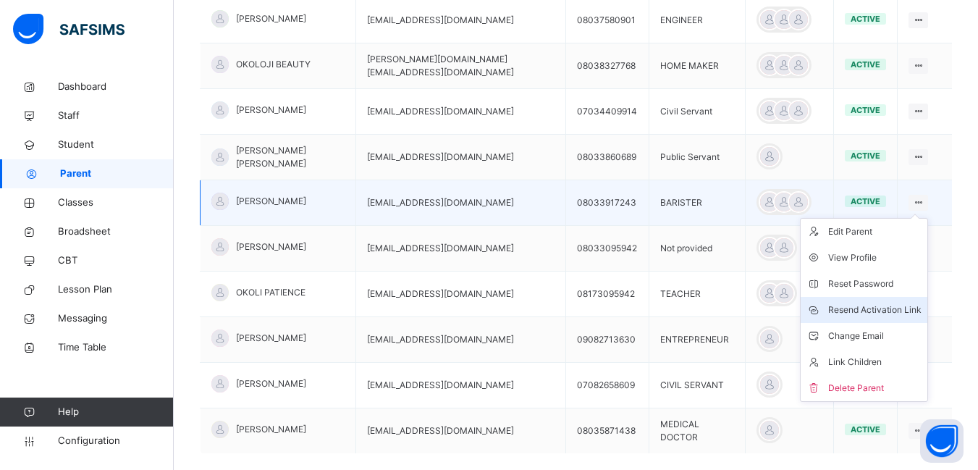
click at [872, 303] on div "Resend Activation Link" at bounding box center [874, 310] width 93 height 14
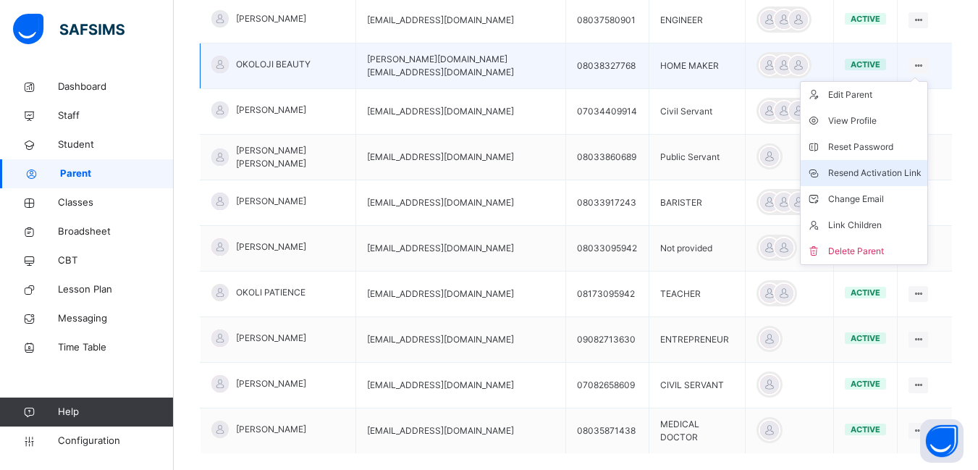
click at [897, 166] on div "Resend Activation Link" at bounding box center [874, 173] width 93 height 14
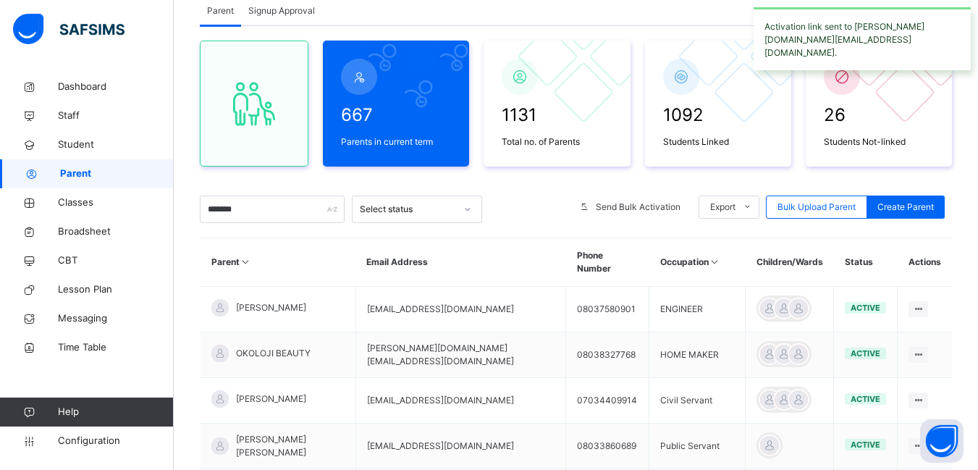
scroll to position [97, 0]
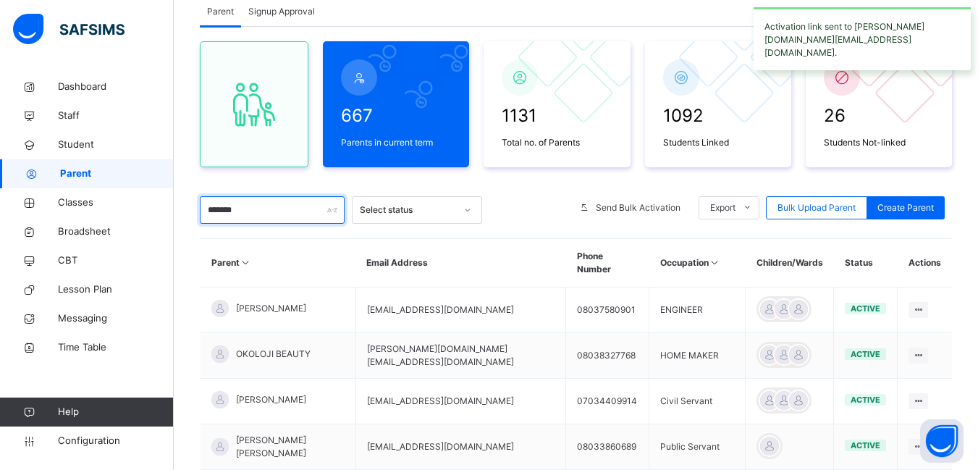
click at [249, 207] on input "*******" at bounding box center [272, 210] width 145 height 28
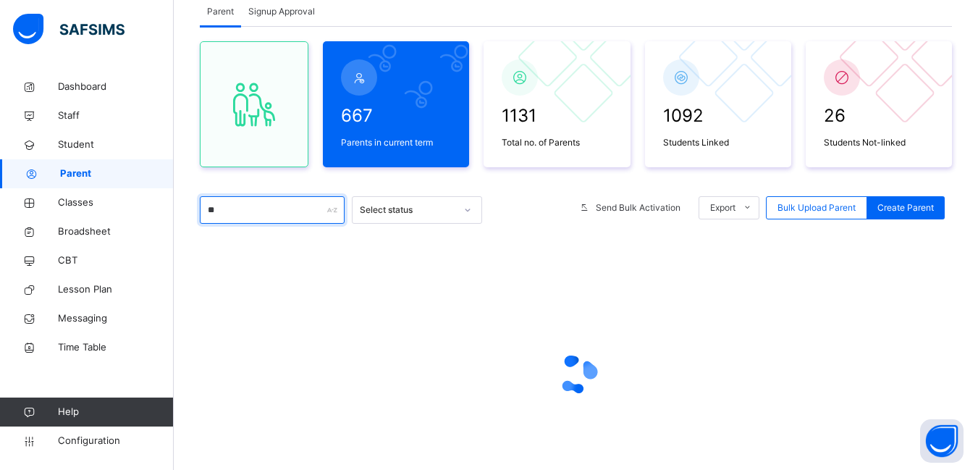
type input "*"
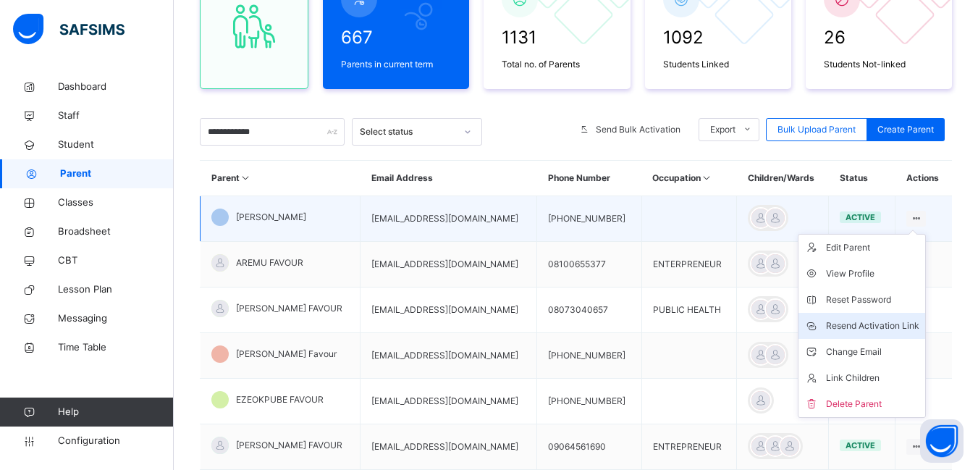
click at [875, 328] on div "Resend Activation Link" at bounding box center [872, 325] width 93 height 14
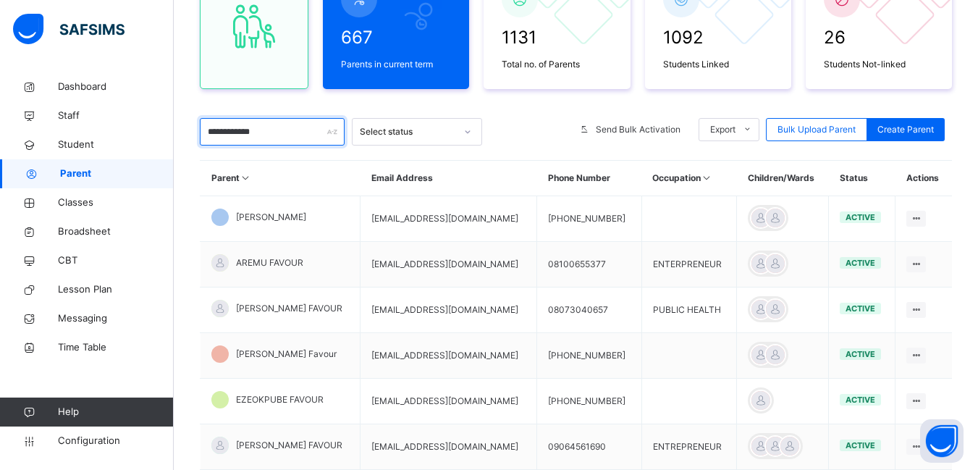
click at [266, 136] on input "**********" at bounding box center [272, 132] width 145 height 28
type input "*"
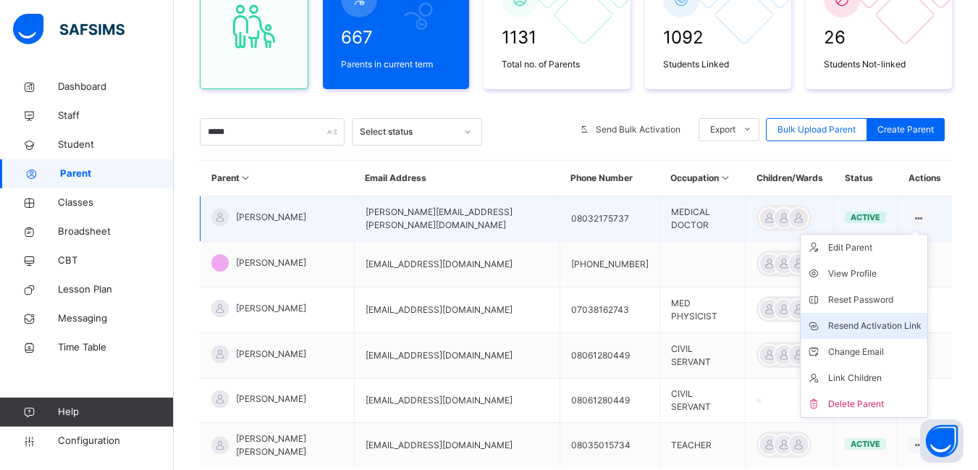
click at [866, 325] on div "Resend Activation Link" at bounding box center [874, 325] width 93 height 14
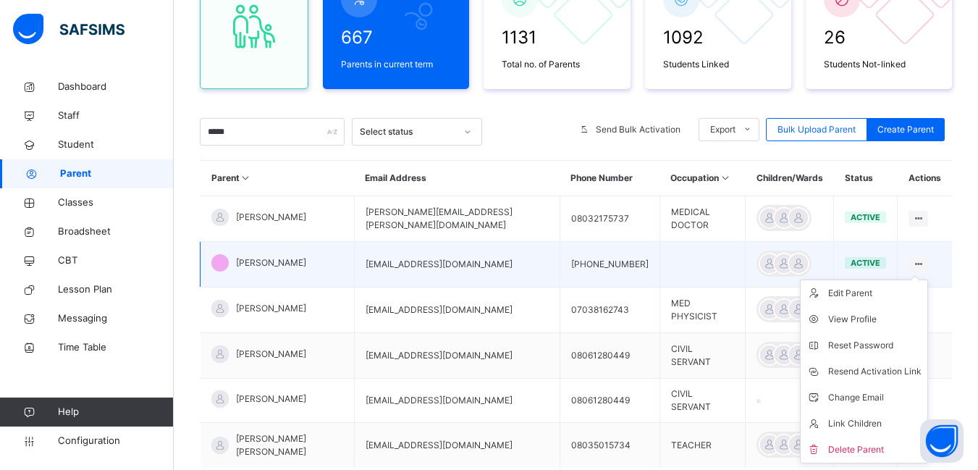
click at [921, 261] on icon at bounding box center [918, 263] width 12 height 11
click at [912, 371] on div "Resend Activation Link" at bounding box center [874, 371] width 93 height 14
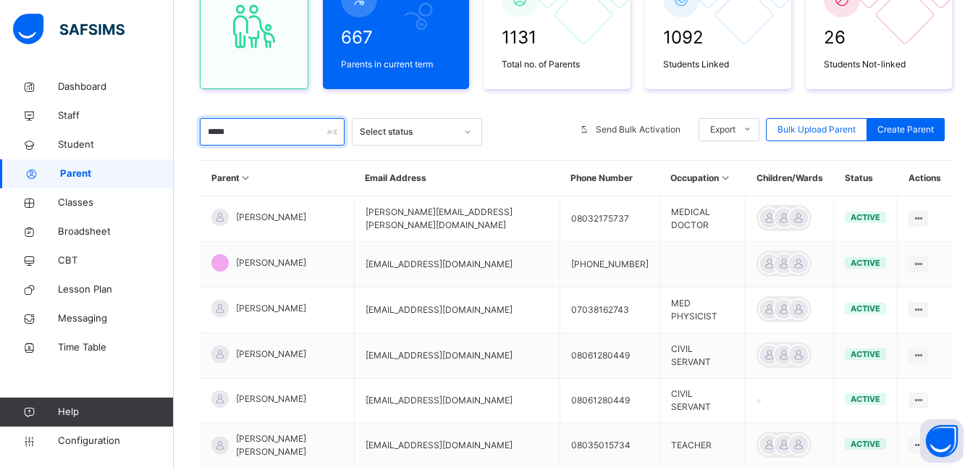
click at [276, 135] on input "*****" at bounding box center [272, 132] width 145 height 28
type input "*"
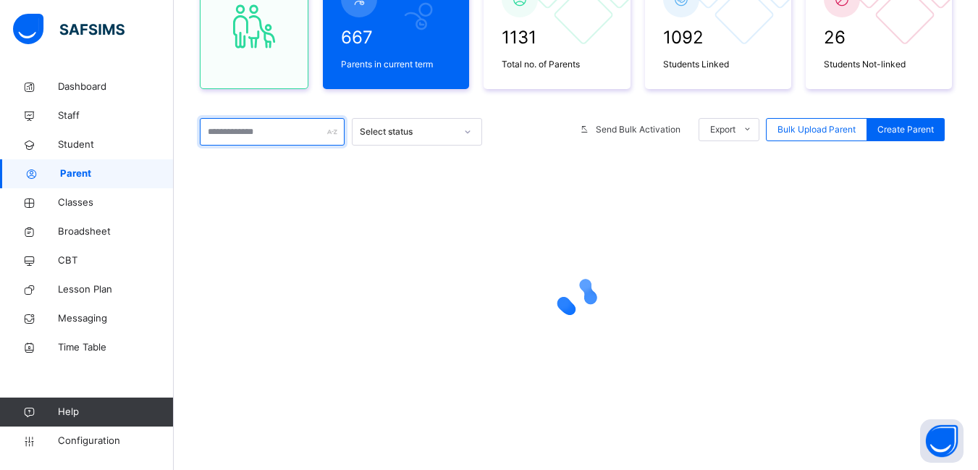
click at [276, 131] on input "text" at bounding box center [272, 132] width 145 height 28
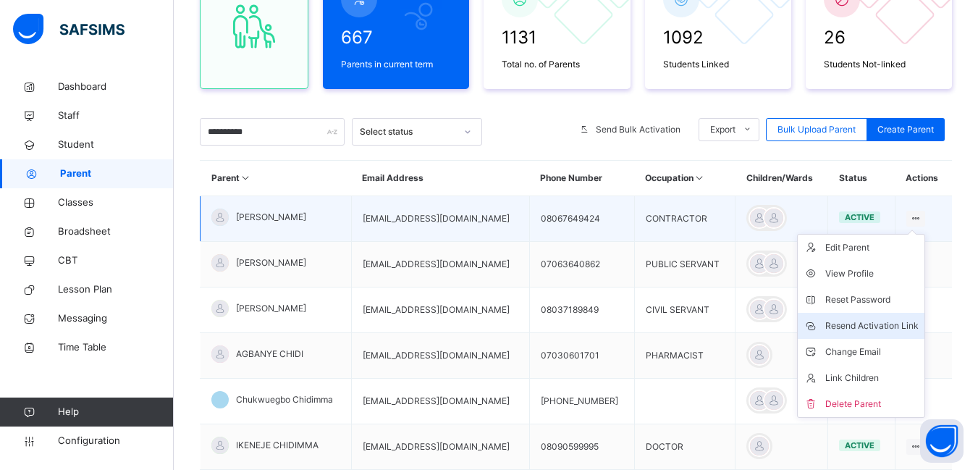
click at [892, 321] on div "Resend Activation Link" at bounding box center [871, 325] width 93 height 14
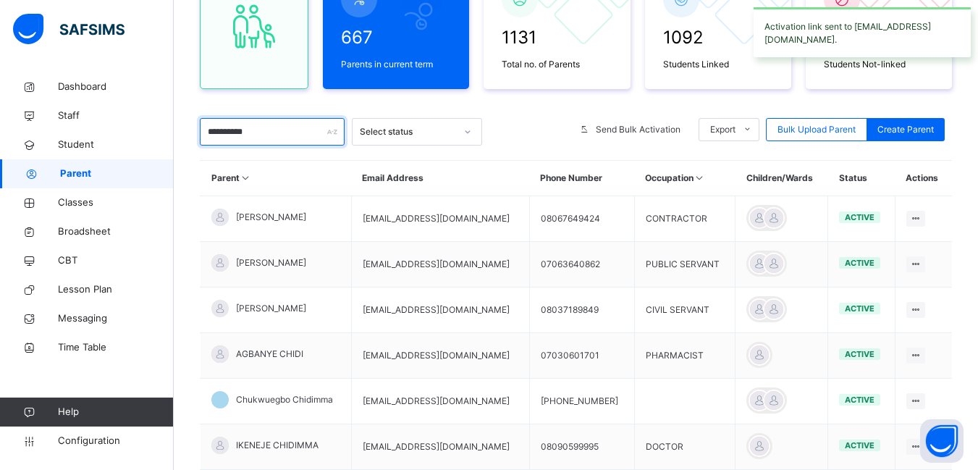
click at [271, 133] on input "**********" at bounding box center [272, 132] width 145 height 28
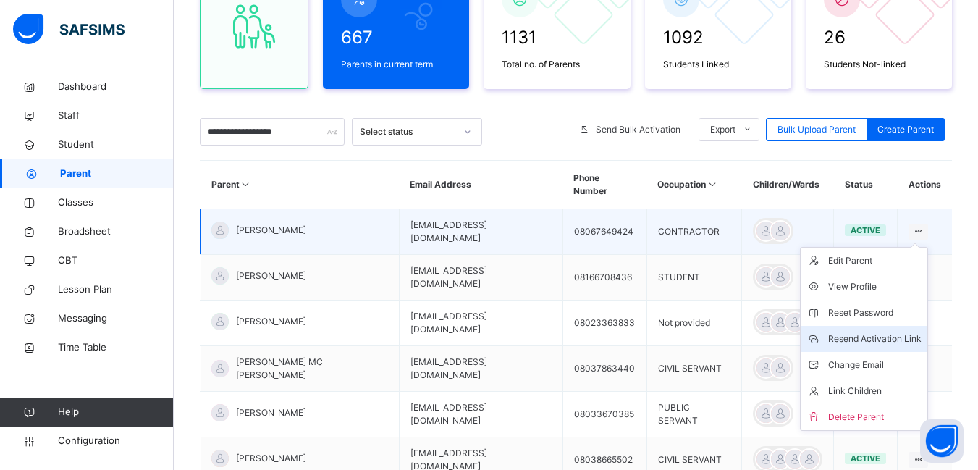
click at [897, 331] on div "Resend Activation Link" at bounding box center [874, 338] width 93 height 14
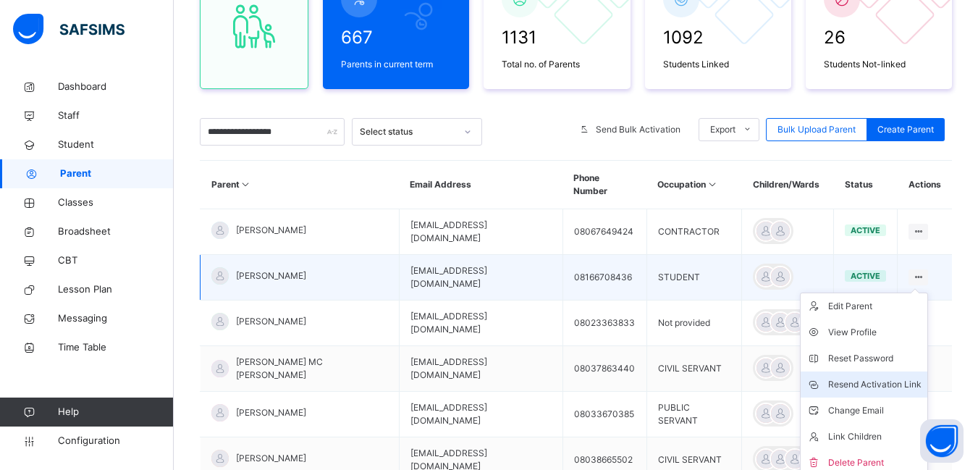
click at [881, 377] on div "Resend Activation Link" at bounding box center [874, 384] width 93 height 14
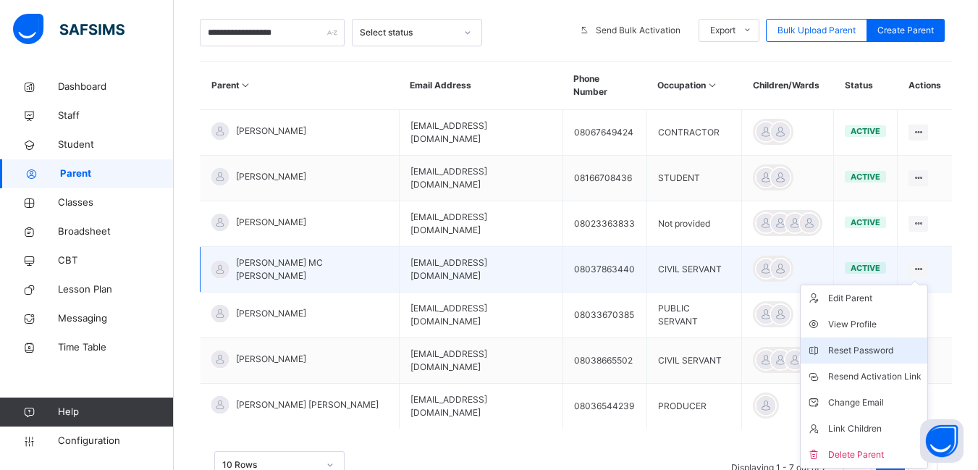
scroll to position [320, 0]
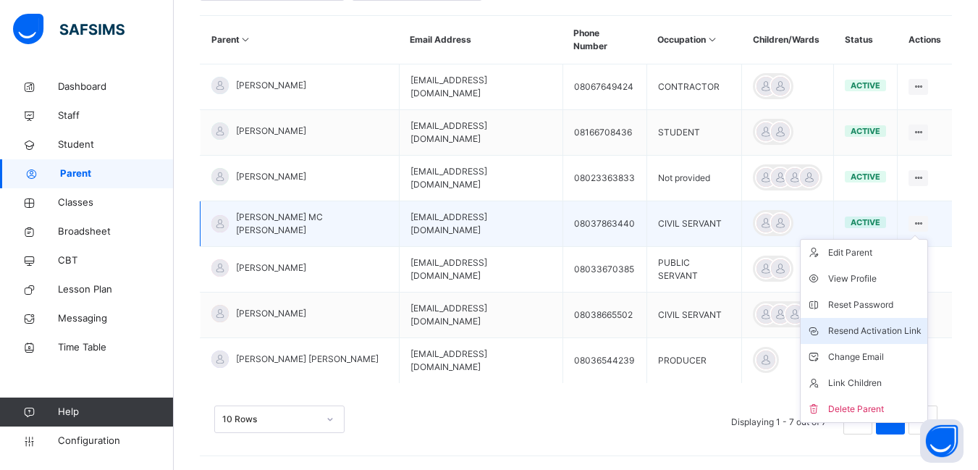
click at [888, 324] on div "Resend Activation Link" at bounding box center [874, 331] width 93 height 14
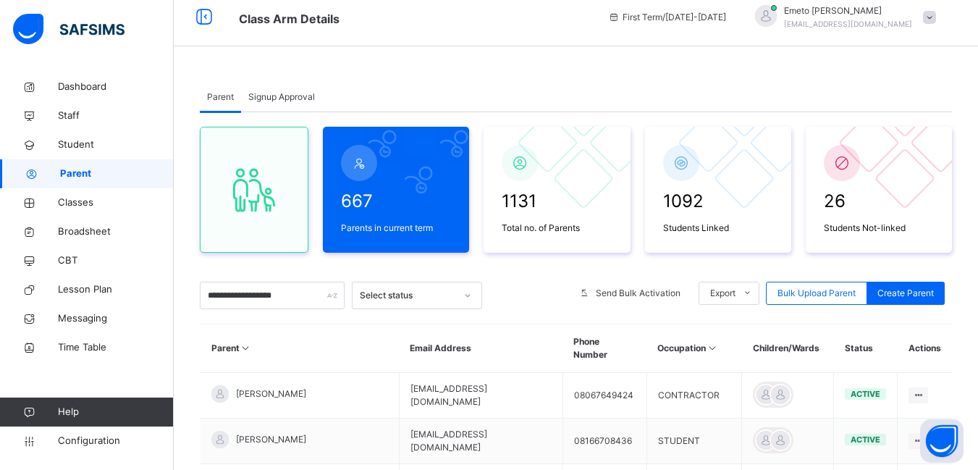
scroll to position [0, 0]
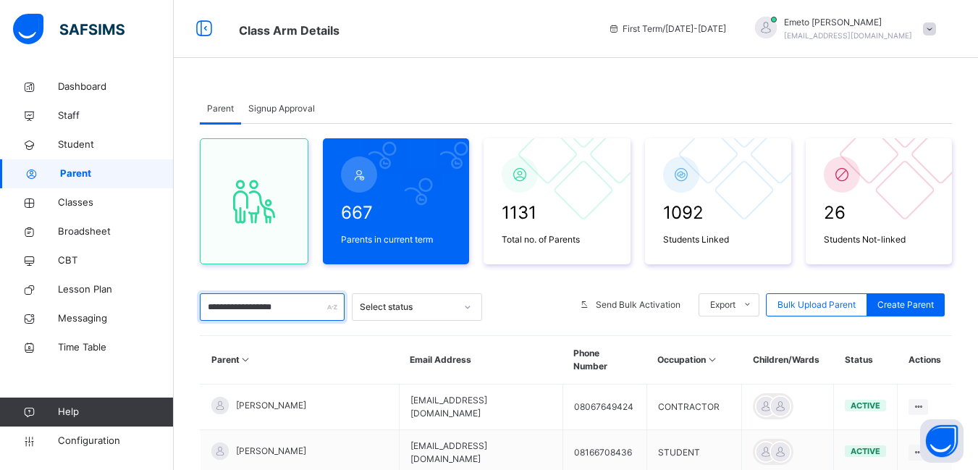
click at [295, 310] on input "**********" at bounding box center [272, 307] width 145 height 28
type input "*"
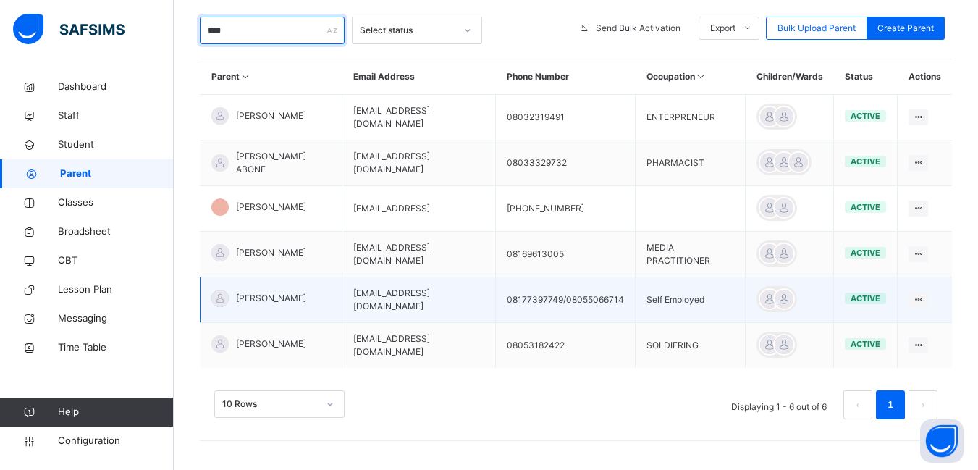
scroll to position [276, 0]
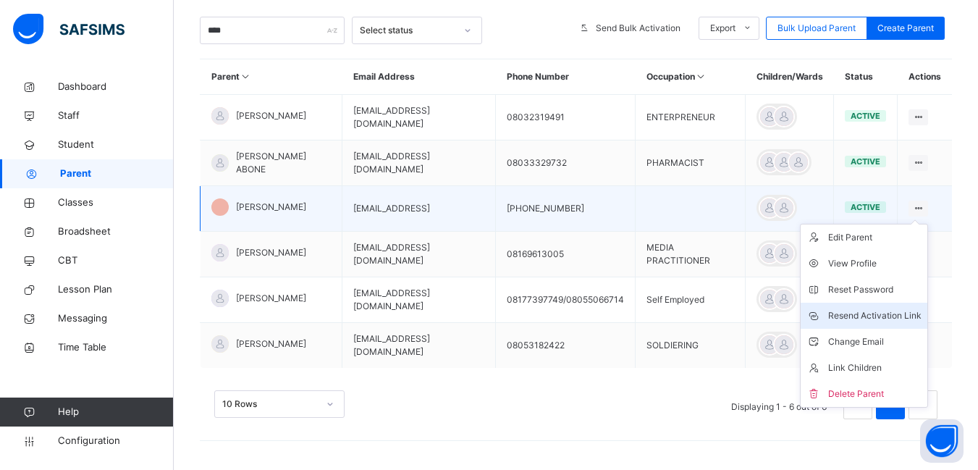
click at [874, 313] on div "Resend Activation Link" at bounding box center [874, 315] width 93 height 14
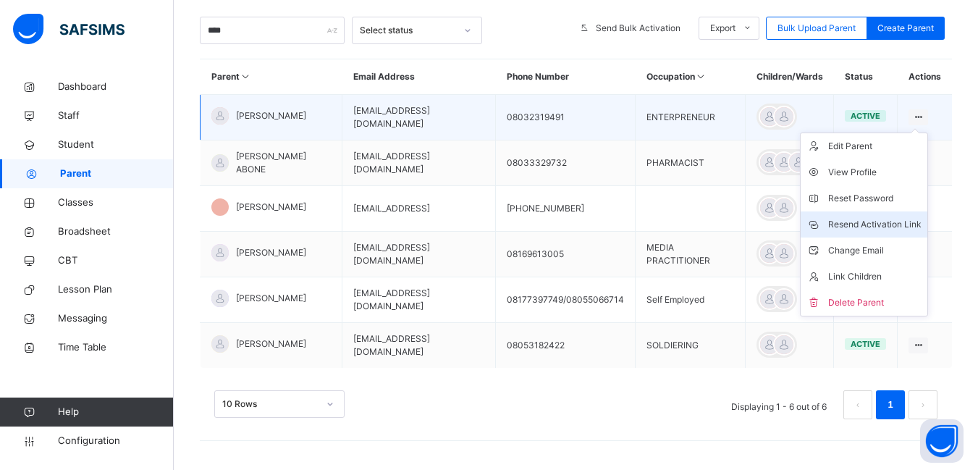
click at [856, 220] on div "Resend Activation Link" at bounding box center [874, 224] width 93 height 14
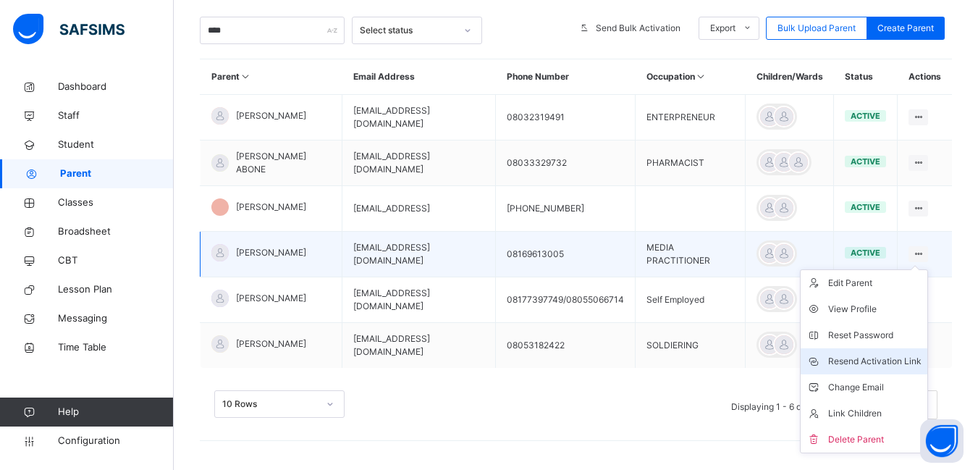
click at [897, 359] on div "Resend Activation Link" at bounding box center [874, 361] width 93 height 14
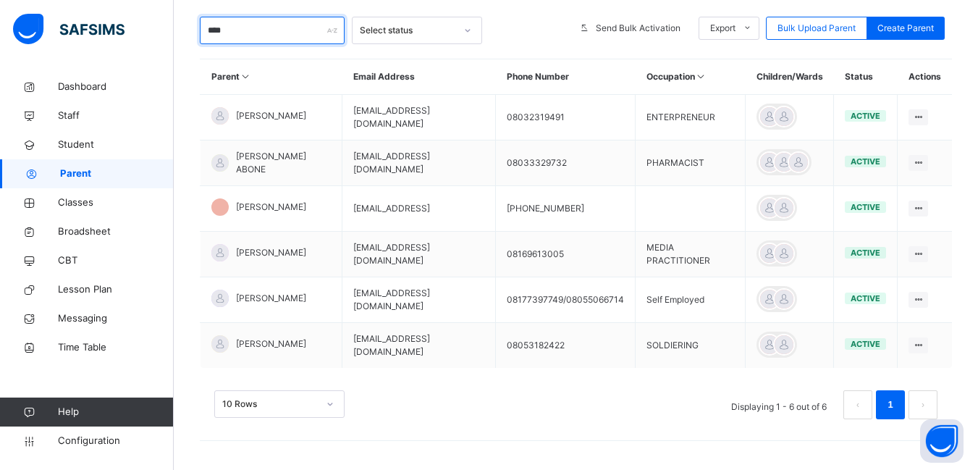
click at [281, 34] on input "****" at bounding box center [272, 31] width 145 height 28
type input "*"
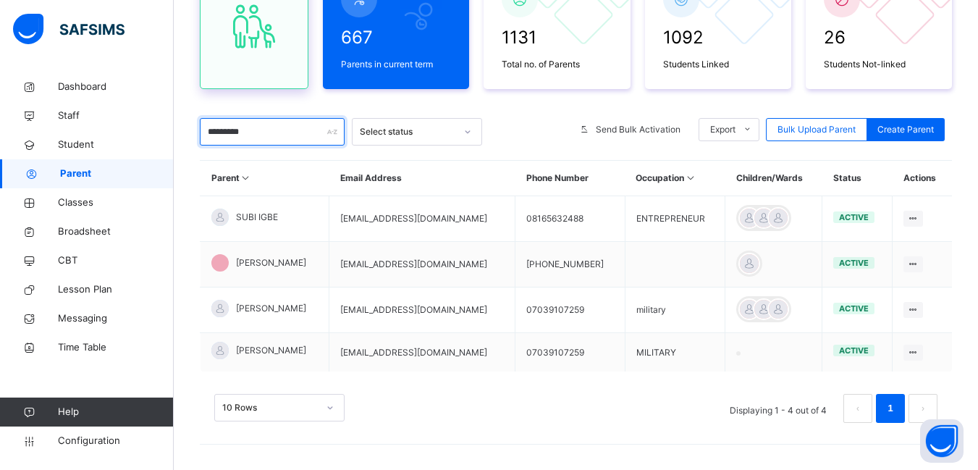
scroll to position [179, 0]
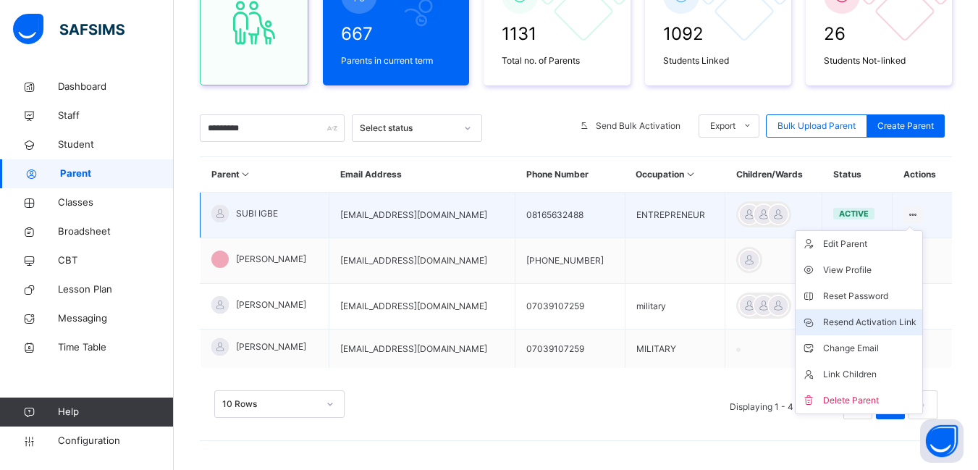
click at [878, 318] on div "Resend Activation Link" at bounding box center [869, 322] width 93 height 14
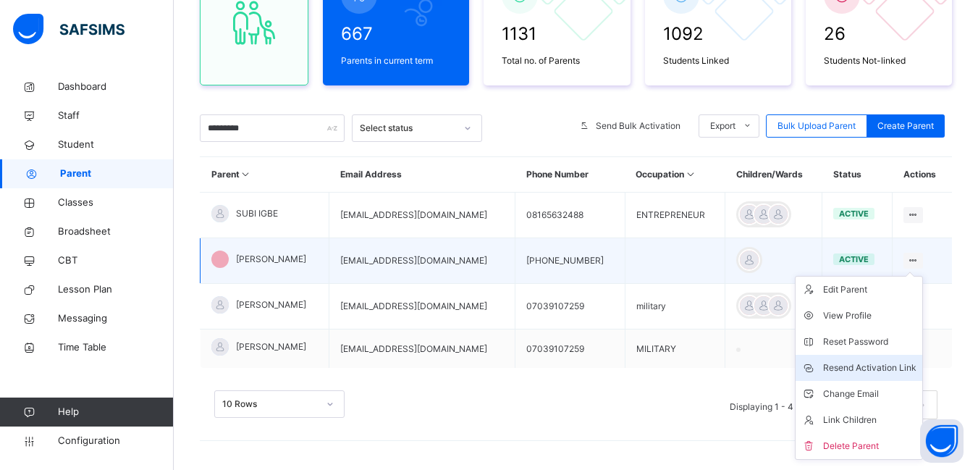
click at [886, 368] on div "Resend Activation Link" at bounding box center [869, 367] width 93 height 14
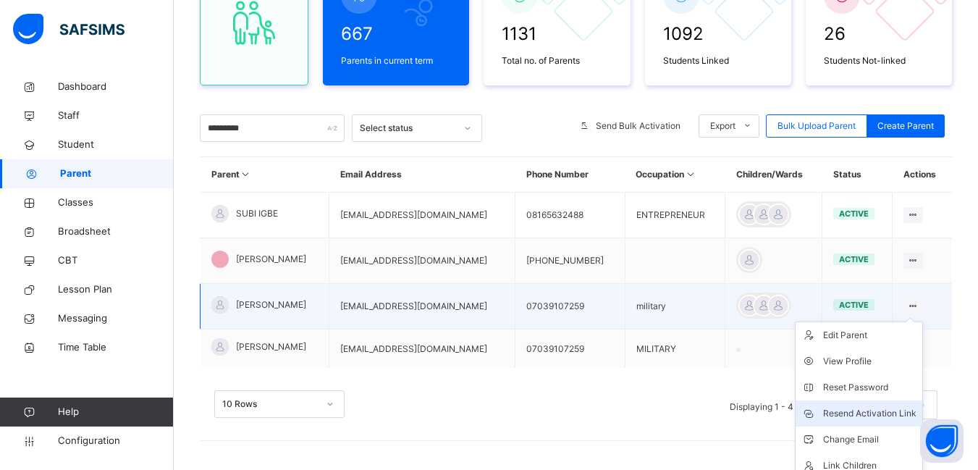
drag, startPoint x: 874, startPoint y: 423, endPoint x: 888, endPoint y: 425, distance: 14.6
click at [894, 424] on li "Resend Activation Link" at bounding box center [858, 413] width 127 height 26
click at [859, 411] on div "Resend Activation Link" at bounding box center [869, 413] width 93 height 14
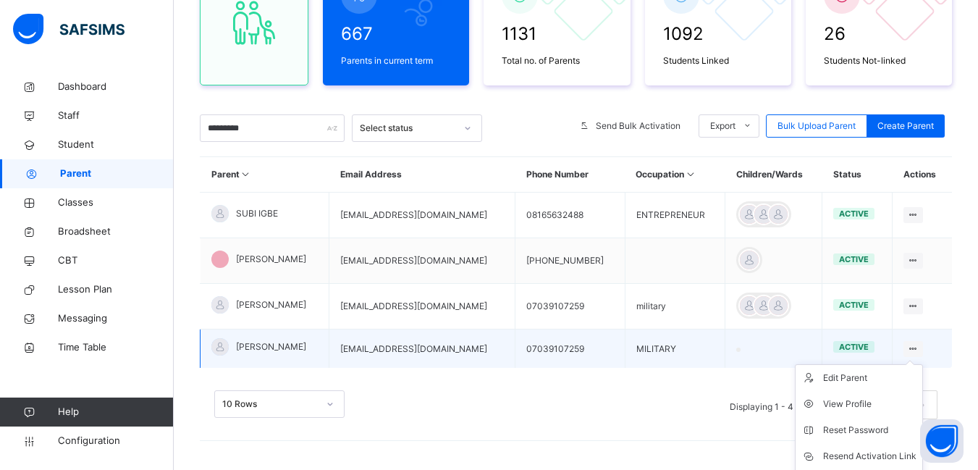
click at [886, 468] on ul "Edit Parent View Profile Reset Password Resend Activation Link Change Email Lin…" at bounding box center [859, 456] width 128 height 184
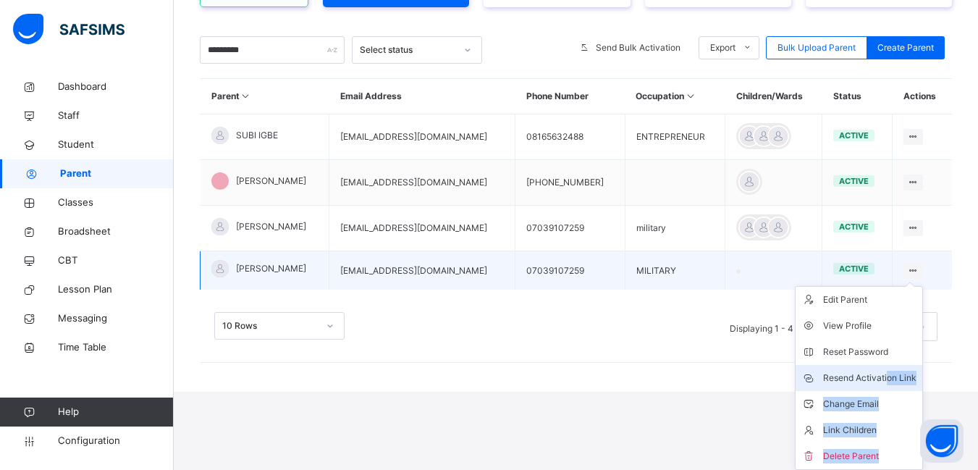
click at [845, 376] on div "Resend Activation Link" at bounding box center [869, 378] width 93 height 14
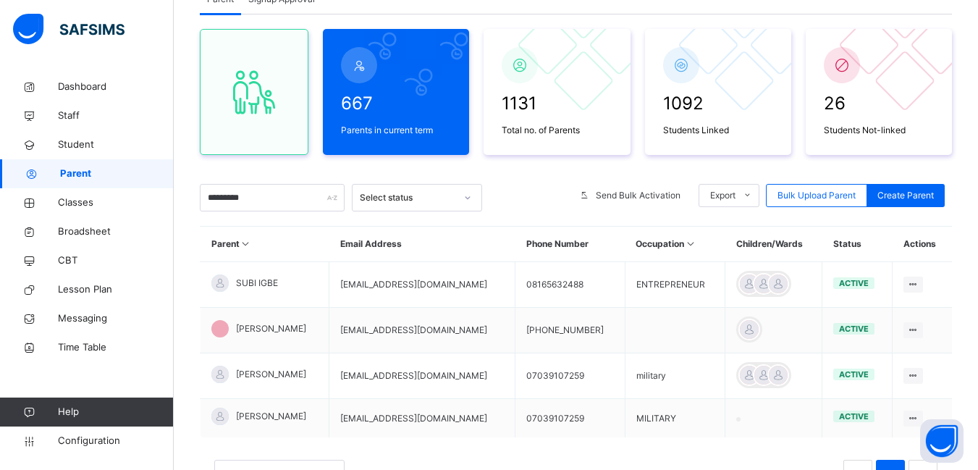
scroll to position [145, 0]
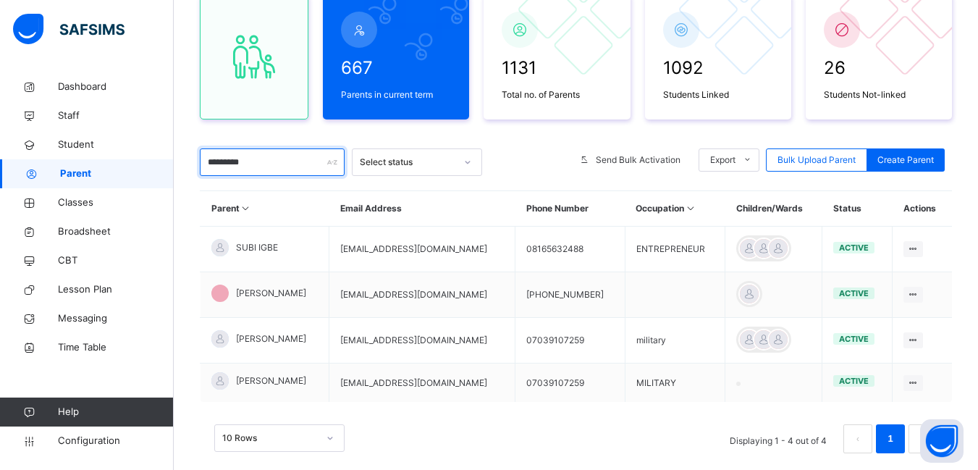
click at [264, 160] on input "*********" at bounding box center [272, 162] width 145 height 28
type input "*"
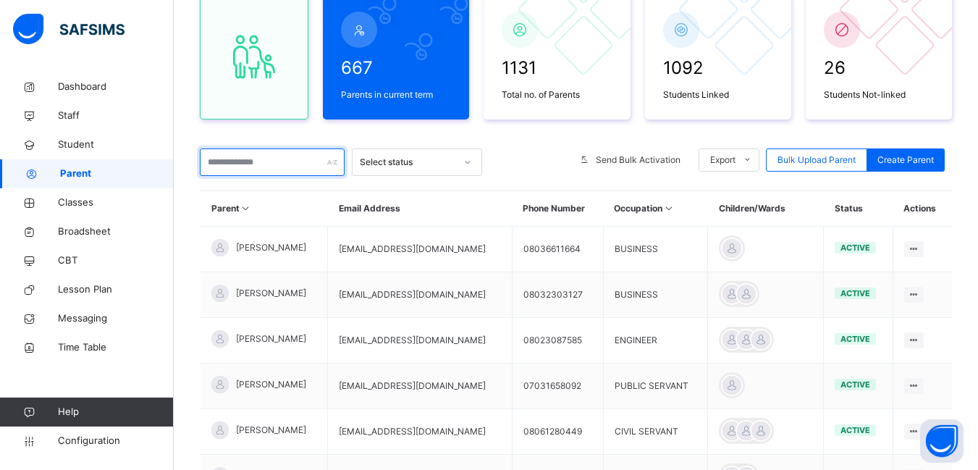
click at [264, 160] on input "text" at bounding box center [272, 162] width 145 height 28
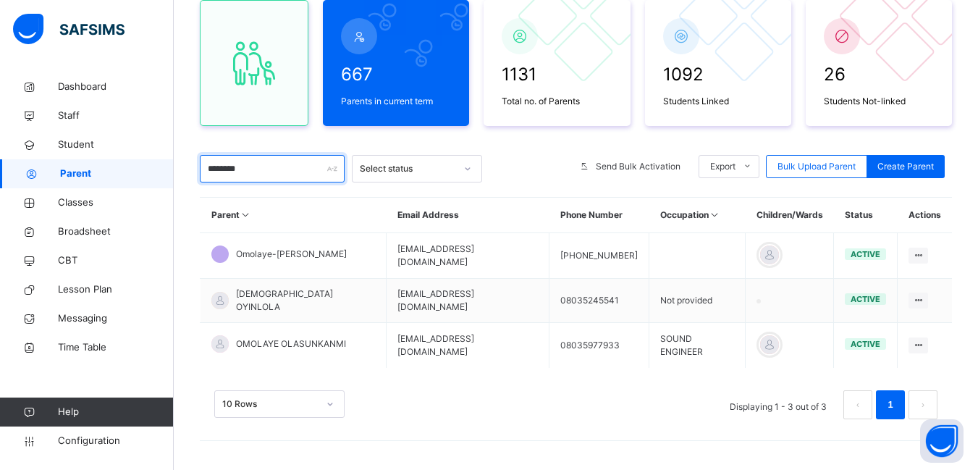
scroll to position [133, 0]
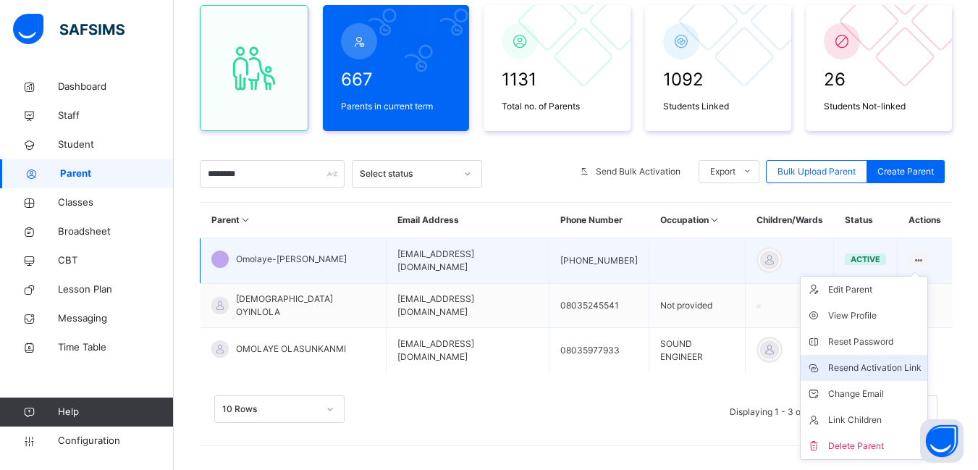
click at [893, 371] on div "Resend Activation Link" at bounding box center [874, 367] width 93 height 14
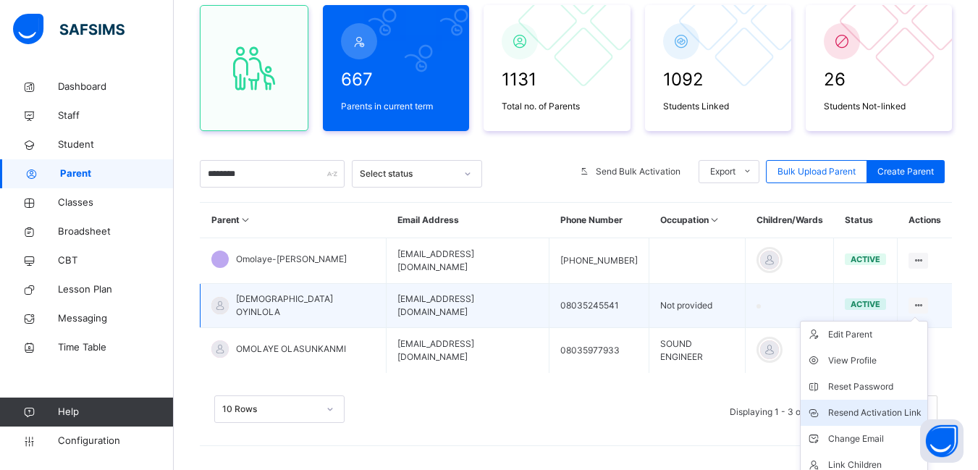
click at [876, 409] on div "Resend Activation Link" at bounding box center [874, 412] width 93 height 14
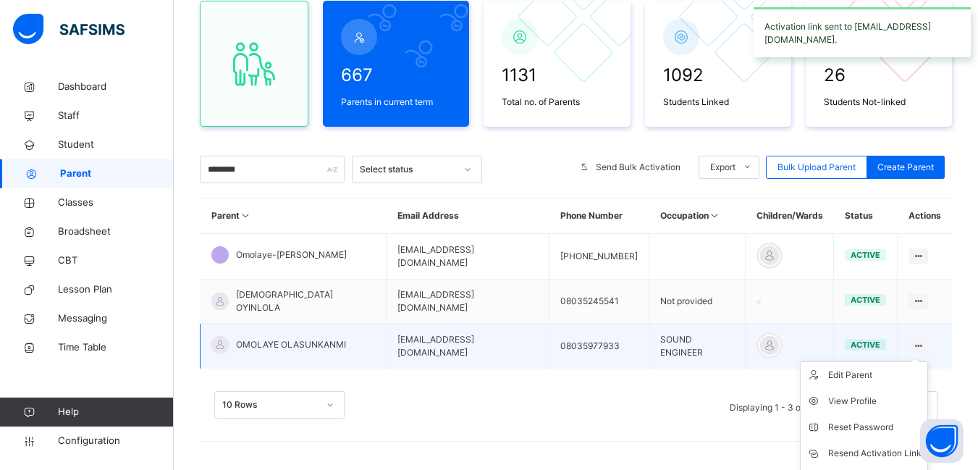
scroll to position [208, 0]
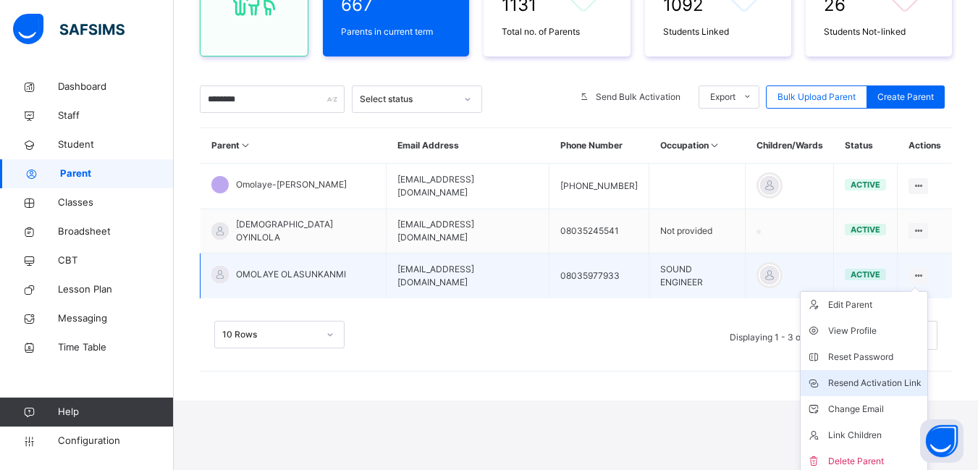
click at [895, 377] on div "Resend Activation Link" at bounding box center [874, 383] width 93 height 14
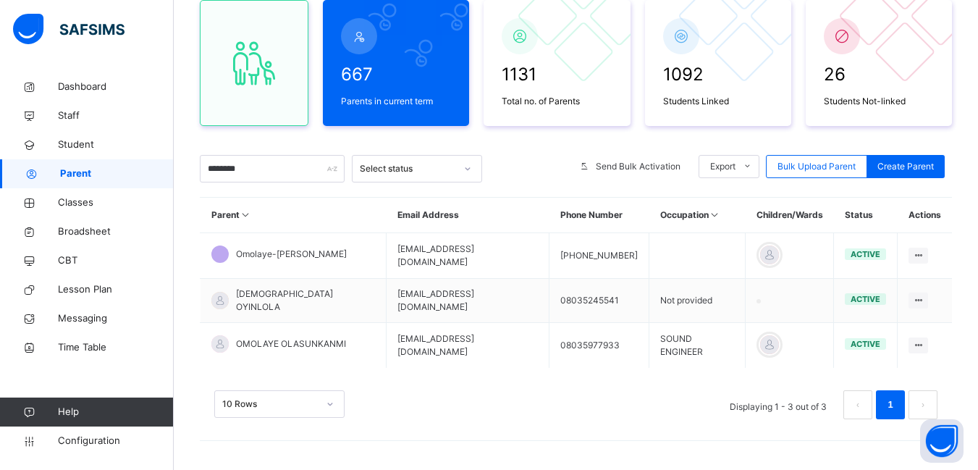
scroll to position [133, 0]
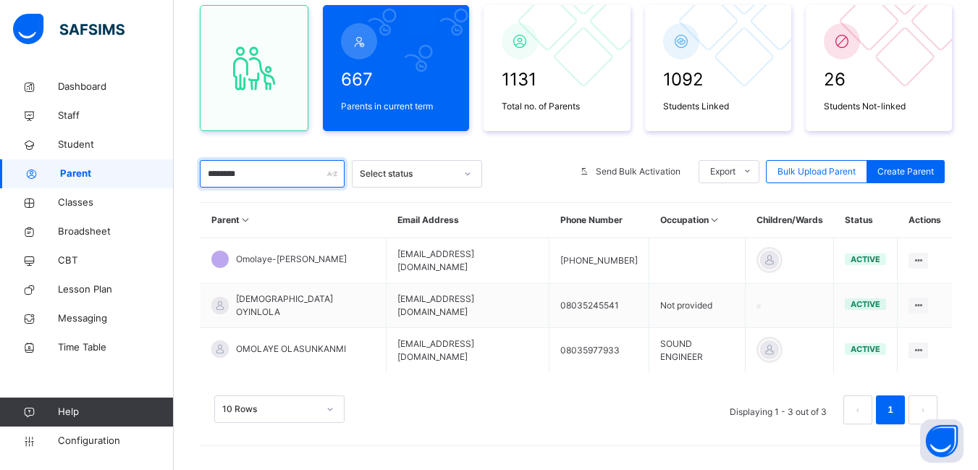
click at [266, 169] on input "********" at bounding box center [272, 174] width 145 height 28
type input "*"
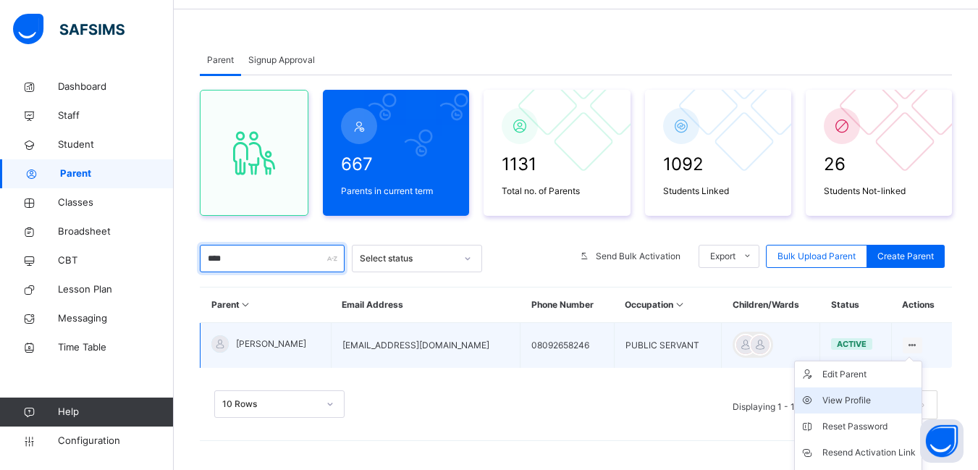
scroll to position [123, 0]
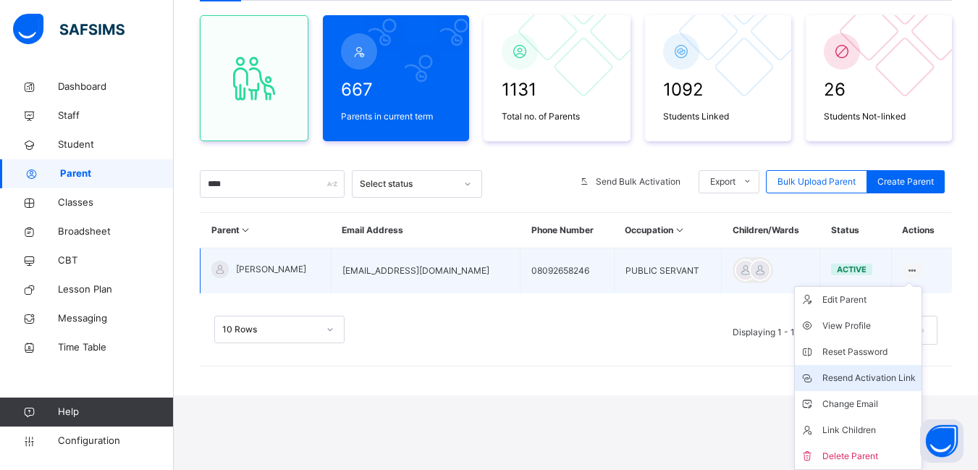
click at [882, 376] on div "Resend Activation Link" at bounding box center [868, 378] width 93 height 14
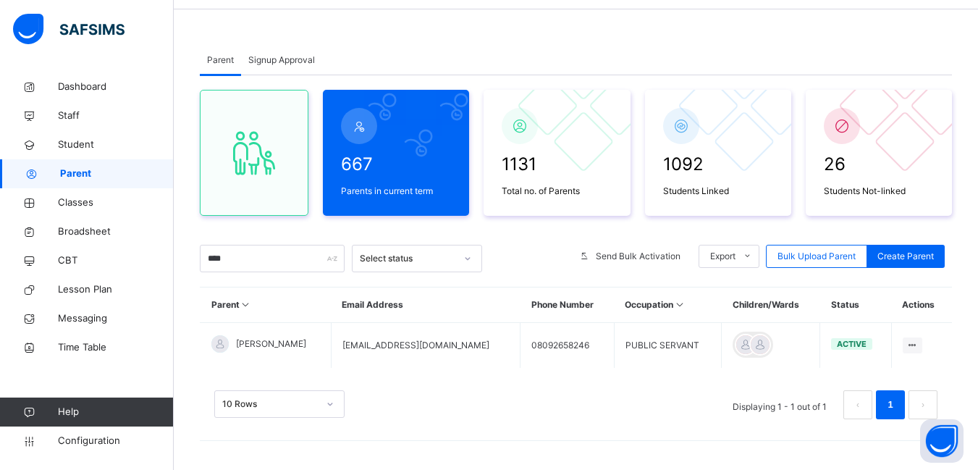
scroll to position [48, 0]
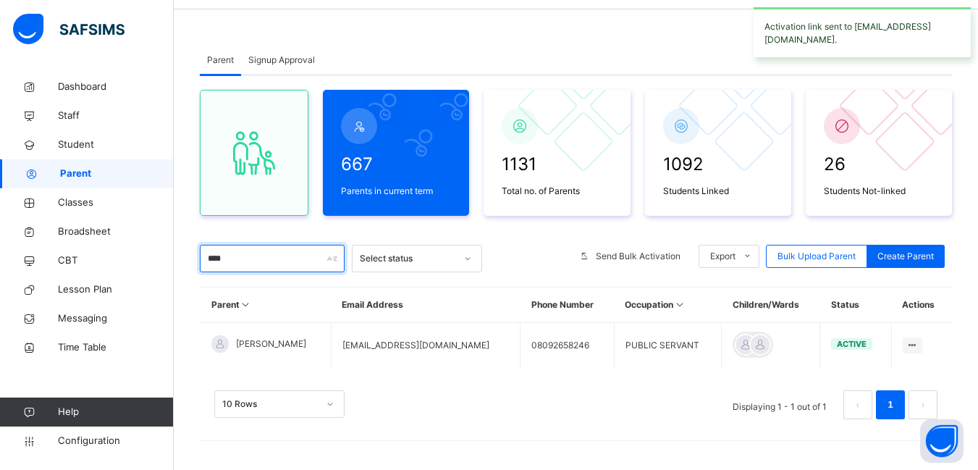
click at [239, 264] on input "****" at bounding box center [272, 259] width 145 height 28
type input "*"
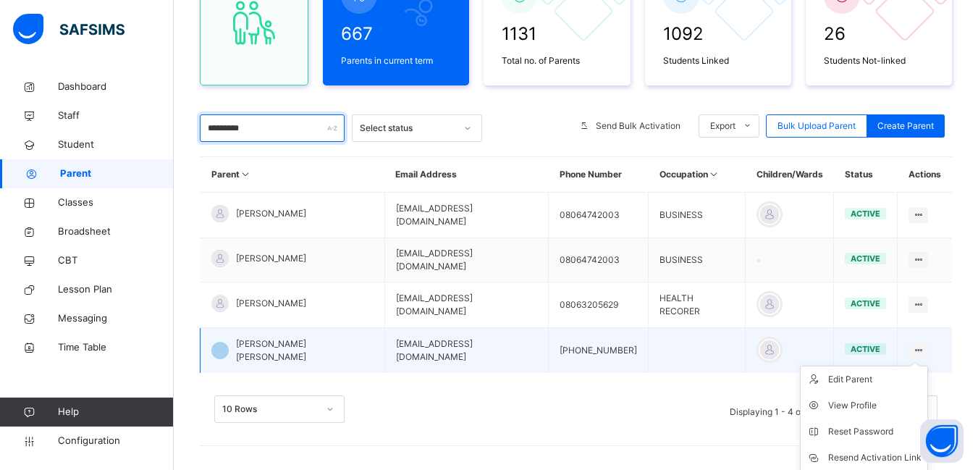
scroll to position [251, 0]
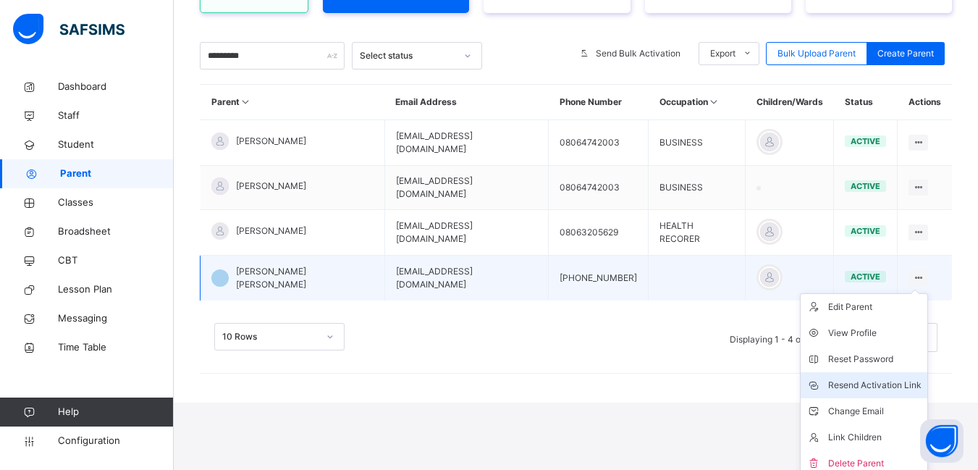
click at [887, 378] on div "Resend Activation Link" at bounding box center [874, 385] width 93 height 14
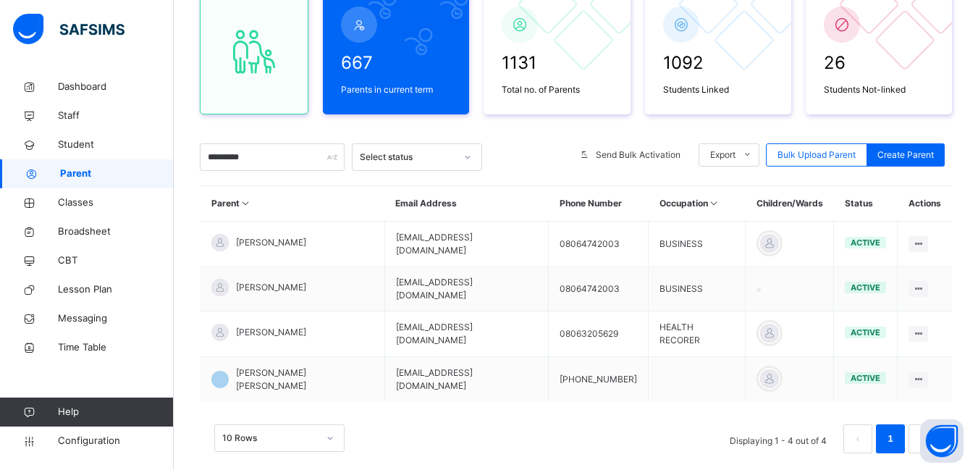
scroll to position [179, 0]
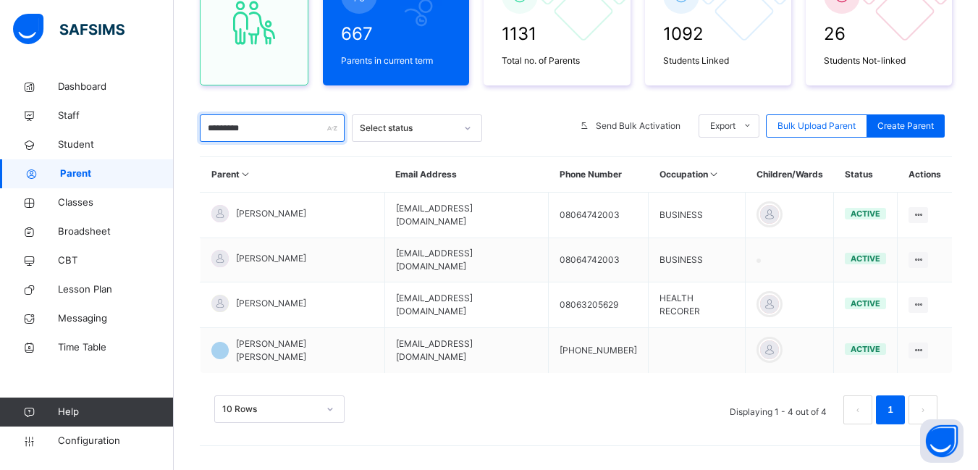
click at [279, 130] on input "*********" at bounding box center [272, 128] width 145 height 28
type input "*"
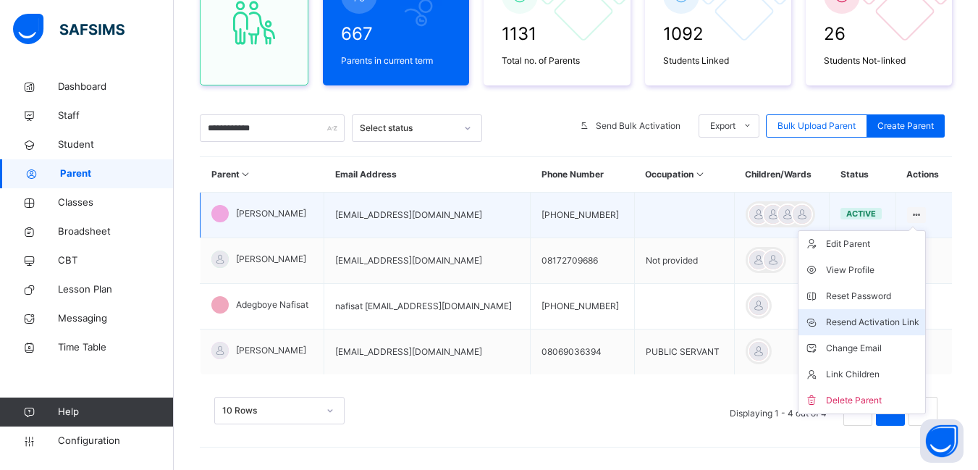
click at [866, 321] on div "Resend Activation Link" at bounding box center [872, 322] width 93 height 14
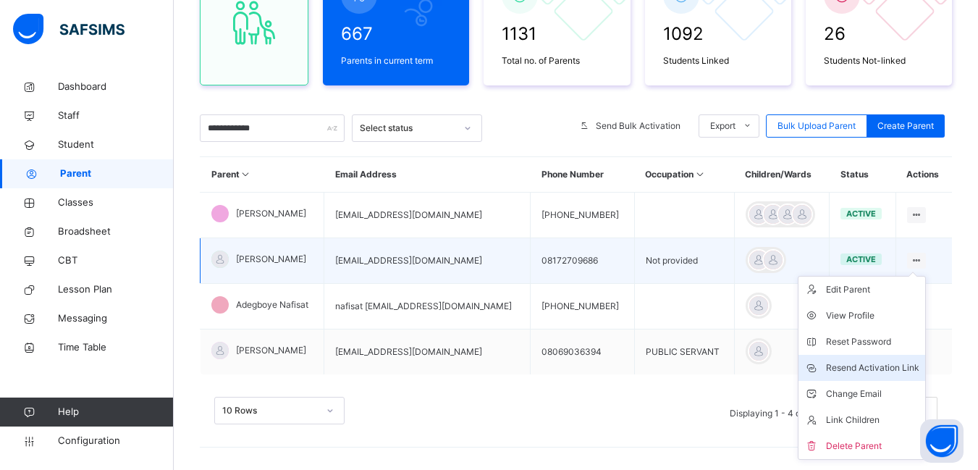
click at [897, 364] on div "Resend Activation Link" at bounding box center [872, 367] width 93 height 14
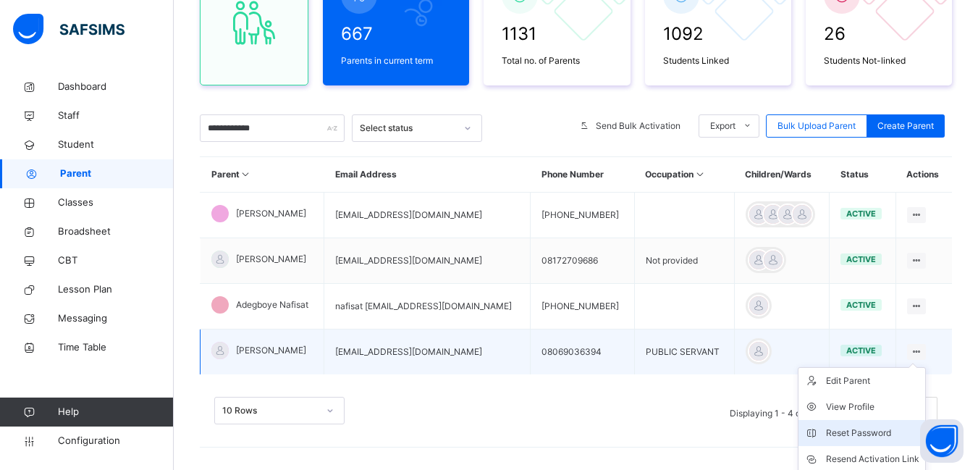
scroll to position [260, 0]
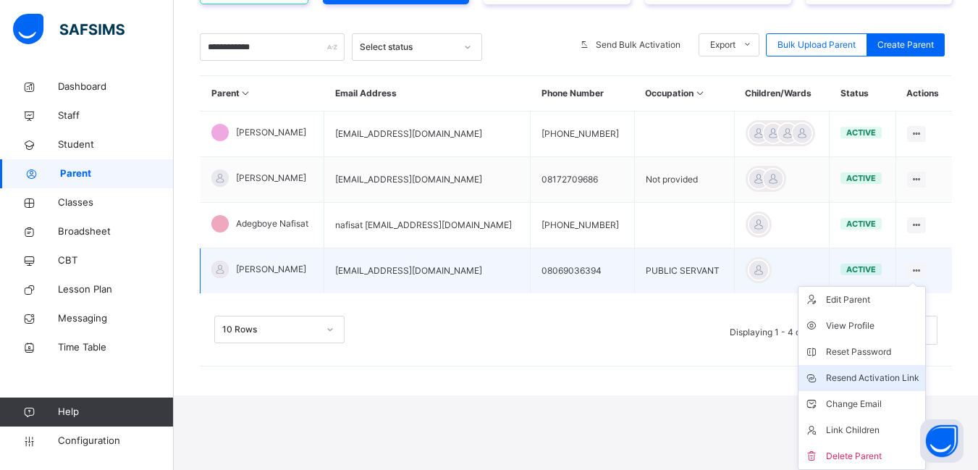
click at [894, 375] on div "Resend Activation Link" at bounding box center [872, 378] width 93 height 14
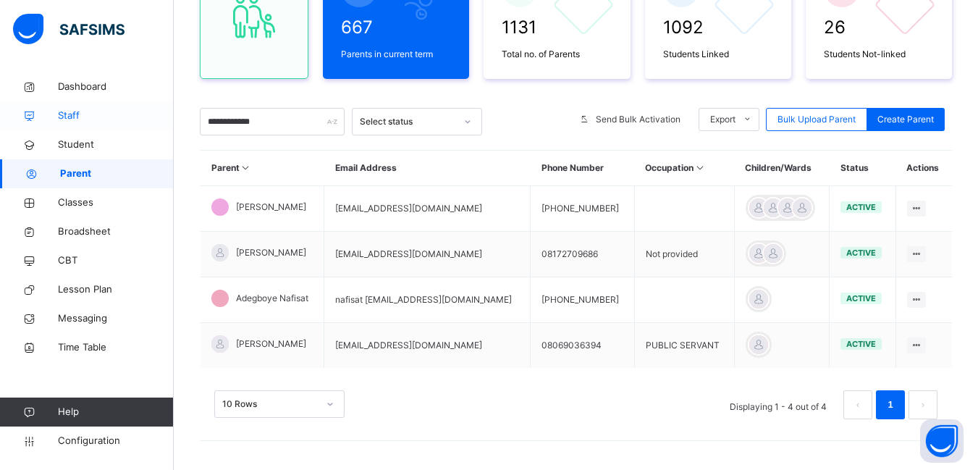
scroll to position [185, 0]
click at [266, 126] on input "**********" at bounding box center [272, 122] width 145 height 28
type input "*"
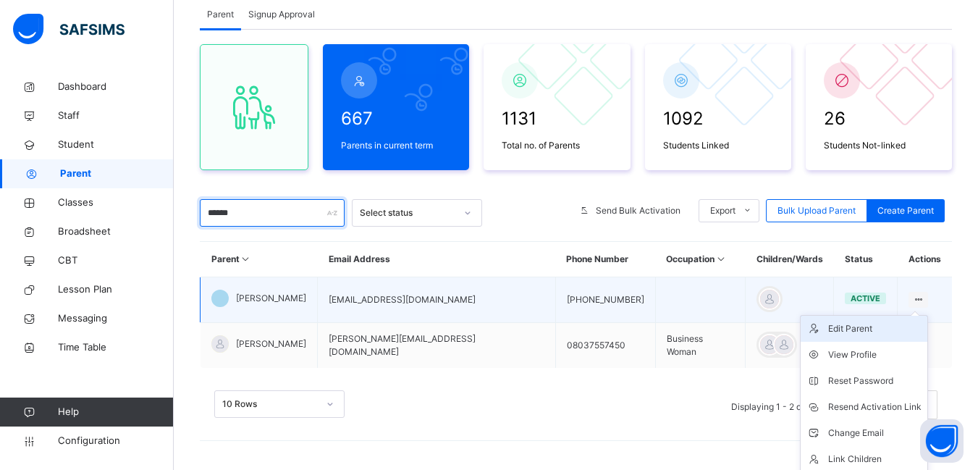
scroll to position [123, 0]
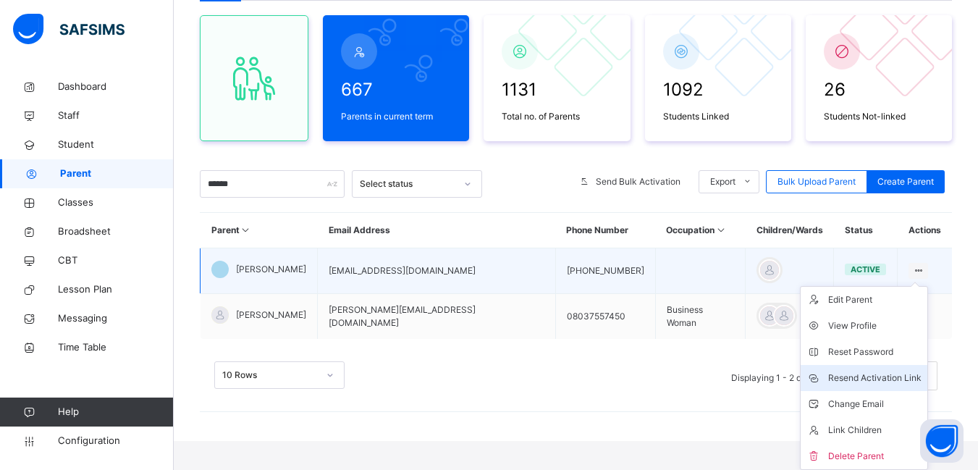
click at [873, 387] on li "Resend Activation Link" at bounding box center [863, 378] width 127 height 26
click at [854, 376] on div "Resend Activation Link" at bounding box center [874, 378] width 93 height 14
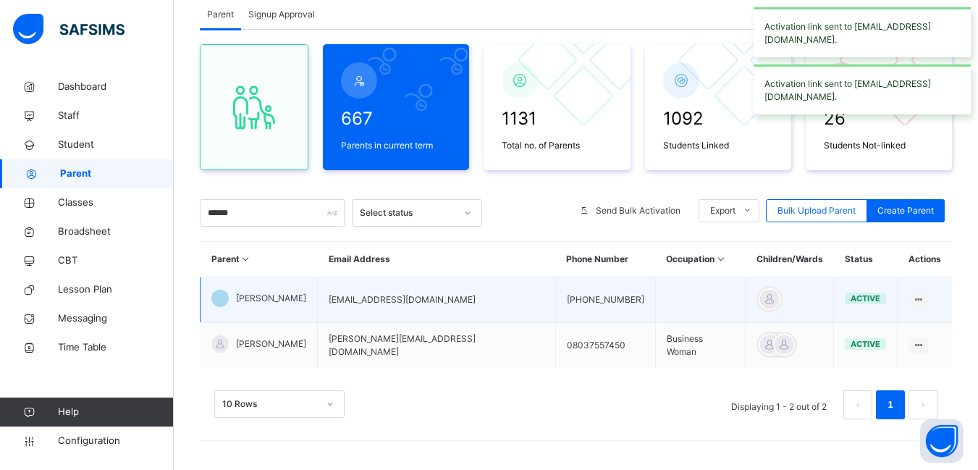
scroll to position [94, 0]
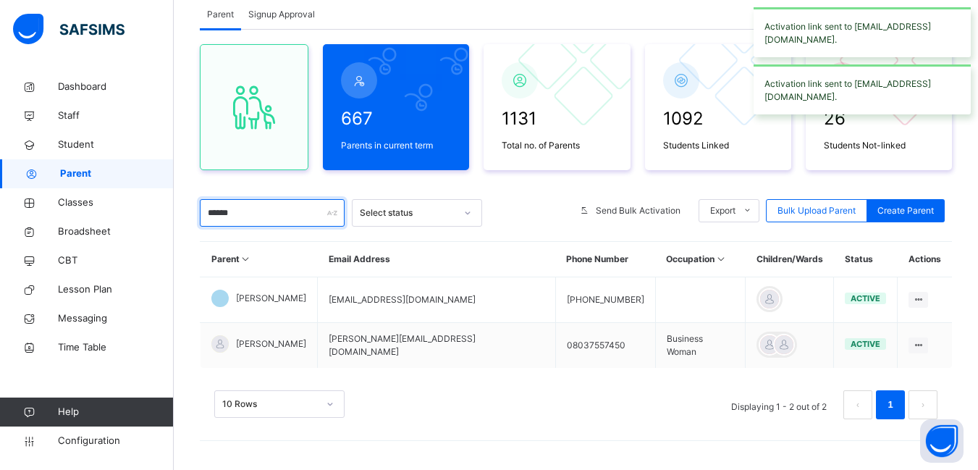
click at [266, 220] on input "******" at bounding box center [272, 213] width 145 height 28
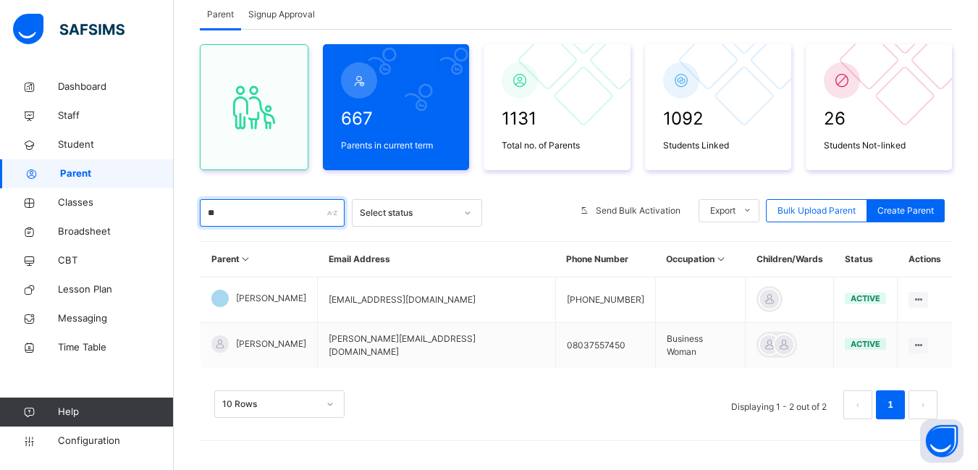
type input "*"
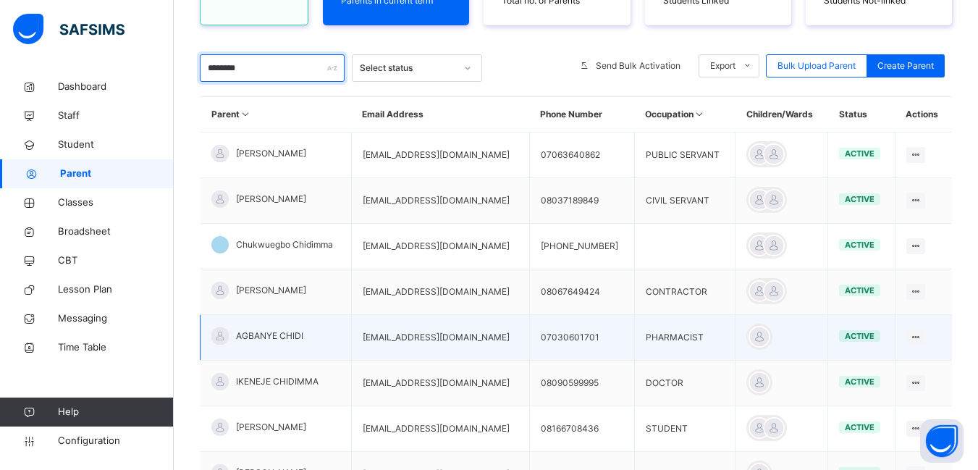
scroll to position [384, 0]
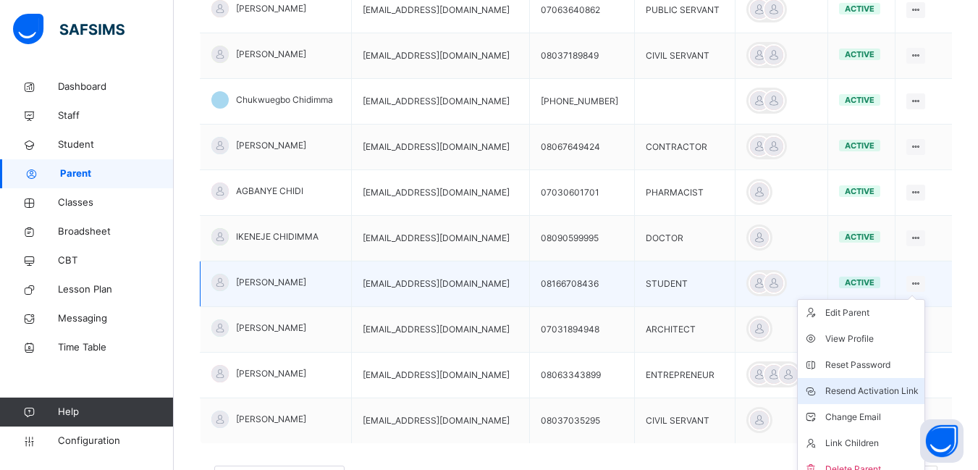
click at [881, 388] on div "Resend Activation Link" at bounding box center [871, 391] width 93 height 14
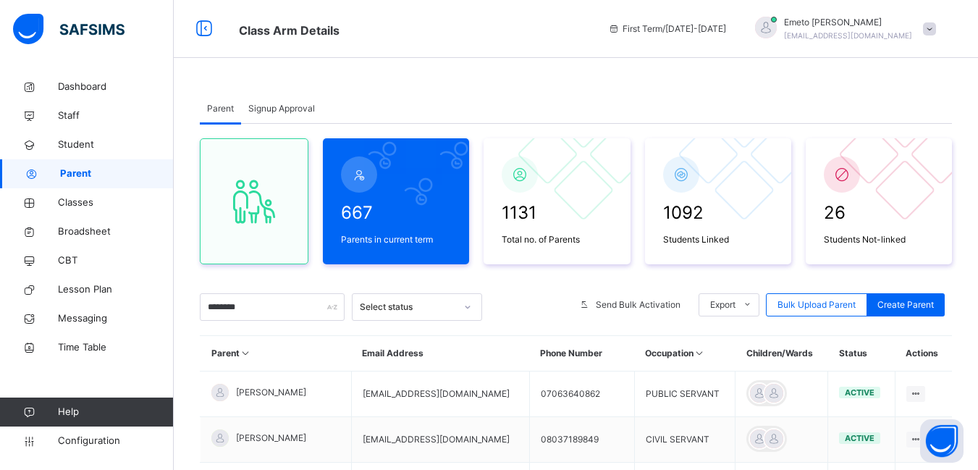
scroll to position [217, 0]
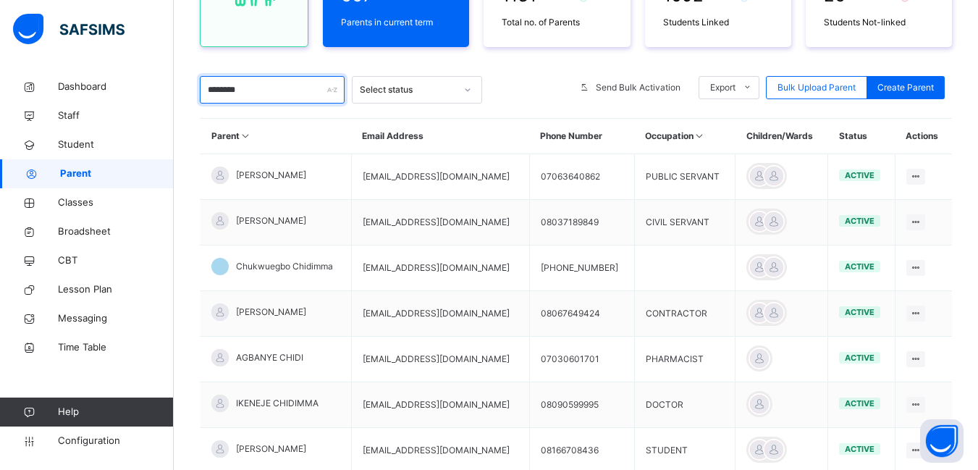
click at [249, 89] on input "********" at bounding box center [272, 90] width 145 height 28
type input "*"
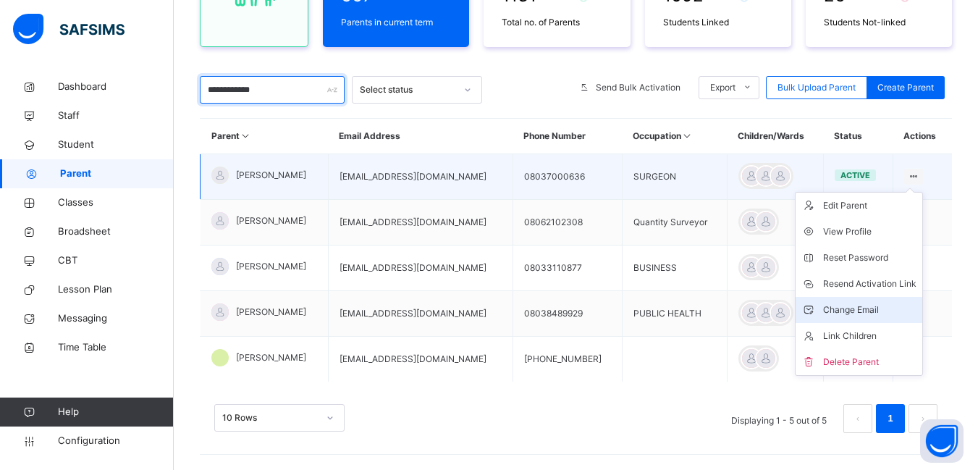
type input "**********"
click at [844, 309] on div "Change Email" at bounding box center [869, 310] width 93 height 14
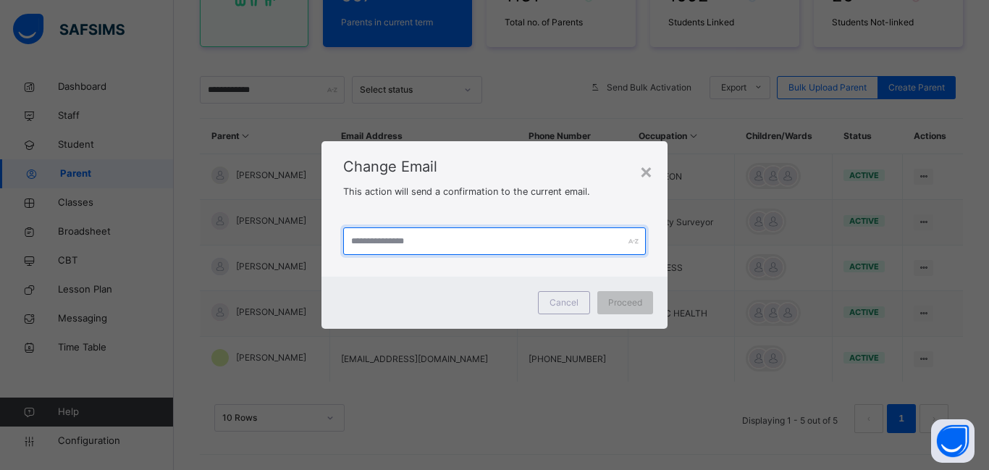
click at [470, 237] on input "text" at bounding box center [494, 241] width 303 height 28
type input "**********"
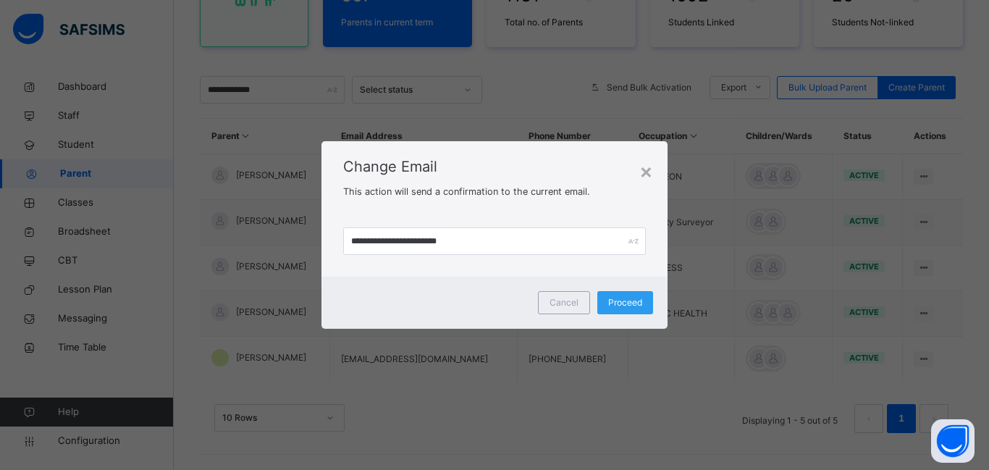
click at [614, 305] on span "Proceed" at bounding box center [625, 302] width 34 height 13
click at [651, 169] on div "×" at bounding box center [646, 171] width 14 height 30
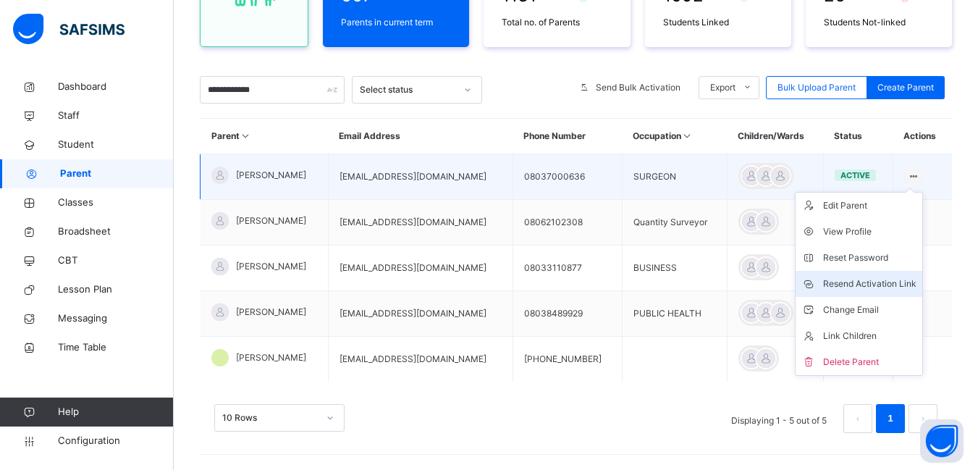
click at [879, 279] on div "Resend Activation Link" at bounding box center [869, 283] width 93 height 14
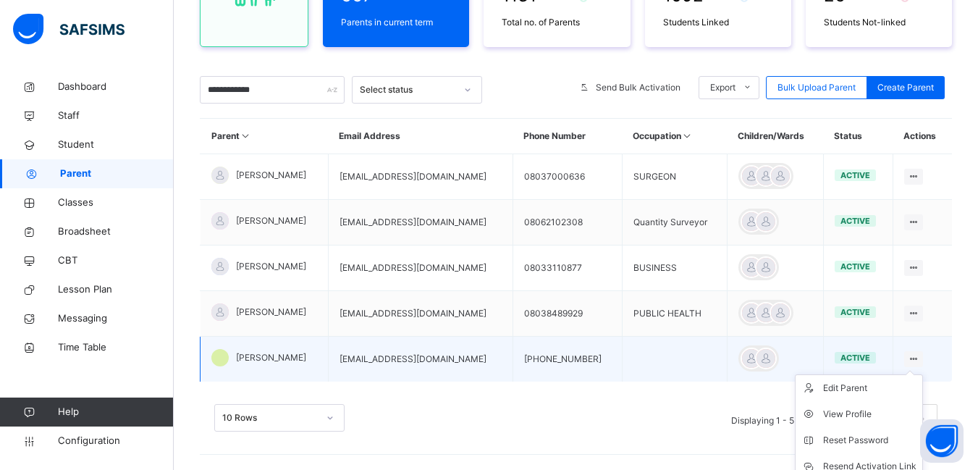
click at [924, 356] on div at bounding box center [914, 359] width 20 height 16
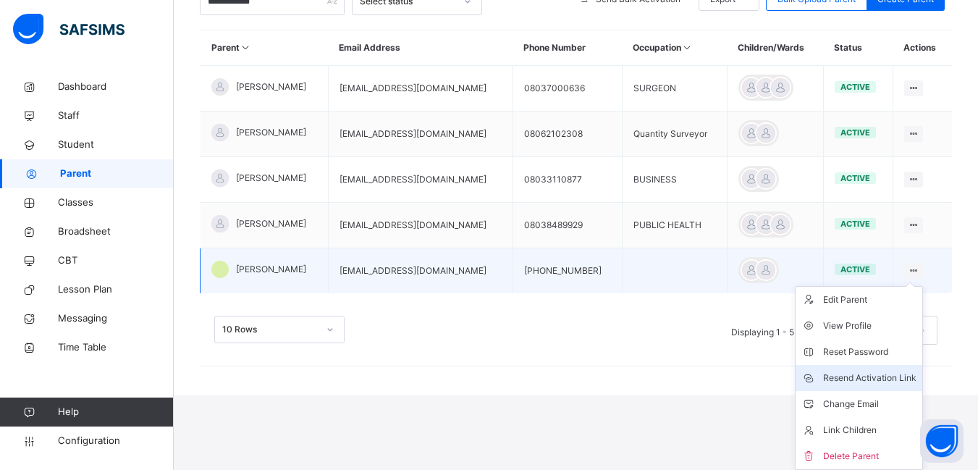
click at [844, 380] on div "Resend Activation Link" at bounding box center [869, 378] width 93 height 14
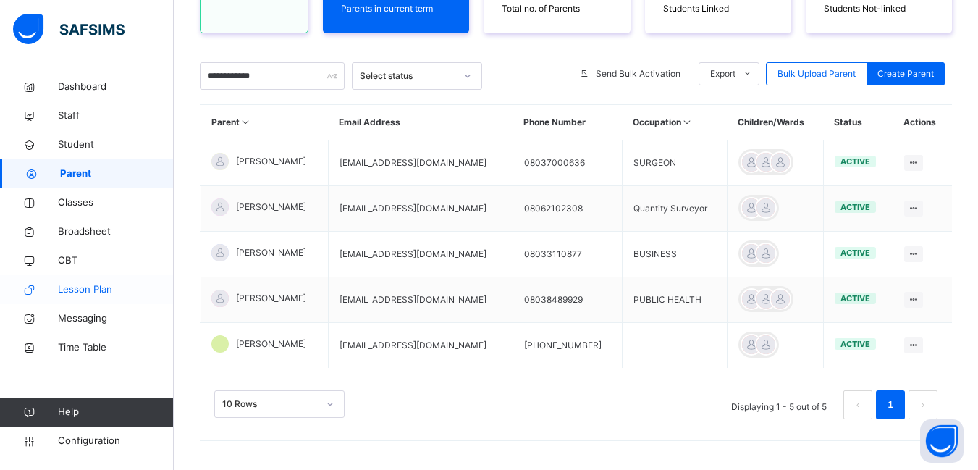
scroll to position [231, 0]
click at [67, 196] on span "Classes" at bounding box center [116, 202] width 116 height 14
click at [62, 198] on span "Classes" at bounding box center [116, 202] width 116 height 14
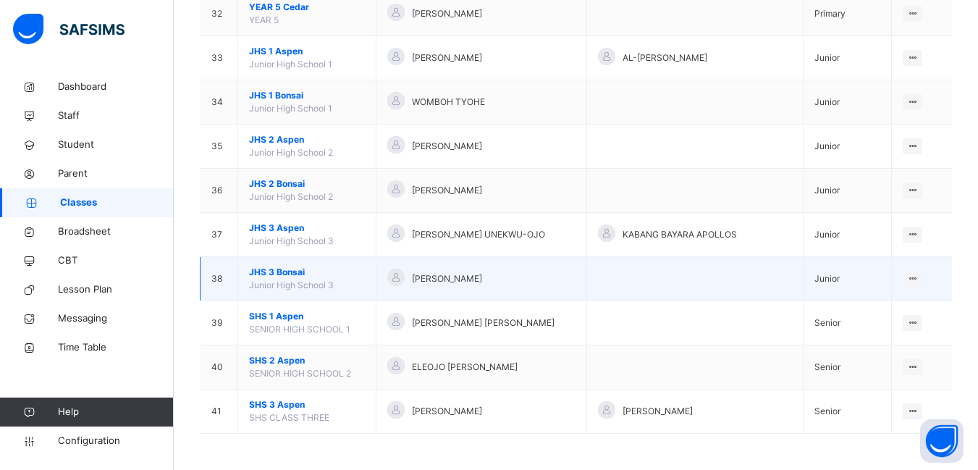
scroll to position [1332, 0]
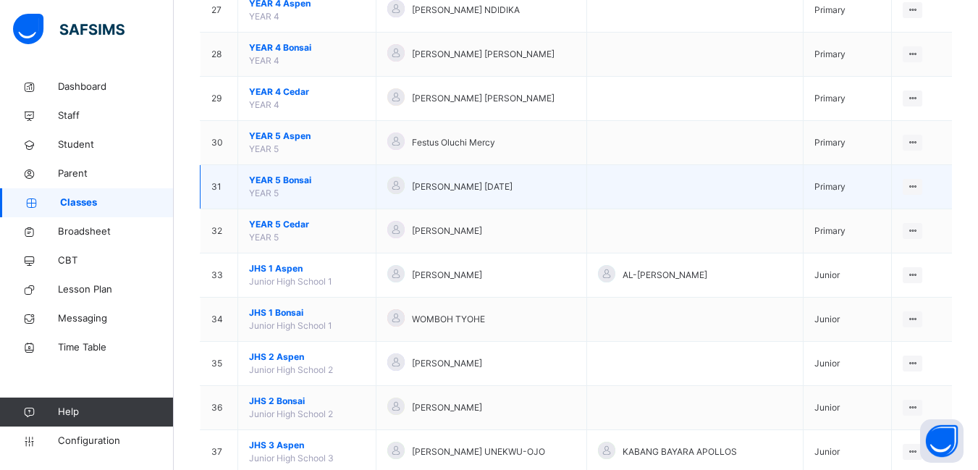
click at [281, 177] on span "YEAR 5 Bonsai" at bounding box center [307, 180] width 116 height 13
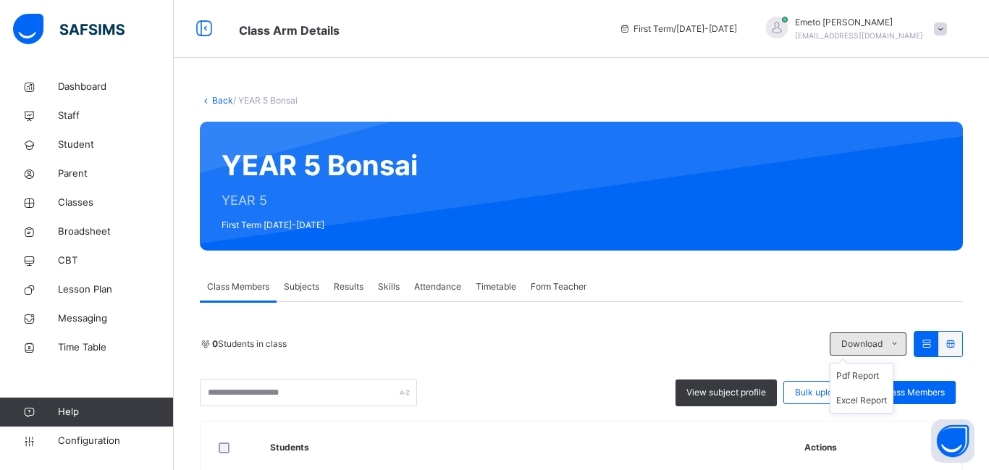
click at [895, 340] on icon at bounding box center [894, 344] width 11 height 12
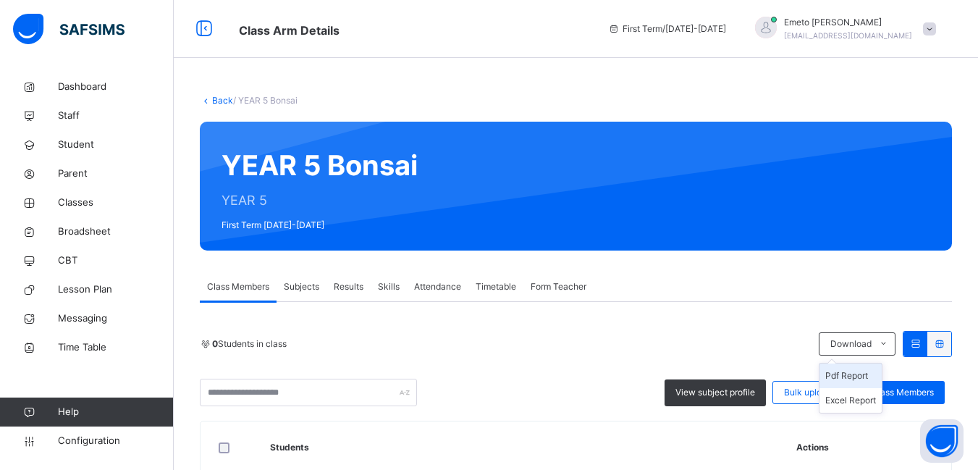
drag, startPoint x: 869, startPoint y: 371, endPoint x: 862, endPoint y: 372, distance: 7.3
click at [869, 372] on li "Pdf Report" at bounding box center [850, 375] width 62 height 25
click at [850, 371] on li "Pdf Report" at bounding box center [850, 375] width 62 height 25
click at [853, 371] on li "Pdf Report" at bounding box center [850, 375] width 62 height 25
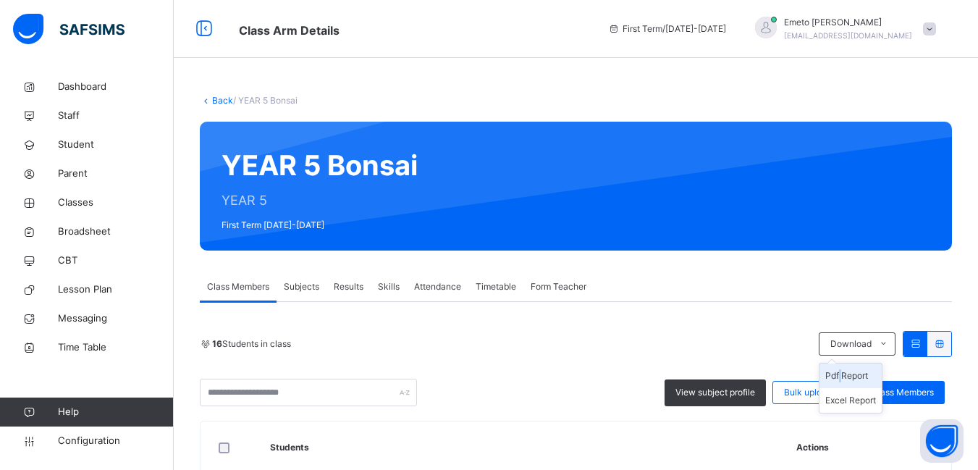
click at [859, 380] on li "Pdf Report" at bounding box center [850, 375] width 62 height 25
